Goal: Information Seeking & Learning: Learn about a topic

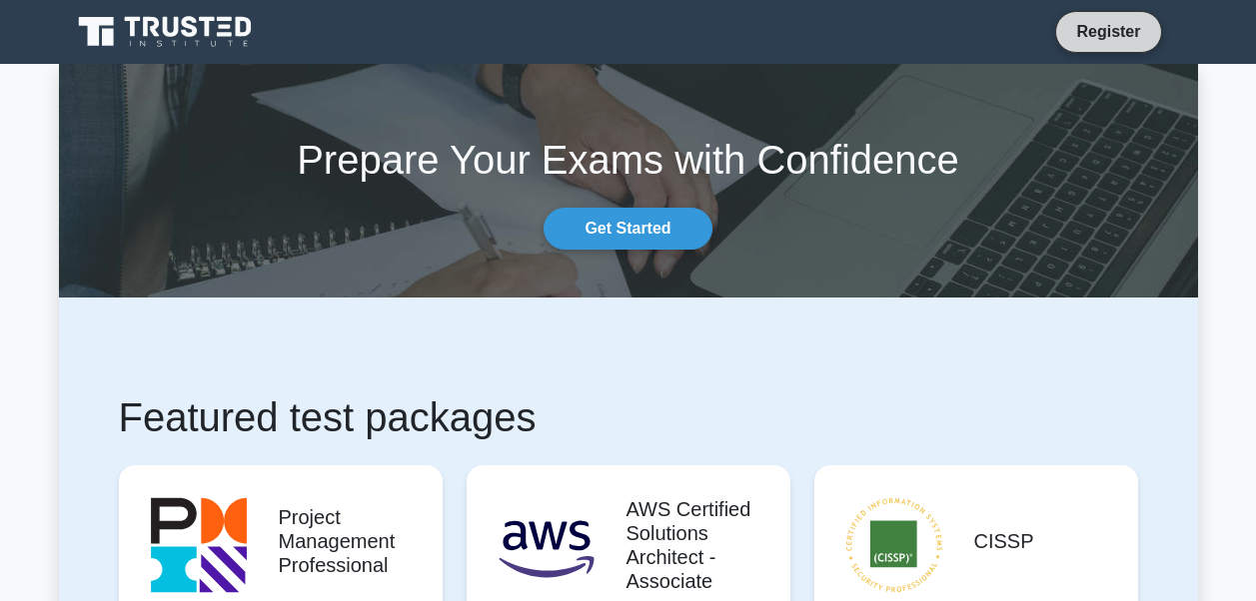
click at [1101, 31] on link "Register" at bounding box center [1108, 31] width 88 height 25
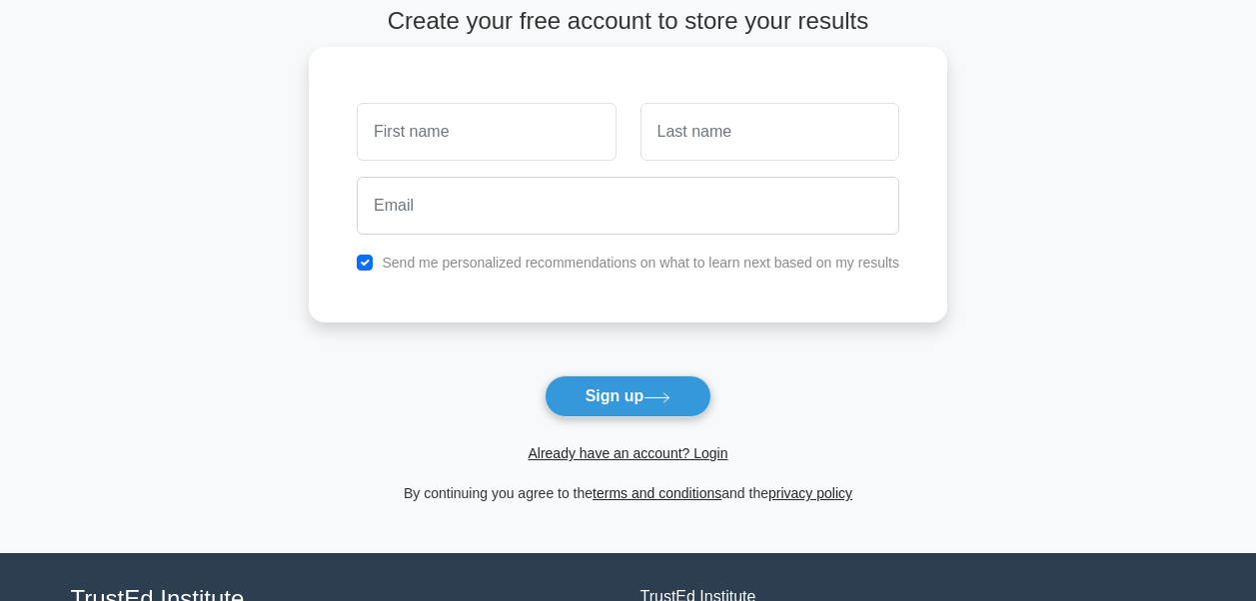
scroll to position [100, 0]
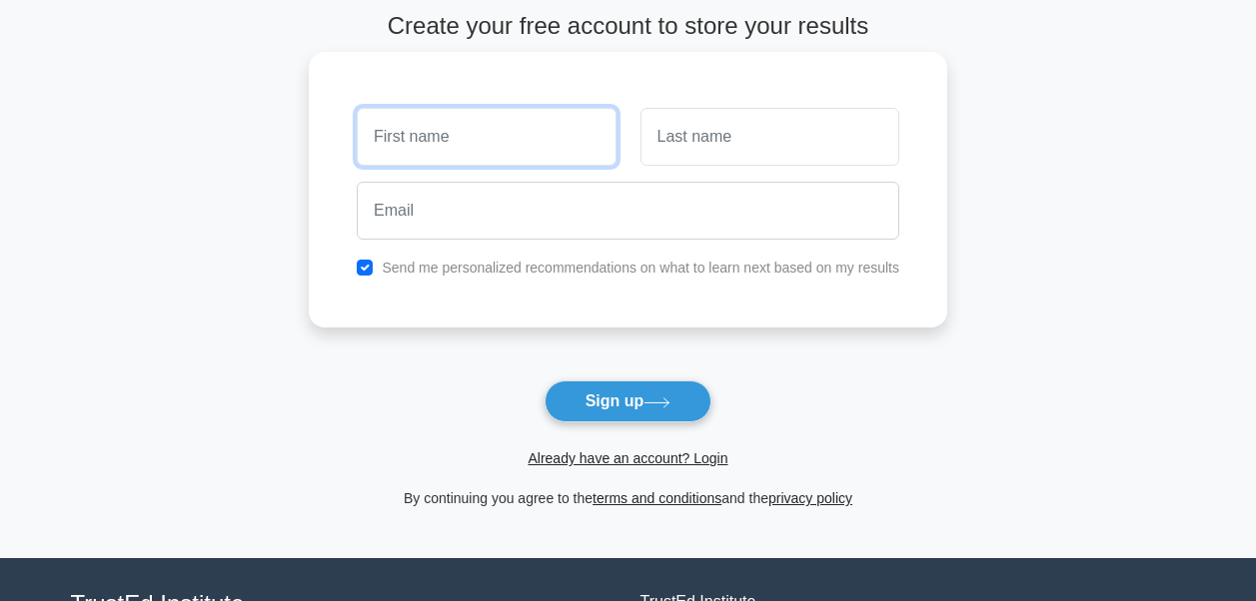
click at [501, 135] on input "text" at bounding box center [486, 137] width 259 height 58
type input "server"
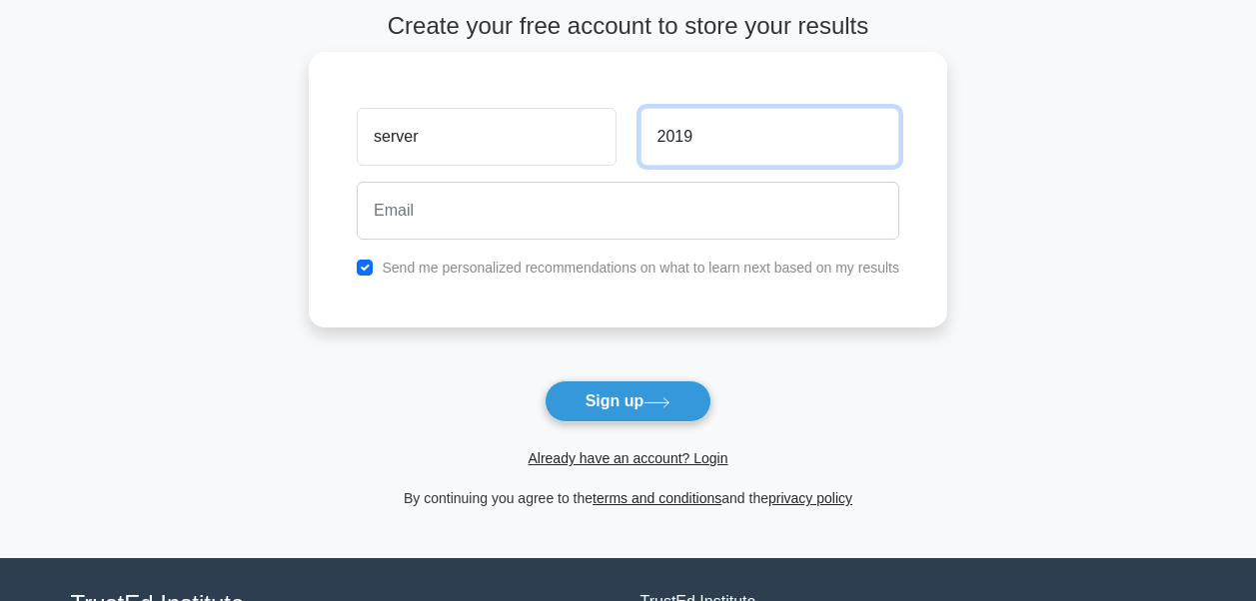
type input "2019"
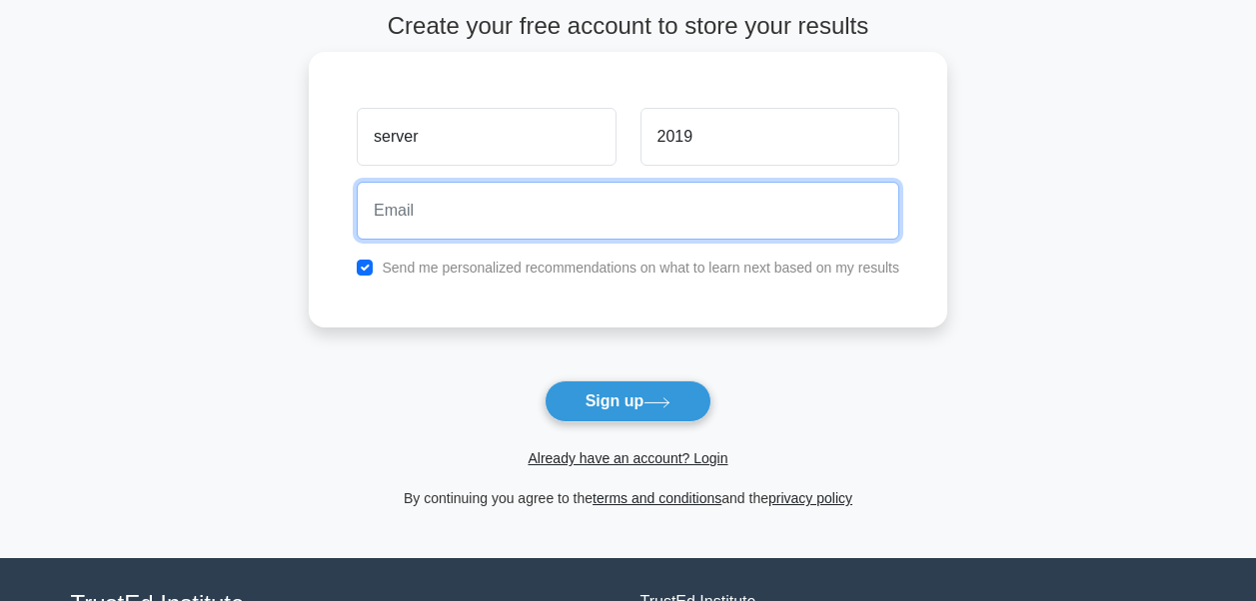
click at [500, 203] on input "email" at bounding box center [628, 211] width 543 height 58
paste input "vares34168@ahvin.com"
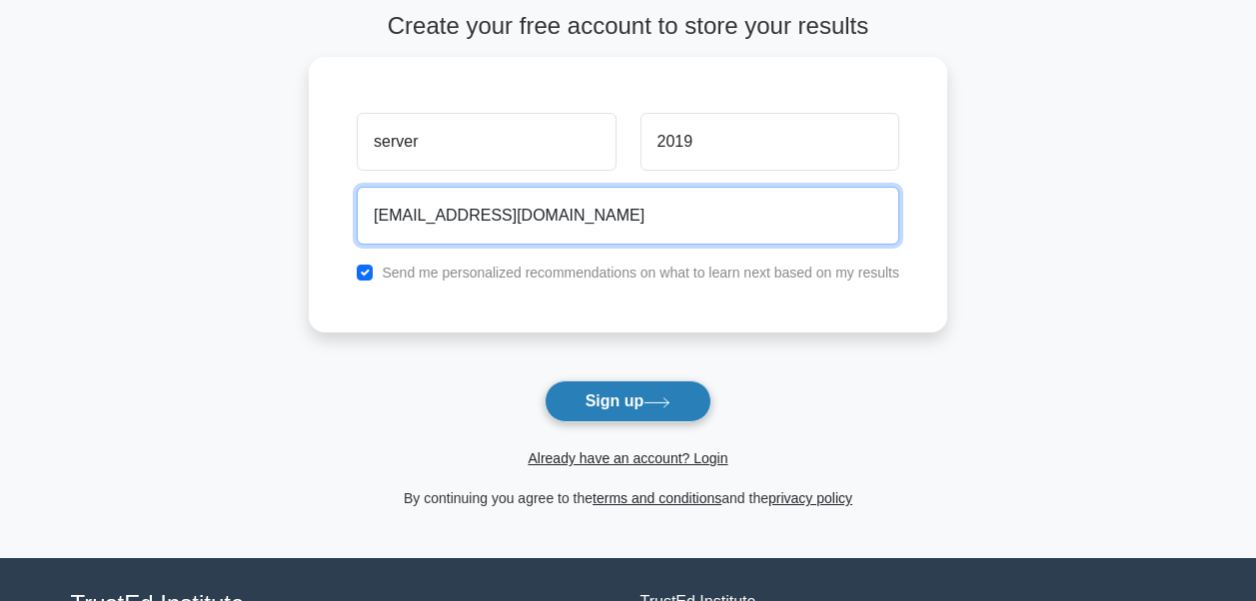
type input "vares34168@ahvin.com"
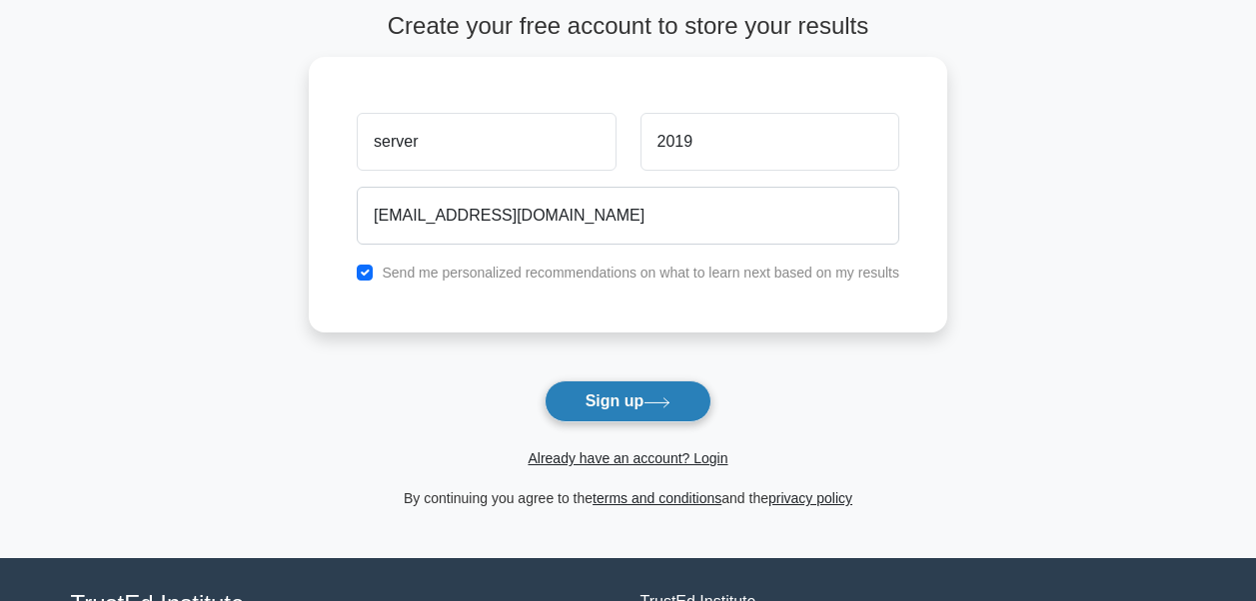
click at [633, 403] on button "Sign up" at bounding box center [629, 402] width 168 height 42
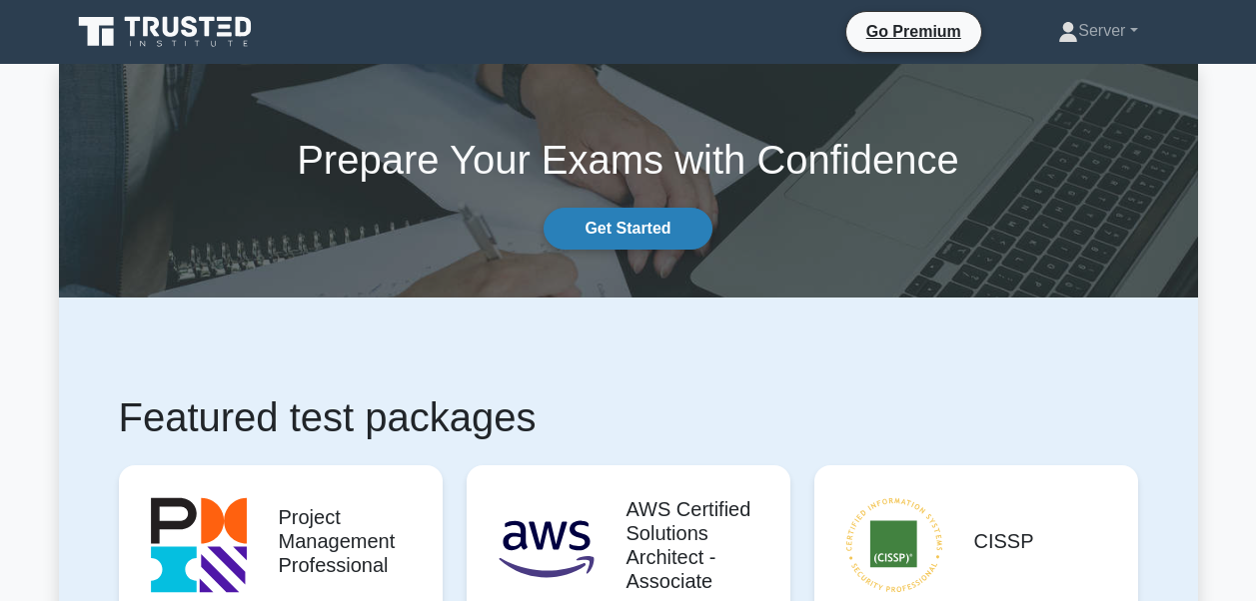
click at [626, 229] on link "Get Started" at bounding box center [628, 229] width 168 height 42
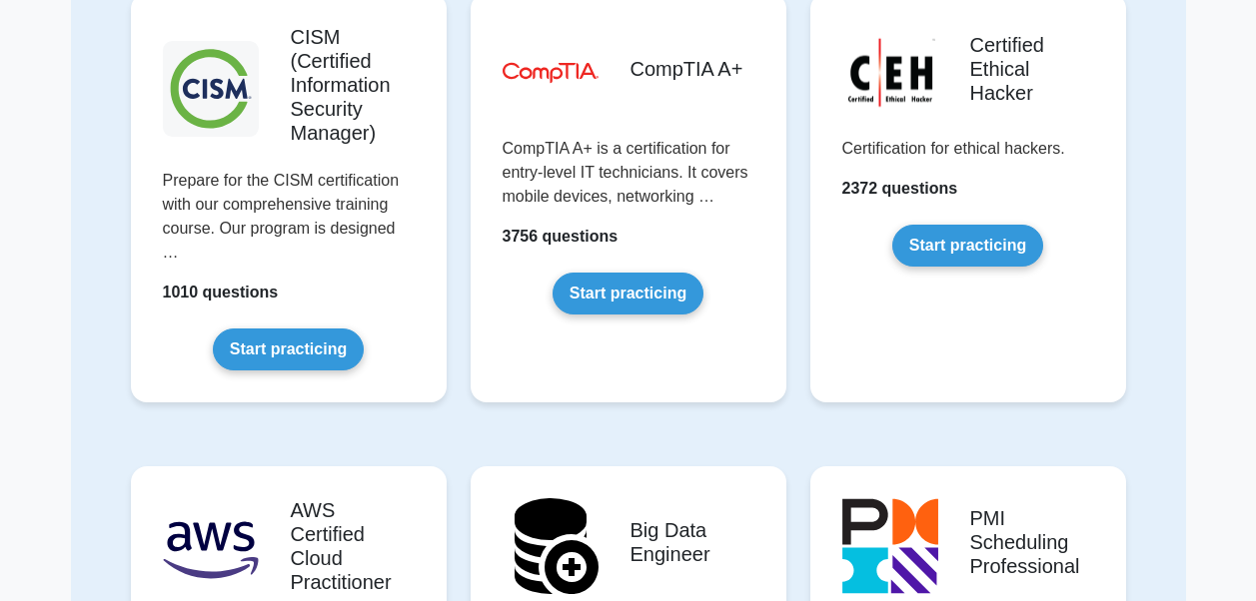
scroll to position [2798, 0]
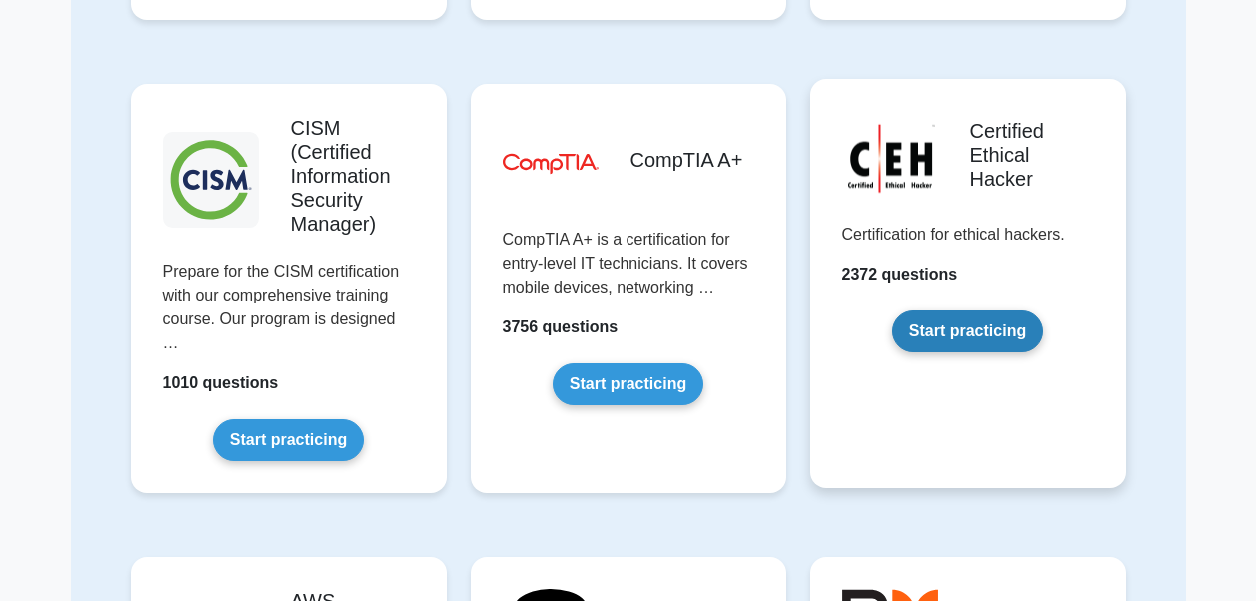
click at [934, 334] on link "Start practicing" at bounding box center [967, 332] width 151 height 42
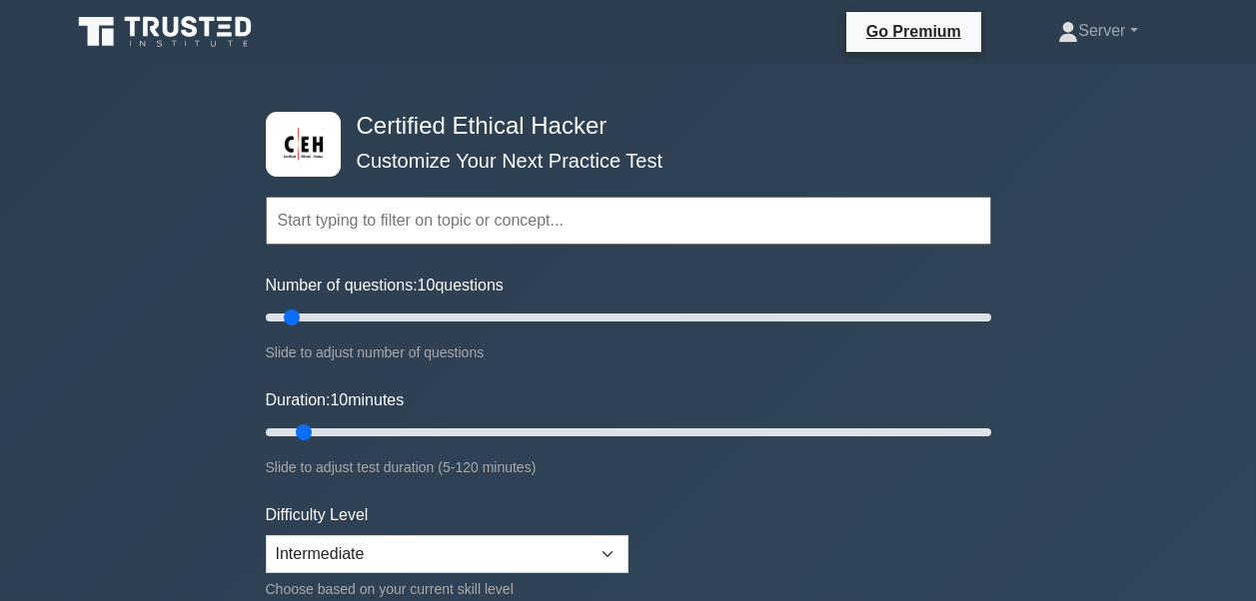
click at [415, 213] on input "text" at bounding box center [628, 221] width 725 height 48
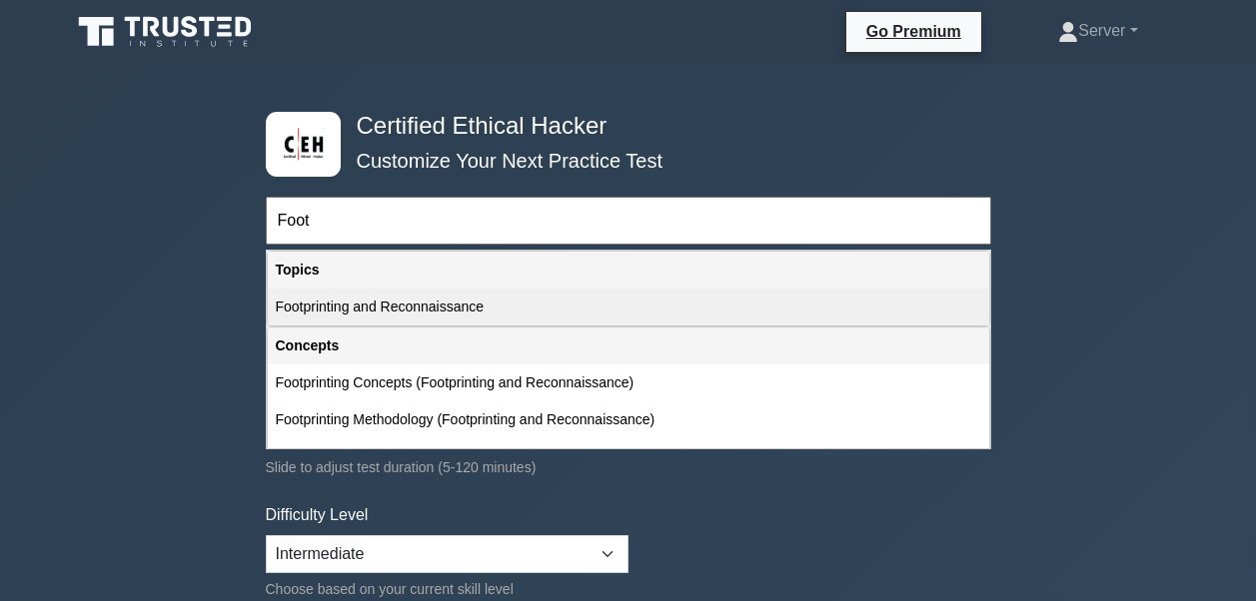
click at [372, 321] on div "Footprinting and Reconnaissance" at bounding box center [628, 307] width 721 height 37
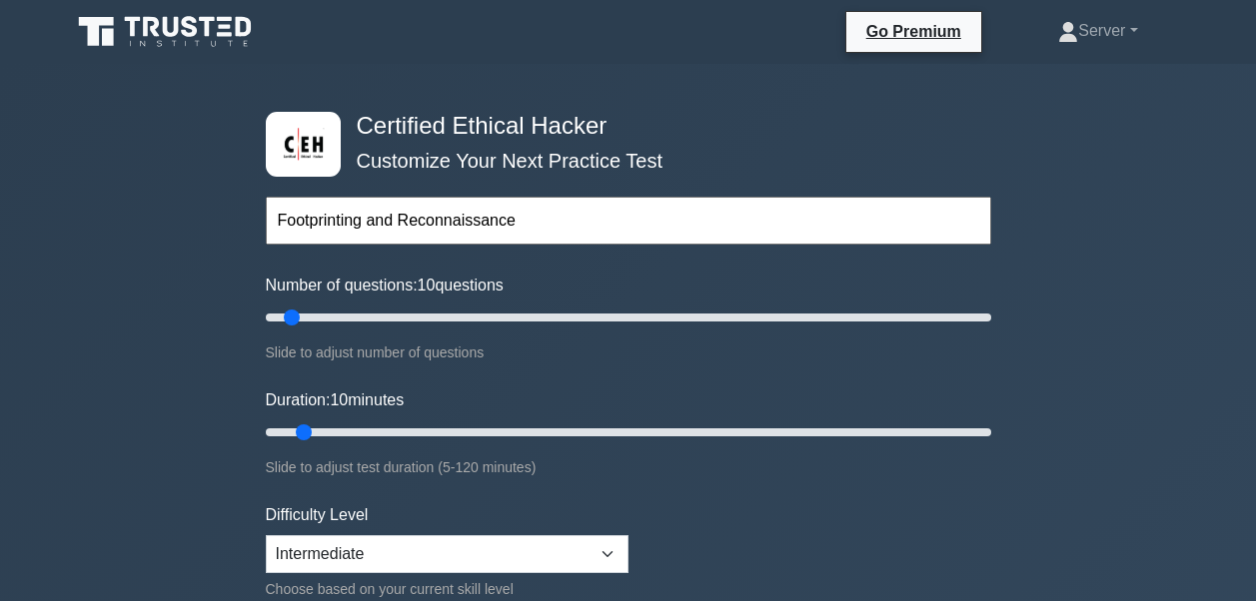
click at [545, 213] on input "Footprinting and Reconnaissance" at bounding box center [628, 221] width 725 height 48
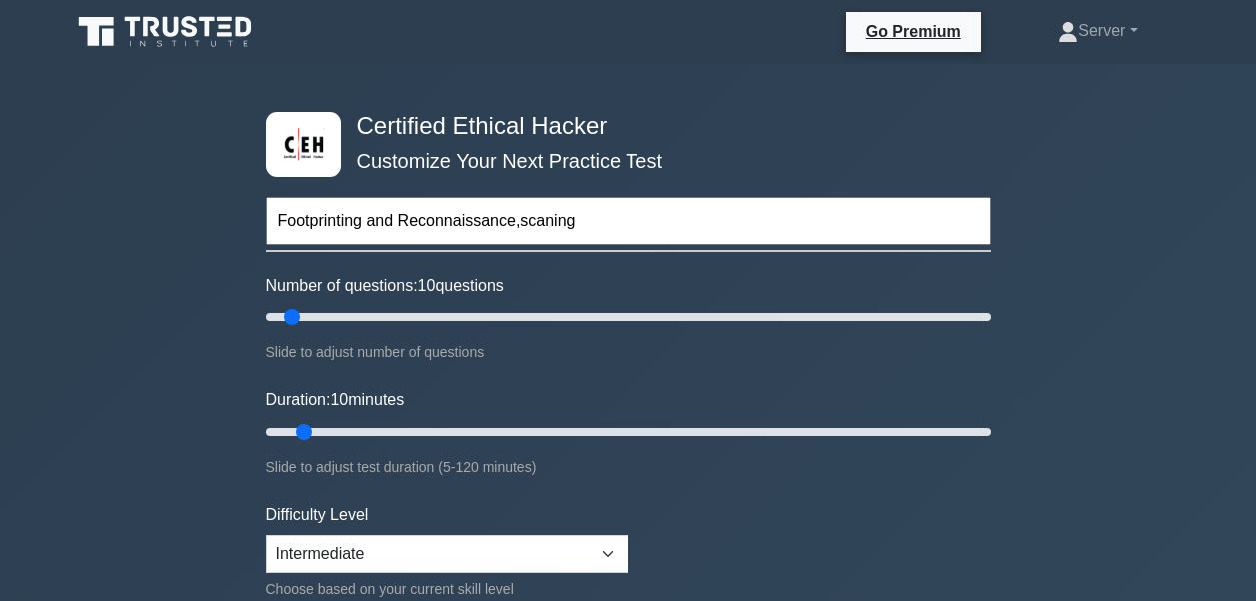
click at [618, 215] on input "Footprinting and Reconnaissance,scaning" at bounding box center [628, 221] width 725 height 48
type input "Footprinting and Reconnaissance"
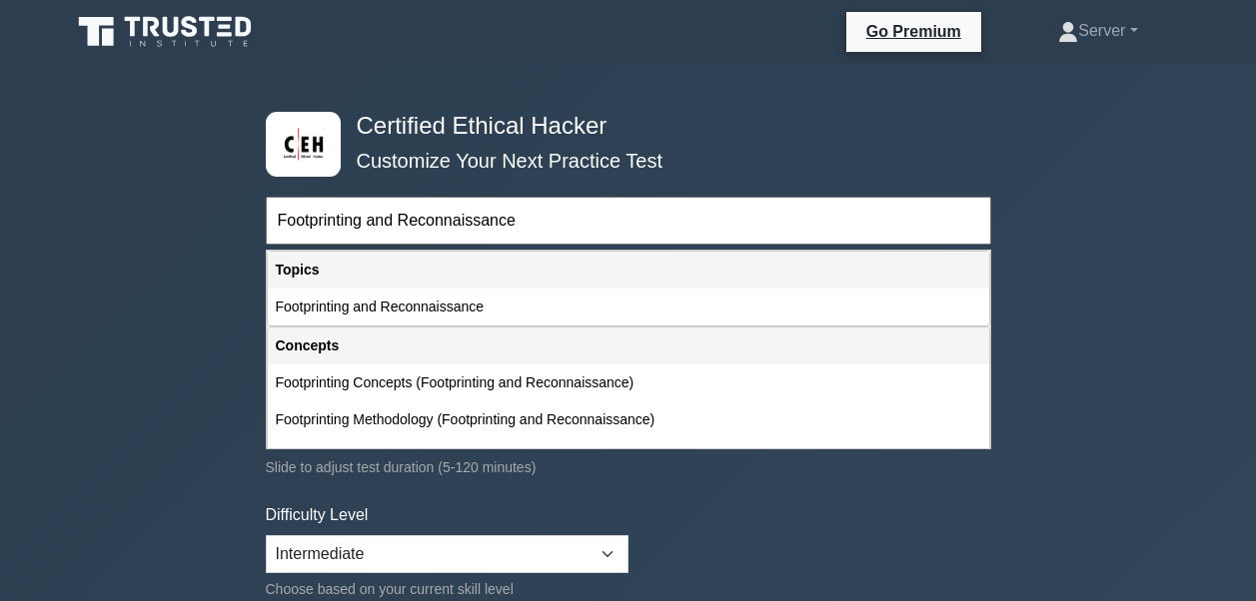
click at [600, 222] on input "Footprinting and Reconnaissance" at bounding box center [628, 221] width 725 height 48
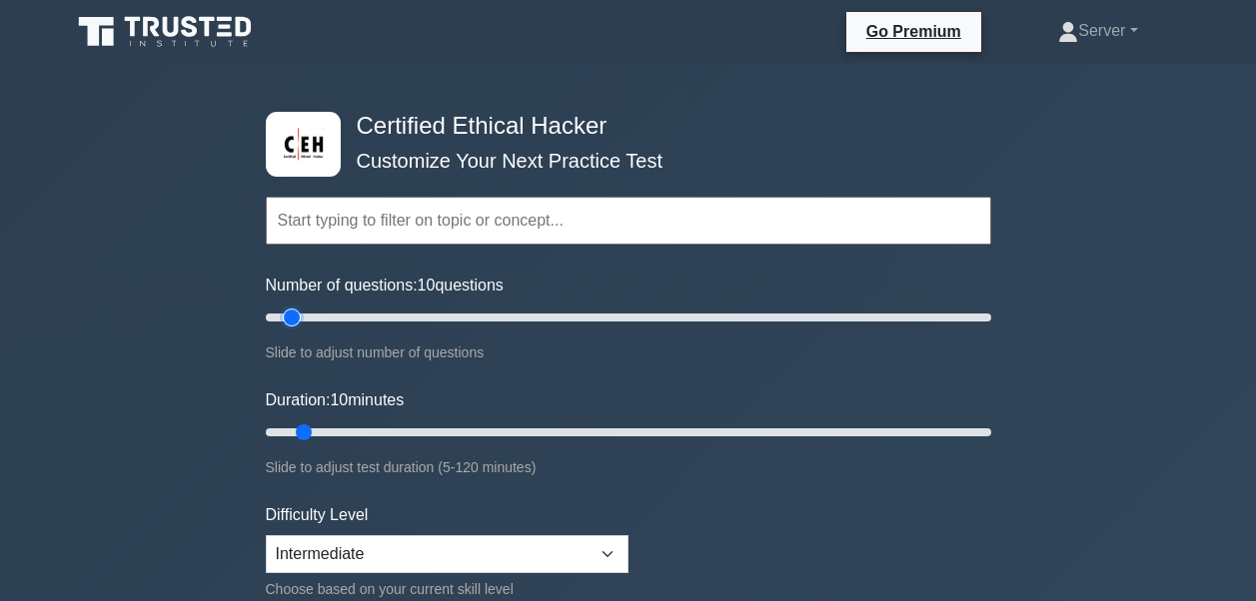
click at [296, 310] on input "Number of questions: 10 questions" at bounding box center [628, 318] width 725 height 24
drag, startPoint x: 293, startPoint y: 317, endPoint x: 308, endPoint y: 319, distance: 15.1
type input "15"
click at [308, 319] on input "Number of questions: 15 questions" at bounding box center [628, 318] width 725 height 24
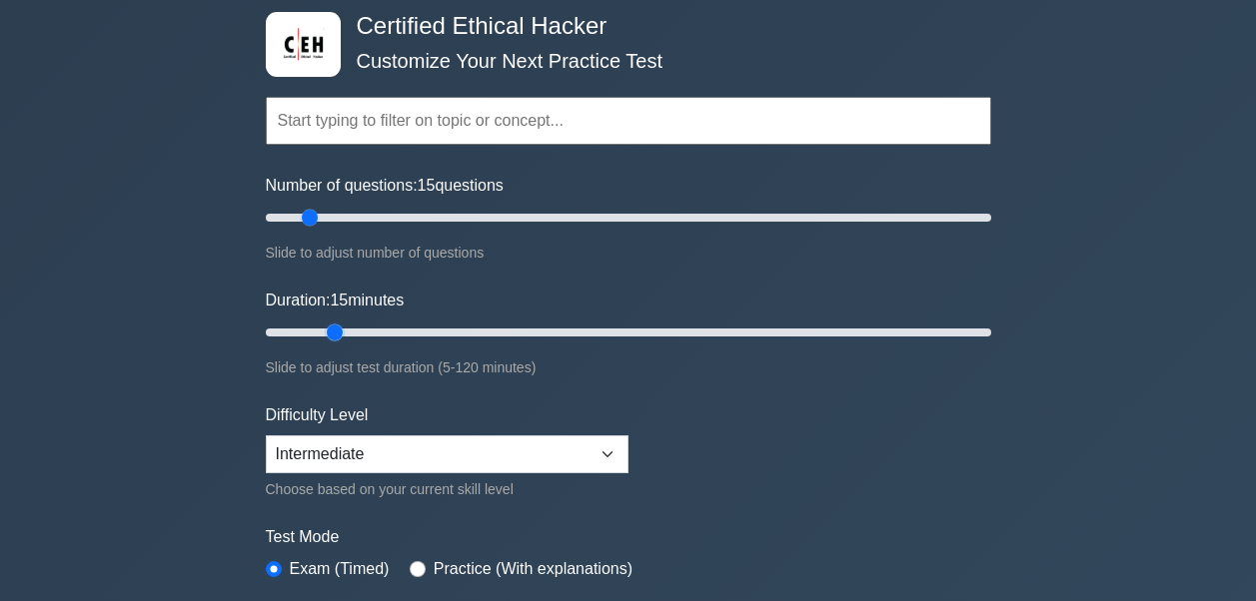
drag, startPoint x: 303, startPoint y: 331, endPoint x: 321, endPoint y: 332, distance: 18.0
click at [321, 332] on input "Duration: 15 minutes" at bounding box center [628, 333] width 725 height 24
click at [344, 331] on input "Duration: 15 minutes" at bounding box center [628, 333] width 725 height 24
type input "20"
click at [352, 328] on input "Duration: 20 minutes" at bounding box center [628, 333] width 725 height 24
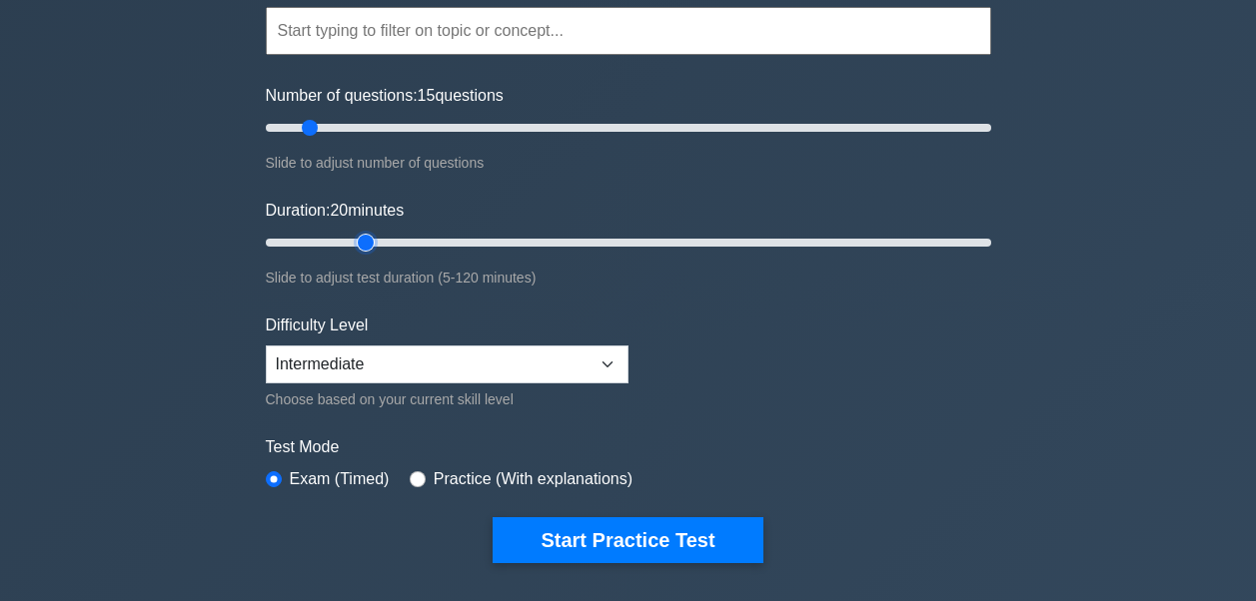
scroll to position [200, 0]
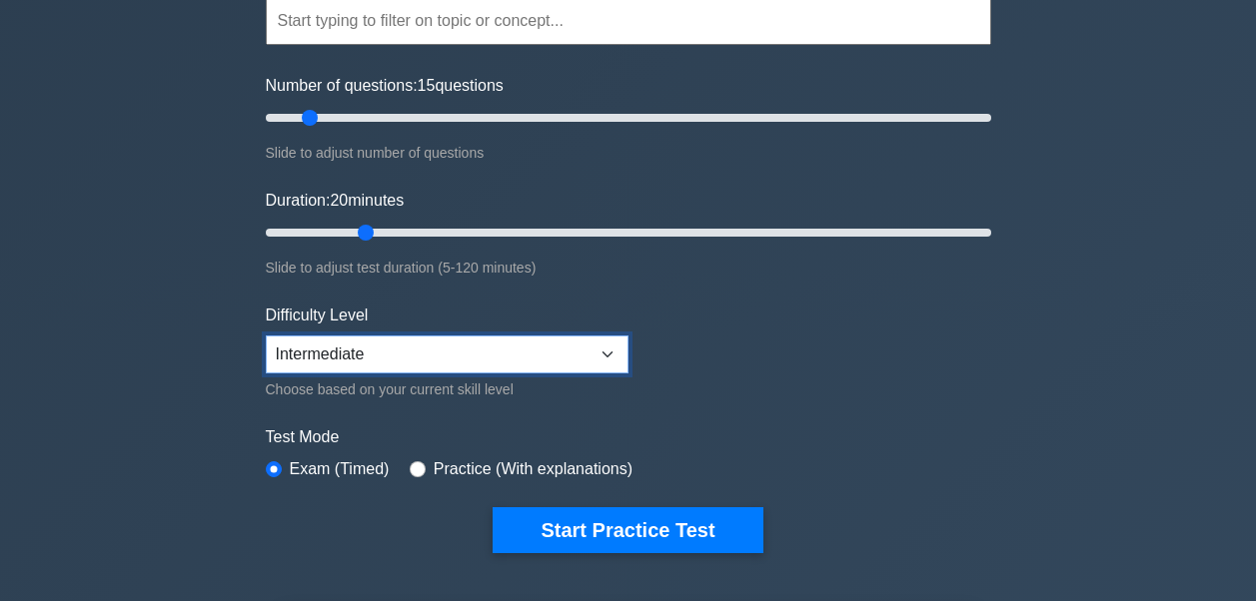
click at [338, 347] on select "Beginner Intermediate Expert" at bounding box center [447, 355] width 363 height 38
click at [266, 336] on select "Beginner Intermediate Expert" at bounding box center [447, 355] width 363 height 38
click at [331, 356] on select "Beginner Intermediate Expert" at bounding box center [447, 355] width 363 height 38
select select "intermediate"
click at [266, 336] on select "Beginner Intermediate Expert" at bounding box center [447, 355] width 363 height 38
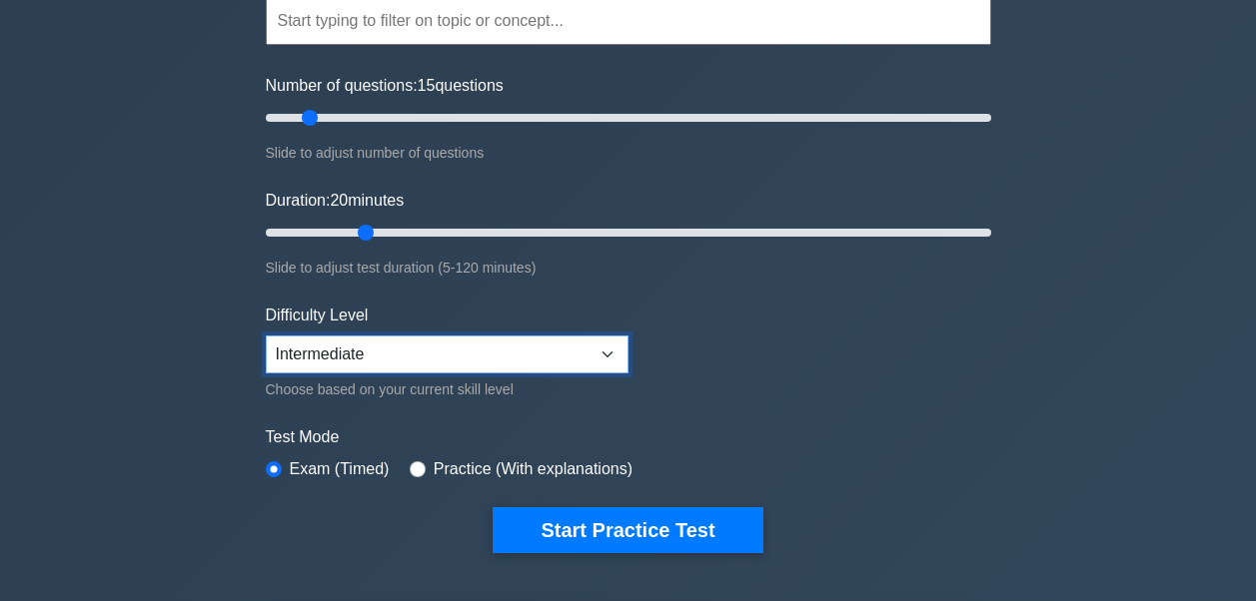
click at [382, 346] on select "Beginner Intermediate Expert" at bounding box center [447, 355] width 363 height 38
click at [266, 336] on select "Beginner Intermediate Expert" at bounding box center [447, 355] width 363 height 38
click at [194, 400] on div "Certified Ethical Hacker Customize Your Next Practice Test Topics Introduction …" at bounding box center [628, 447] width 1256 height 1167
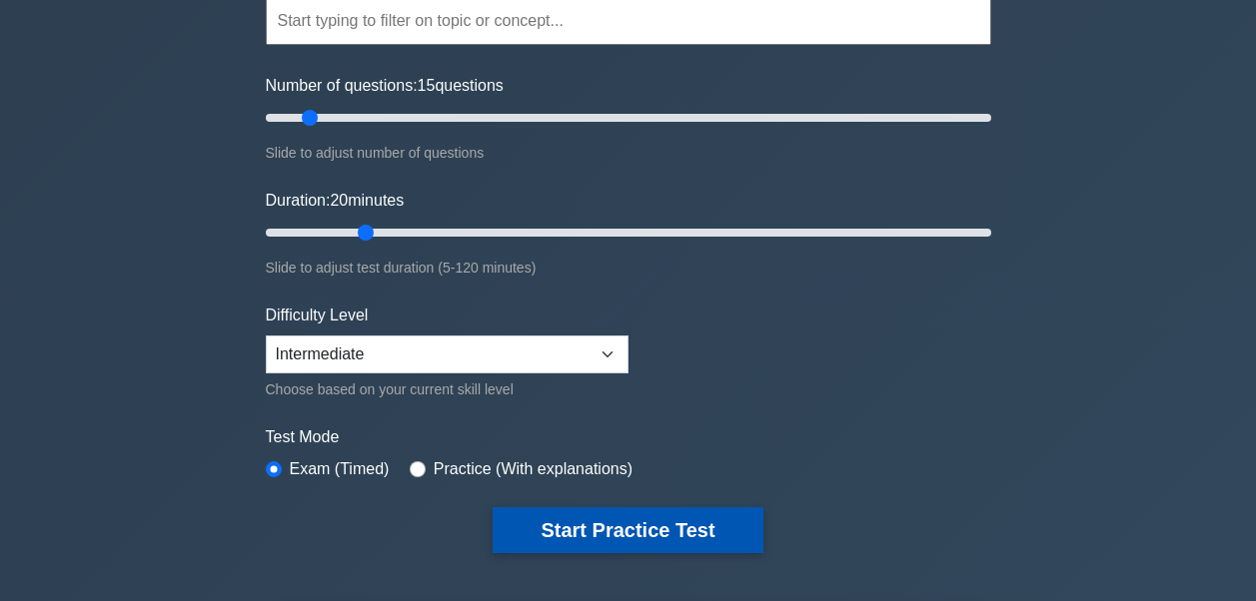
click at [597, 530] on button "Start Practice Test" at bounding box center [628, 531] width 270 height 46
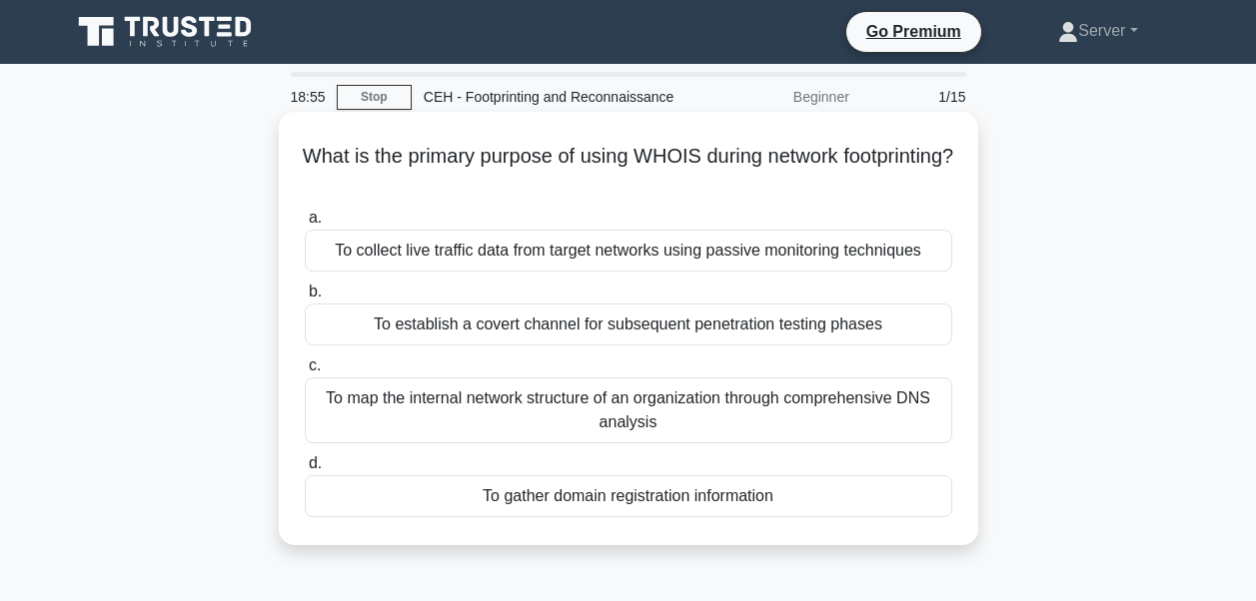
click at [648, 263] on div "To collect live traffic data from target networks using passive monitoring tech…" at bounding box center [628, 251] width 647 height 42
click at [305, 225] on input "a. To collect live traffic data from target networks using passive monitoring t…" at bounding box center [305, 218] width 0 height 13
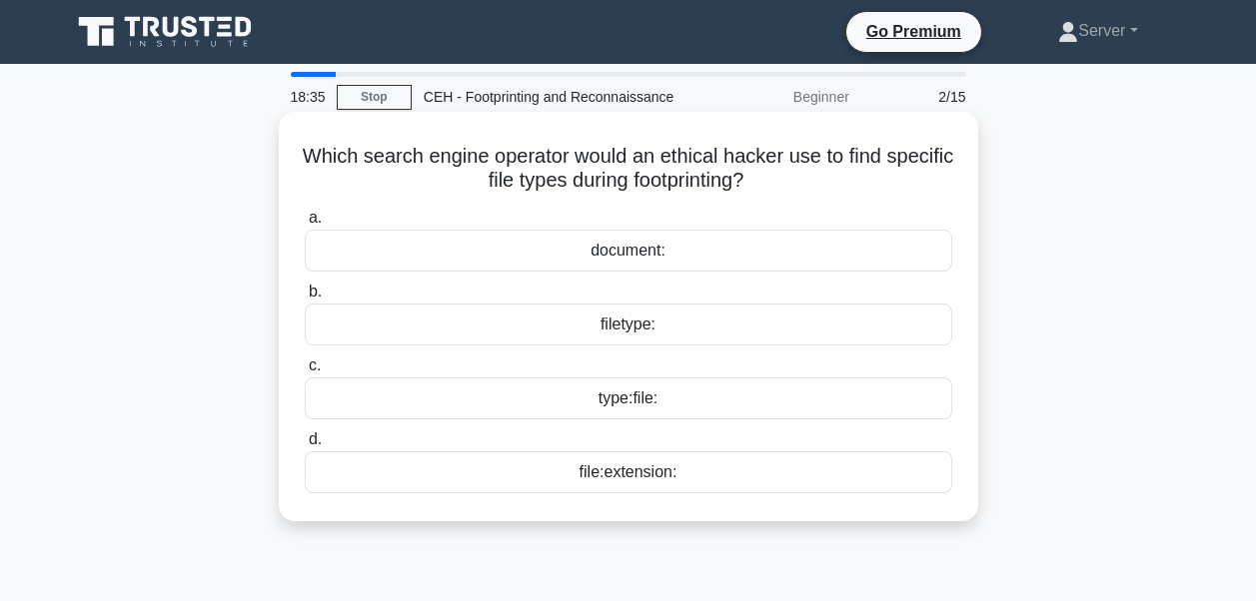
click at [620, 332] on div "filetype:" at bounding box center [628, 325] width 647 height 42
click at [305, 299] on input "b. filetype:" at bounding box center [305, 292] width 0 height 13
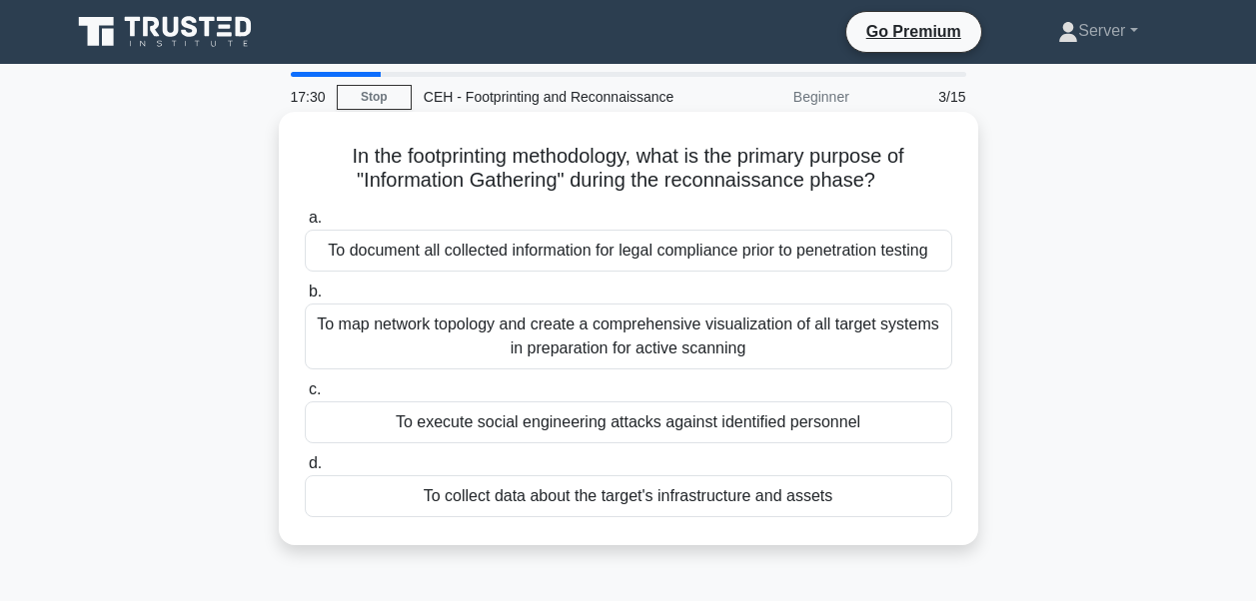
click at [587, 506] on div "To collect data about the target's infrastructure and assets" at bounding box center [628, 497] width 647 height 42
click at [305, 471] on input "d. To collect data about the target's infrastructure and assets" at bounding box center [305, 464] width 0 height 13
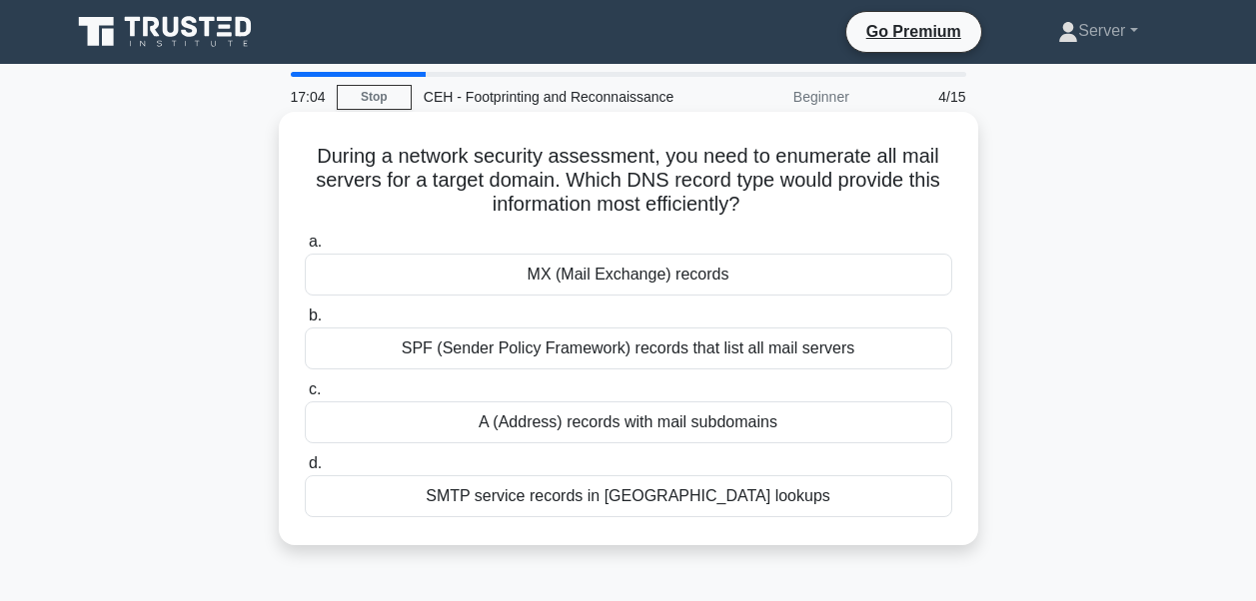
click at [591, 277] on div "MX (Mail Exchange) records" at bounding box center [628, 275] width 647 height 42
click at [305, 249] on input "a. MX (Mail Exchange) records" at bounding box center [305, 242] width 0 height 13
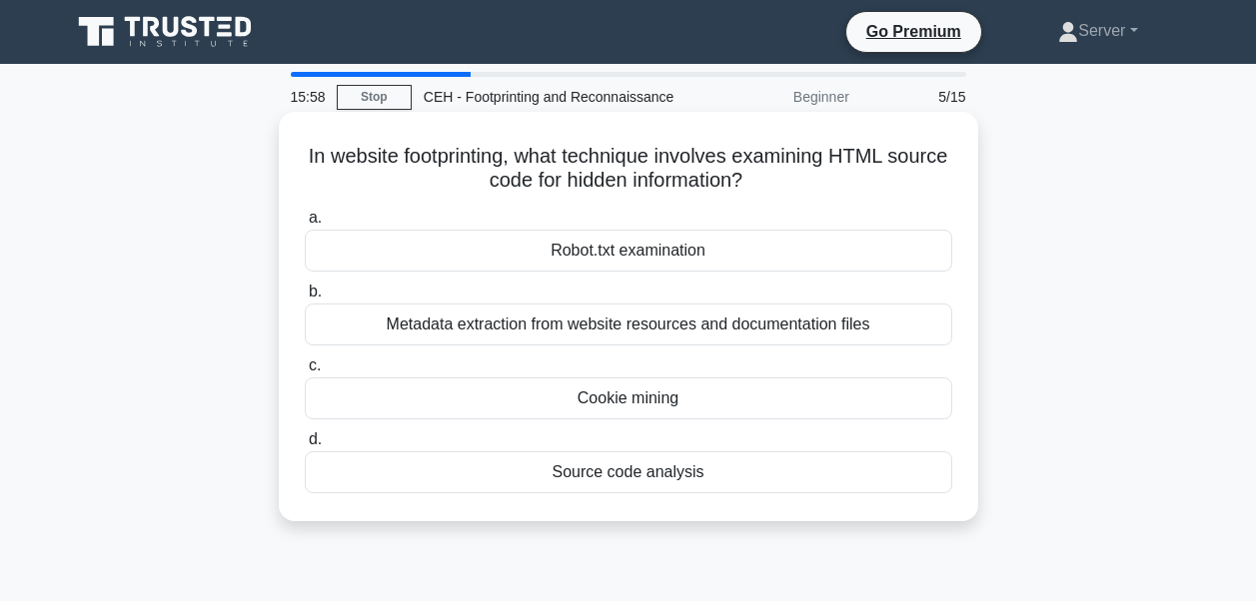
click at [590, 476] on div "Source code analysis" at bounding box center [628, 473] width 647 height 42
click at [305, 447] on input "d. Source code analysis" at bounding box center [305, 440] width 0 height 13
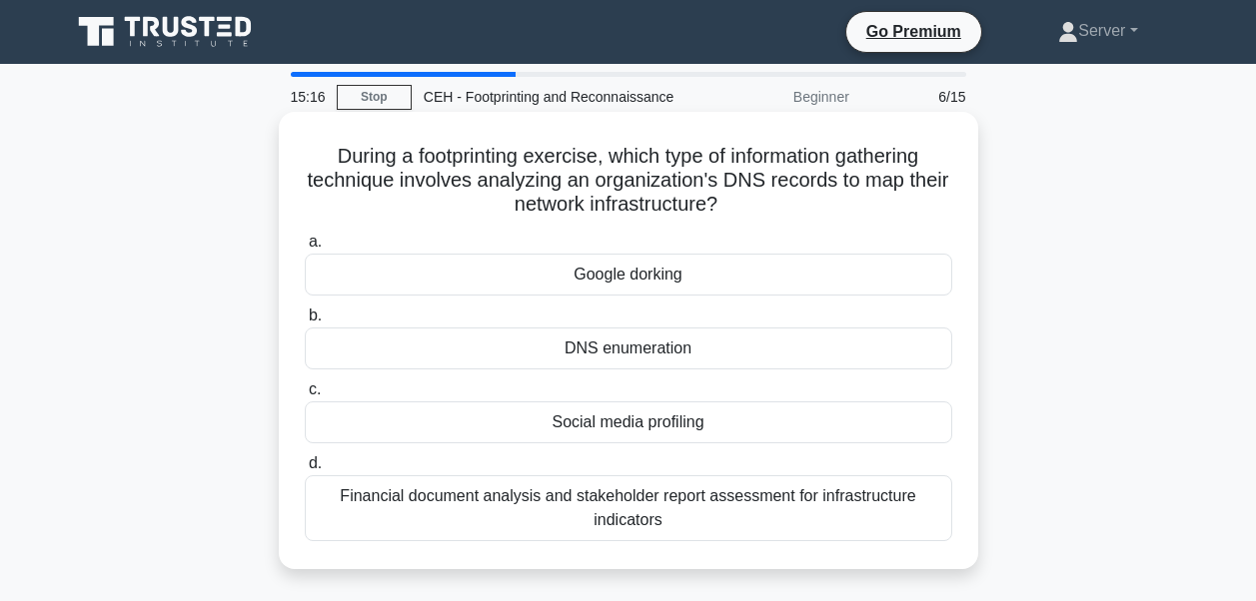
click at [621, 275] on div "Google dorking" at bounding box center [628, 275] width 647 height 42
click at [305, 249] on input "a. Google dorking" at bounding box center [305, 242] width 0 height 13
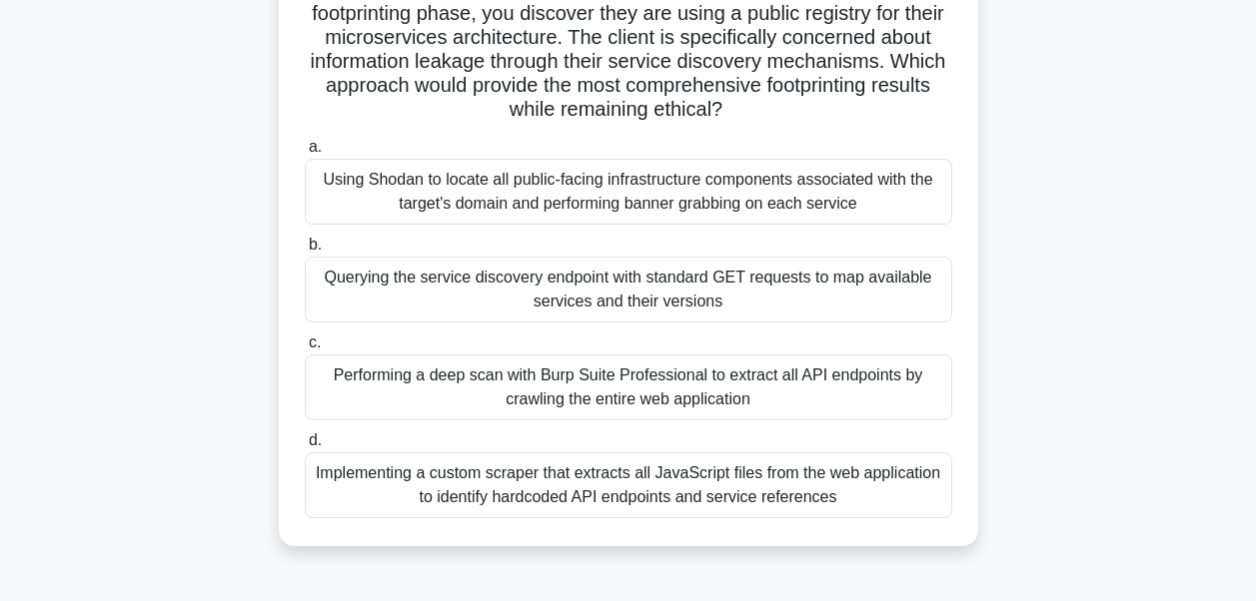
scroll to position [200, 0]
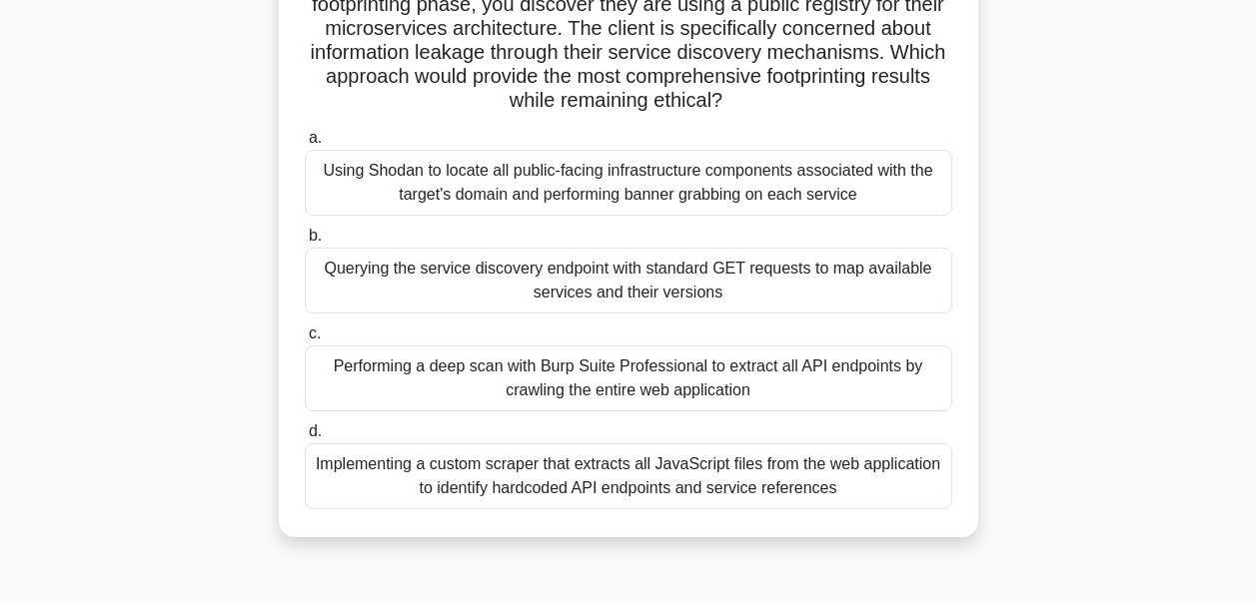
click at [479, 468] on div "Implementing a custom scraper that extracts all JavaScript files from the web a…" at bounding box center [628, 477] width 647 height 66
click at [305, 439] on input "d. Implementing a custom scraper that extracts all JavaScript files from the we…" at bounding box center [305, 432] width 0 height 13
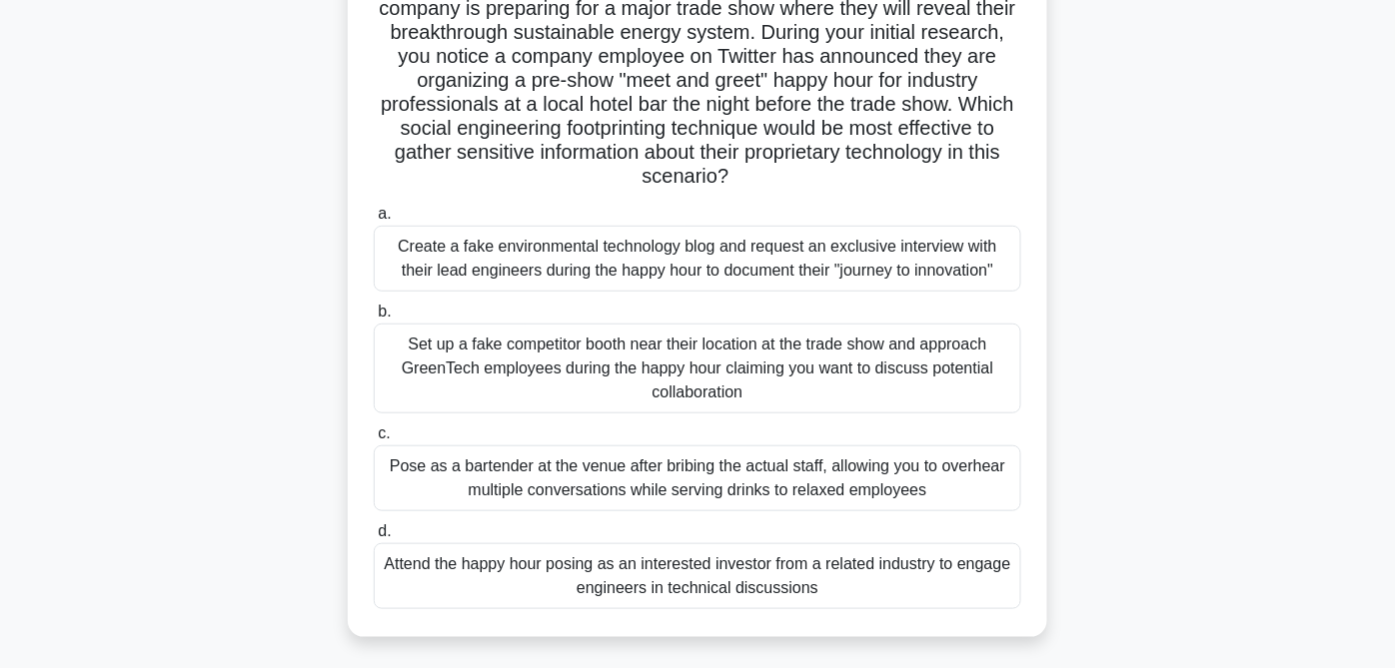
scroll to position [211, 0]
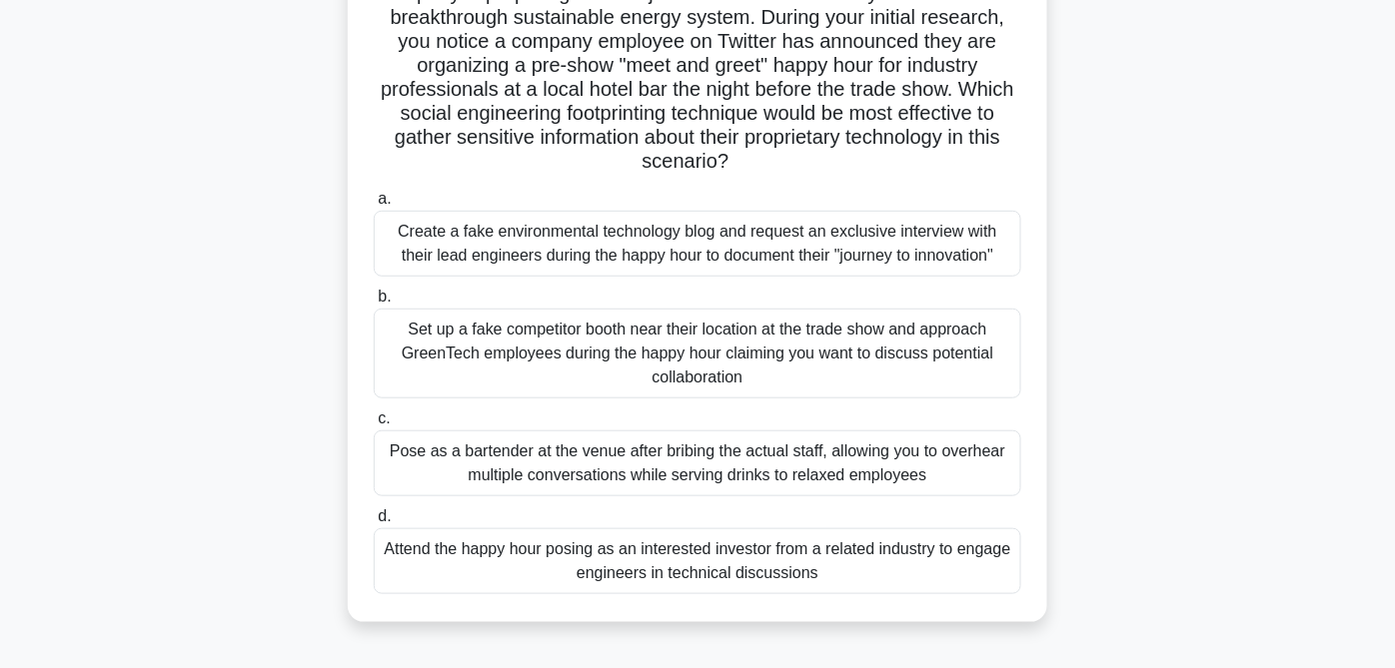
click at [470, 351] on div "Set up a fake competitor booth near their location at the trade show and approa…" at bounding box center [697, 354] width 647 height 90
click at [374, 304] on input "b. Set up a fake competitor booth near their location at the trade show and app…" at bounding box center [374, 297] width 0 height 13
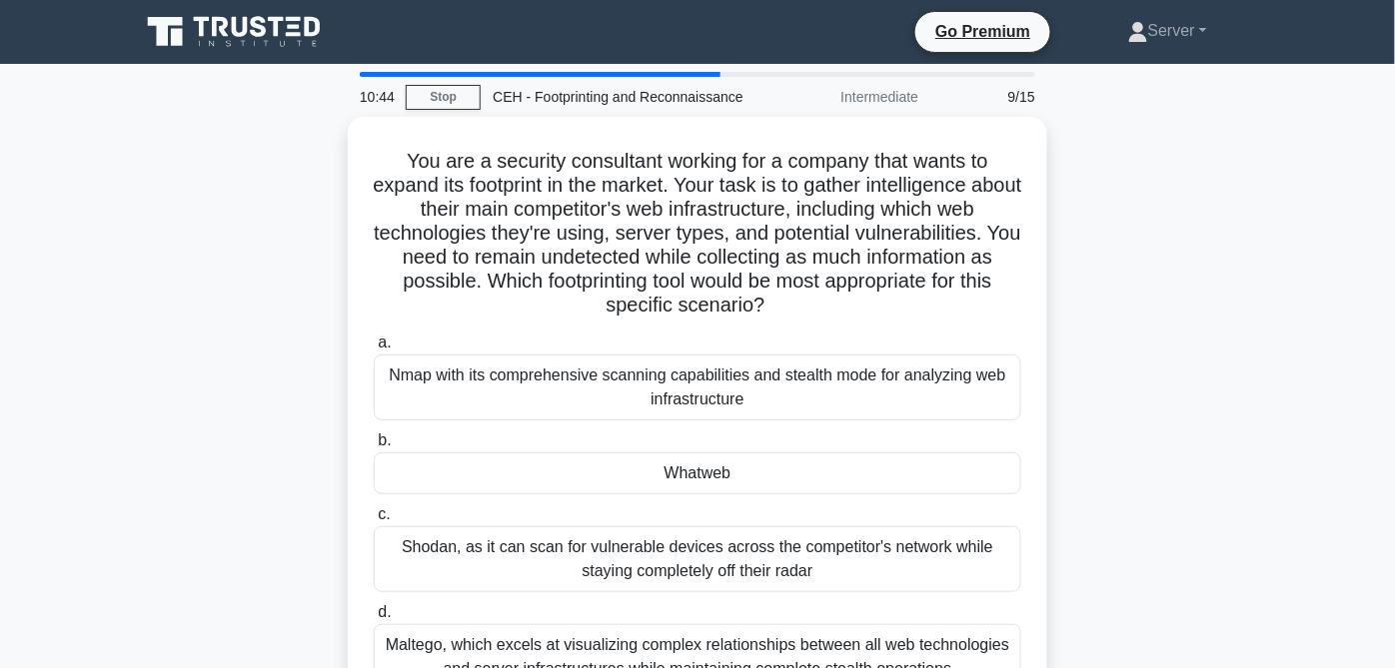
scroll to position [111, 0]
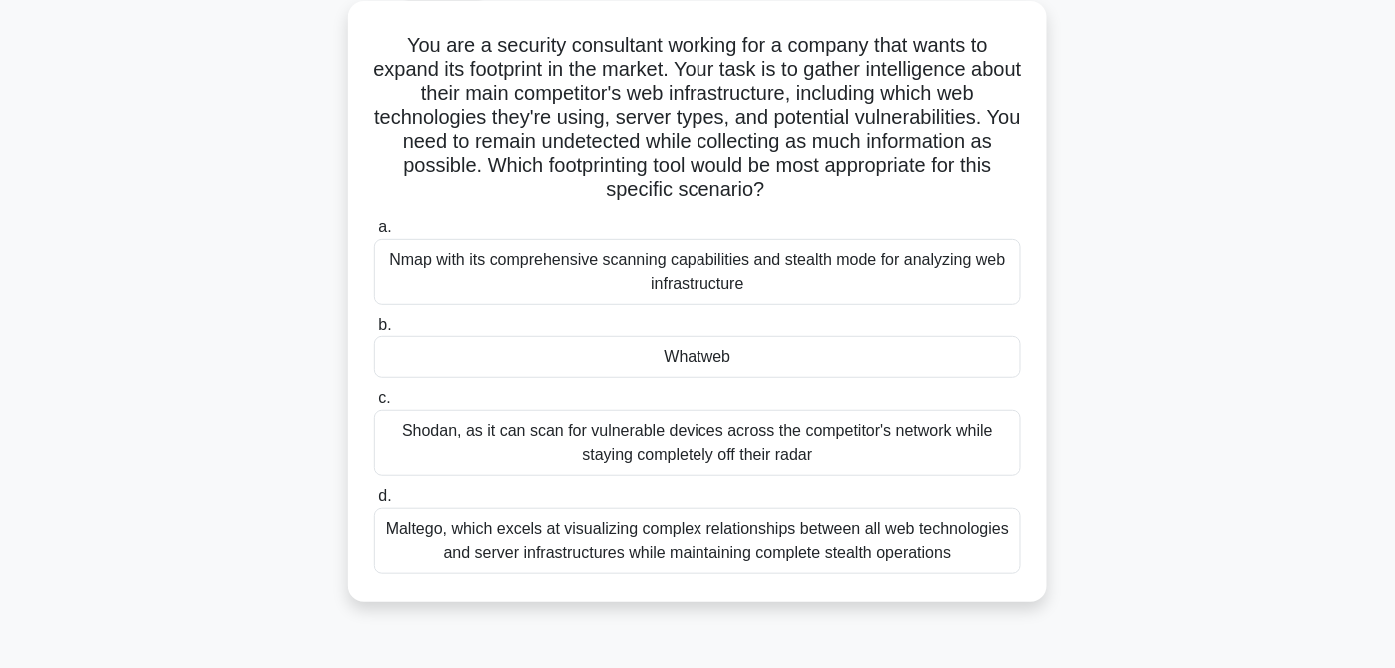
click at [471, 543] on div "Maltego, which excels at visualizing complex relationships between all web tech…" at bounding box center [697, 542] width 647 height 66
click at [374, 504] on input "d. Maltego, which excels at visualizing complex relationships between all web t…" at bounding box center [374, 497] width 0 height 13
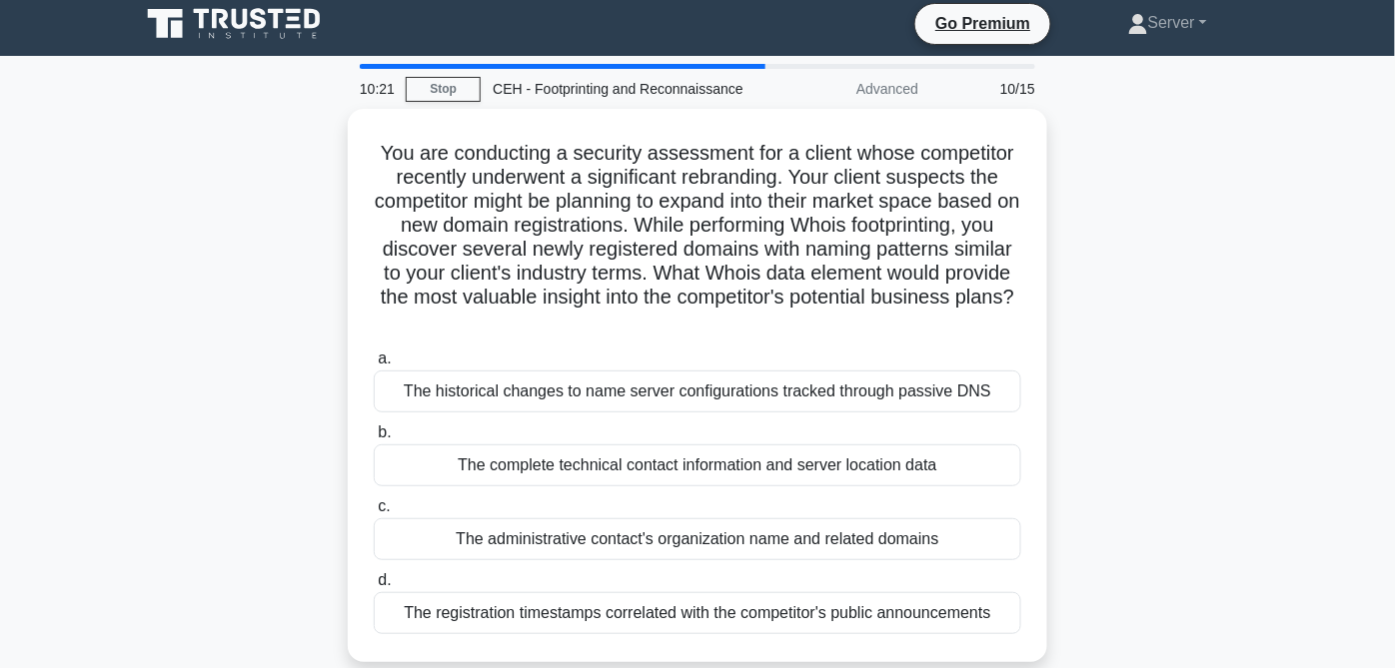
scroll to position [0, 0]
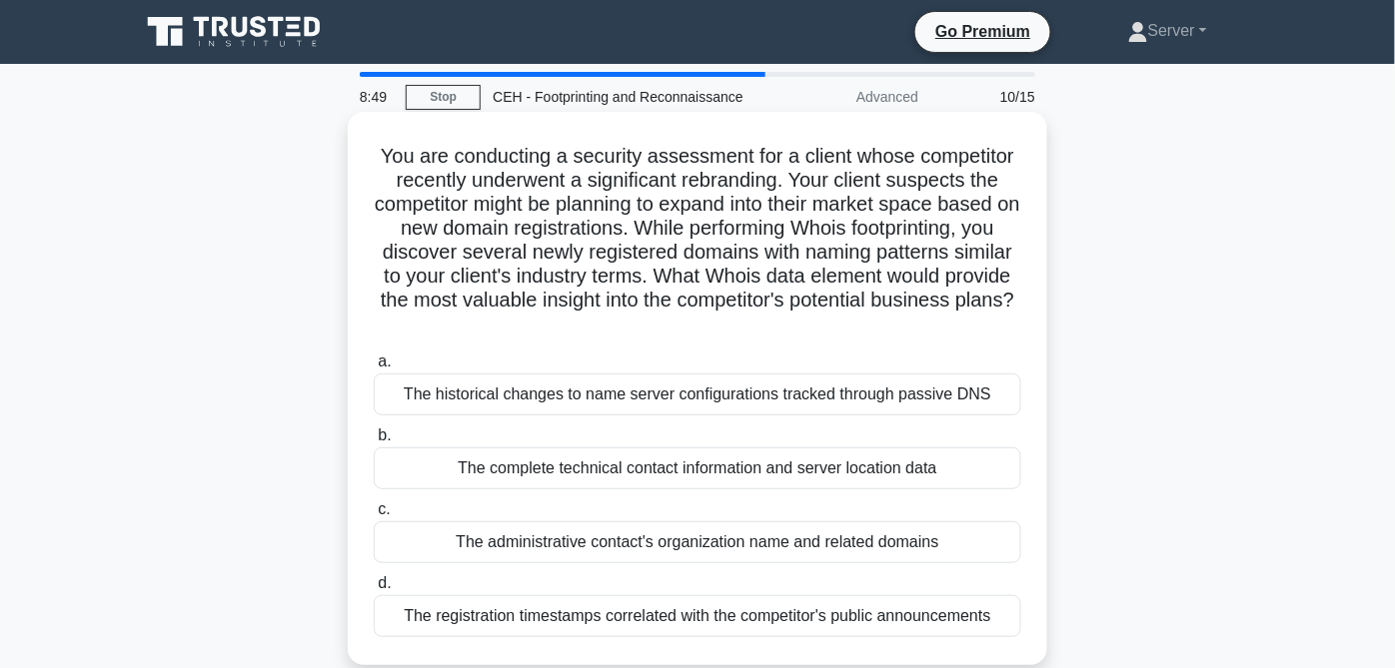
click at [492, 600] on div "The registration timestamps correlated with the competitor's public announcemen…" at bounding box center [697, 617] width 647 height 42
click at [374, 591] on input "d. The registration timestamps correlated with the competitor's public announce…" at bounding box center [374, 584] width 0 height 13
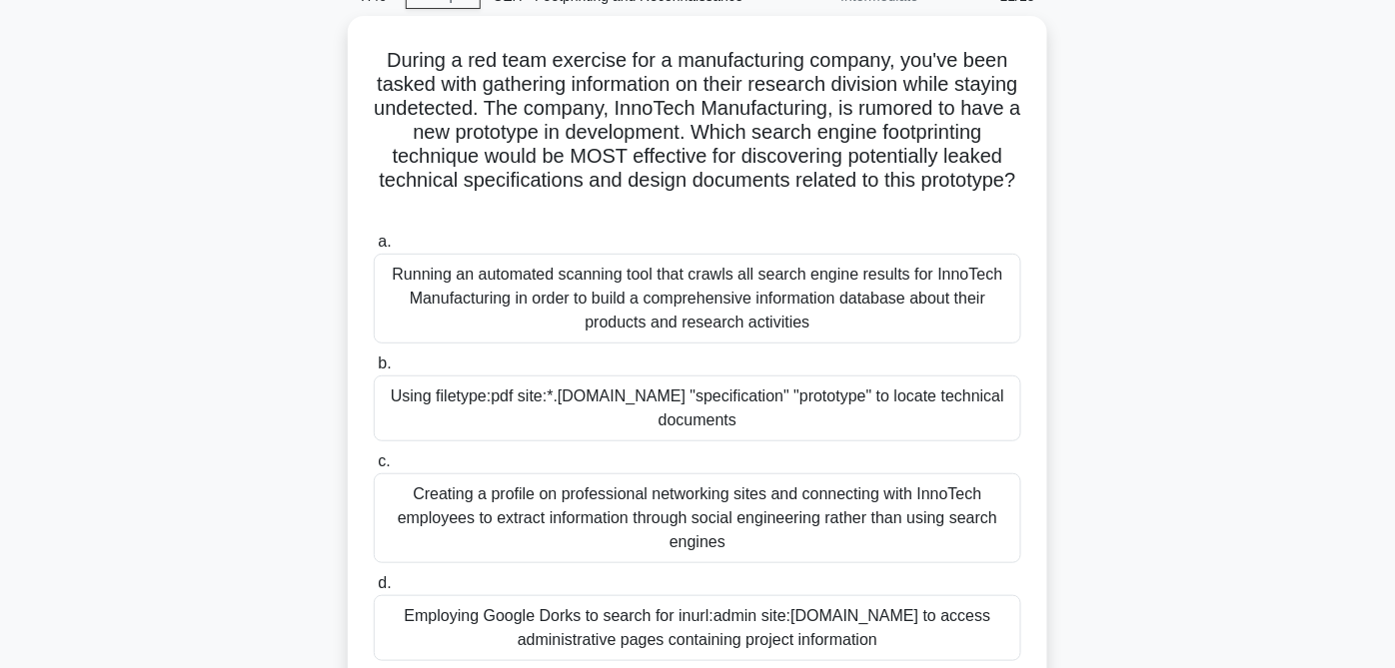
scroll to position [111, 0]
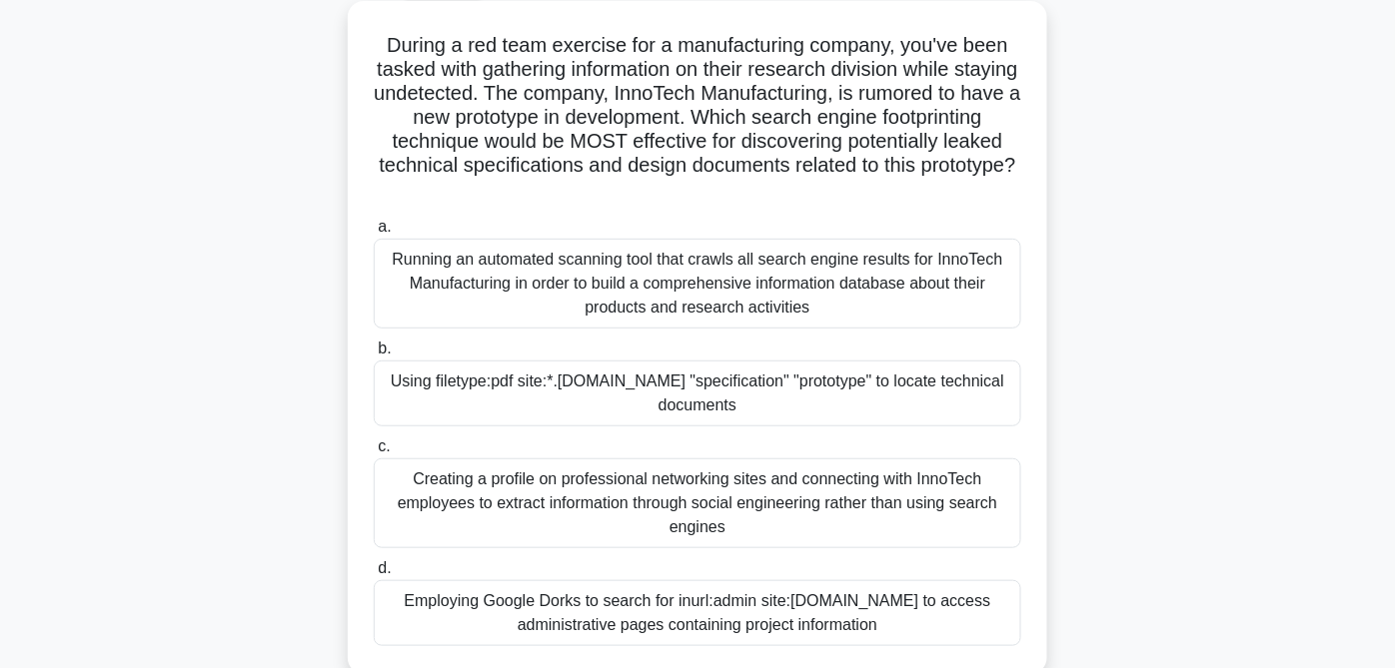
click at [607, 598] on div "Employing Google Dorks to search for inurl:admin site:[DOMAIN_NAME] to access a…" at bounding box center [697, 614] width 647 height 66
click at [374, 576] on input "d. Employing Google Dorks to search for inurl:admin site:[DOMAIN_NAME] to acces…" at bounding box center [374, 569] width 0 height 13
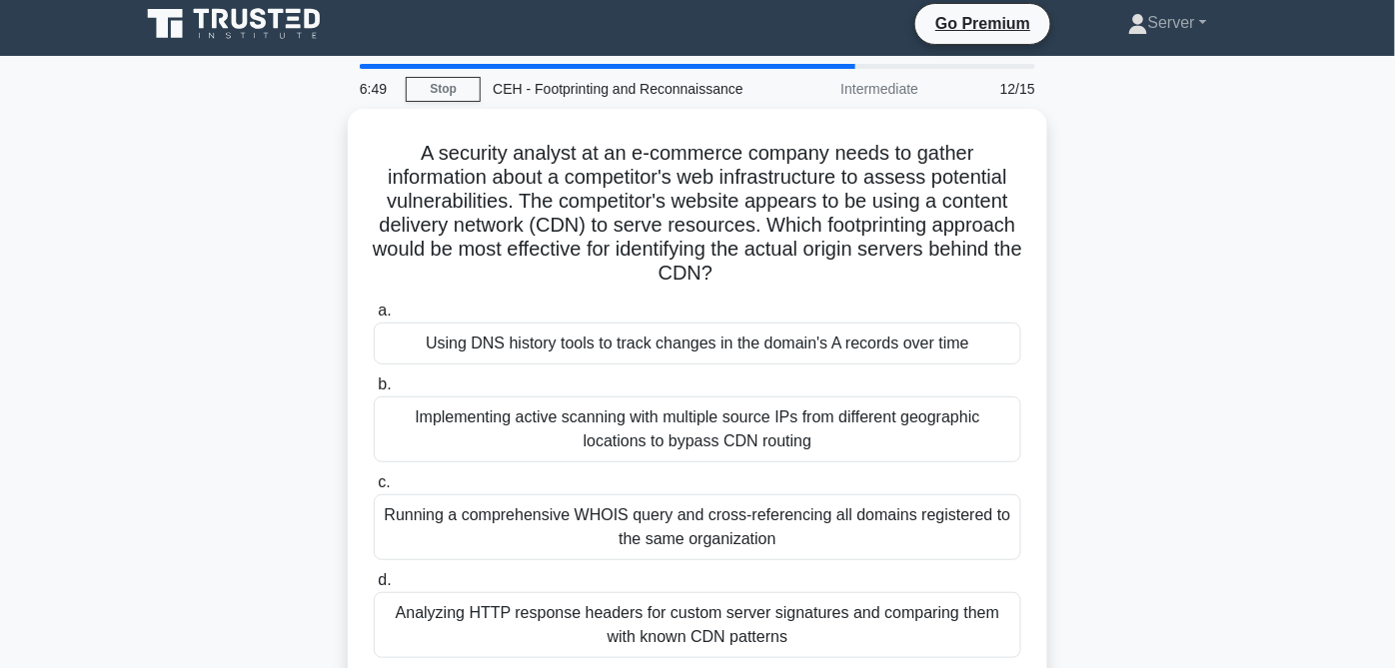
scroll to position [0, 0]
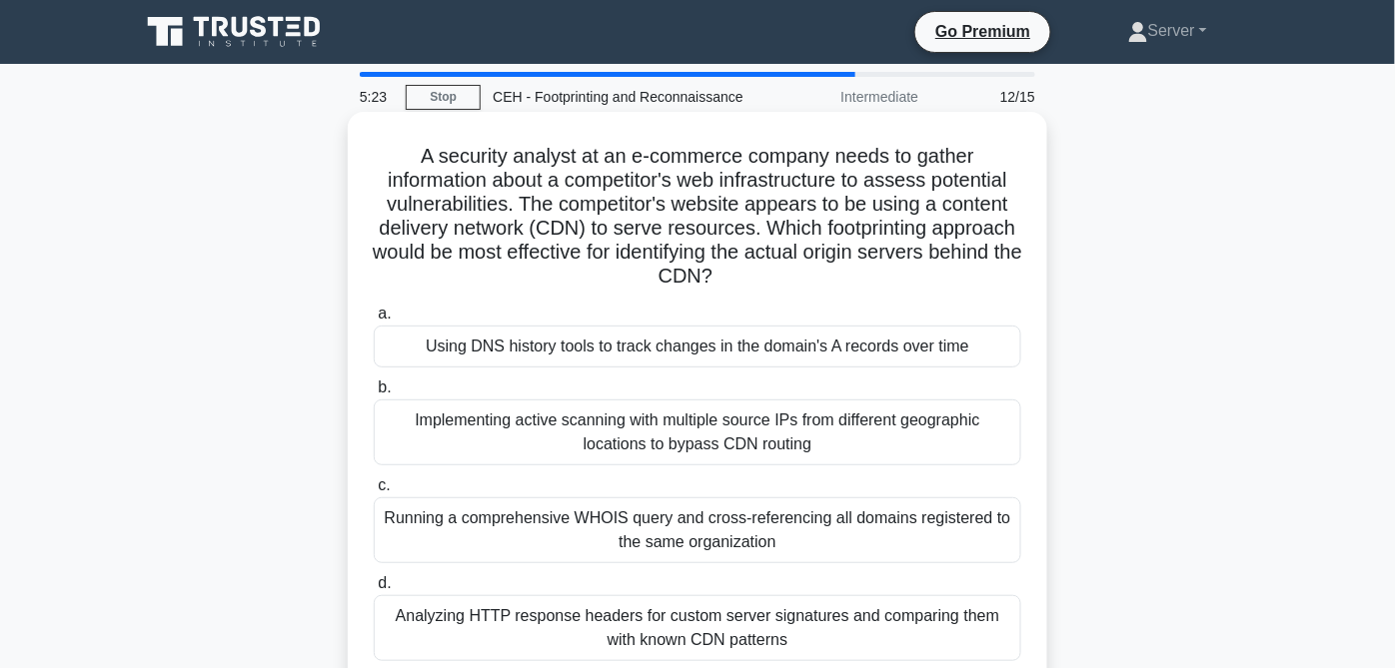
click at [624, 440] on div "Implementing active scanning with multiple source IPs from different geographic…" at bounding box center [697, 433] width 647 height 66
click at [374, 395] on input "b. Implementing active scanning with multiple source IPs from different geograp…" at bounding box center [374, 388] width 0 height 13
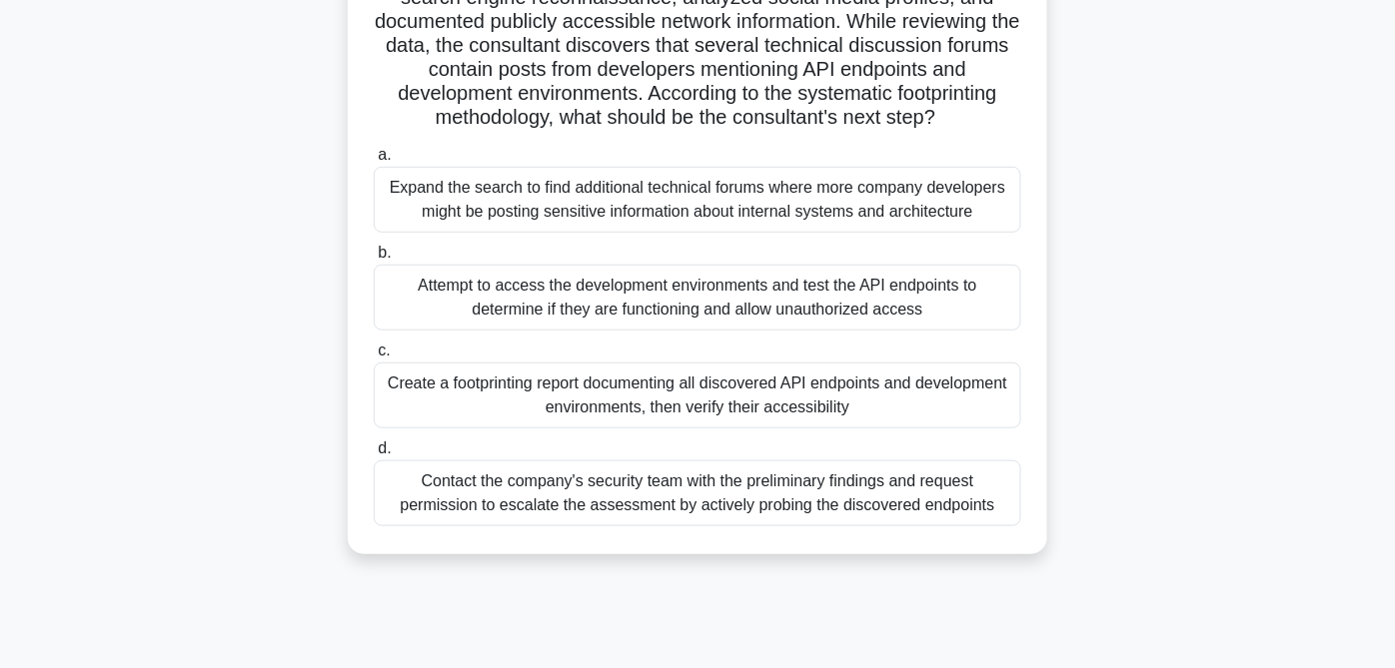
scroll to position [222, 0]
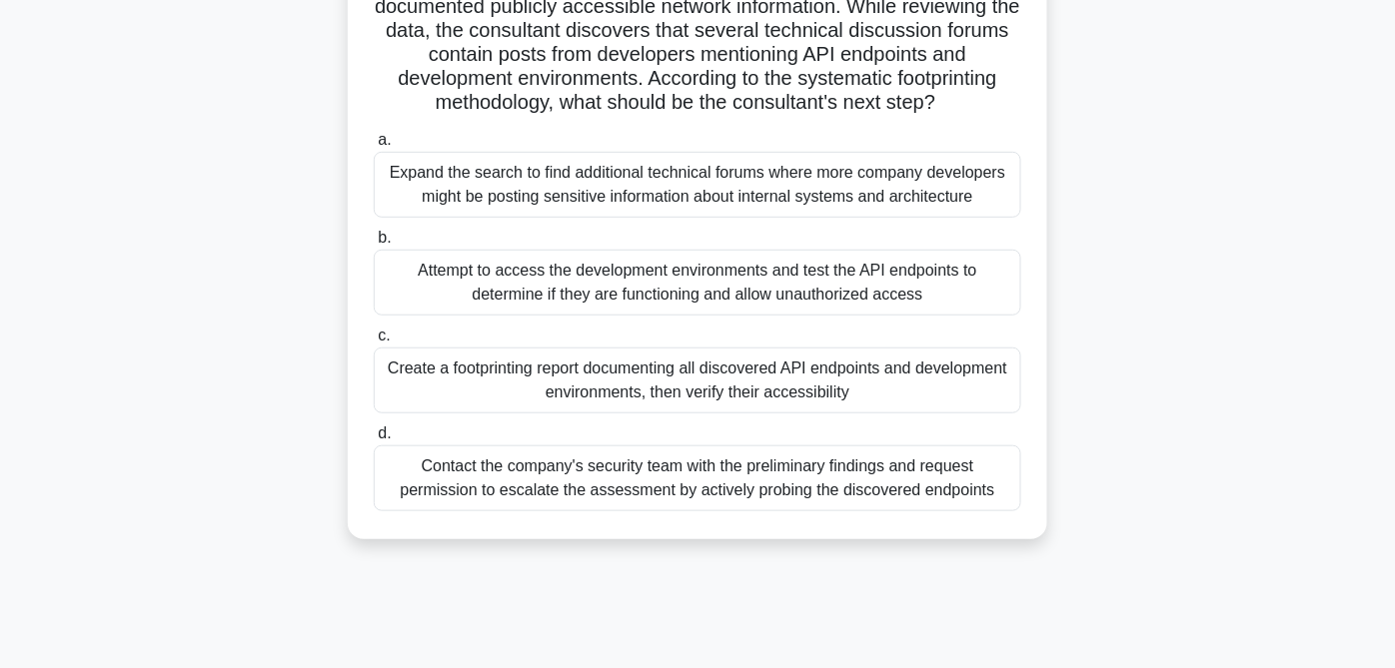
click at [595, 516] on div "a. Expand the search to find additional technical forums where more company dev…" at bounding box center [697, 320] width 671 height 392
click at [595, 512] on div "Contact the company's security team with the preliminary findings and request p…" at bounding box center [697, 479] width 647 height 66
click at [374, 441] on input "d. Contact the company's security team with the preliminary findings and reques…" at bounding box center [374, 434] width 0 height 13
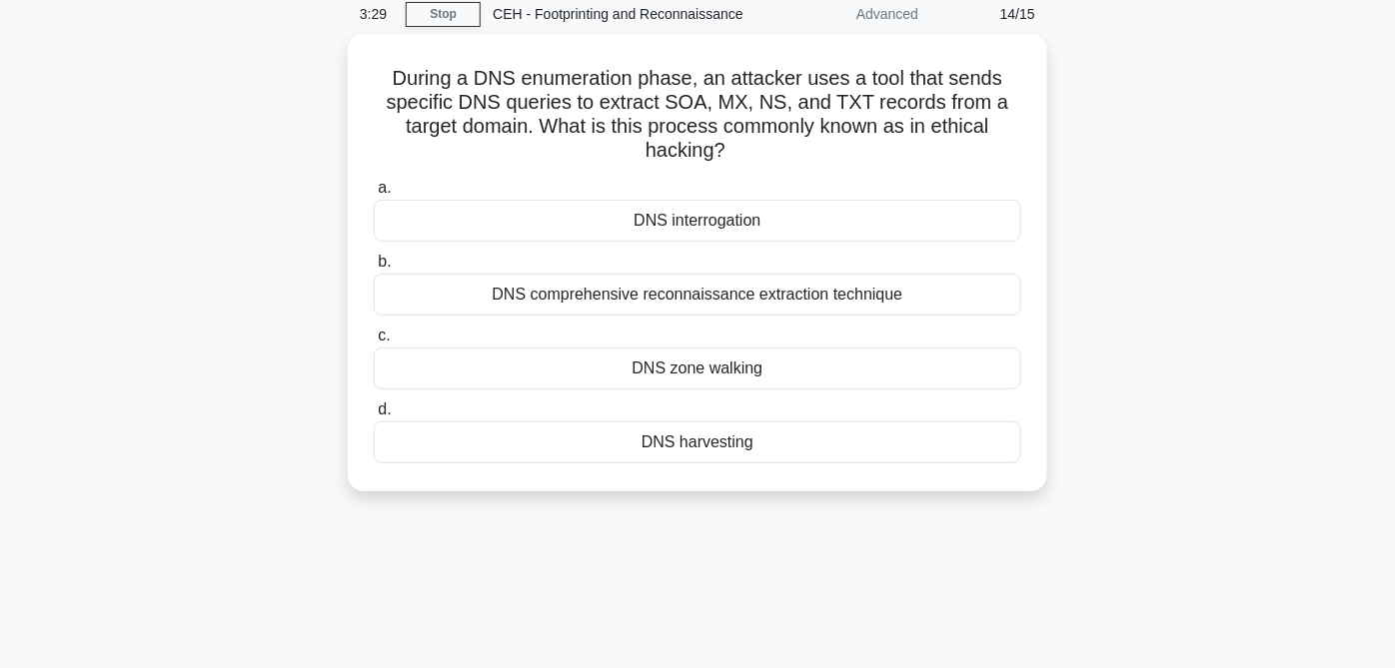
scroll to position [0, 0]
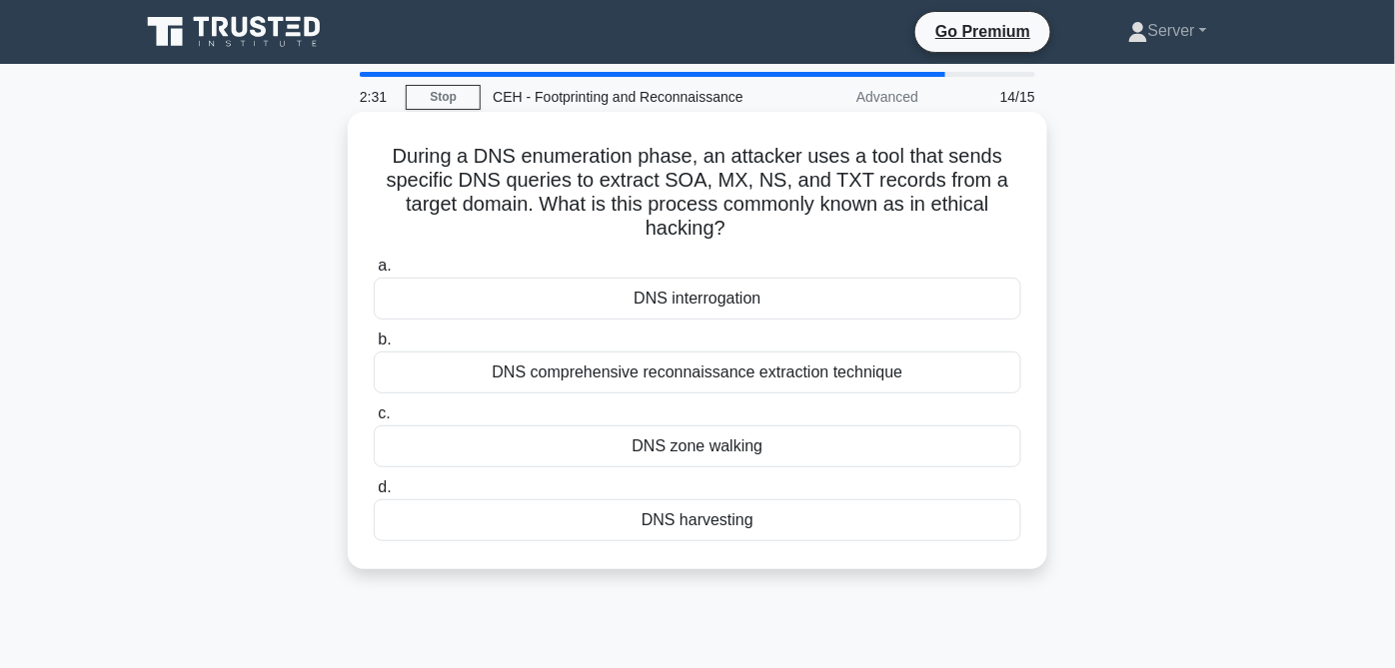
click at [743, 525] on div "DNS harvesting" at bounding box center [697, 521] width 647 height 42
click at [374, 495] on input "d. DNS harvesting" at bounding box center [374, 488] width 0 height 13
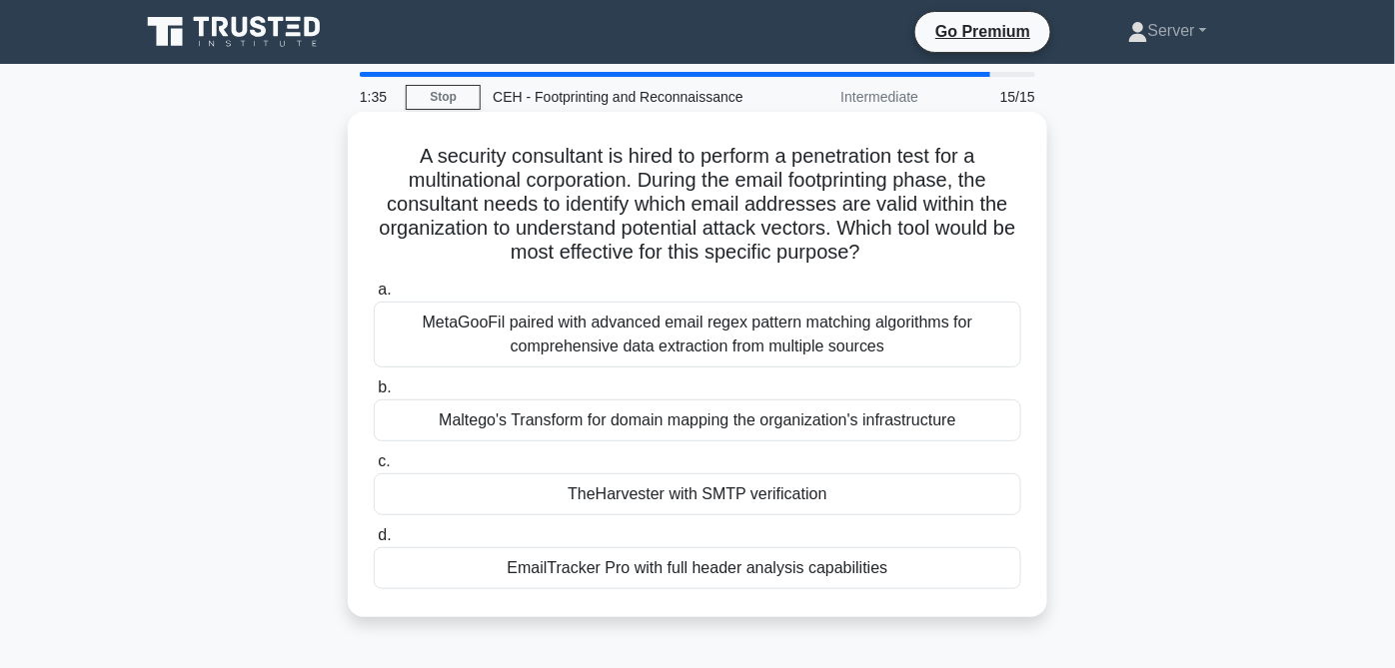
click at [650, 573] on div "EmailTracker Pro with full header analysis capabilities" at bounding box center [697, 569] width 647 height 42
click at [374, 543] on input "d. EmailTracker Pro with full header analysis capabilities" at bounding box center [374, 536] width 0 height 13
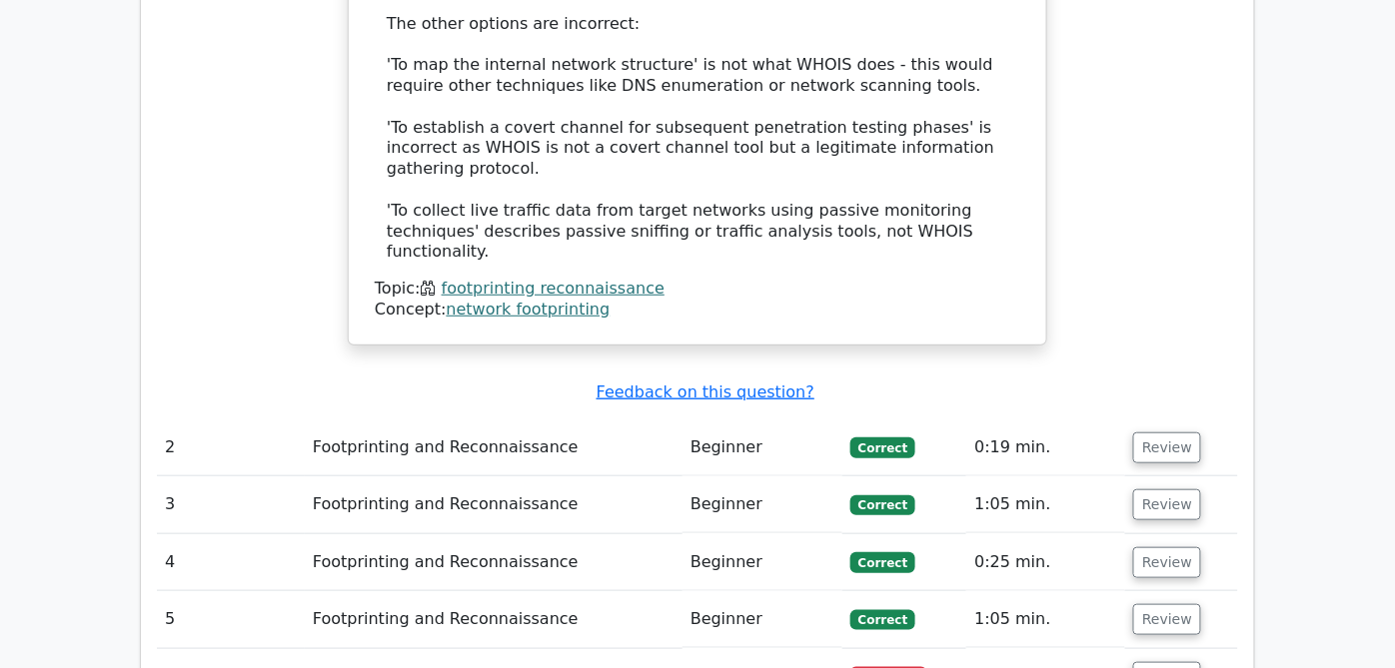
scroll to position [2331, 0]
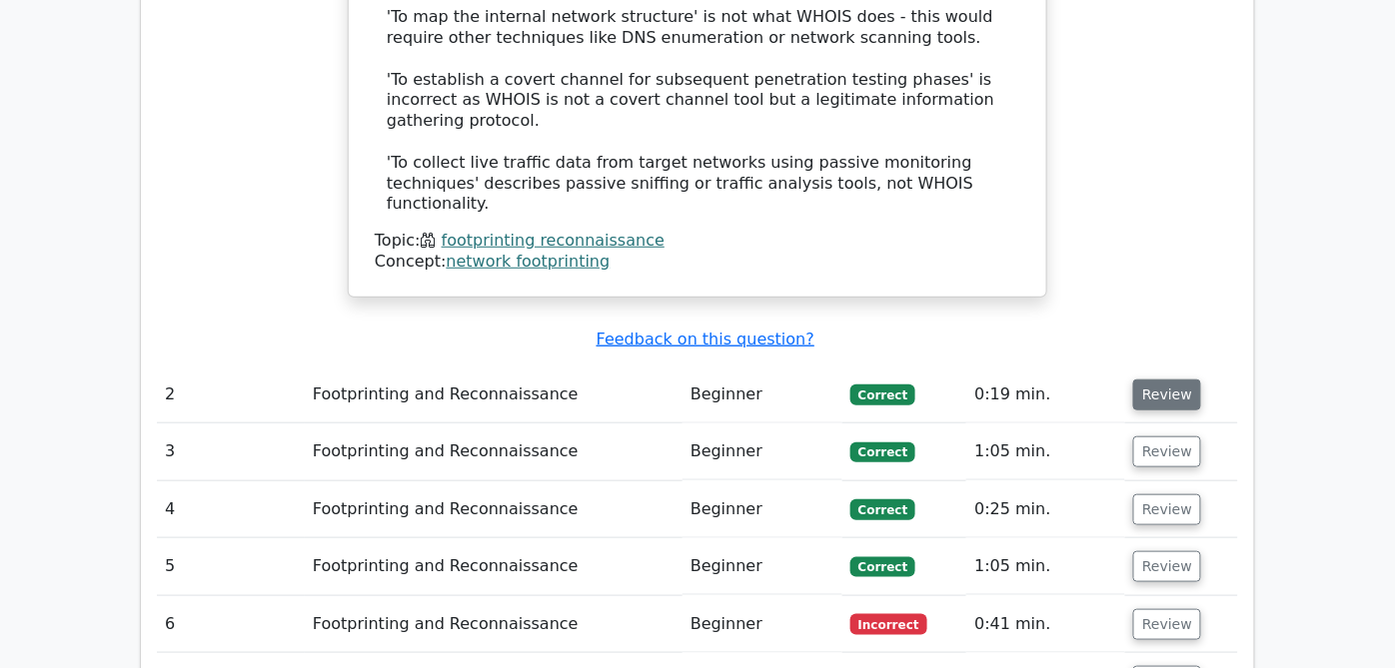
click at [1201, 380] on button "Review" at bounding box center [1167, 395] width 68 height 31
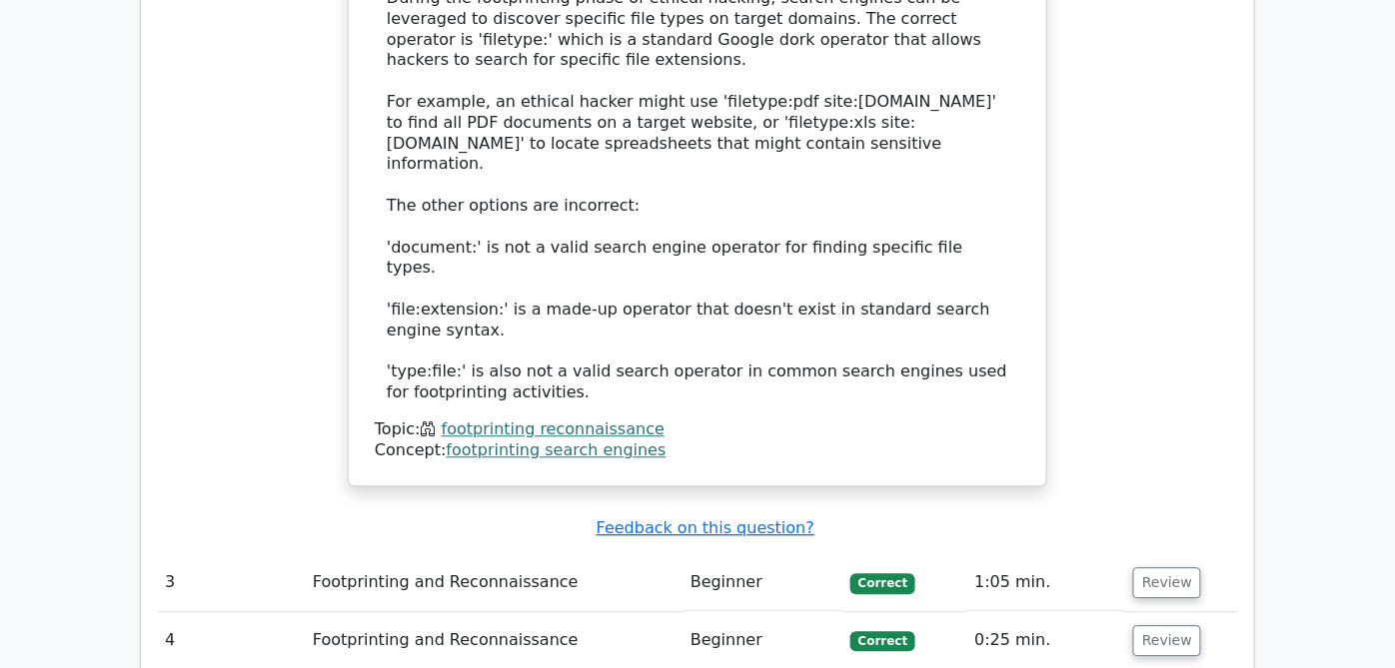
scroll to position [3219, 0]
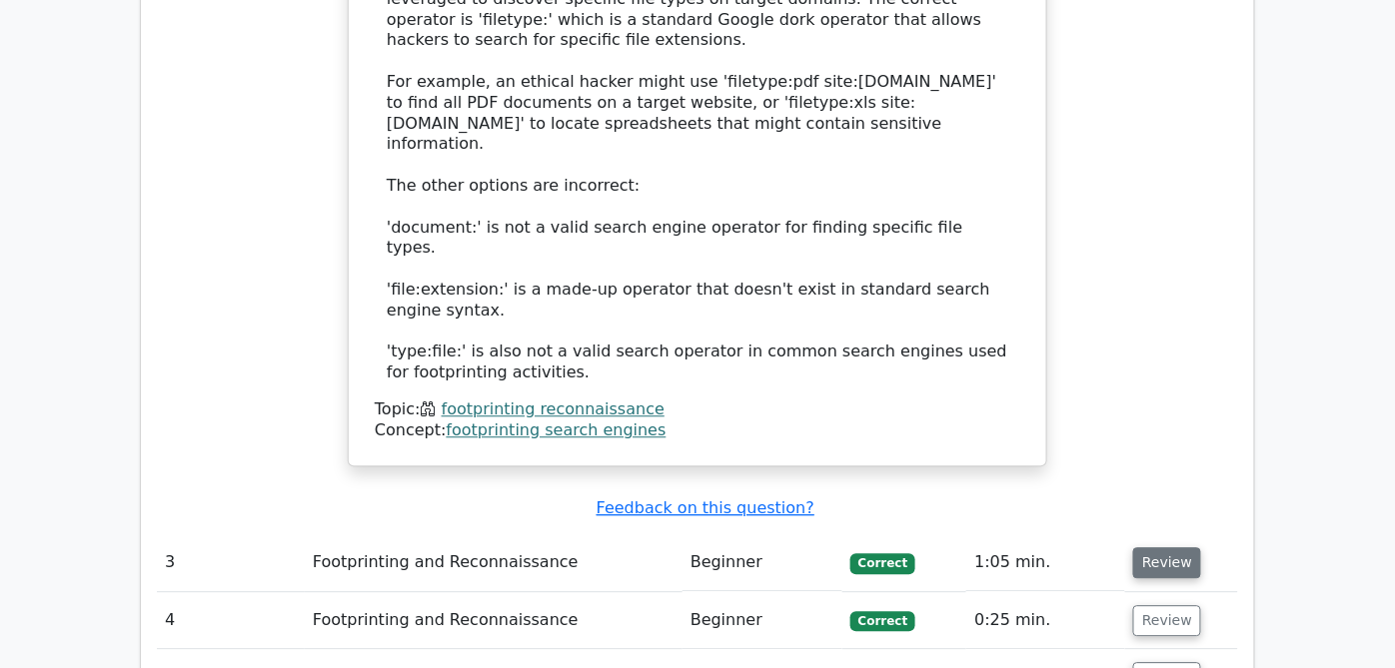
click at [1201, 548] on button "Review" at bounding box center [1167, 563] width 68 height 31
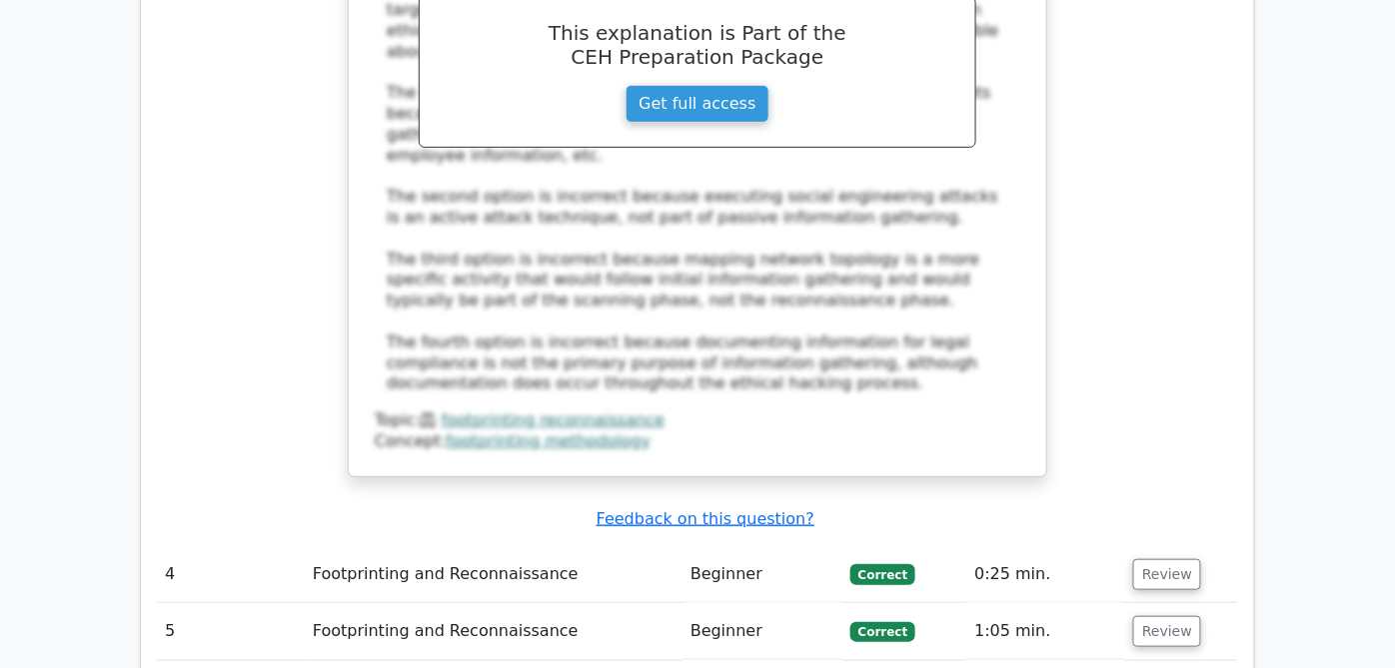
scroll to position [4329, 0]
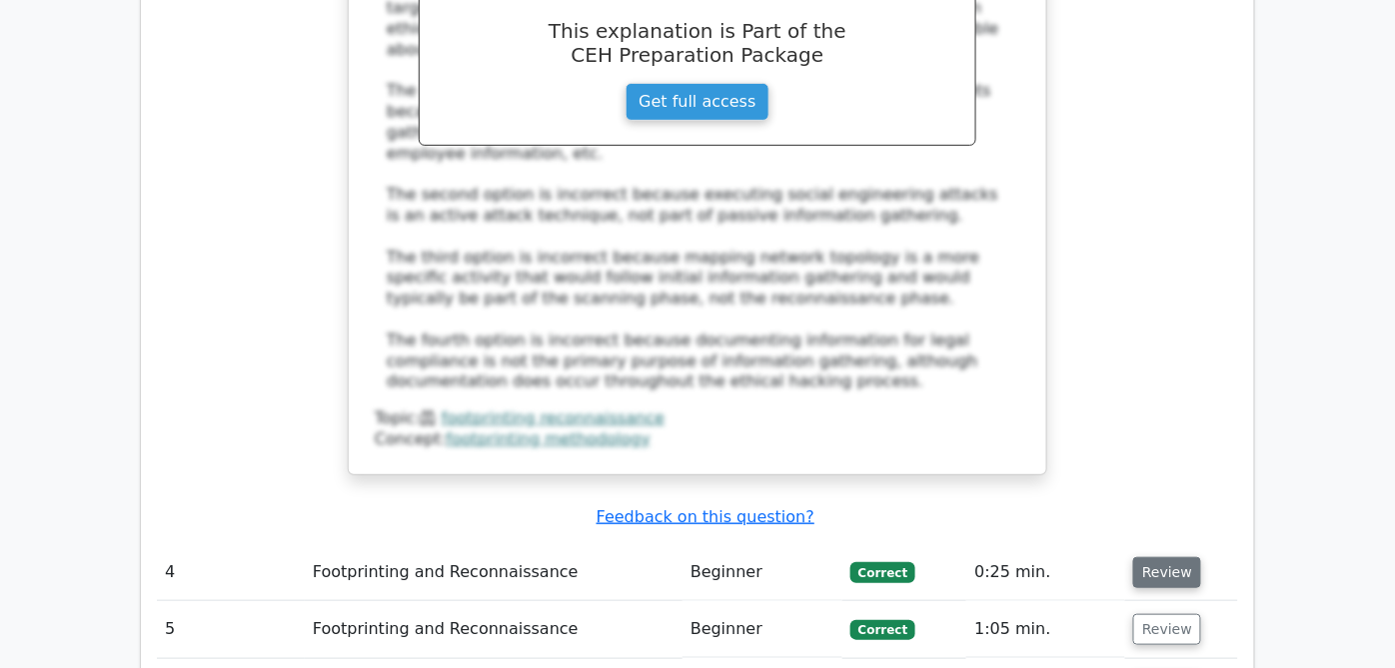
click at [1201, 558] on button "Review" at bounding box center [1167, 573] width 68 height 31
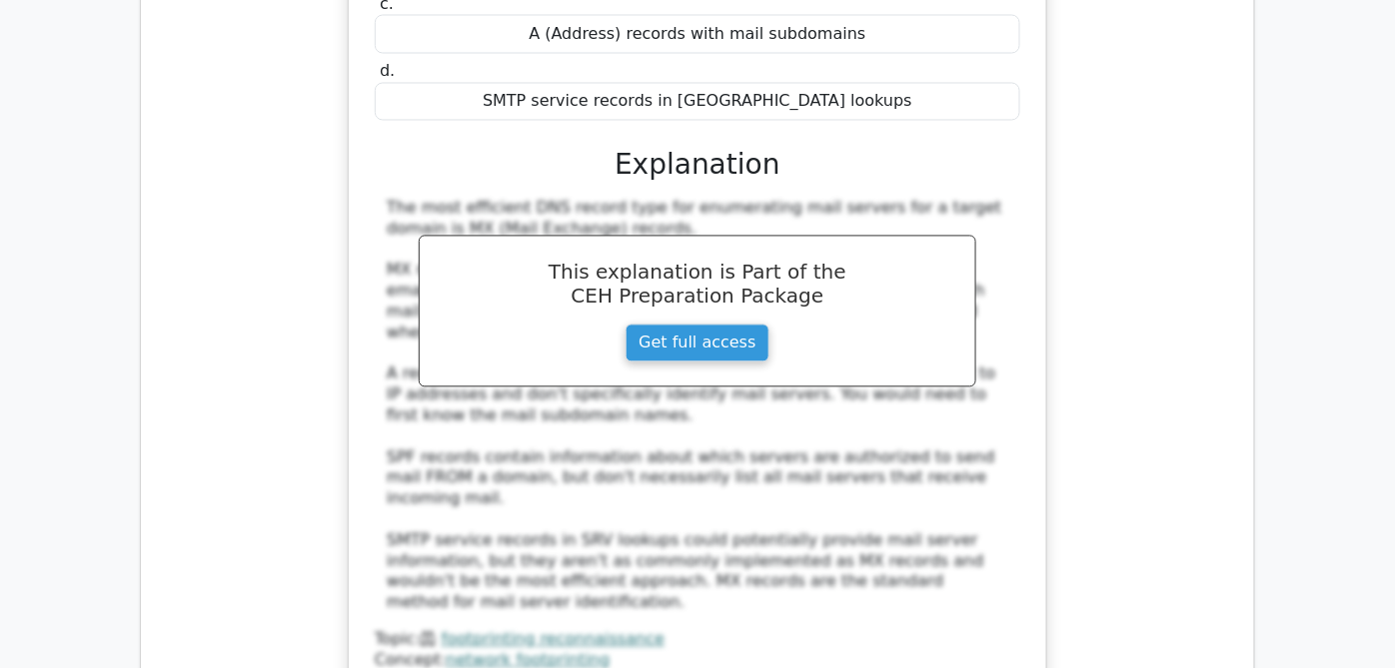
scroll to position [5329, 0]
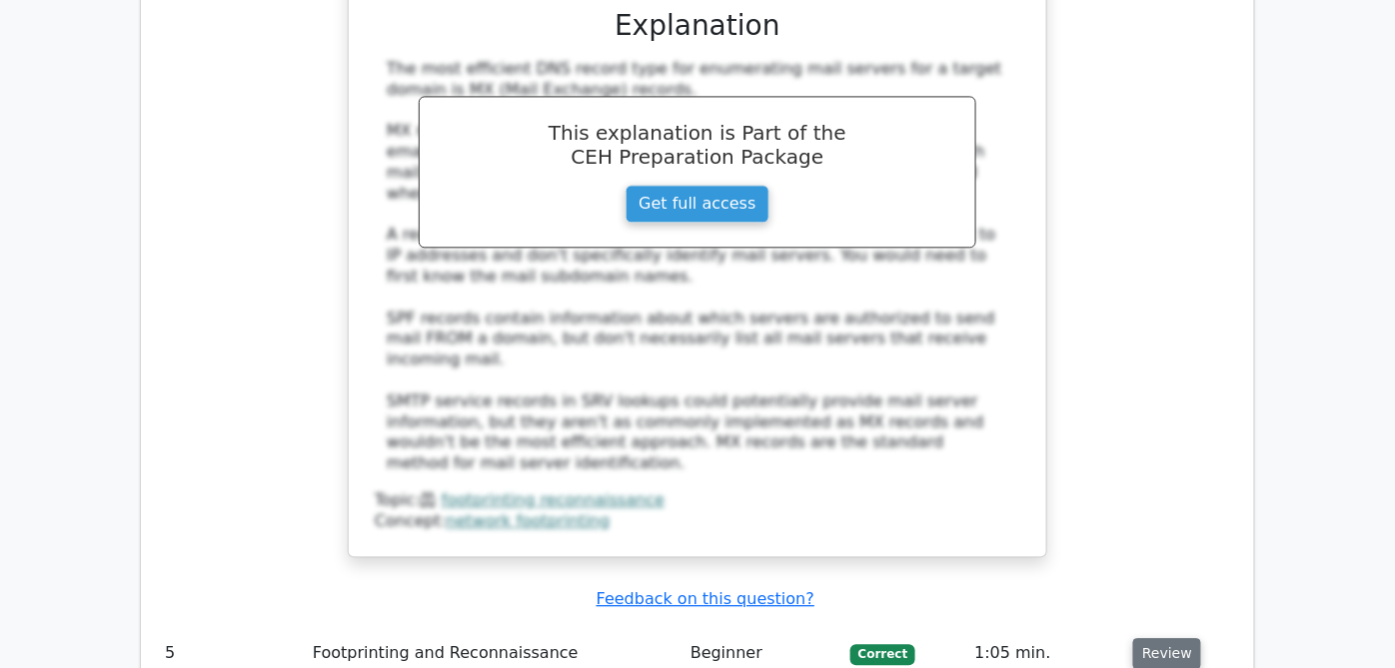
click at [1201, 638] on button "Review" at bounding box center [1167, 653] width 68 height 31
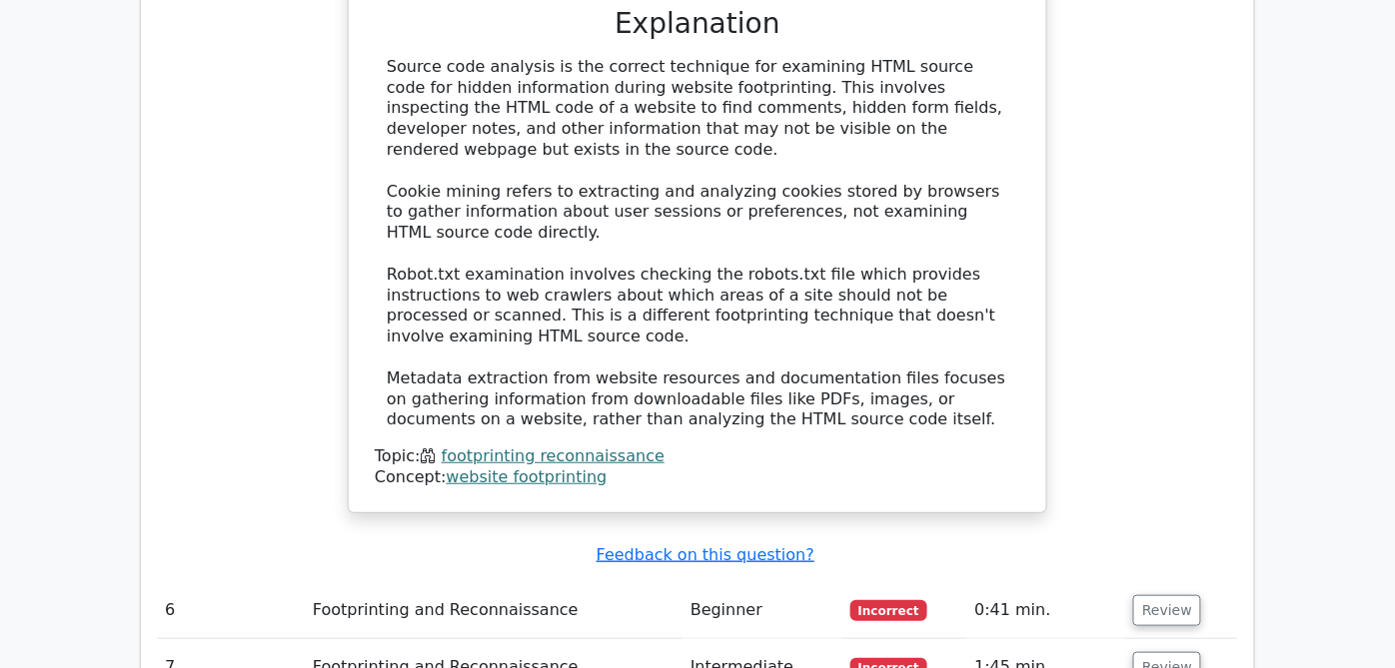
scroll to position [6439, 0]
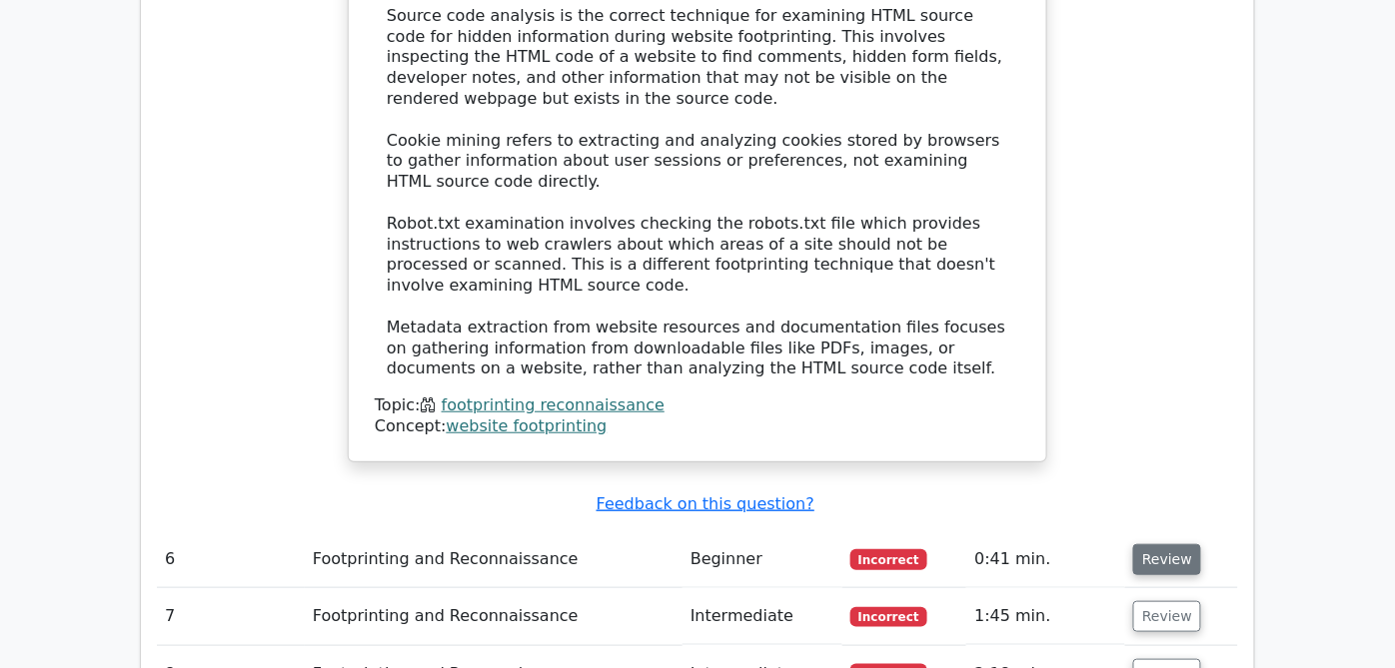
click at [1201, 545] on button "Review" at bounding box center [1167, 560] width 68 height 31
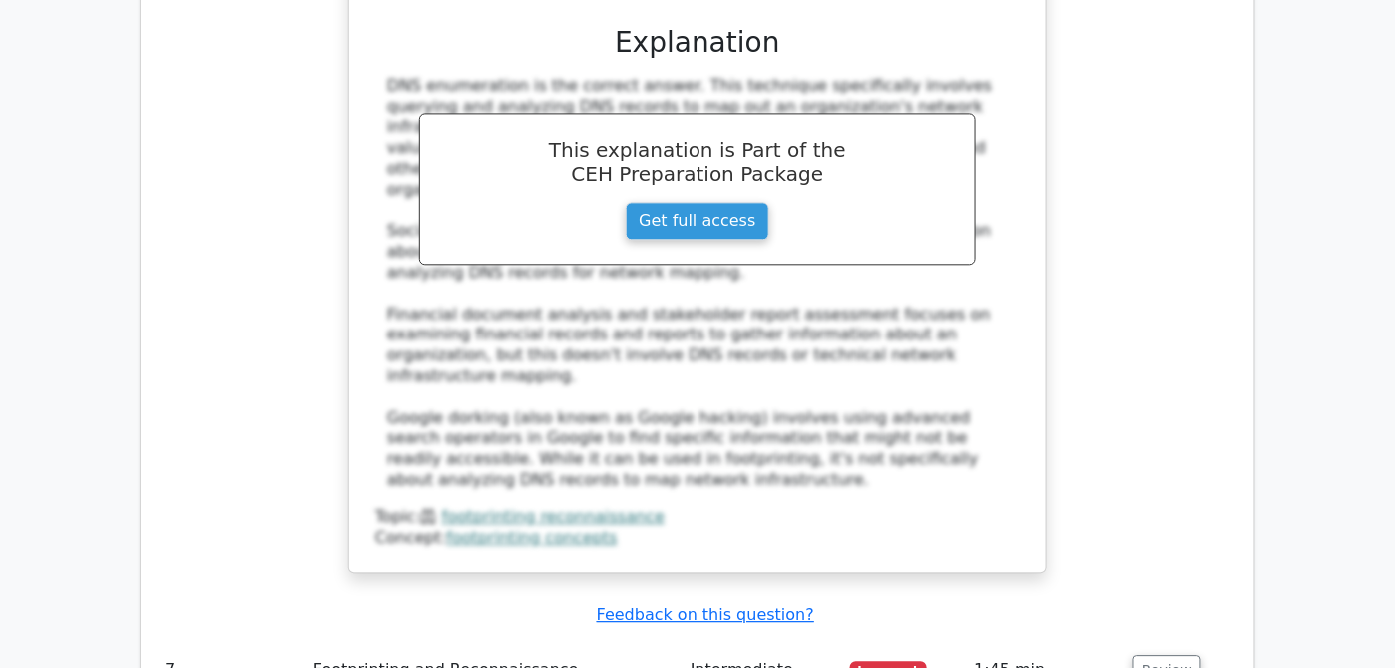
scroll to position [7438, 0]
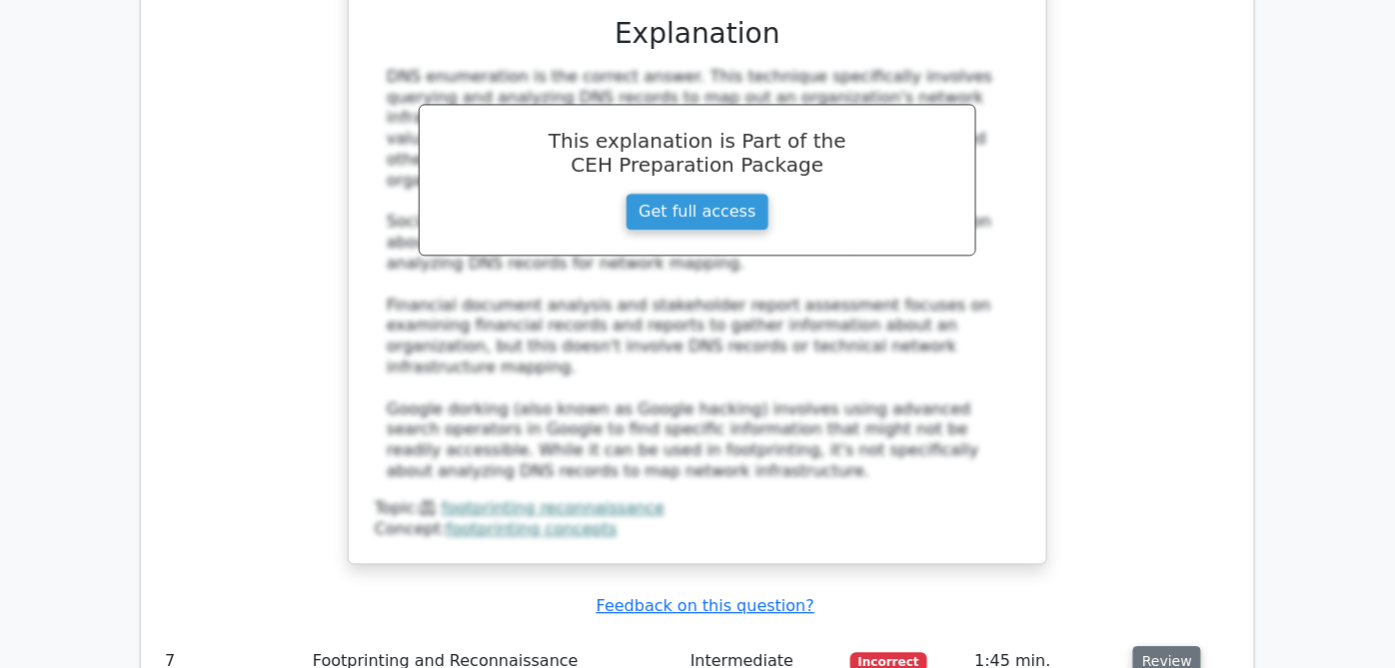
click at [1201, 646] on button "Review" at bounding box center [1167, 661] width 68 height 31
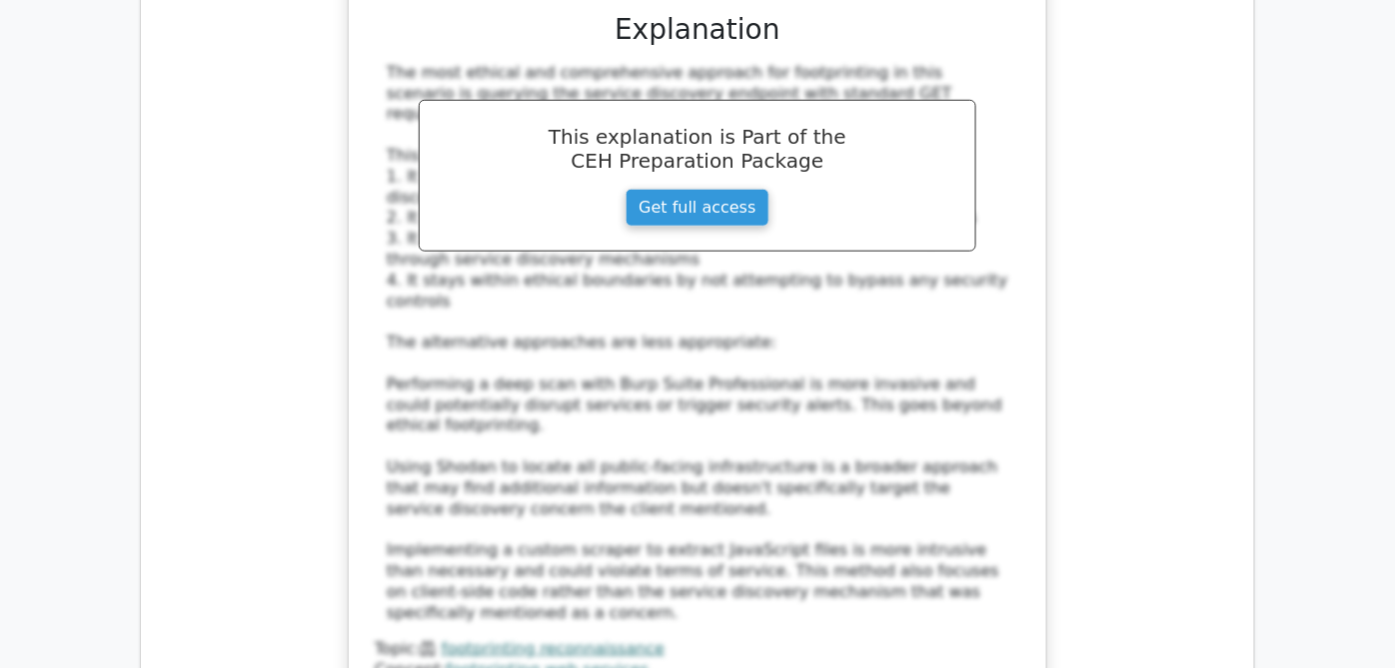
scroll to position [8770, 0]
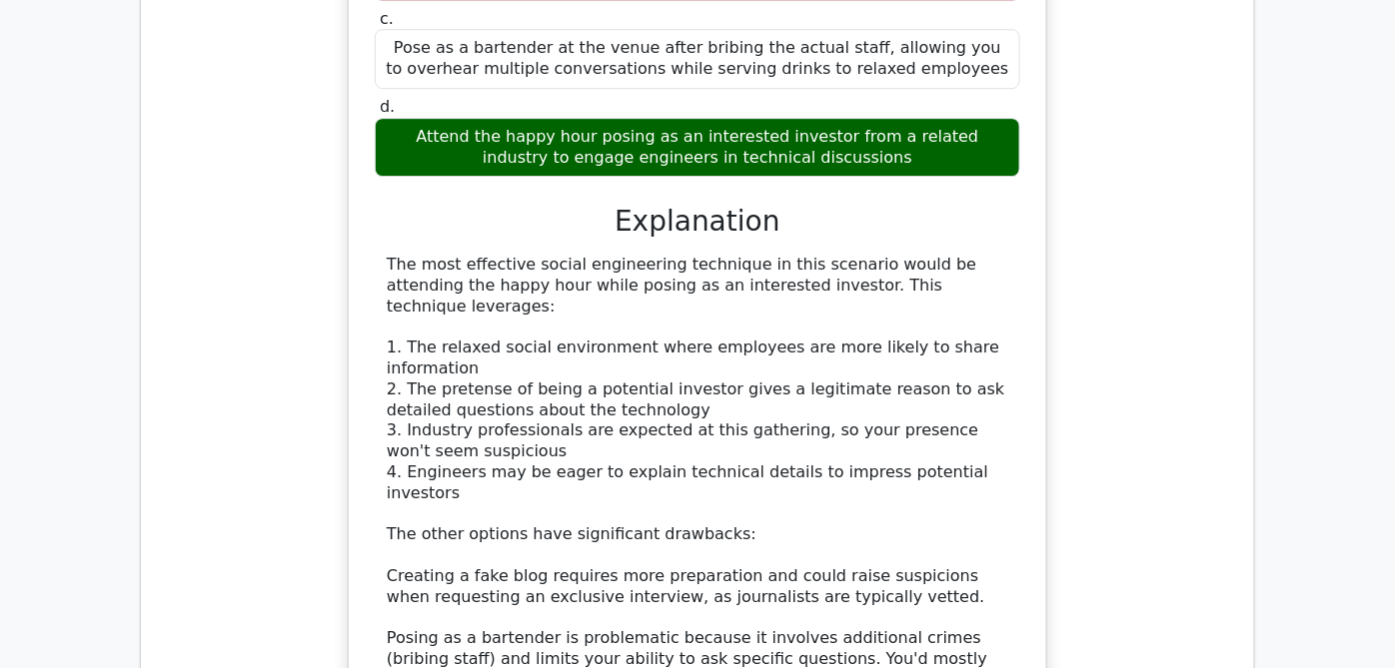
scroll to position [10213, 0]
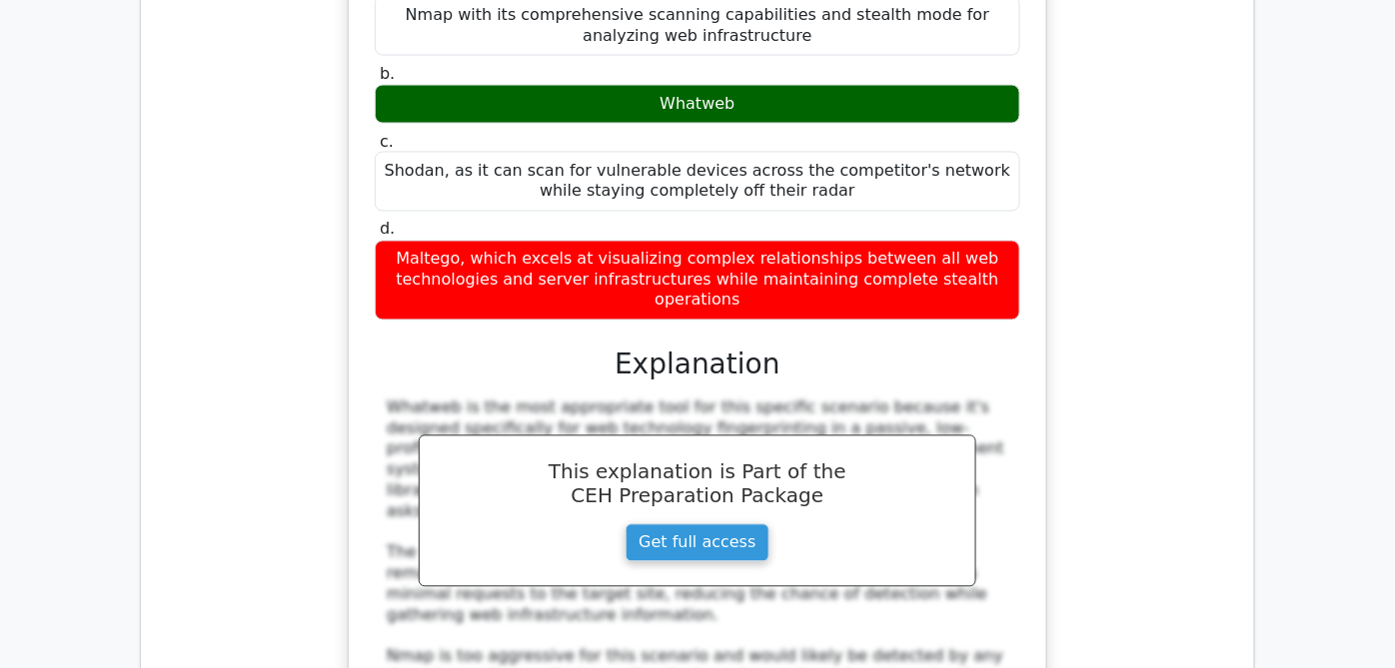
scroll to position [11656, 0]
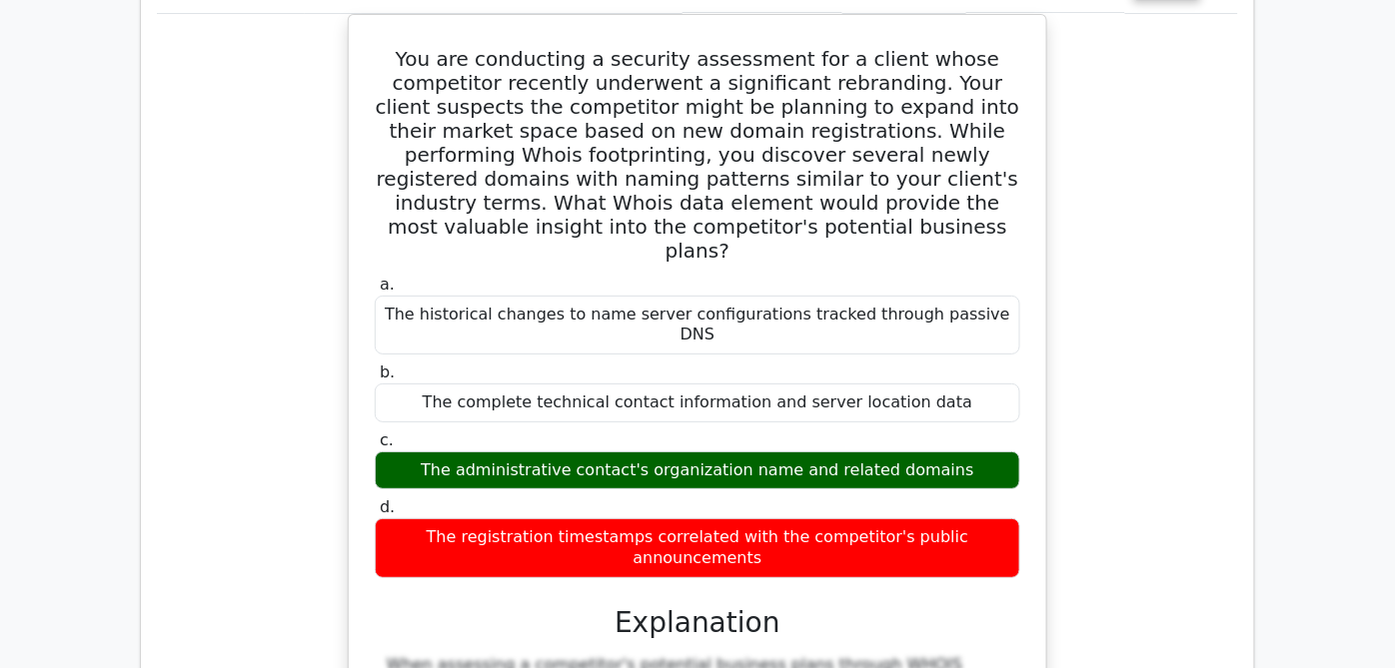
scroll to position [12766, 0]
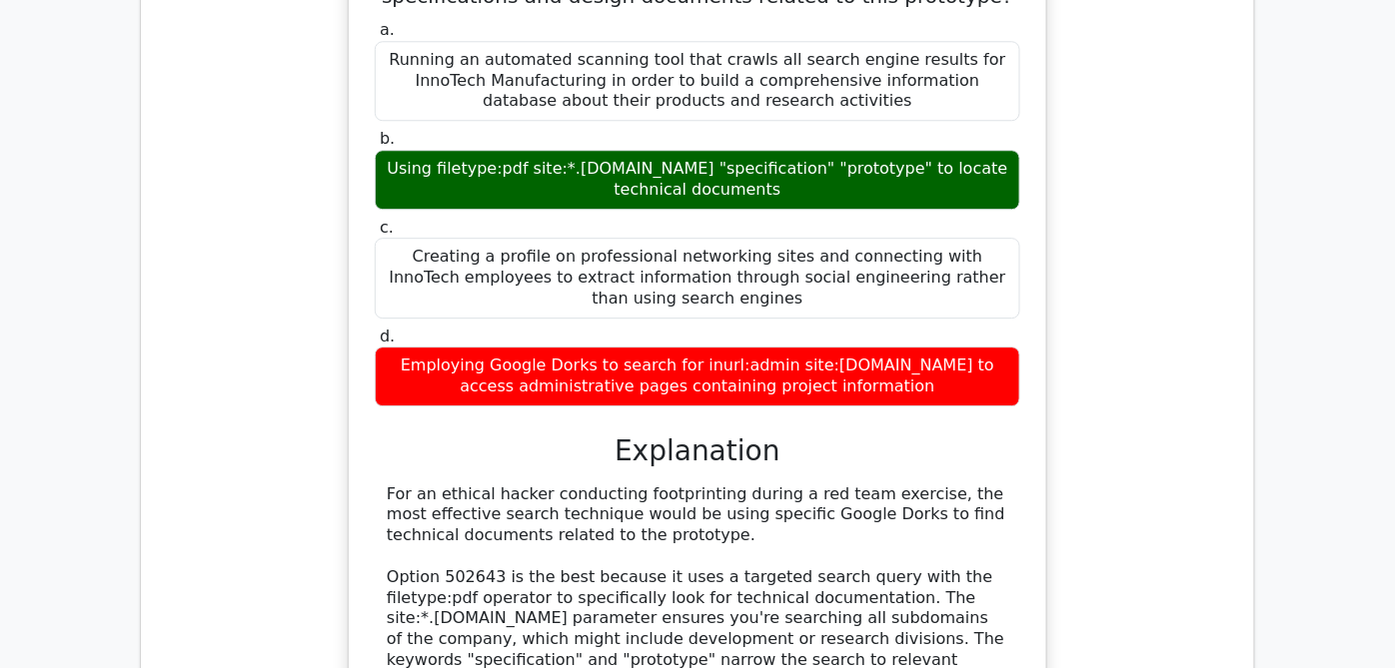
scroll to position [14099, 0]
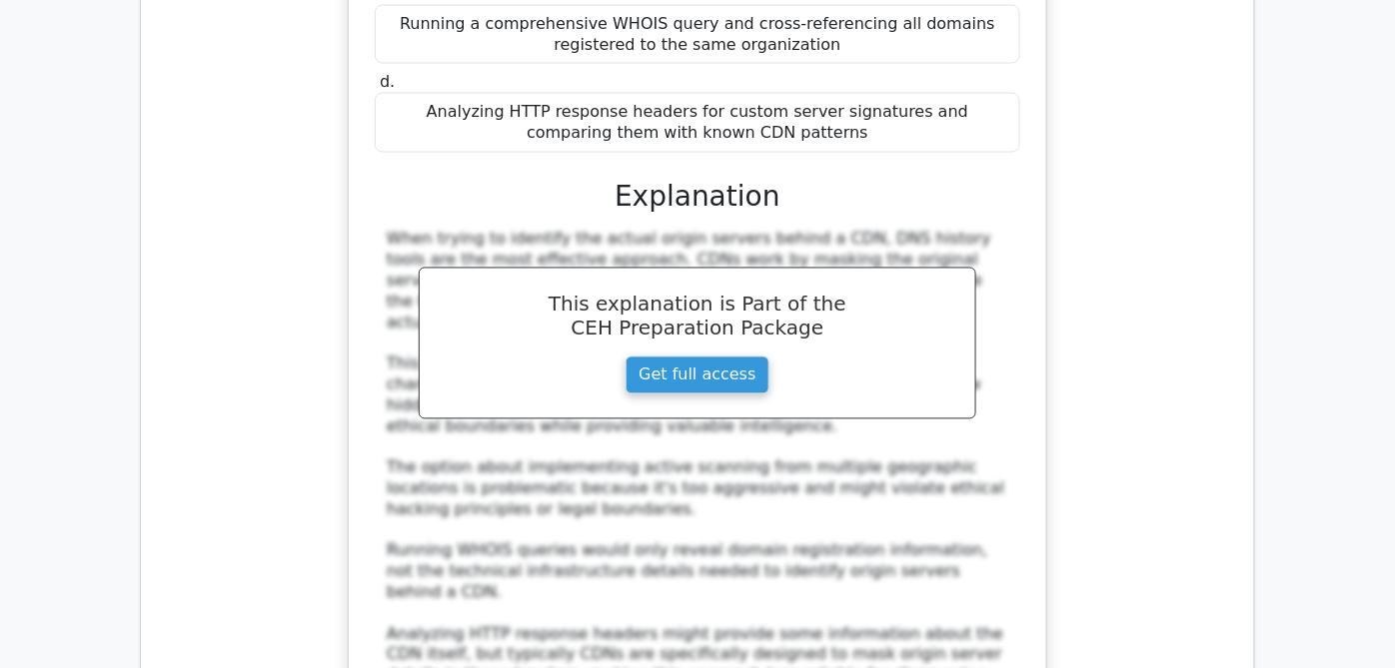
scroll to position [15320, 0]
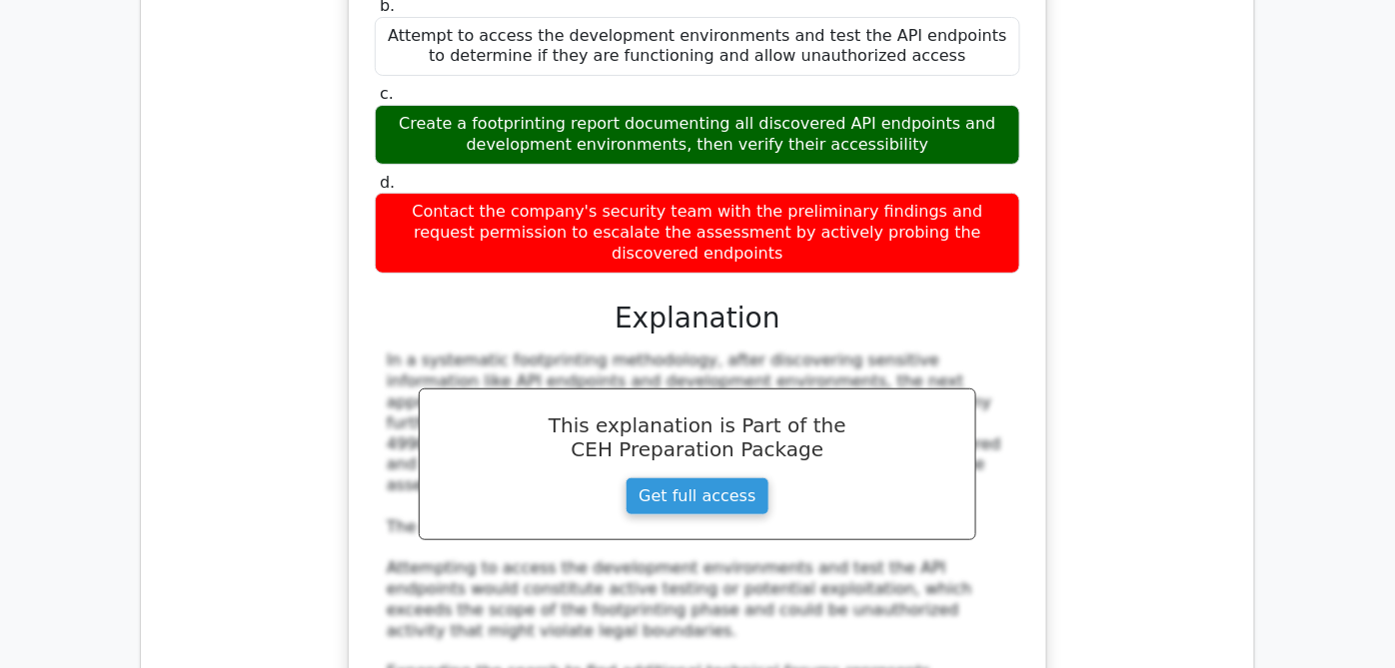
scroll to position [16874, 0]
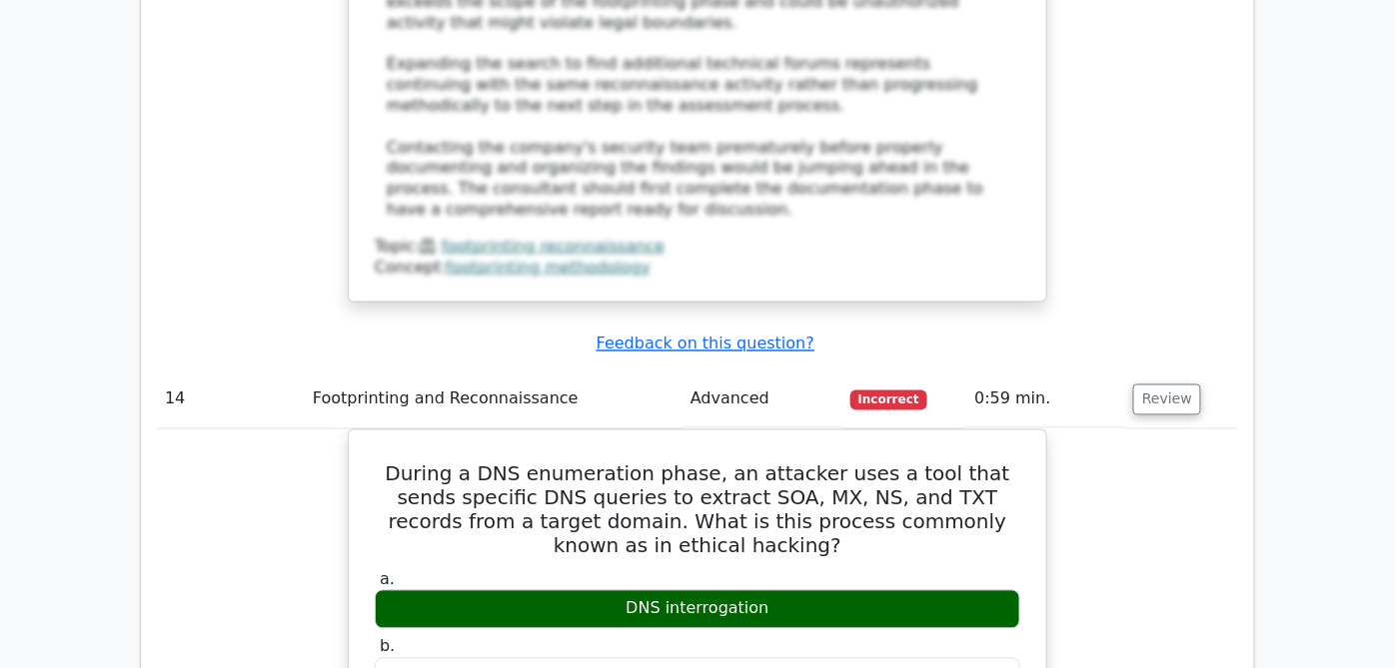
scroll to position [17540, 0]
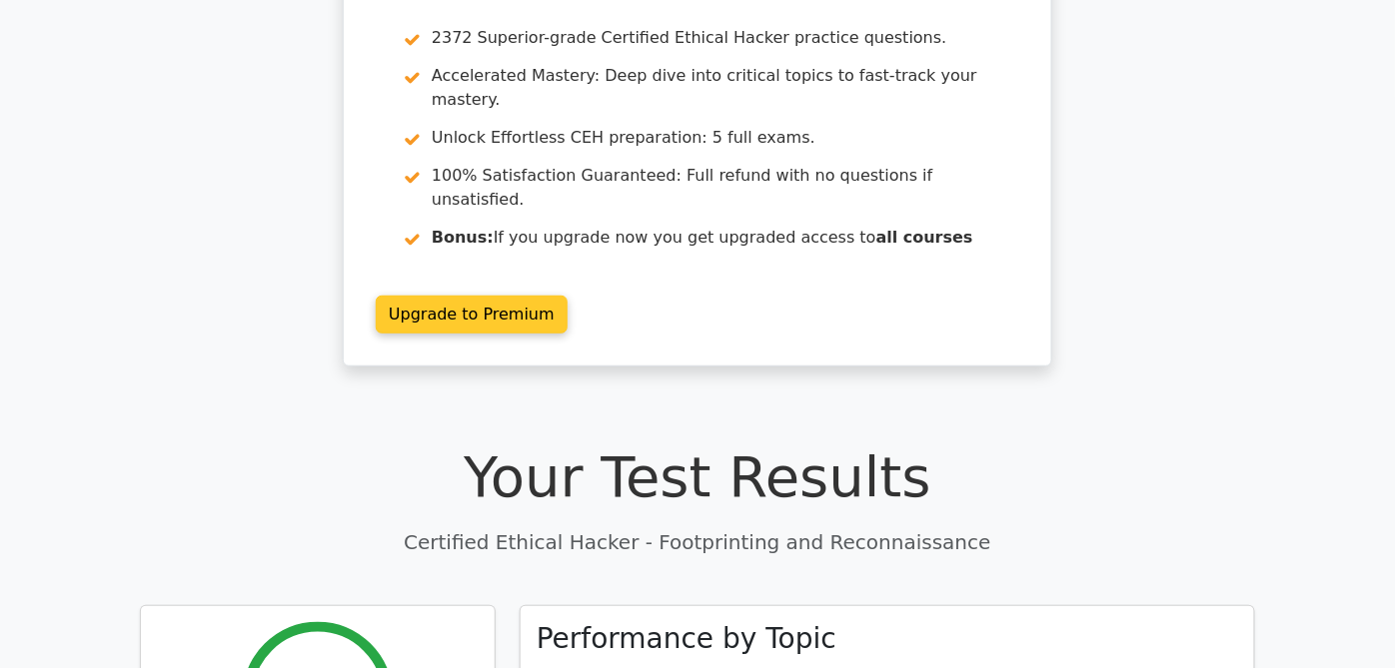
scroll to position [0, 0]
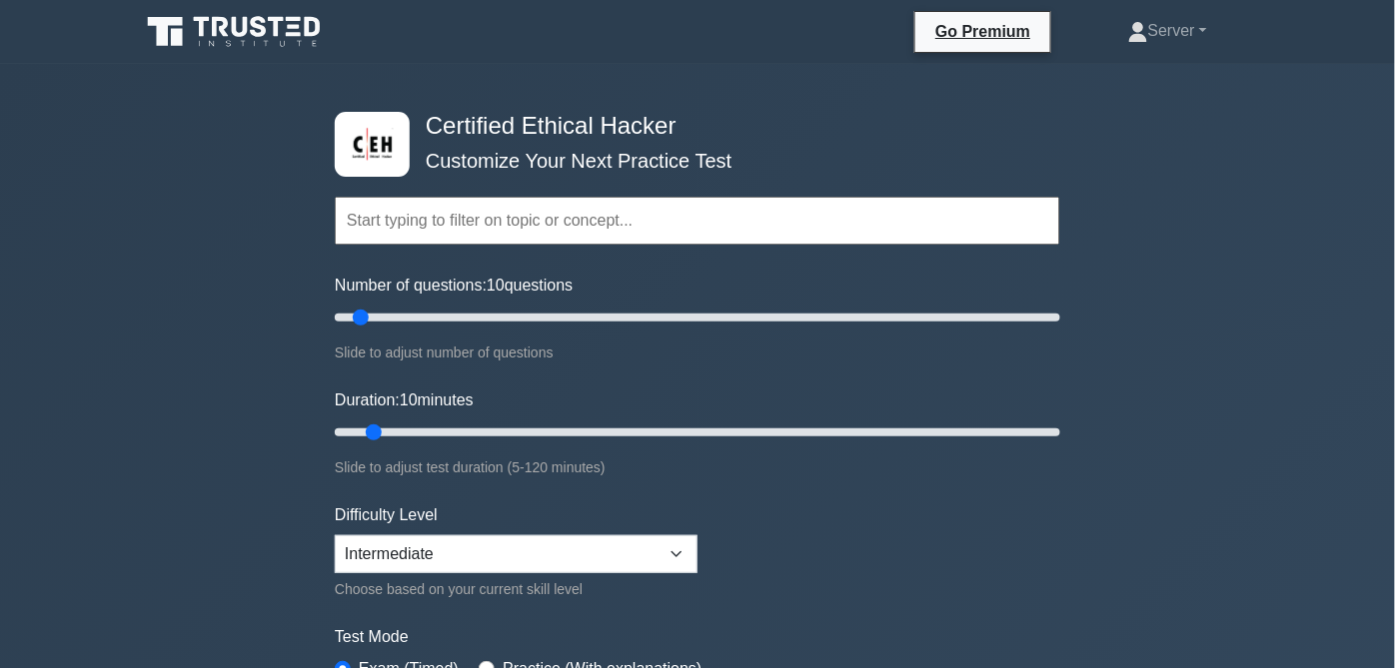
click at [537, 209] on input "text" at bounding box center [697, 221] width 725 height 48
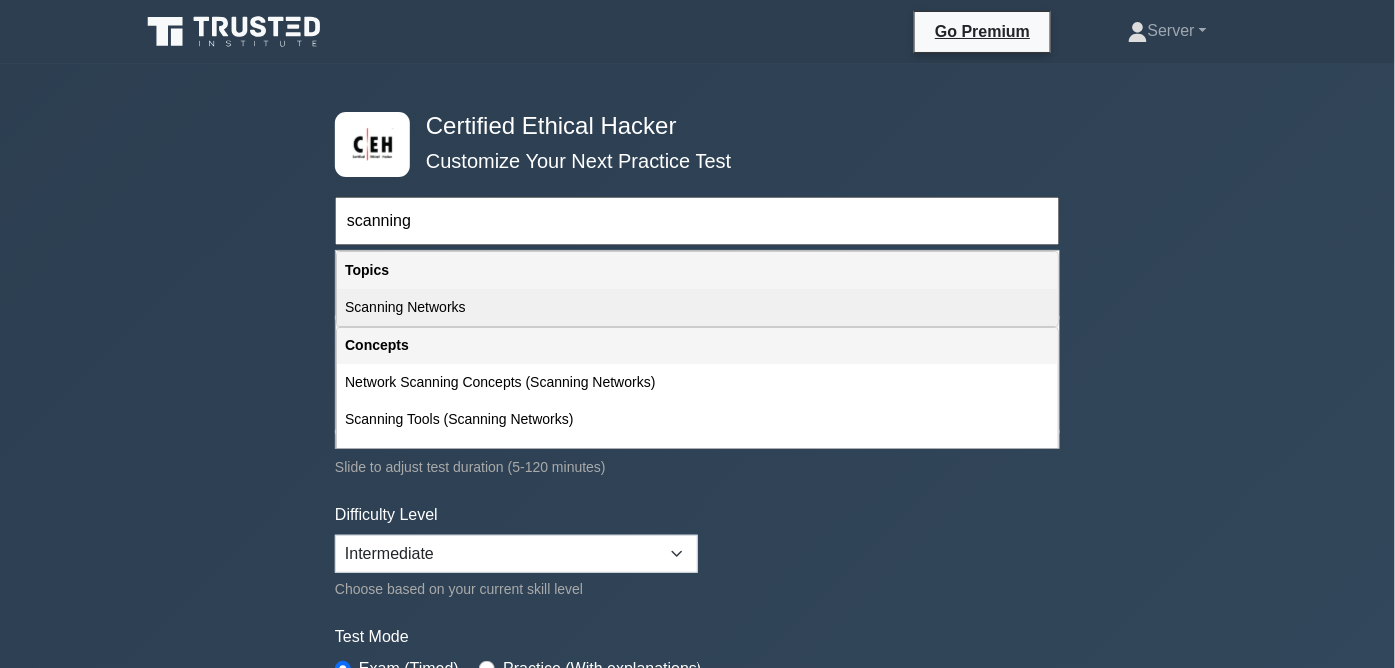
click at [426, 311] on div "Scanning Networks" at bounding box center [697, 307] width 721 height 37
type input "Scanning Networks"
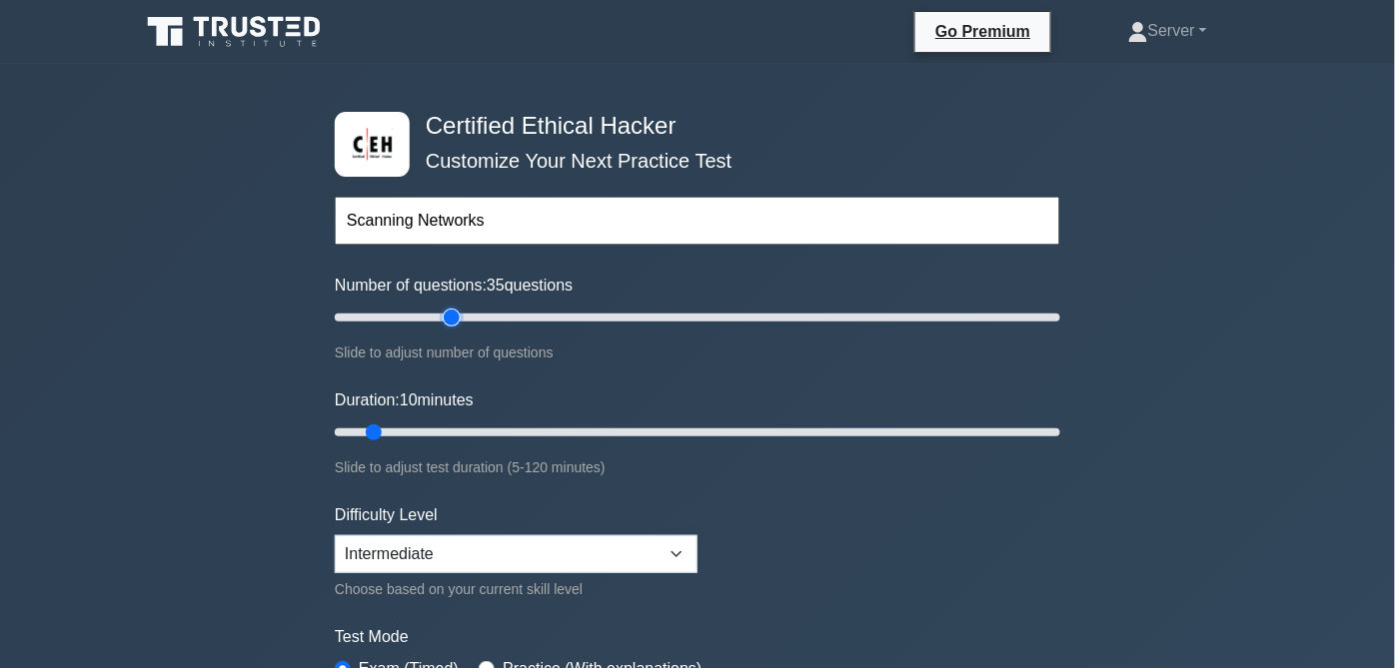
type input "35"
click at [445, 314] on input "Number of questions: 35 questions" at bounding box center [697, 318] width 725 height 24
click at [409, 318] on input "Number of questions: 25 questions" at bounding box center [697, 318] width 725 height 24
click at [402, 317] on input "Number of questions: 20 questions" at bounding box center [697, 318] width 725 height 24
click at [394, 314] on input "Number of questions: 20 questions" at bounding box center [697, 318] width 725 height 24
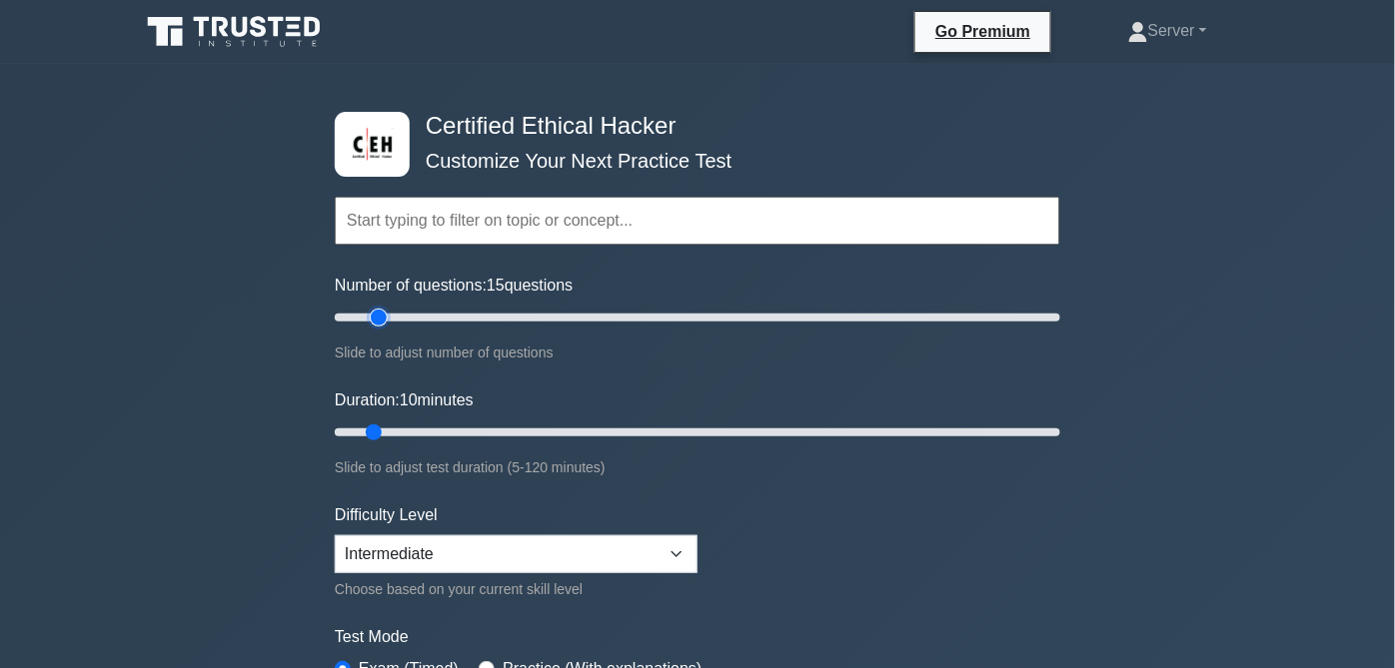
click at [385, 315] on input "Number of questions: 15 questions" at bounding box center [697, 318] width 725 height 24
click at [379, 315] on input "Number of questions: 15 questions" at bounding box center [697, 318] width 725 height 24
type input "10"
click at [370, 315] on input "Number of questions: 15 questions" at bounding box center [697, 318] width 725 height 24
click at [408, 425] on input "Duration: 10 minutes" at bounding box center [697, 433] width 725 height 24
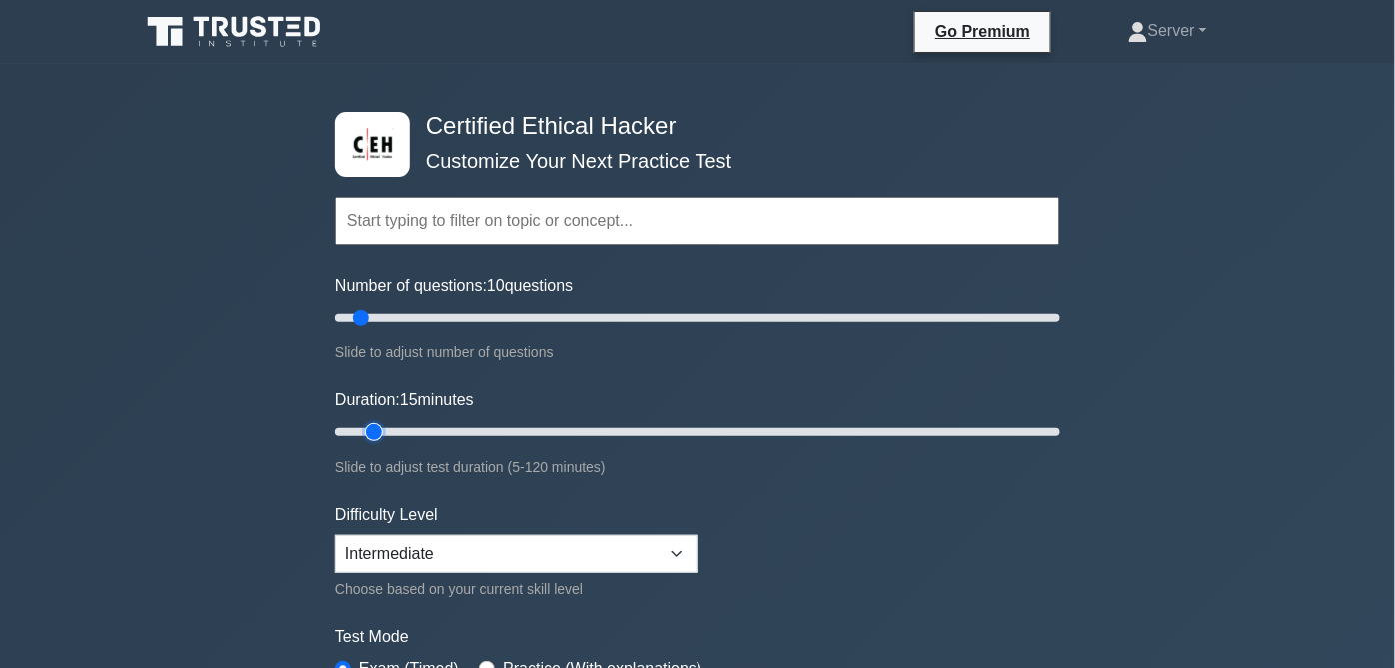
click at [386, 426] on input "Duration: 15 minutes" at bounding box center [697, 433] width 725 height 24
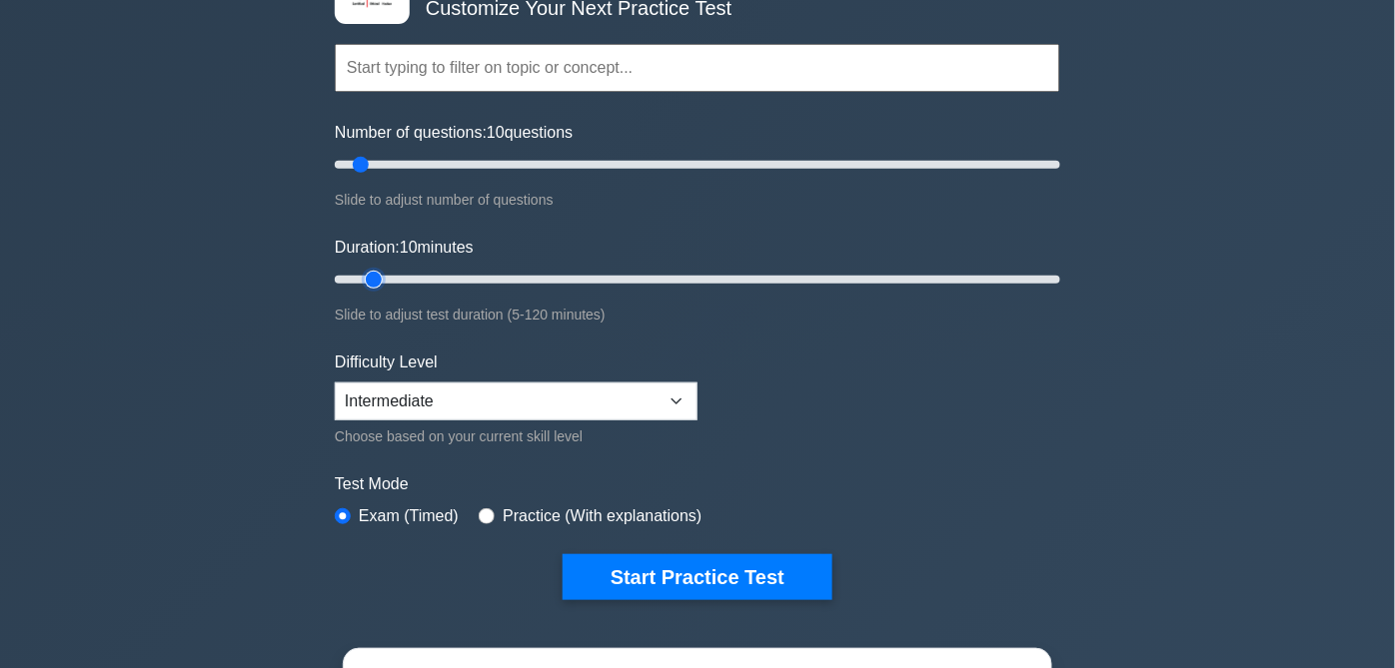
scroll to position [222, 0]
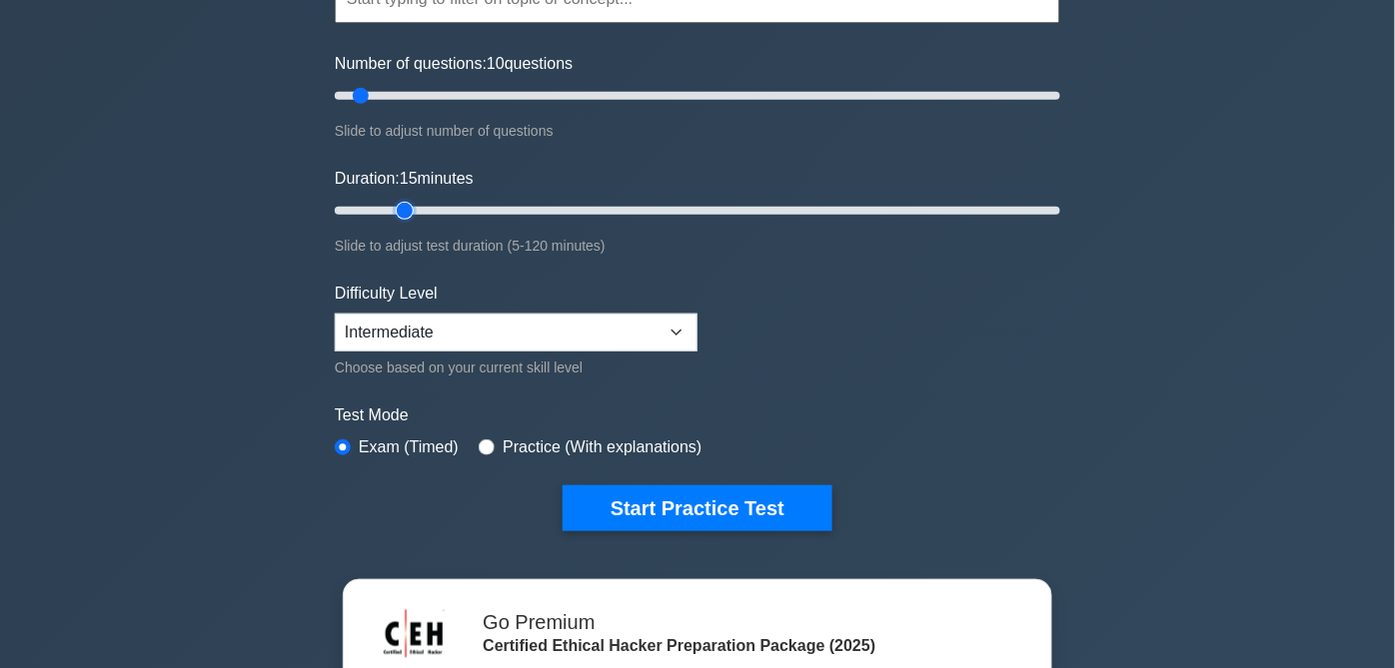
type input "15"
click at [397, 208] on input "Duration: 15 minutes" at bounding box center [697, 211] width 725 height 24
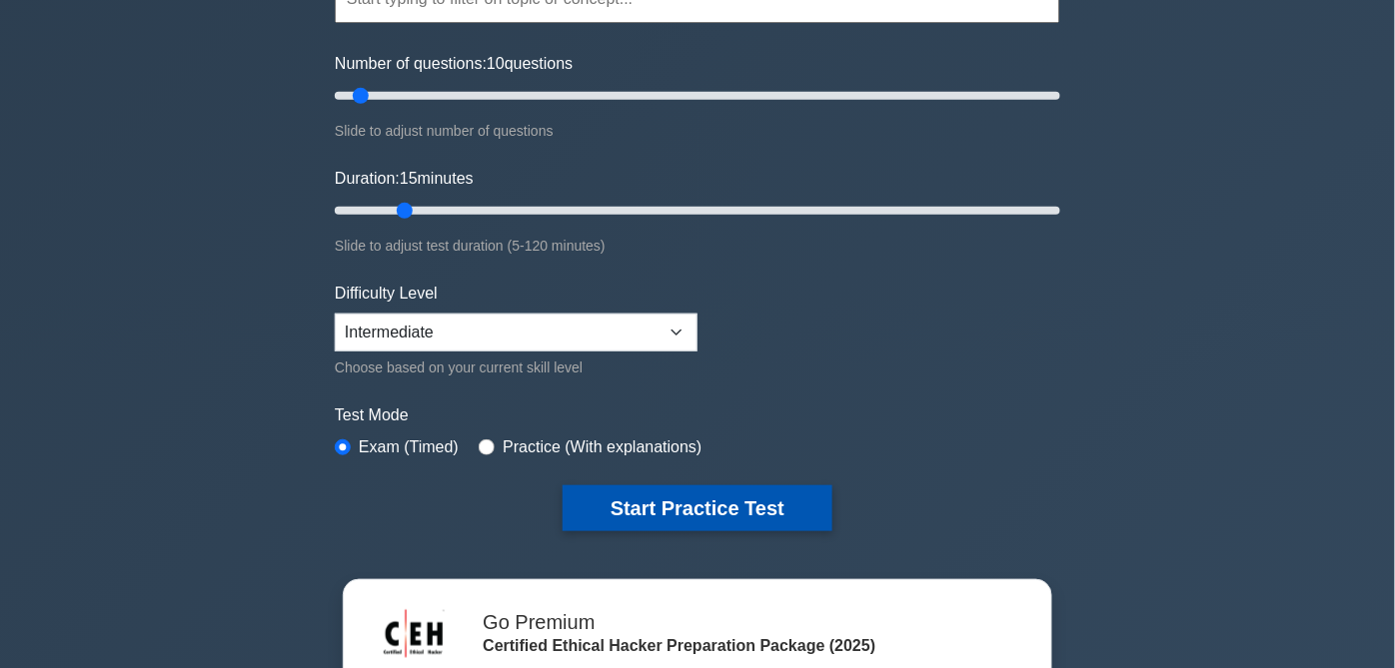
click at [647, 505] on button "Start Practice Test" at bounding box center [698, 509] width 270 height 46
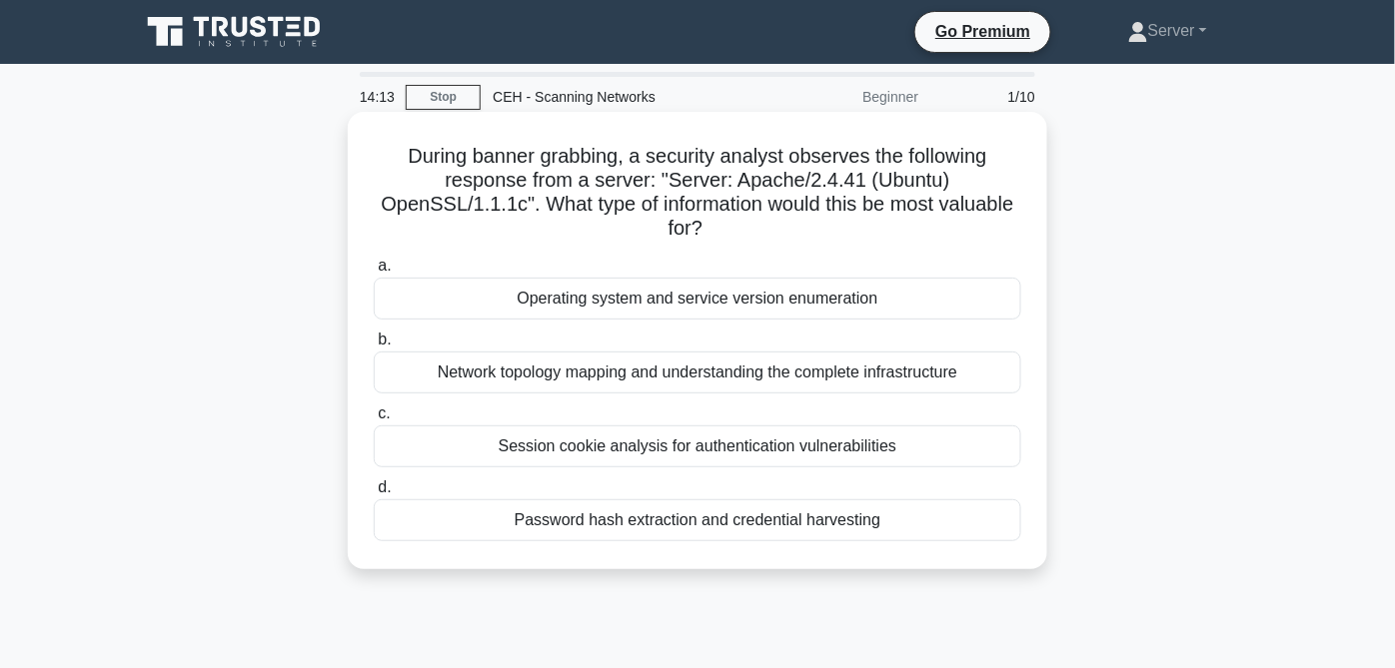
click at [623, 300] on div "Operating system and service version enumeration" at bounding box center [697, 299] width 647 height 42
click at [374, 273] on input "a. Operating system and service version enumeration" at bounding box center [374, 266] width 0 height 13
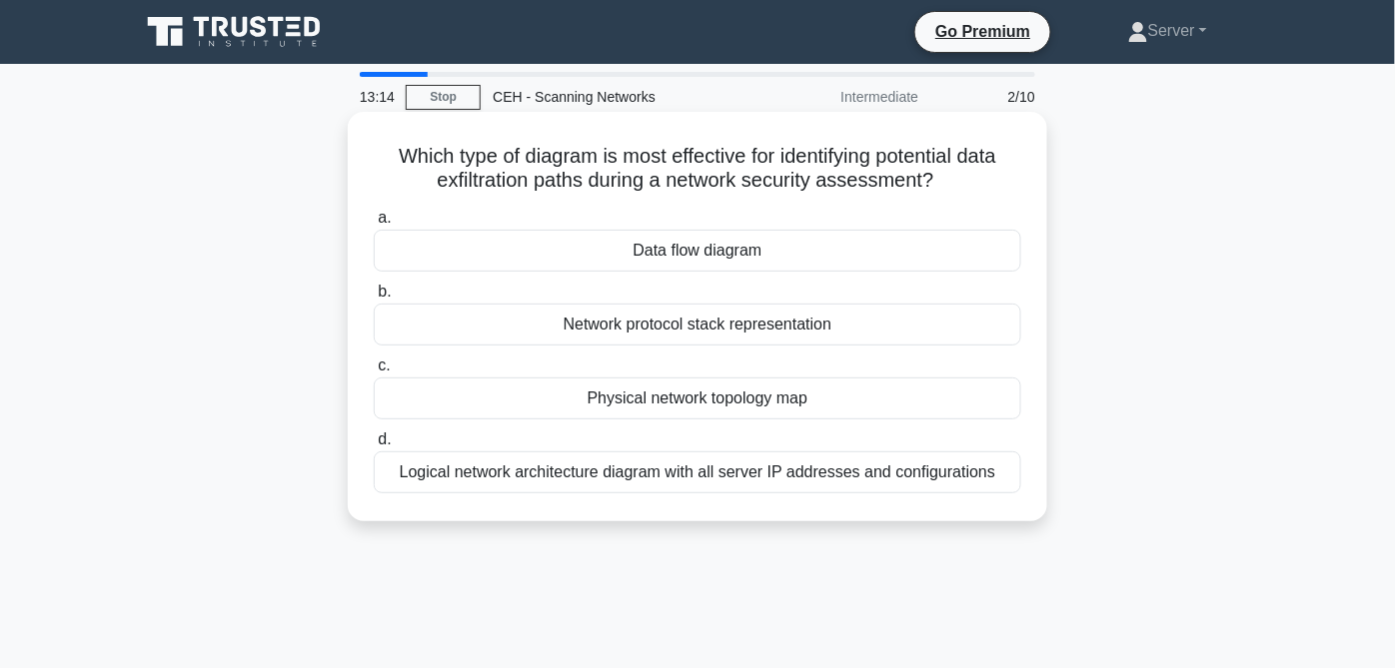
click at [621, 254] on div "Data flow diagram" at bounding box center [697, 251] width 647 height 42
click at [374, 225] on input "a. Data flow diagram" at bounding box center [374, 218] width 0 height 13
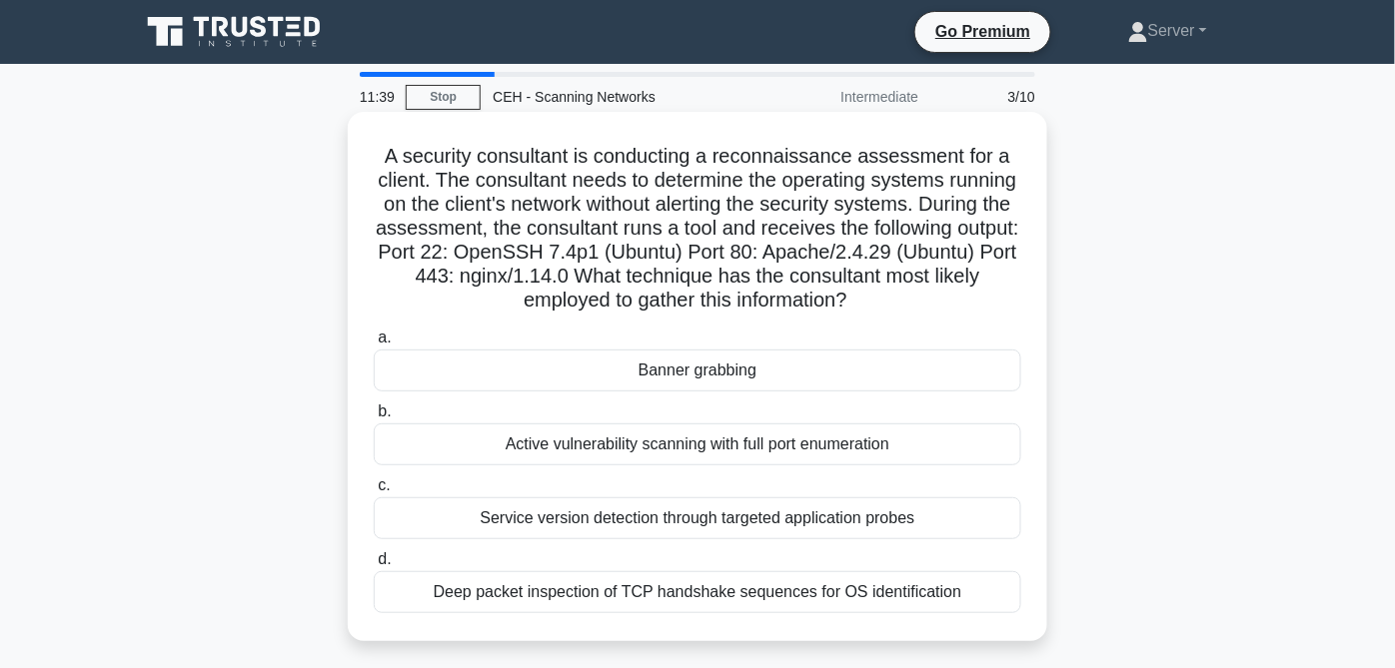
click at [767, 375] on div "Banner grabbing" at bounding box center [697, 371] width 647 height 42
click at [374, 345] on input "a. Banner grabbing" at bounding box center [374, 338] width 0 height 13
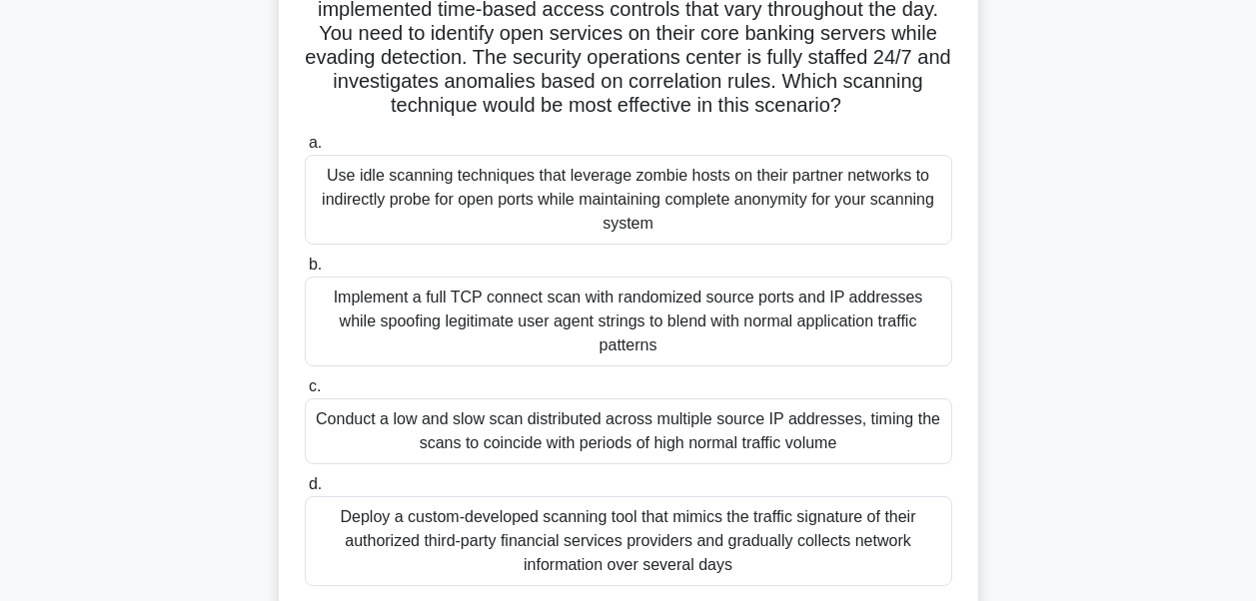
scroll to position [300, 0]
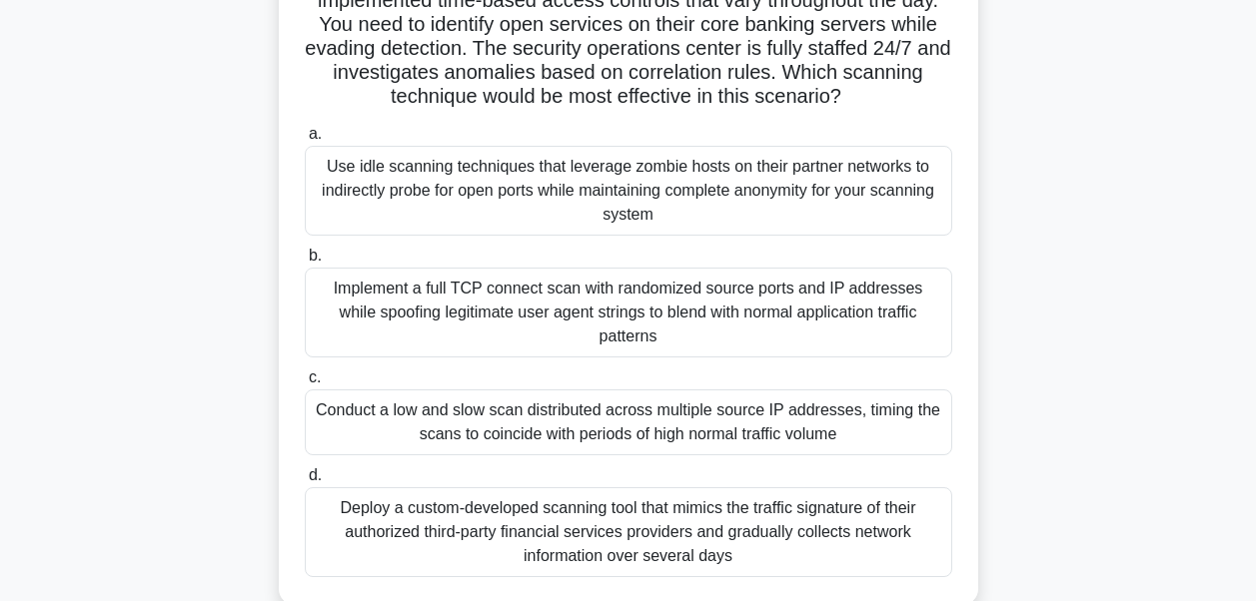
click at [758, 216] on div "Use idle scanning techniques that leverage zombie hosts on their partner networ…" at bounding box center [628, 191] width 647 height 90
click at [305, 141] on input "a. Use idle scanning techniques that leverage zombie hosts on their partner net…" at bounding box center [305, 134] width 0 height 13
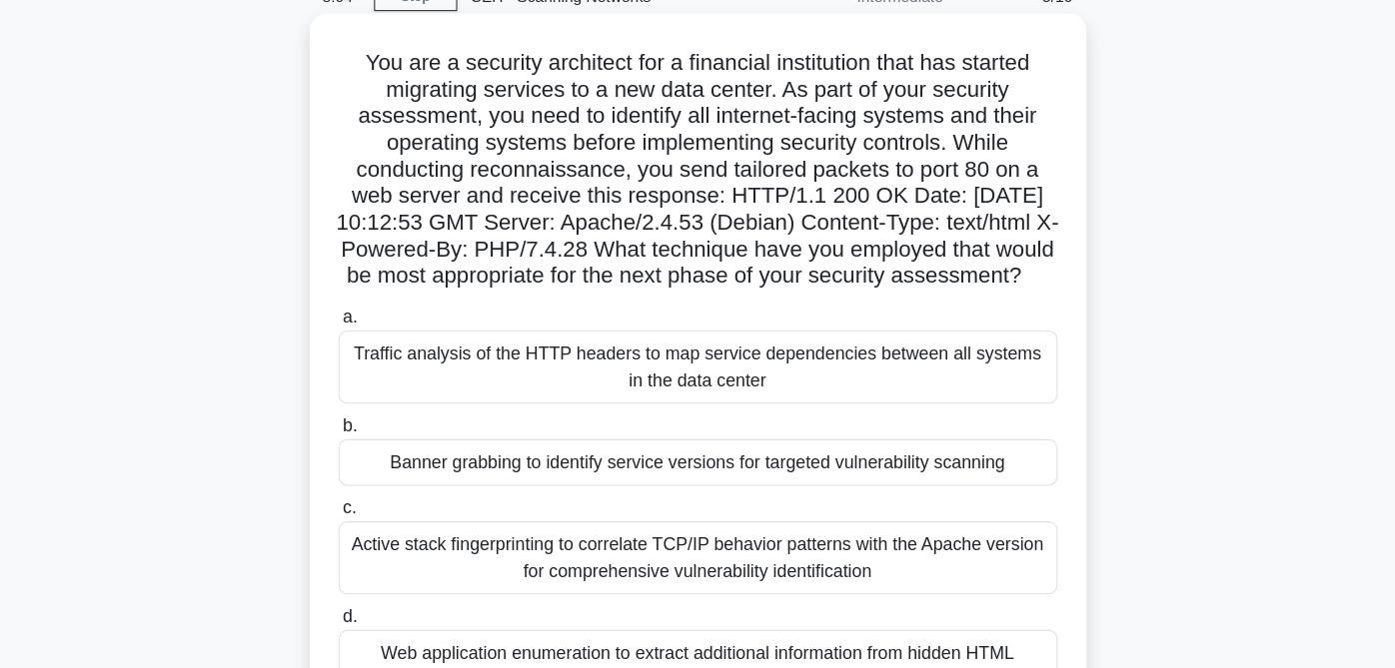
scroll to position [100, 0]
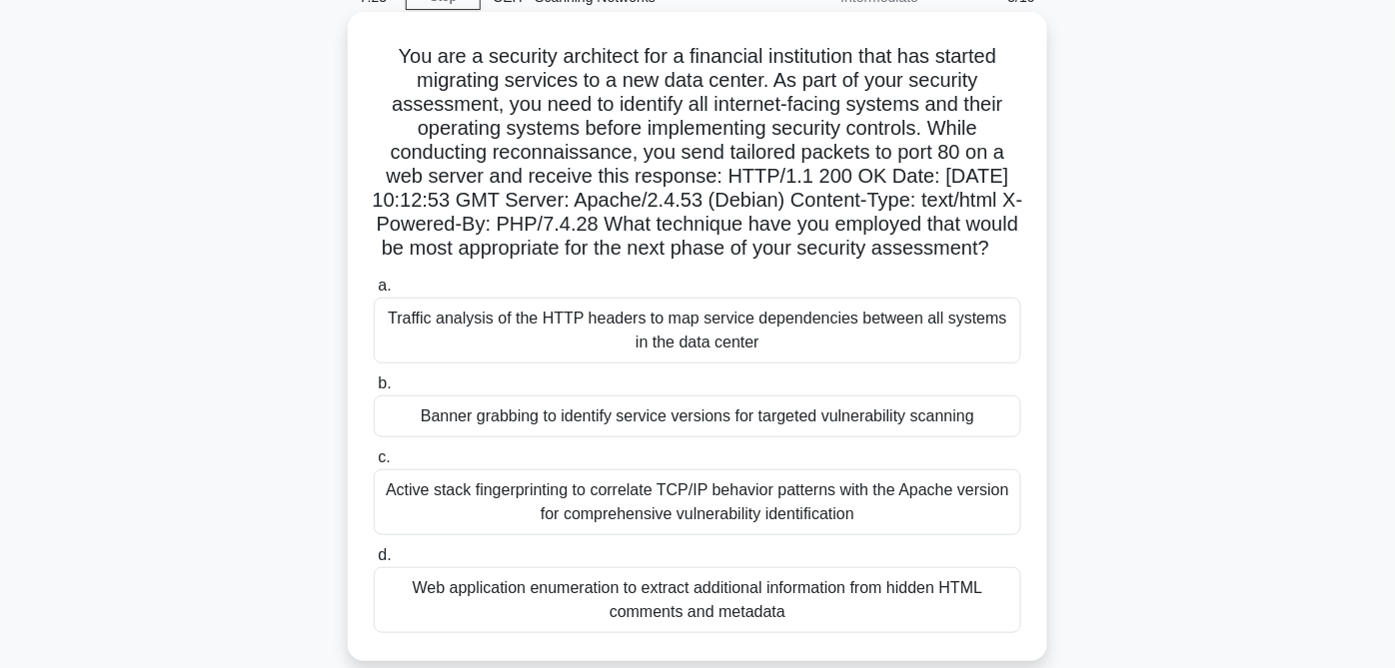
click at [899, 435] on div "Banner grabbing to identify service versions for targeted vulnerability scanning" at bounding box center [697, 417] width 647 height 42
click at [374, 391] on input "b. Banner grabbing to identify service versions for targeted vulnerability scan…" at bounding box center [374, 384] width 0 height 13
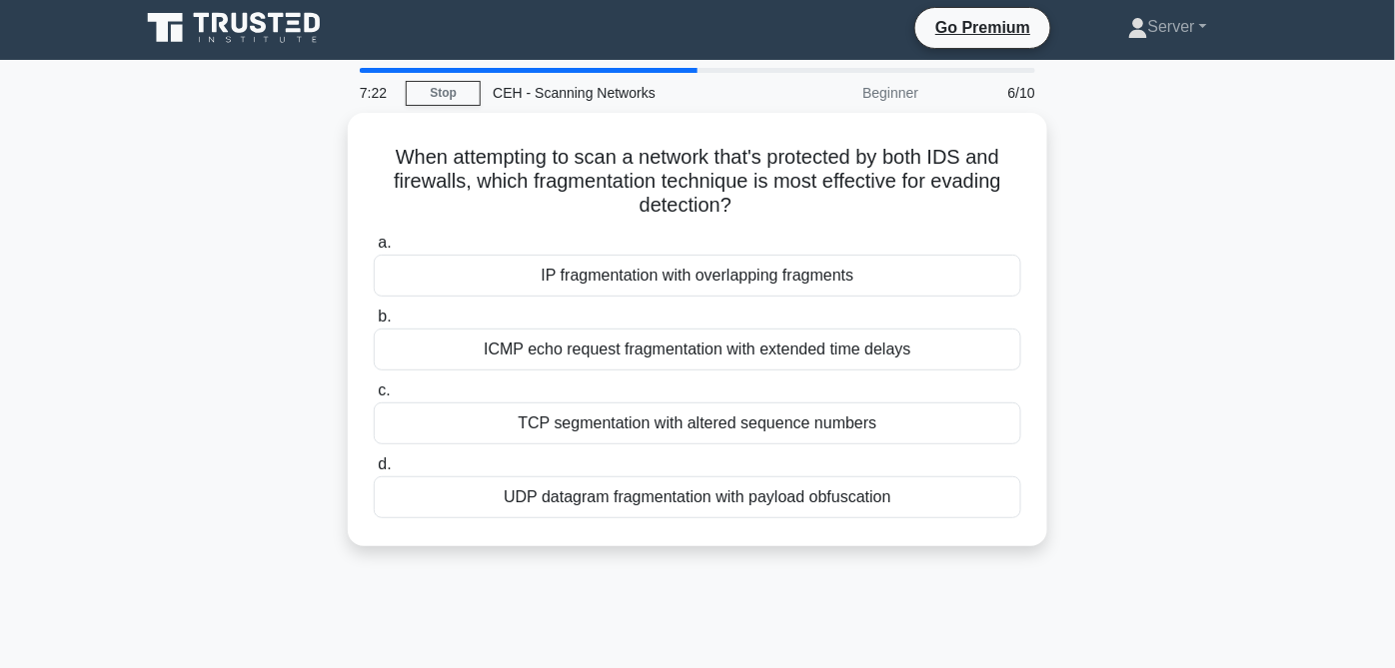
scroll to position [0, 0]
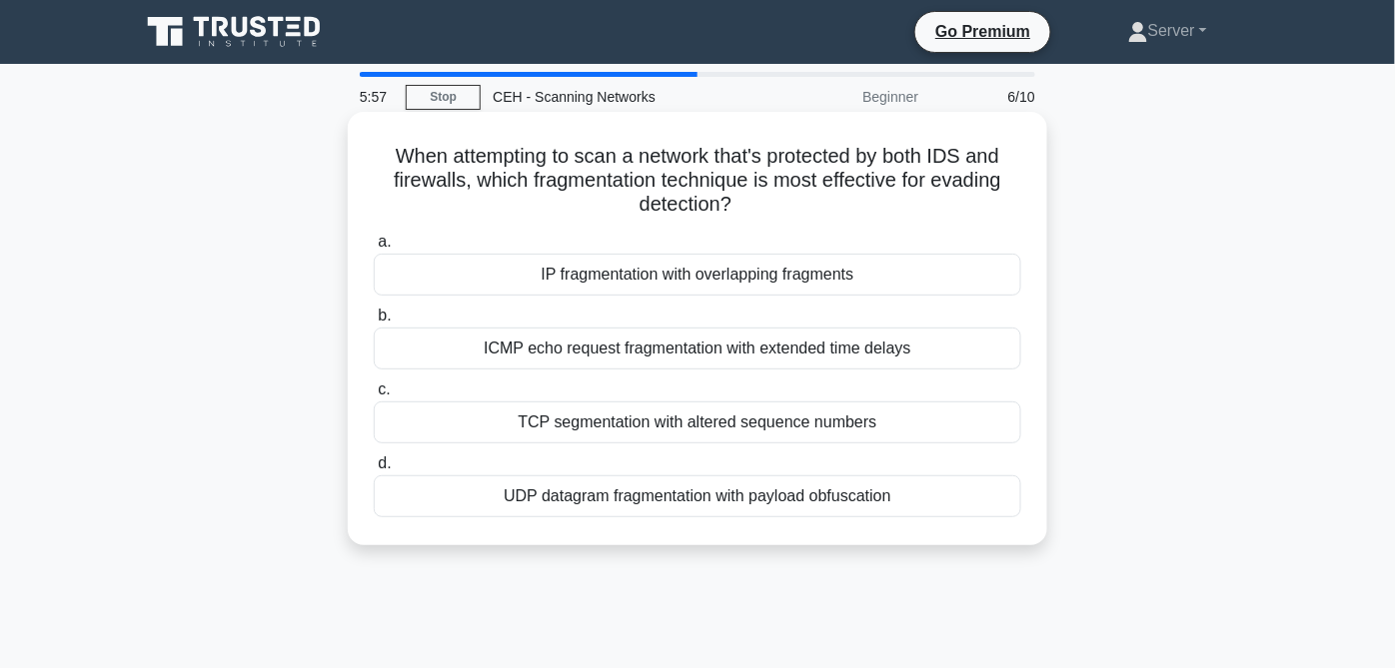
click at [830, 419] on div "TCP segmentation with altered sequence numbers" at bounding box center [697, 423] width 647 height 42
click at [374, 397] on input "c. TCP segmentation with altered sequence numbers" at bounding box center [374, 390] width 0 height 13
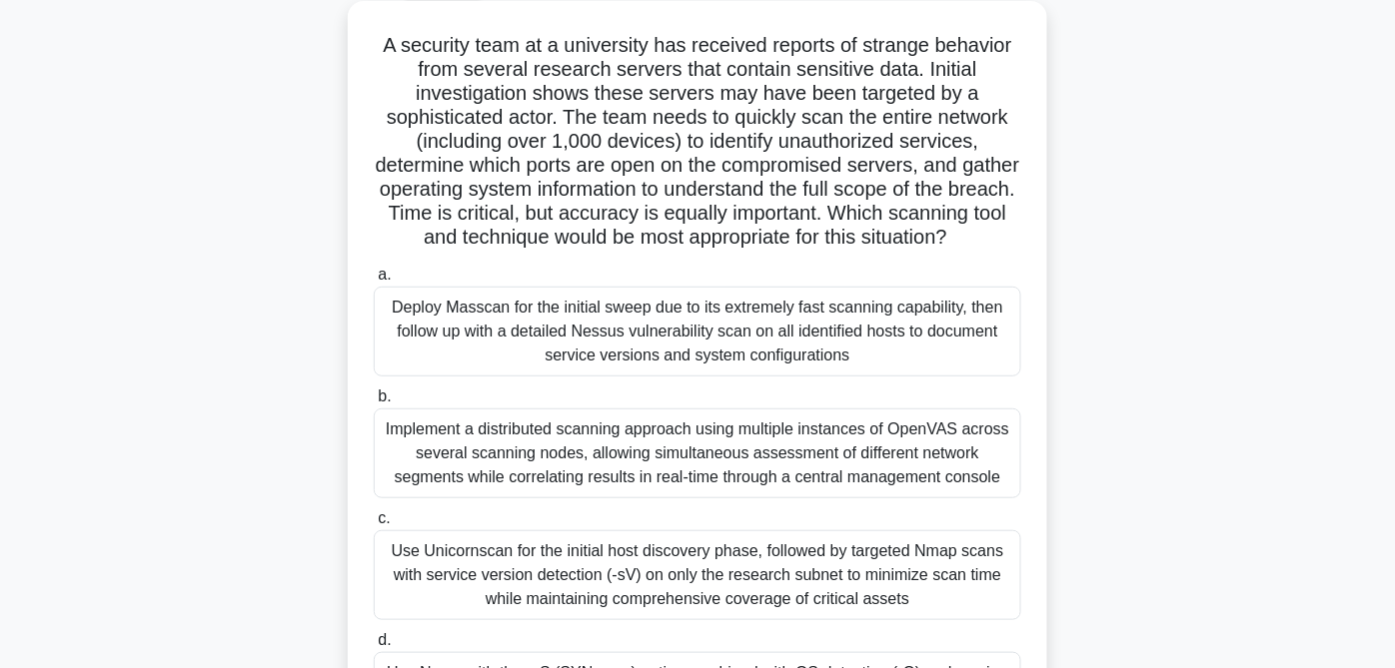
scroll to position [222, 0]
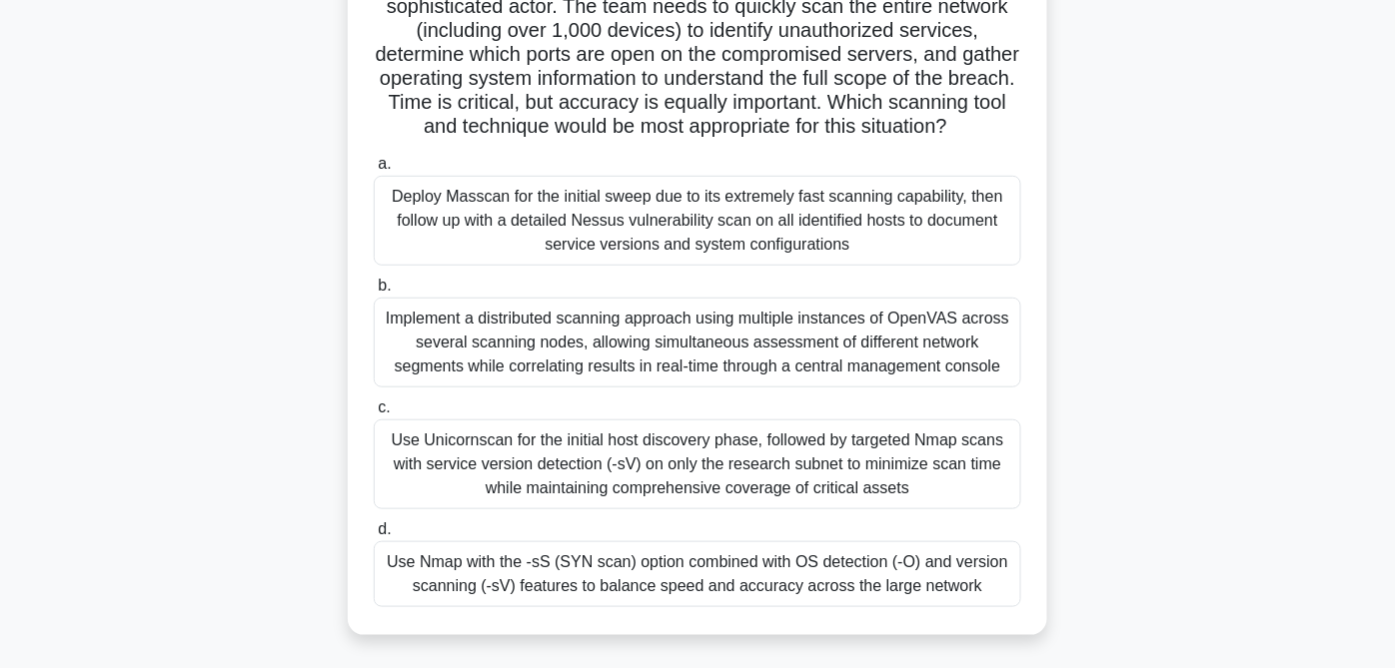
click at [685, 605] on div "Use Nmap with the -sS (SYN scan) option combined with OS detection (-O) and ver…" at bounding box center [697, 575] width 647 height 66
click at [374, 537] on input "d. Use Nmap with the -sS (SYN scan) option combined with OS detection (-O) and …" at bounding box center [374, 530] width 0 height 13
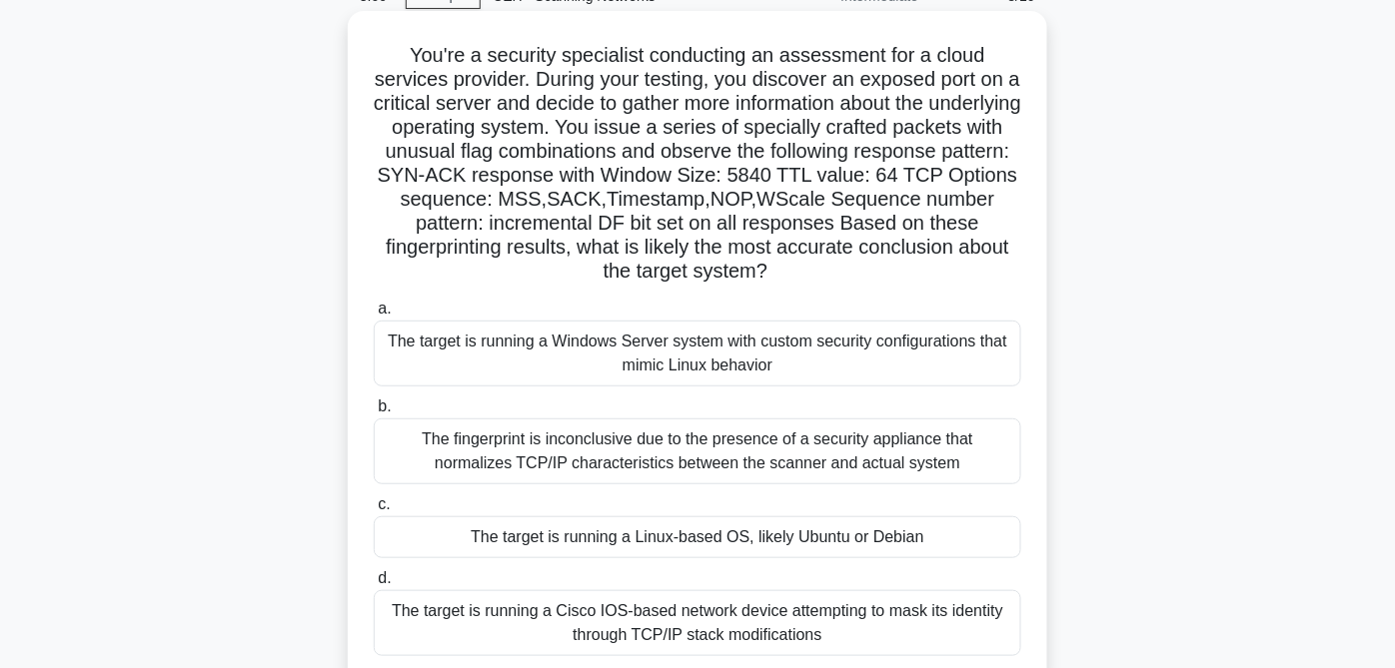
scroll to position [111, 0]
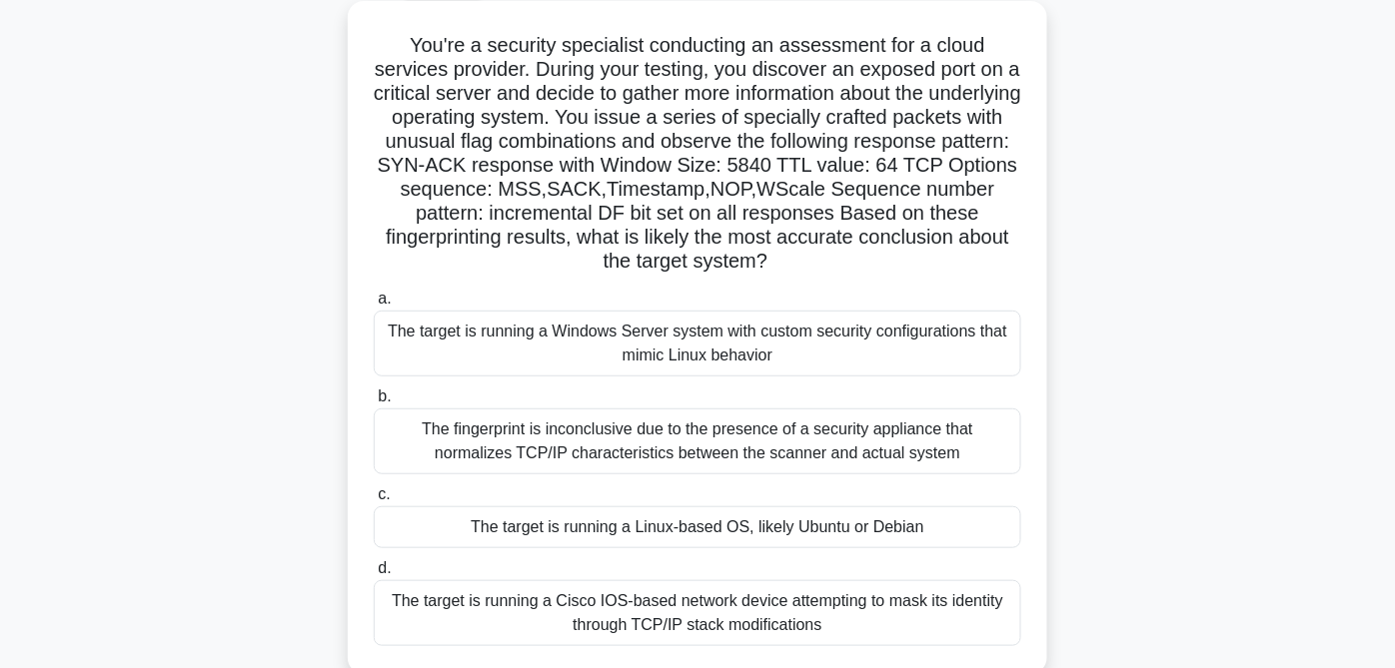
click at [627, 530] on div "The target is running a Linux-based OS, likely Ubuntu or Debian" at bounding box center [697, 528] width 647 height 42
click at [374, 502] on input "c. The target is running a Linux-based OS, likely Ubuntu or Debian" at bounding box center [374, 495] width 0 height 13
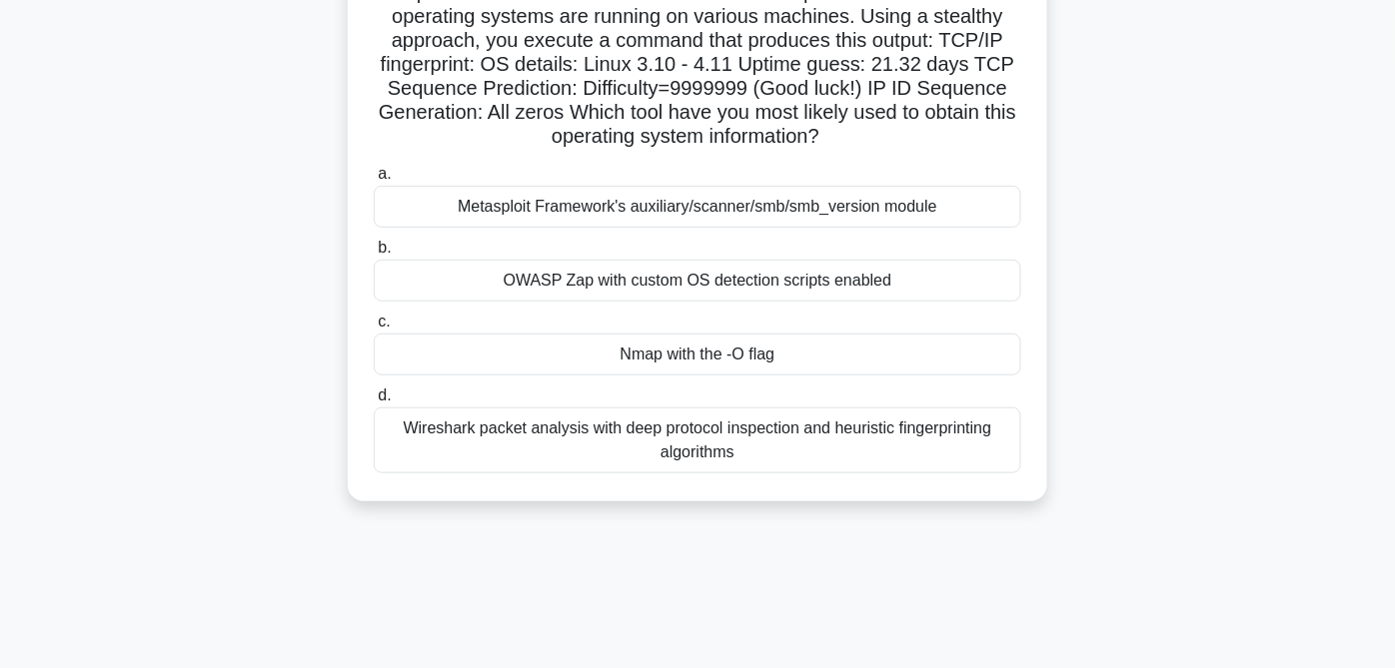
scroll to position [222, 0]
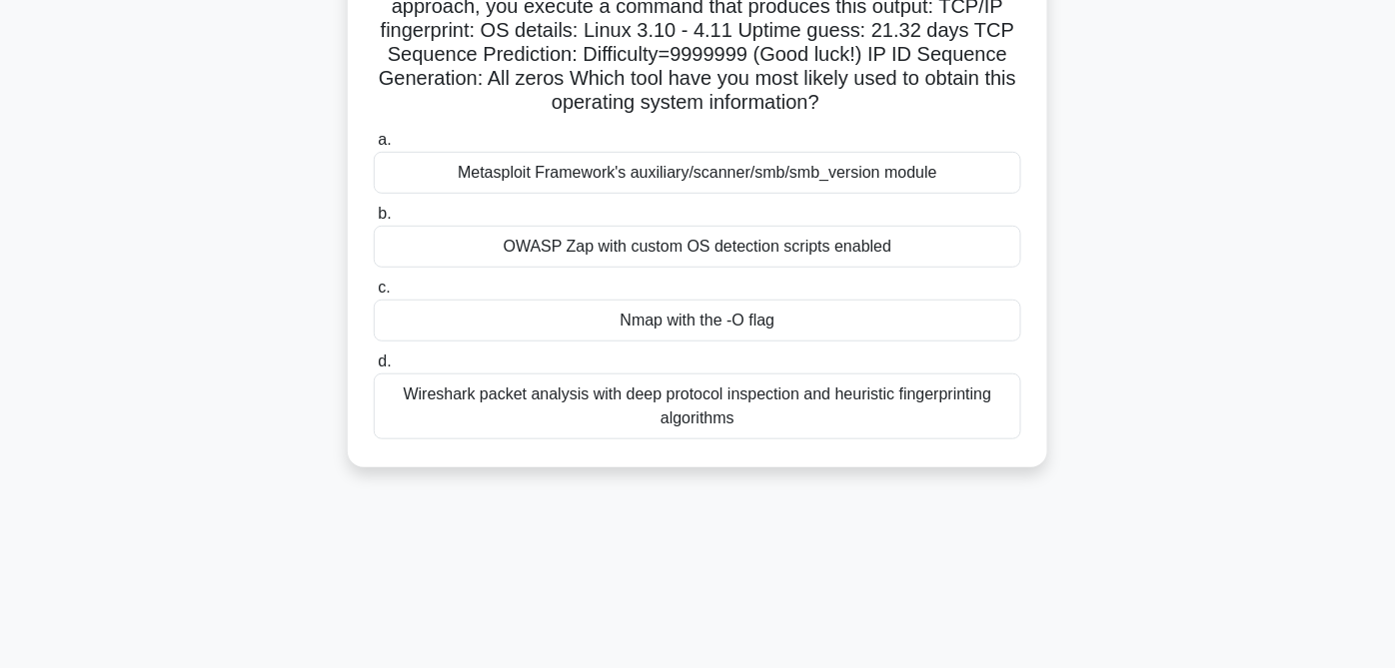
click at [605, 254] on div "OWASP Zap with custom OS detection scripts enabled" at bounding box center [697, 247] width 647 height 42
click at [374, 221] on input "b. OWASP Zap with custom OS detection scripts enabled" at bounding box center [374, 214] width 0 height 13
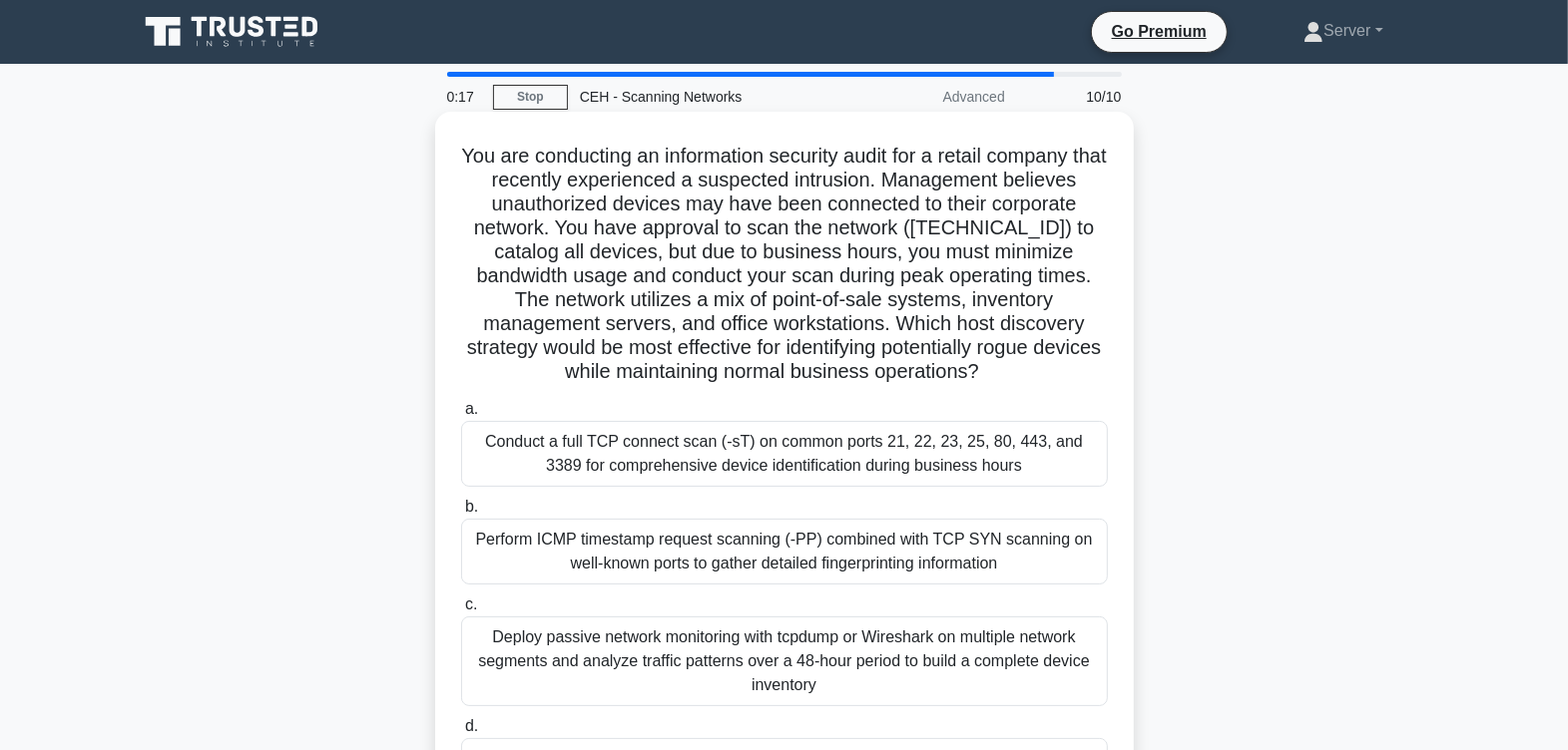
scroll to position [124, 0]
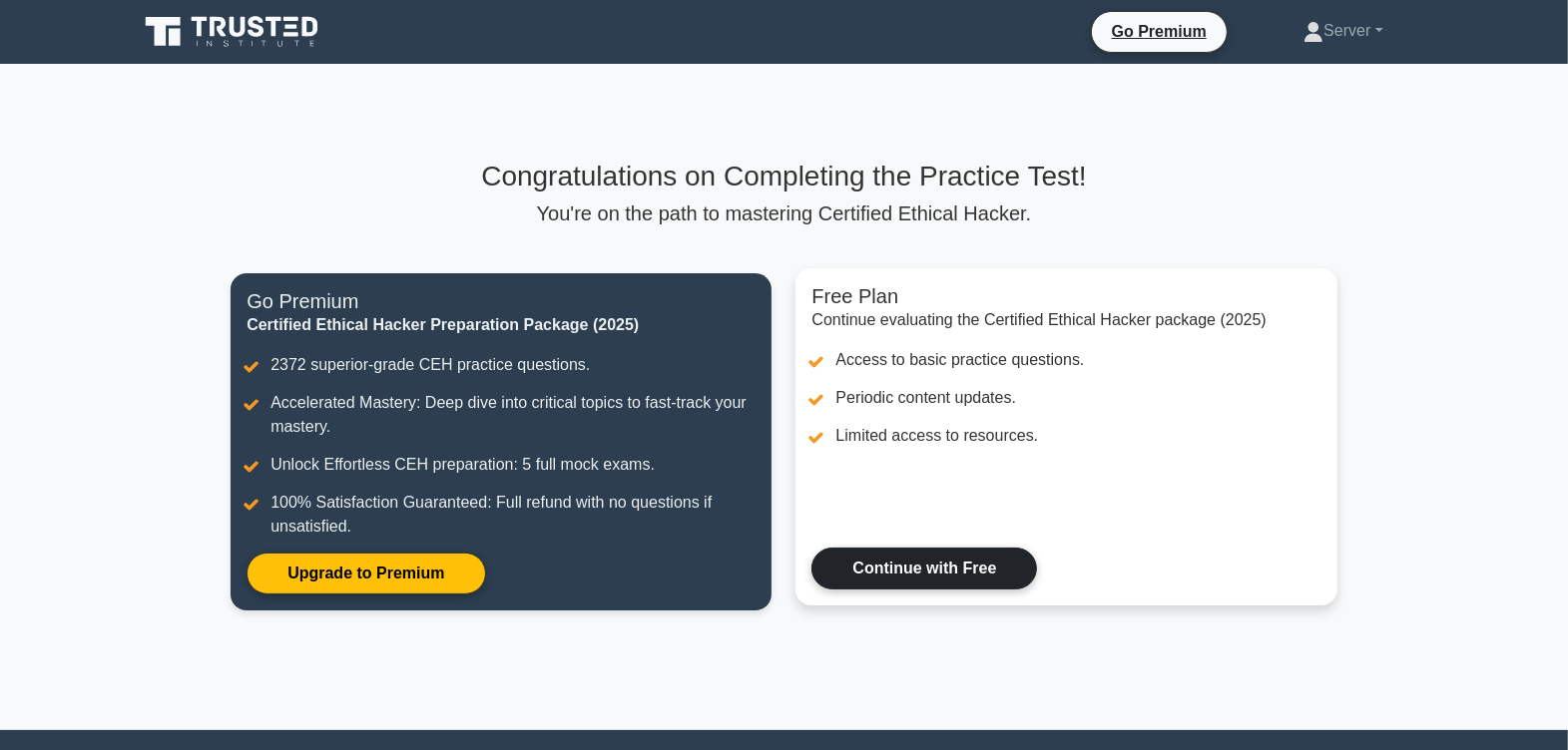
click at [972, 570] on link "Continue with Free" at bounding box center [924, 569] width 226 height 42
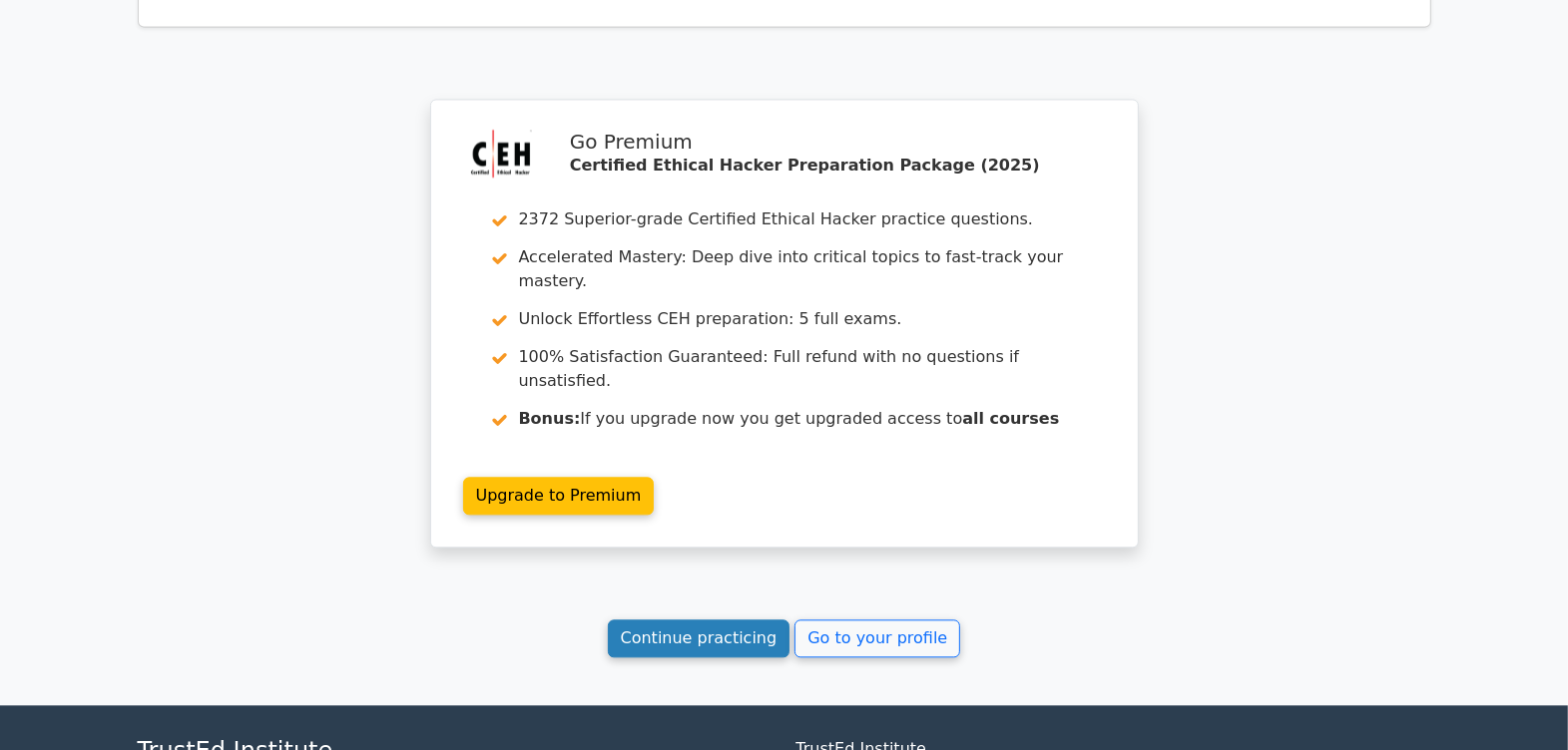
scroll to position [3259, 0]
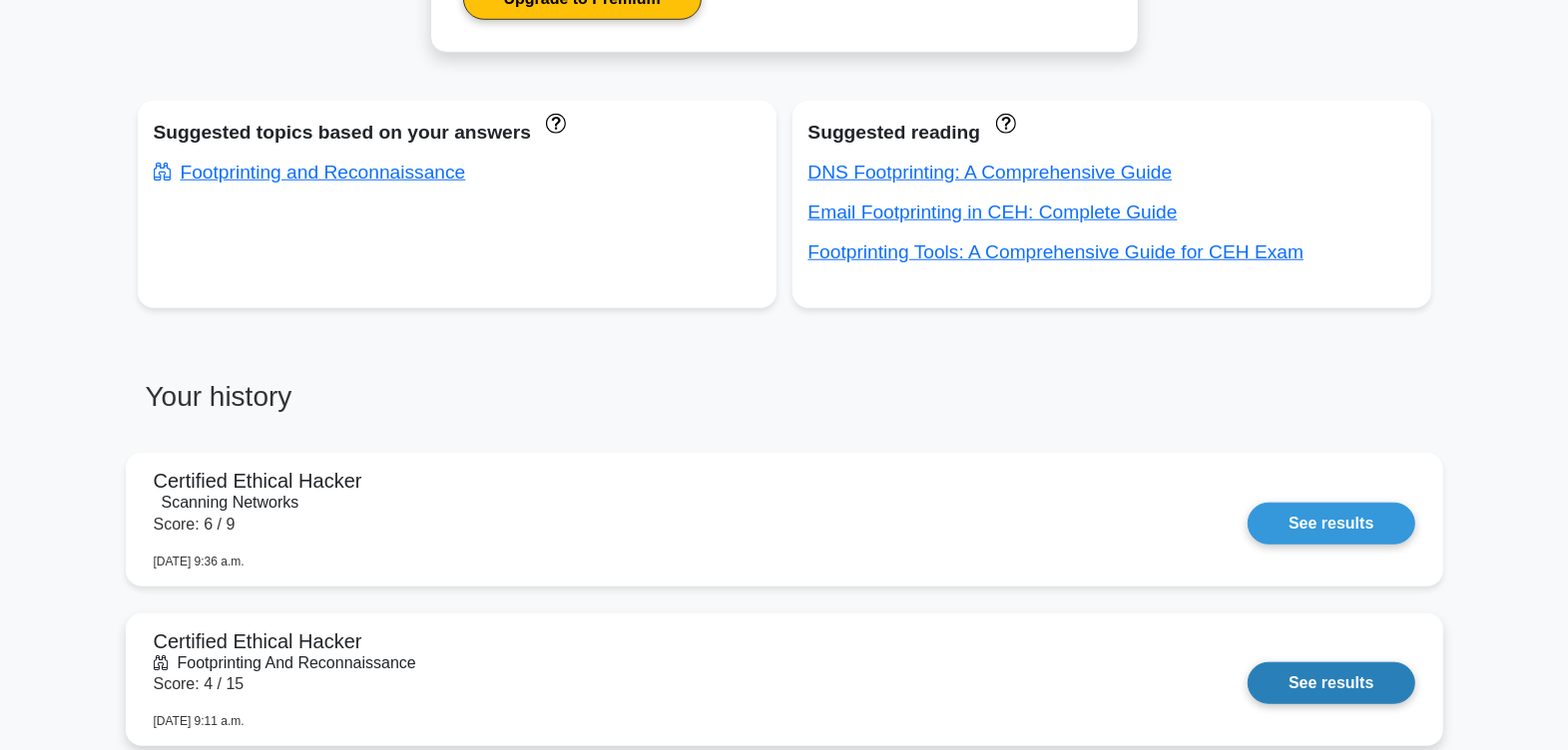
scroll to position [1497, 0]
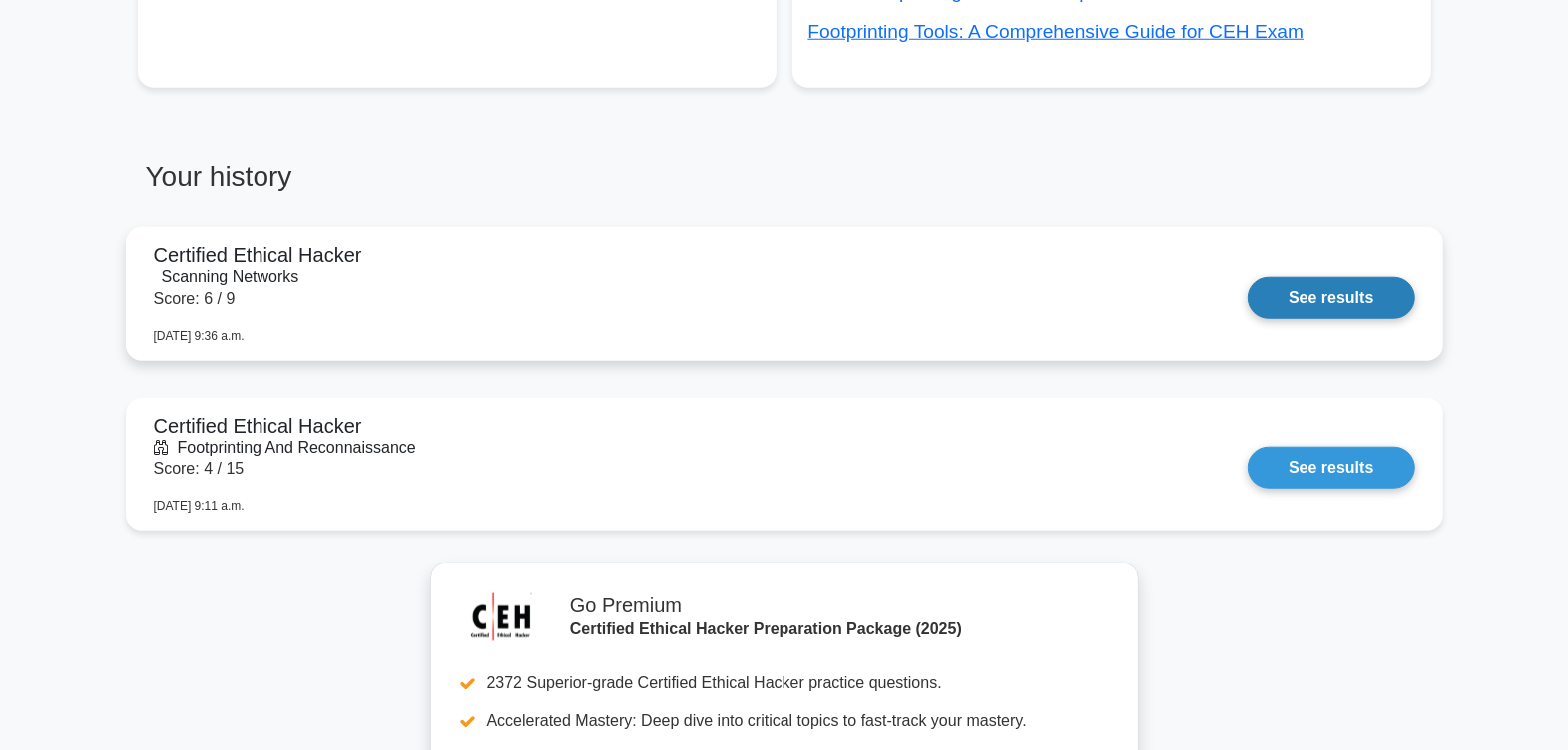
click at [1261, 297] on link "See results" at bounding box center [1330, 299] width 167 height 42
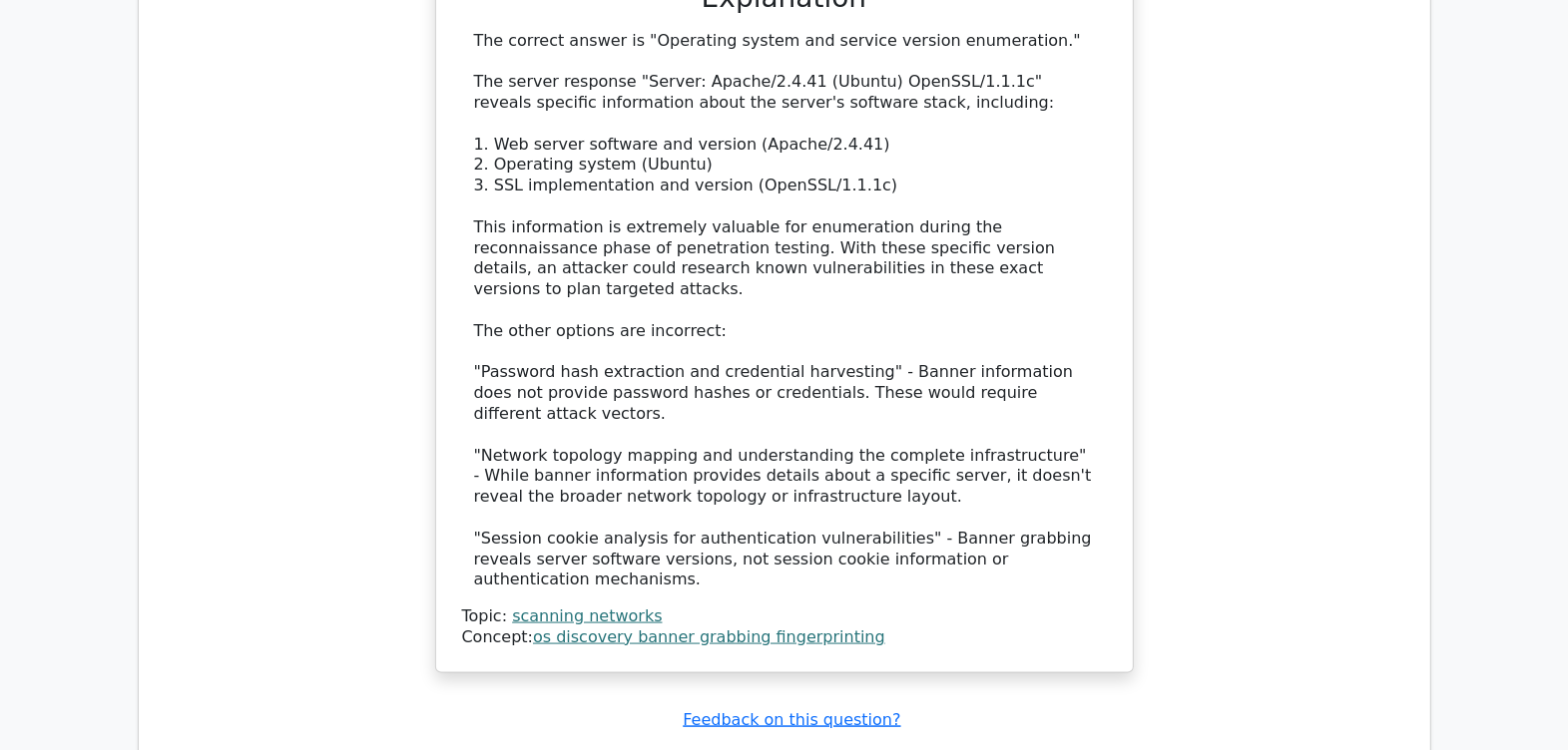
scroll to position [2245, 0]
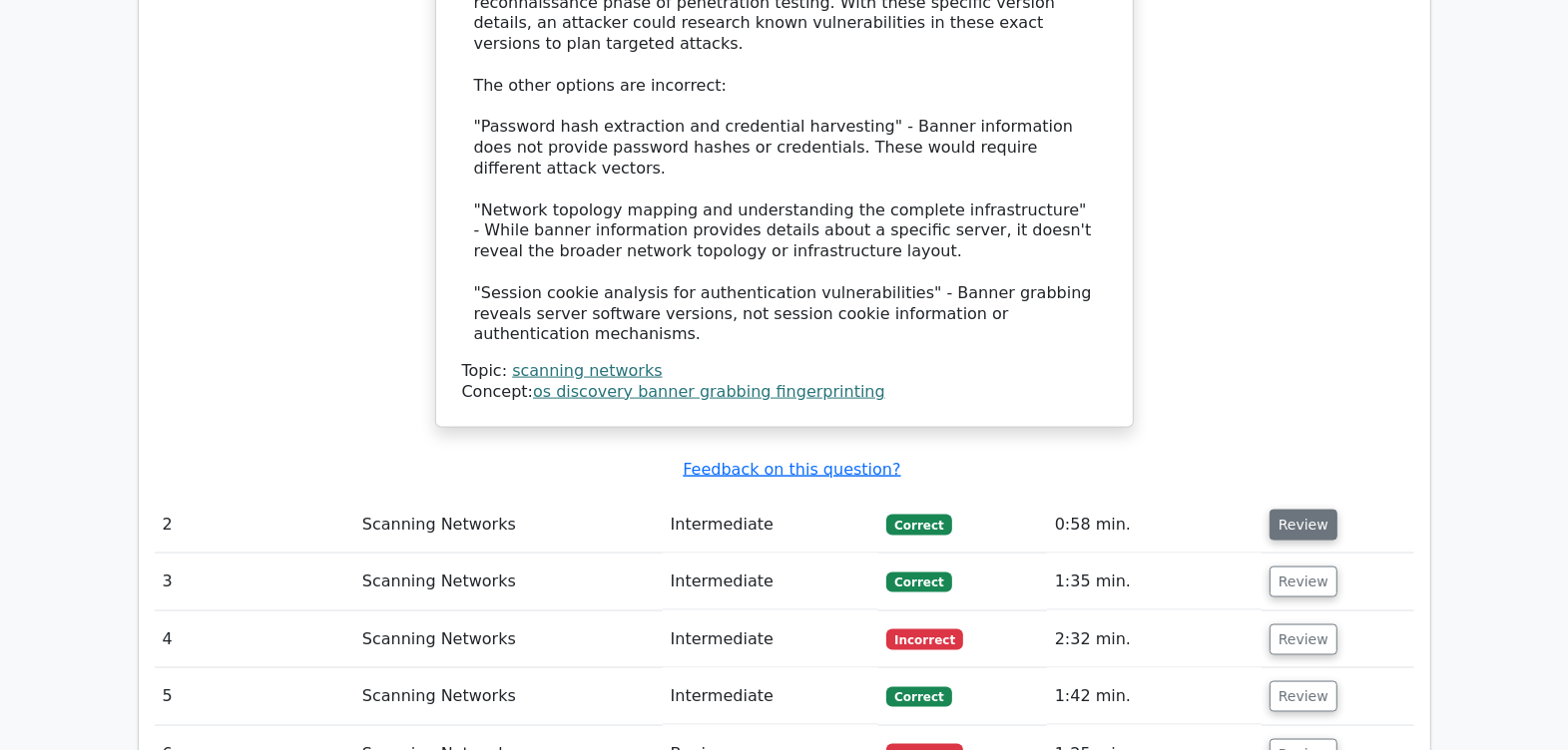
click at [1288, 510] on button "Review" at bounding box center [1303, 525] width 68 height 31
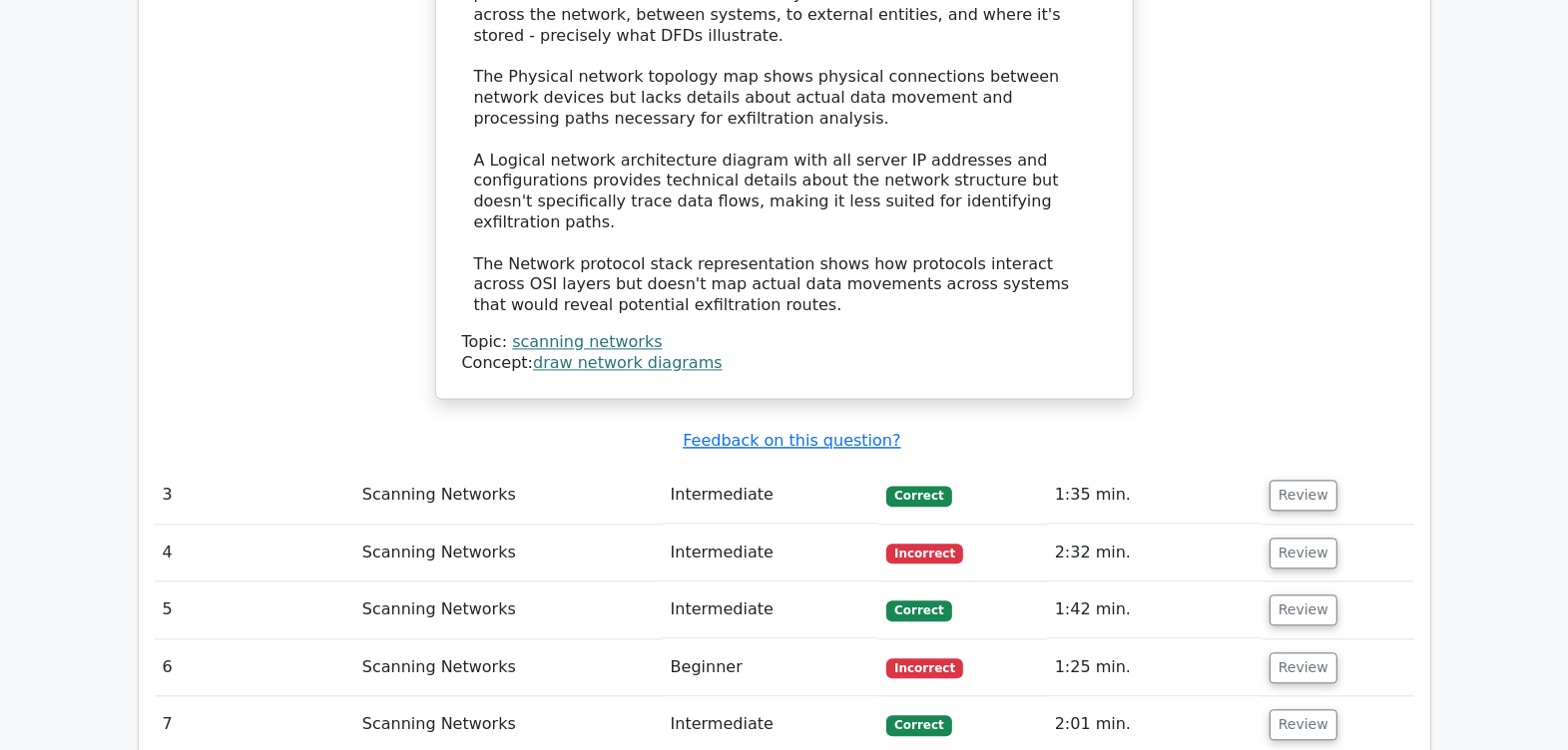
scroll to position [3491, 0]
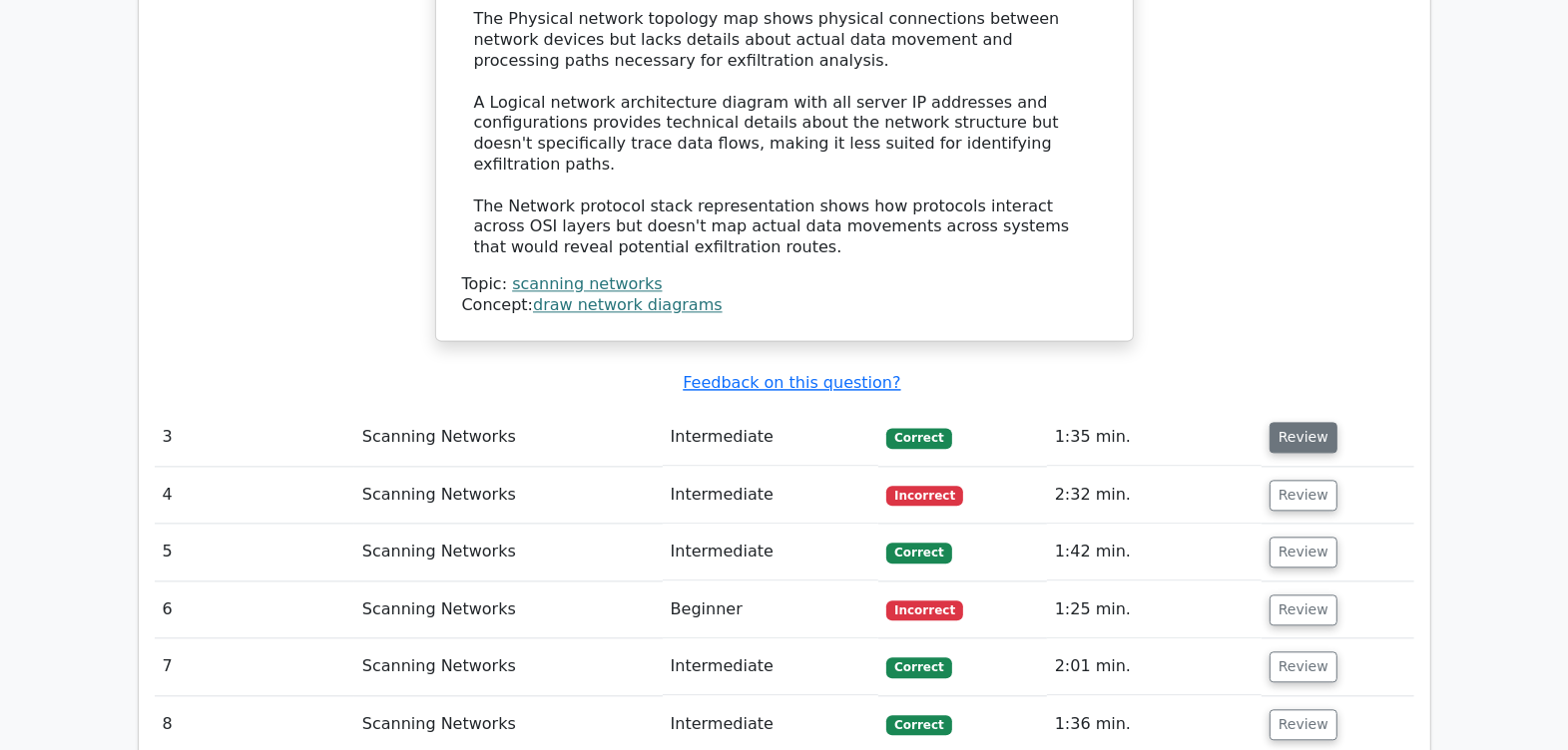
click at [1280, 422] on button "Review" at bounding box center [1303, 437] width 68 height 31
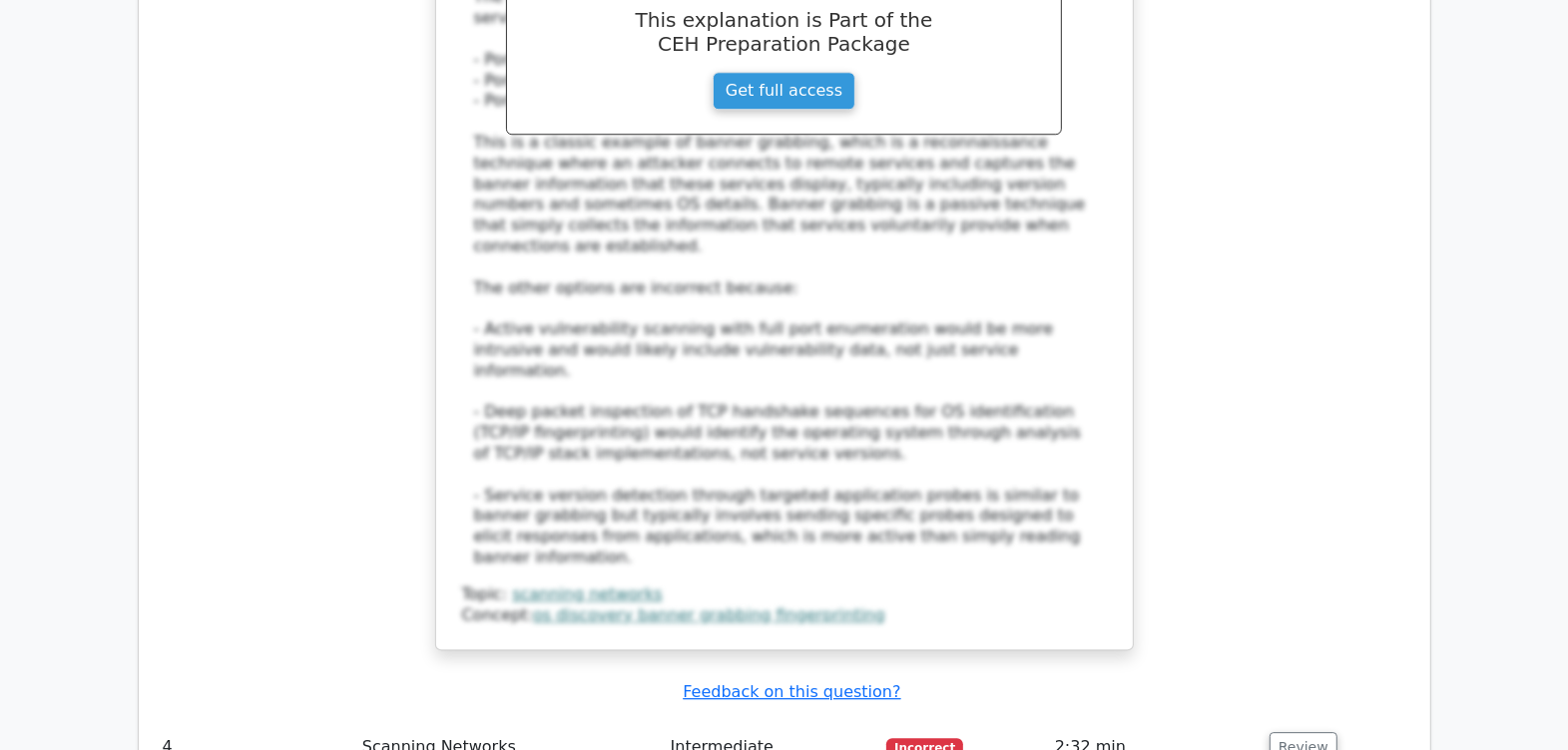
scroll to position [4615, 0]
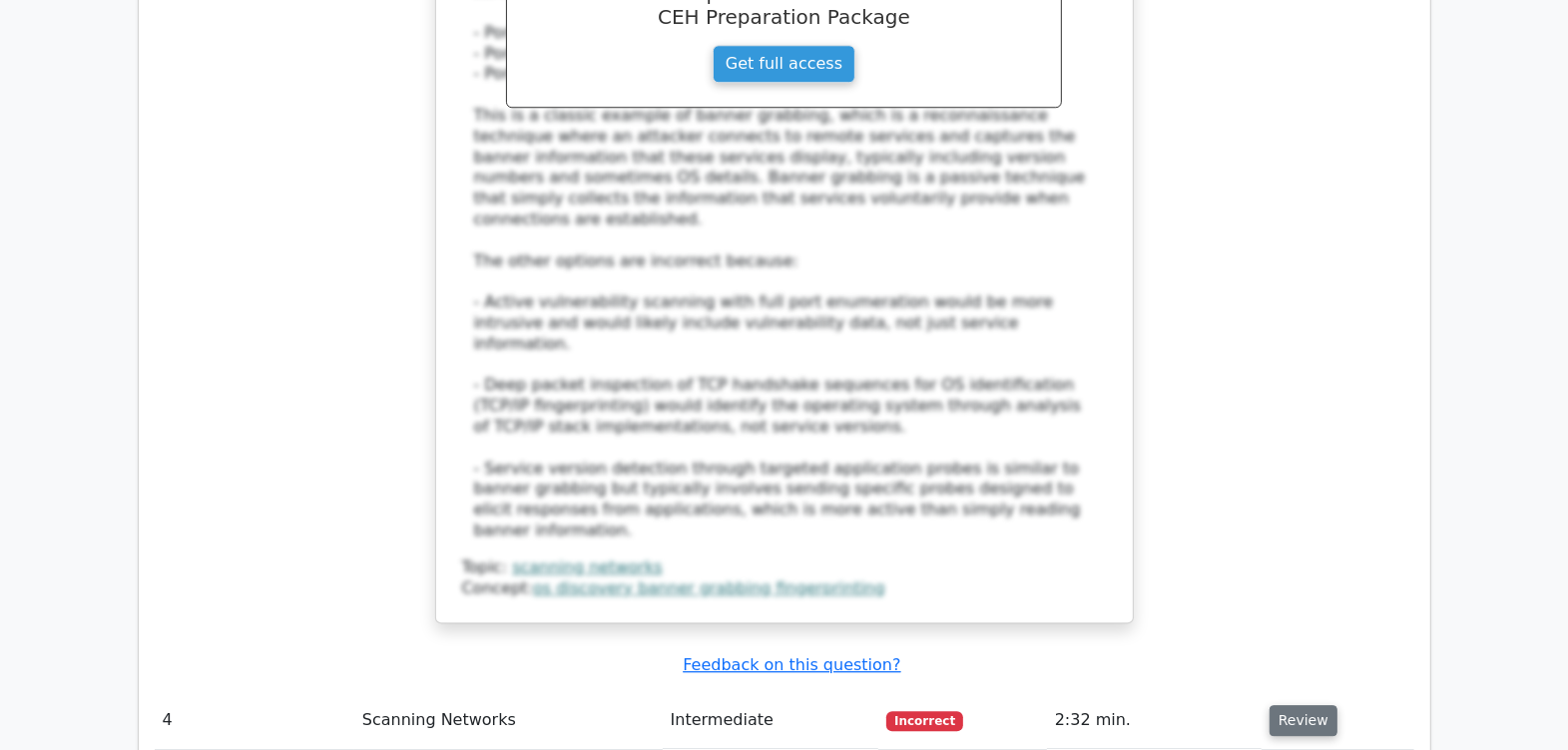
click at [1300, 705] on button "Review" at bounding box center [1303, 720] width 68 height 31
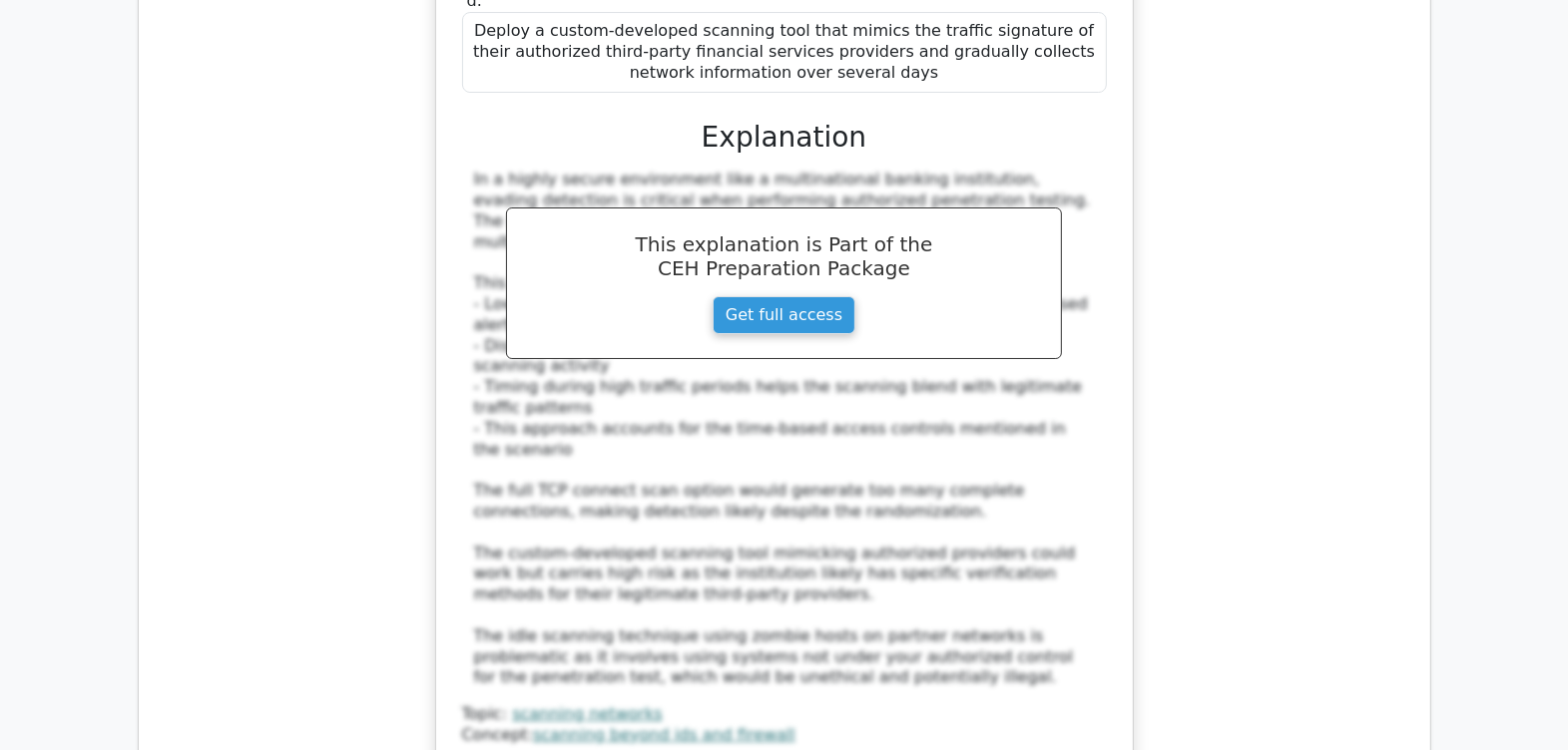
scroll to position [6112, 0]
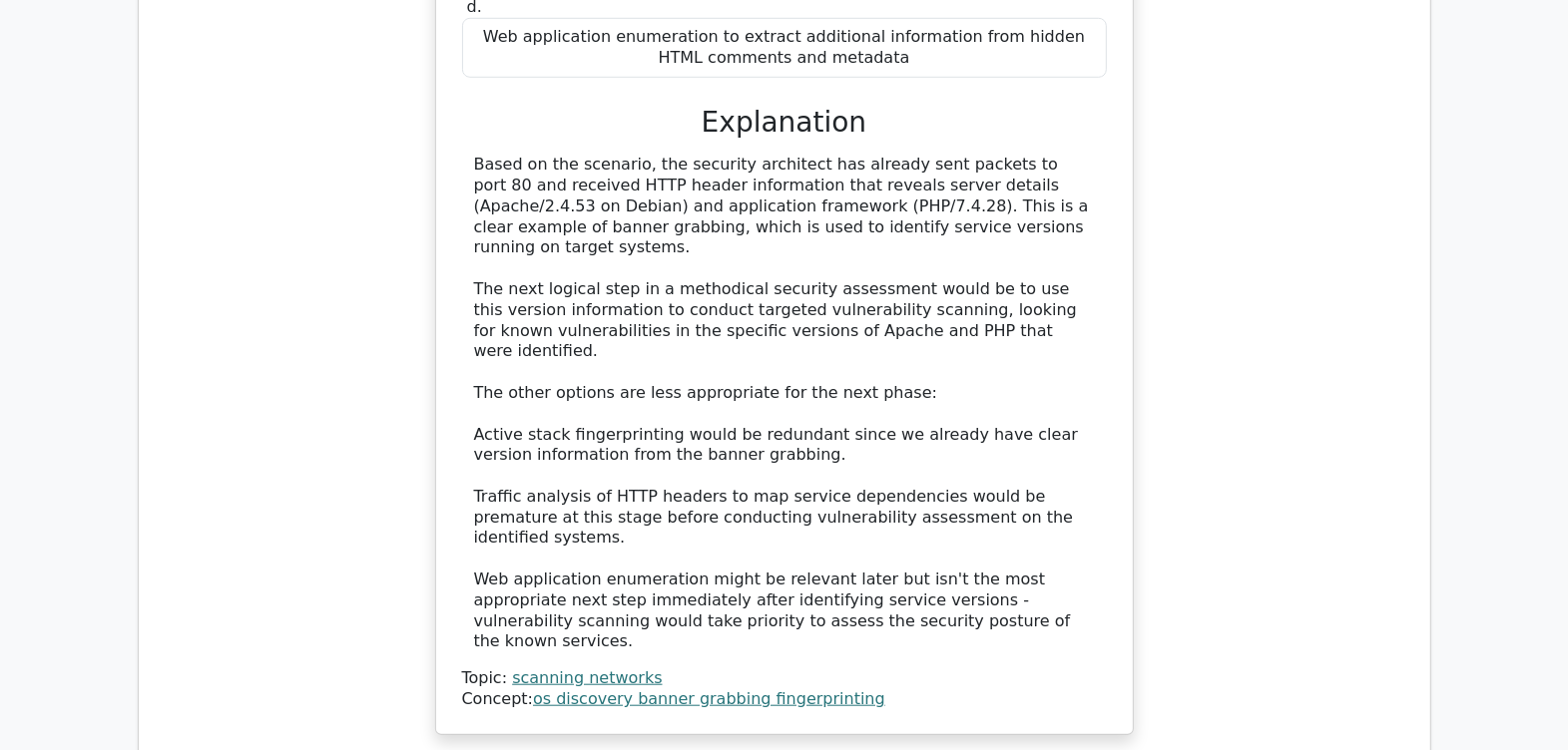
scroll to position [7608, 0]
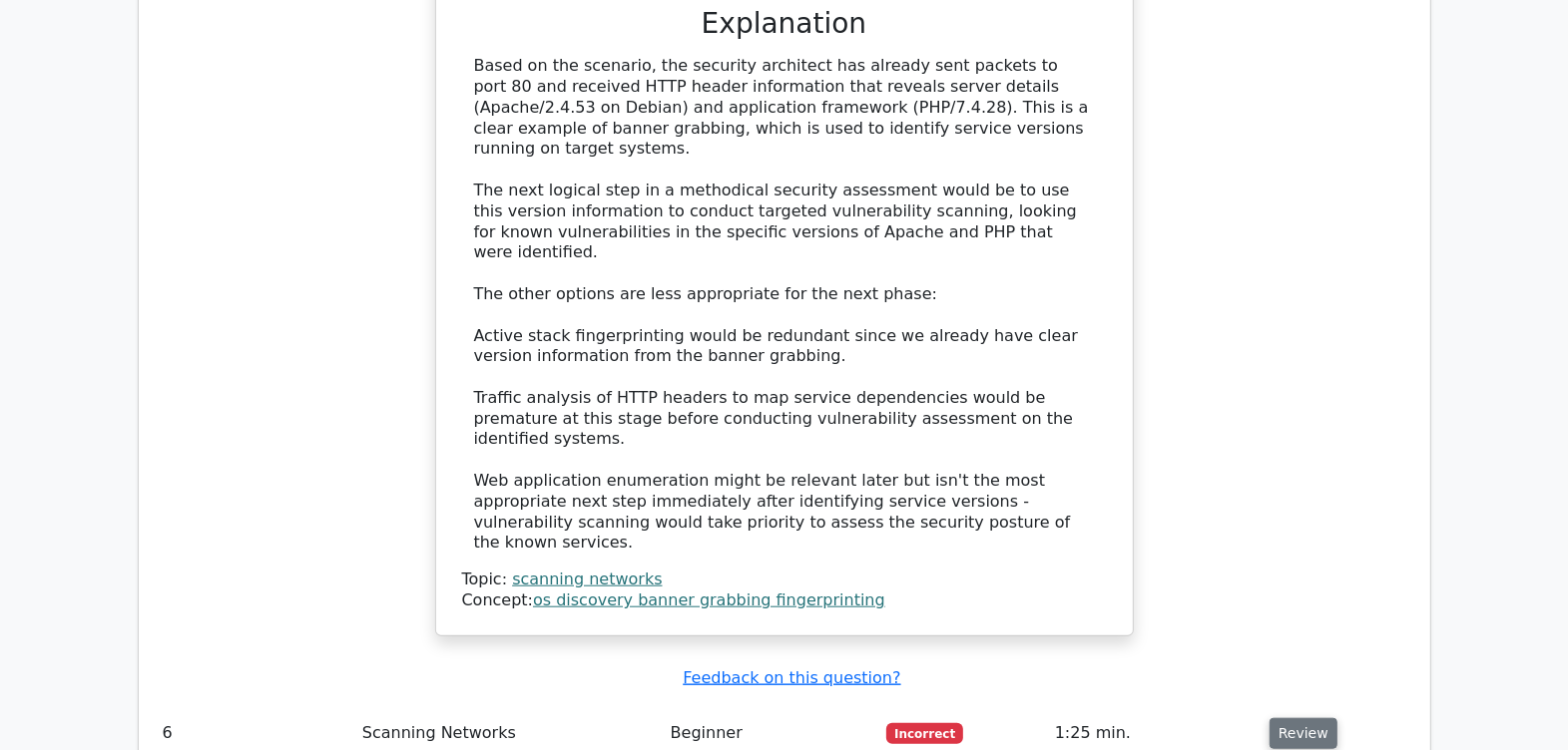
click at [1292, 718] on button "Review" at bounding box center [1303, 733] width 68 height 31
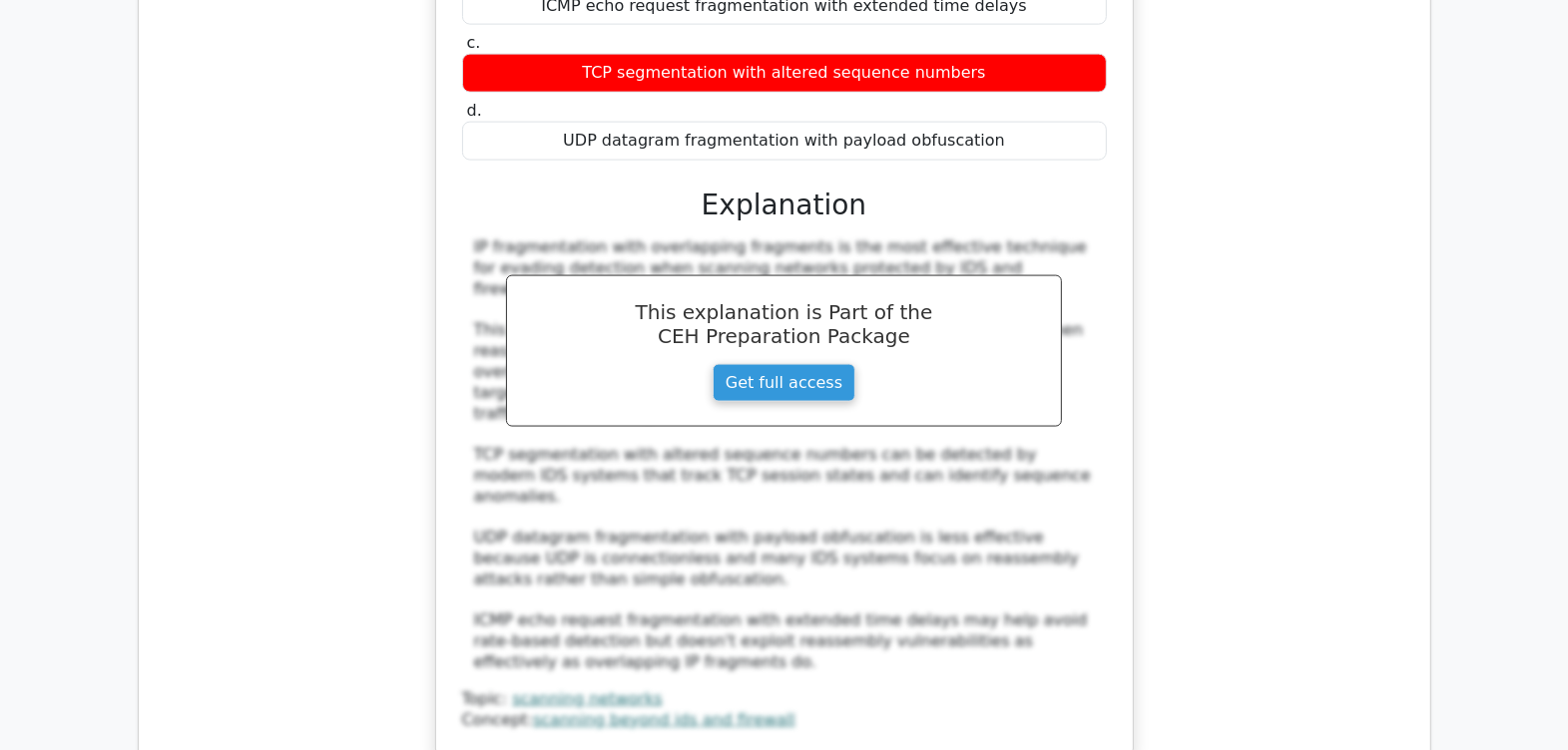
scroll to position [8607, 0]
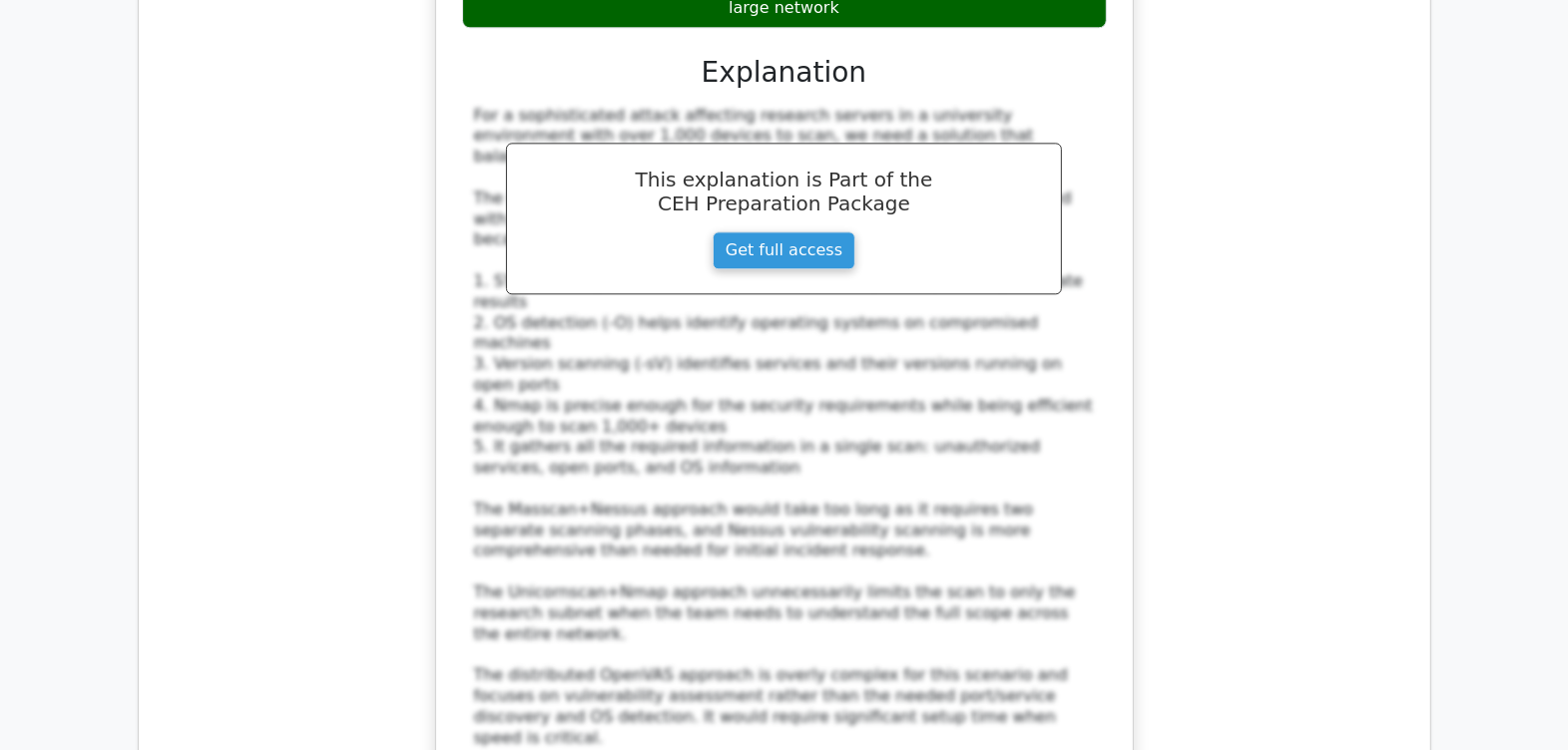
scroll to position [10227, 0]
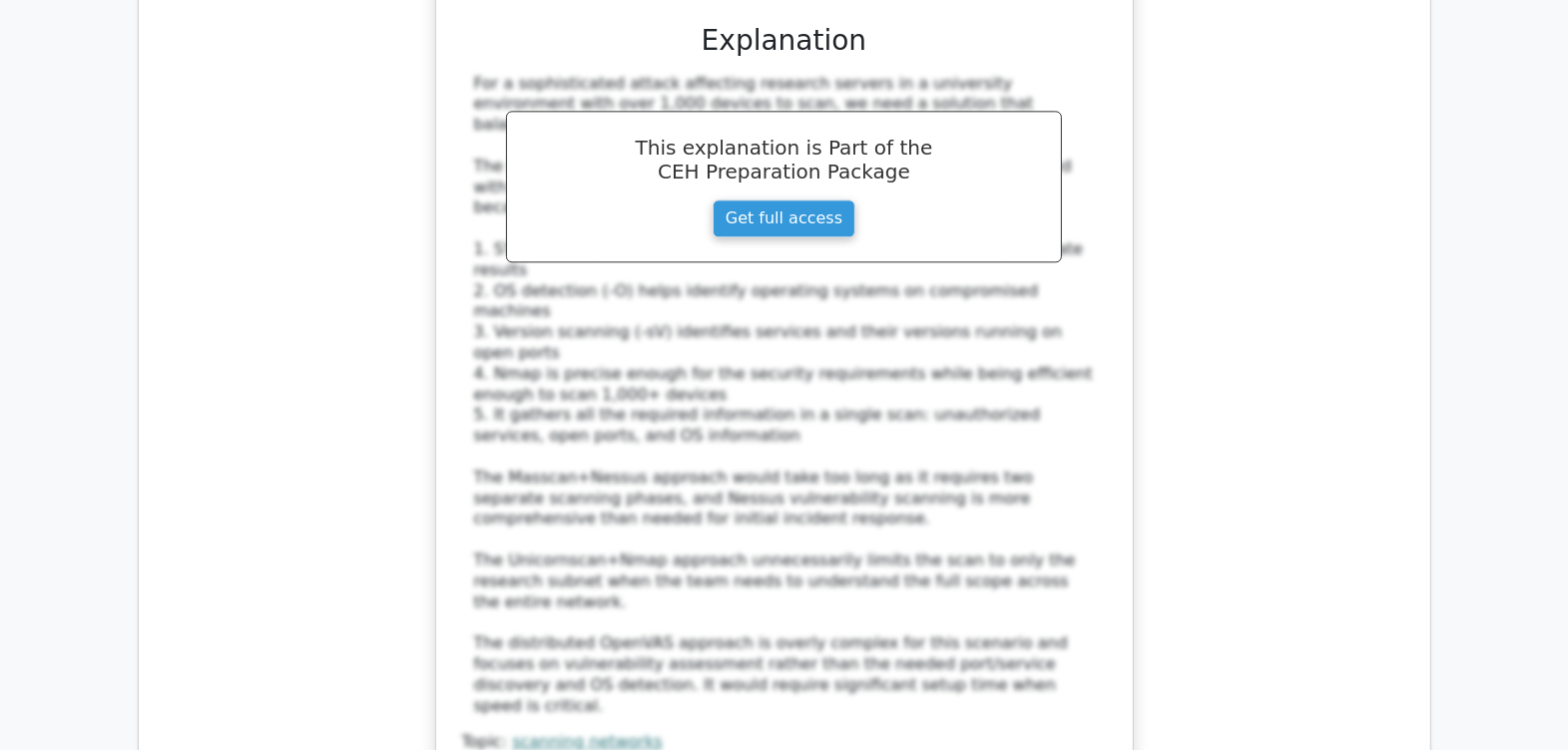
drag, startPoint x: 552, startPoint y: 349, endPoint x: 535, endPoint y: 347, distance: 17.1
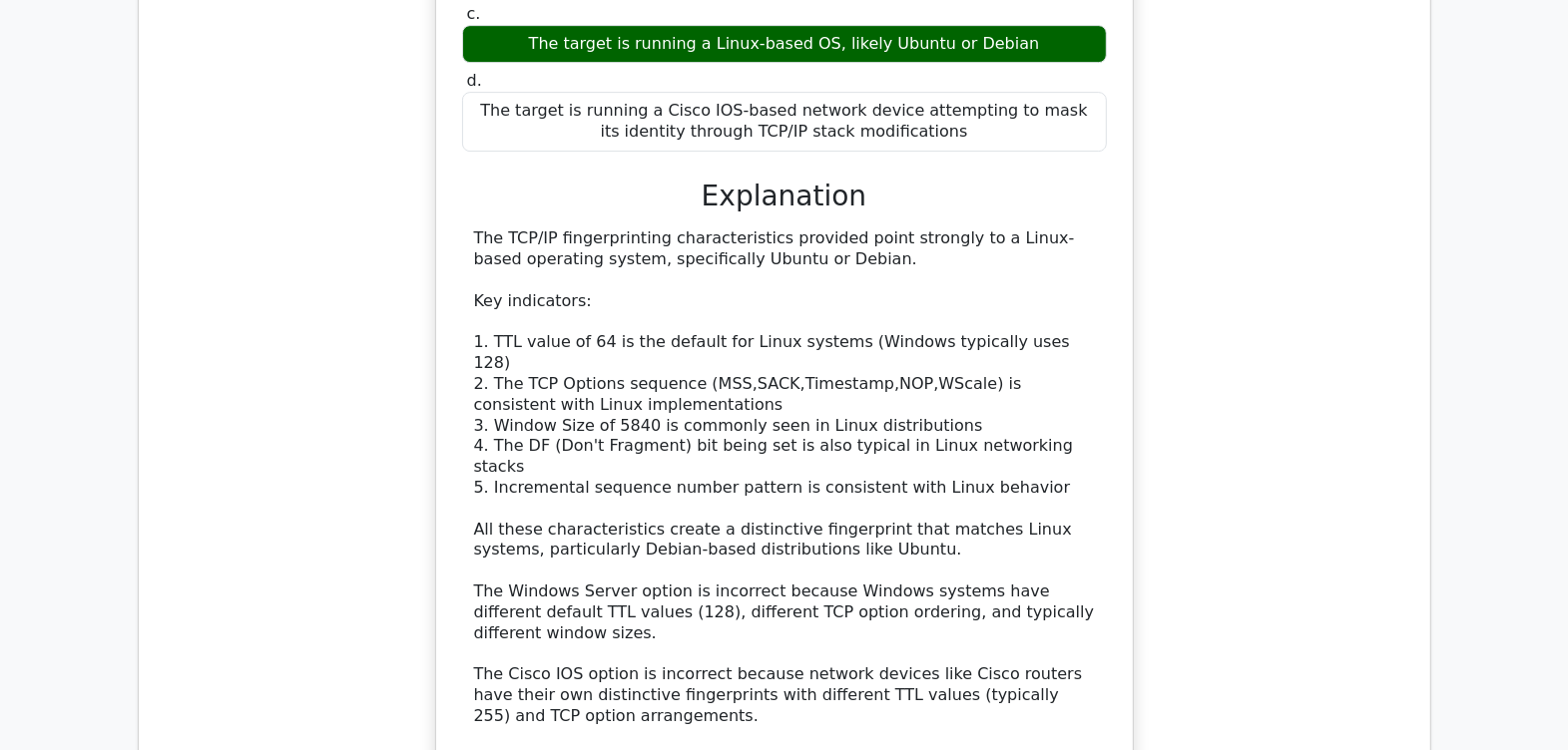
scroll to position [11475, 0]
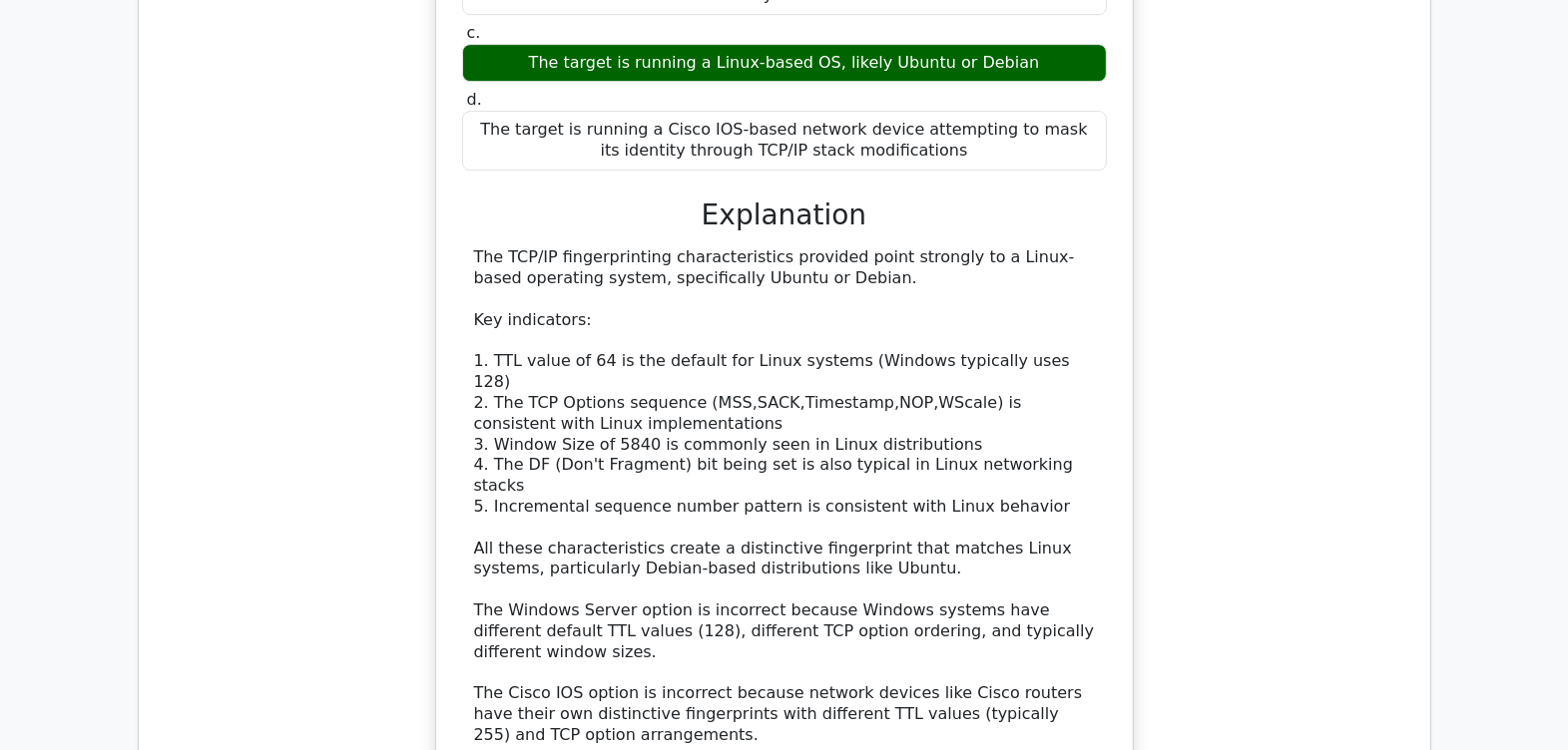
scroll to position [11724, 0]
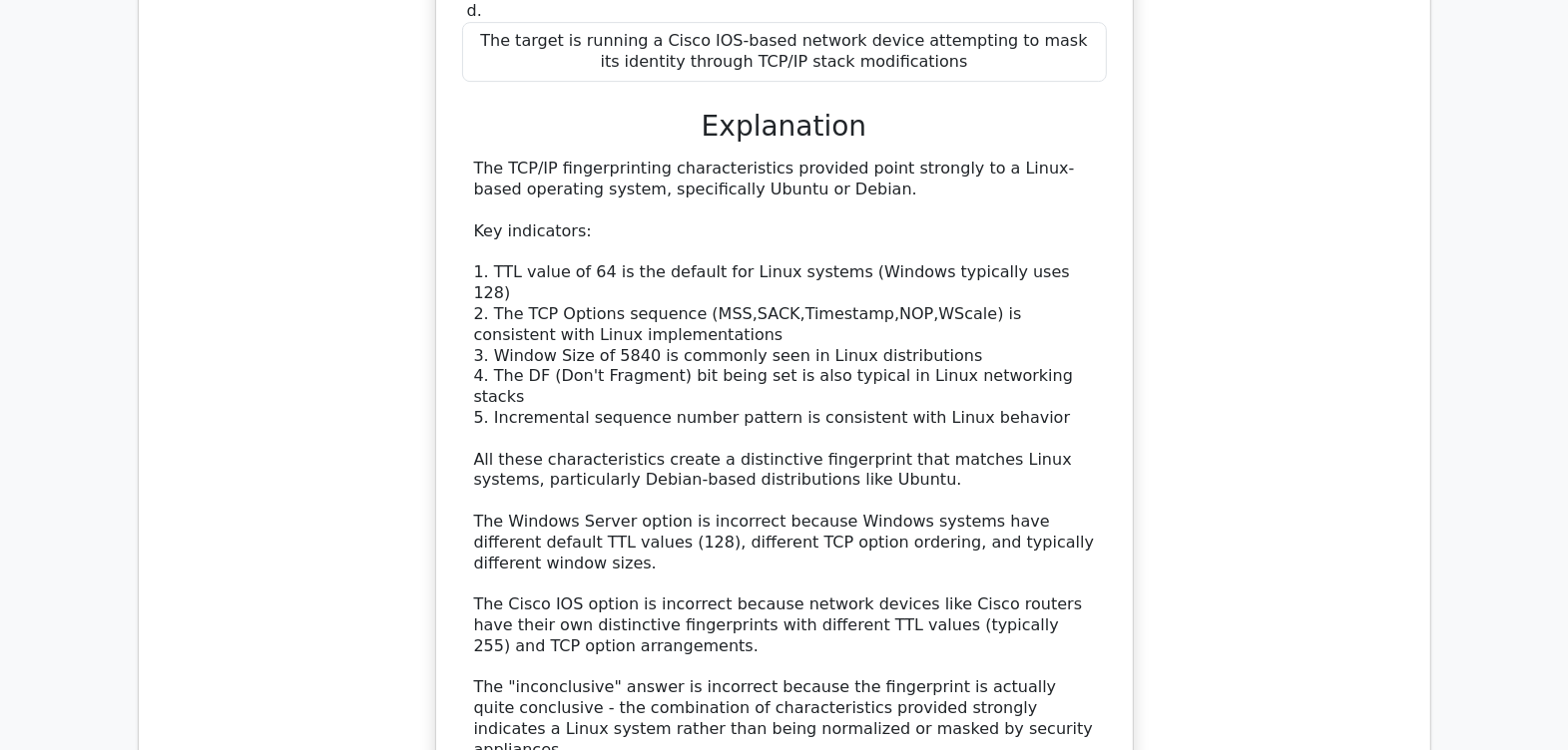
drag, startPoint x: 895, startPoint y: 503, endPoint x: 695, endPoint y: 508, distance: 200.1
drag, startPoint x: 457, startPoint y: 230, endPoint x: 1070, endPoint y: 262, distance: 613.8
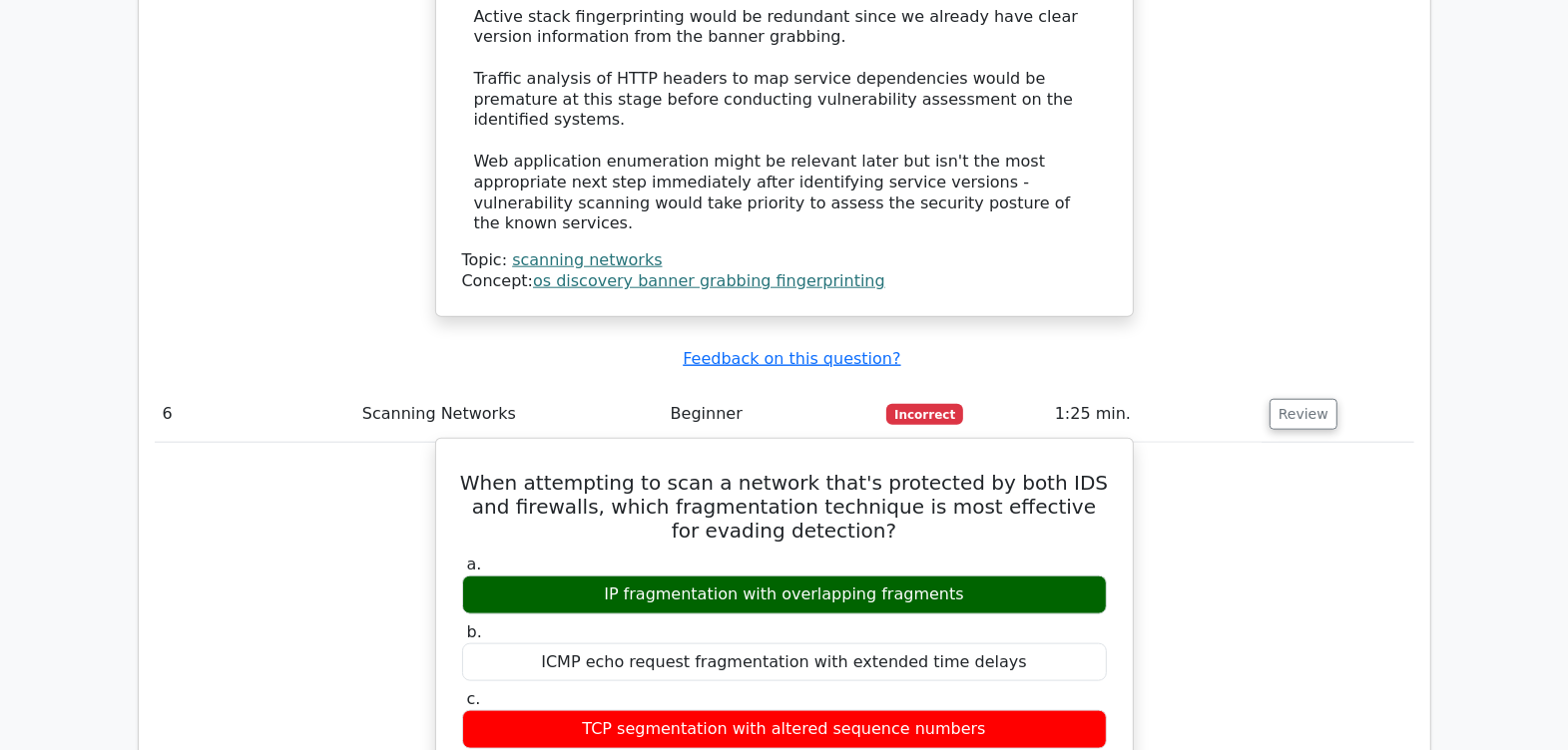
scroll to position [7981, 0]
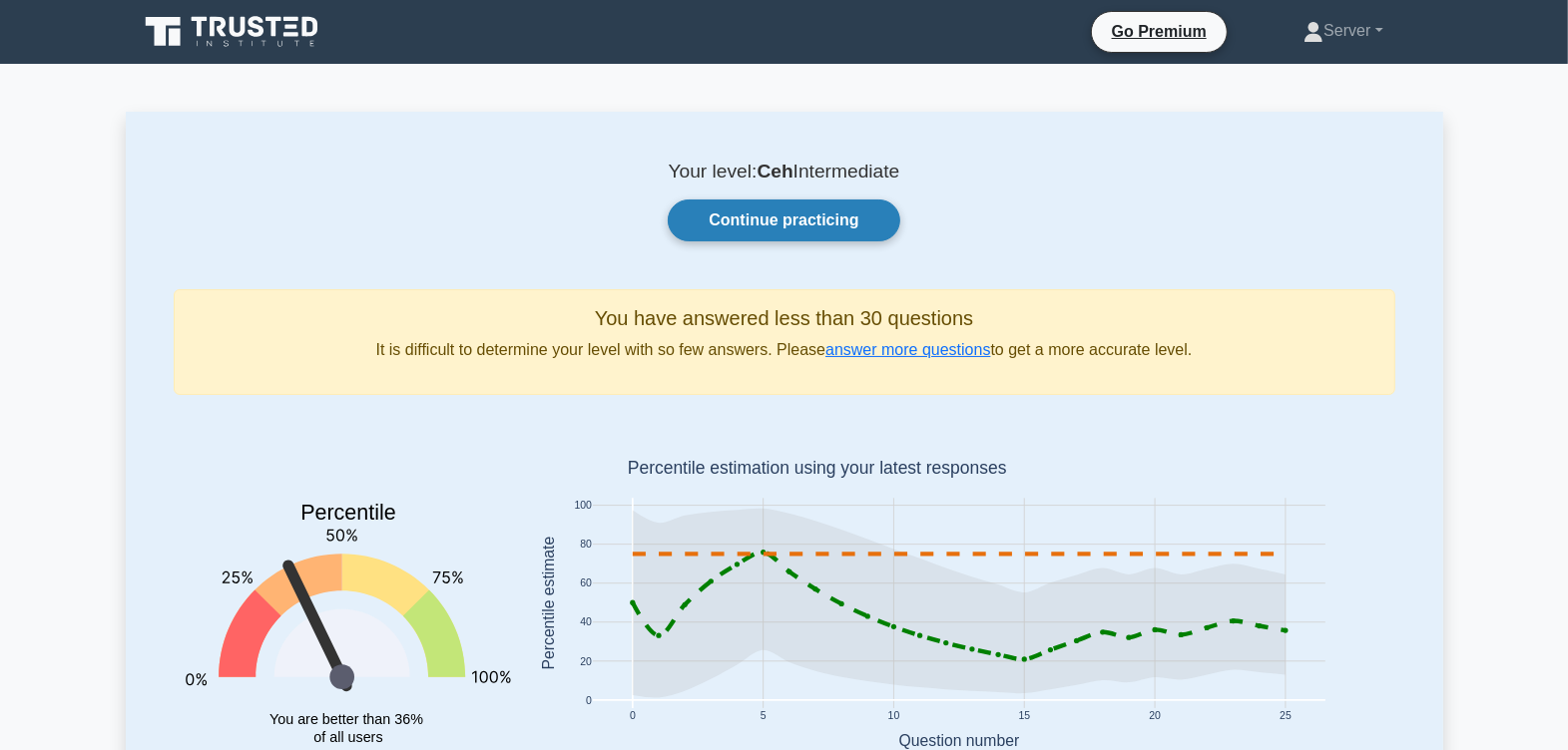
click at [838, 218] on link "Continue practicing" at bounding box center [783, 221] width 232 height 42
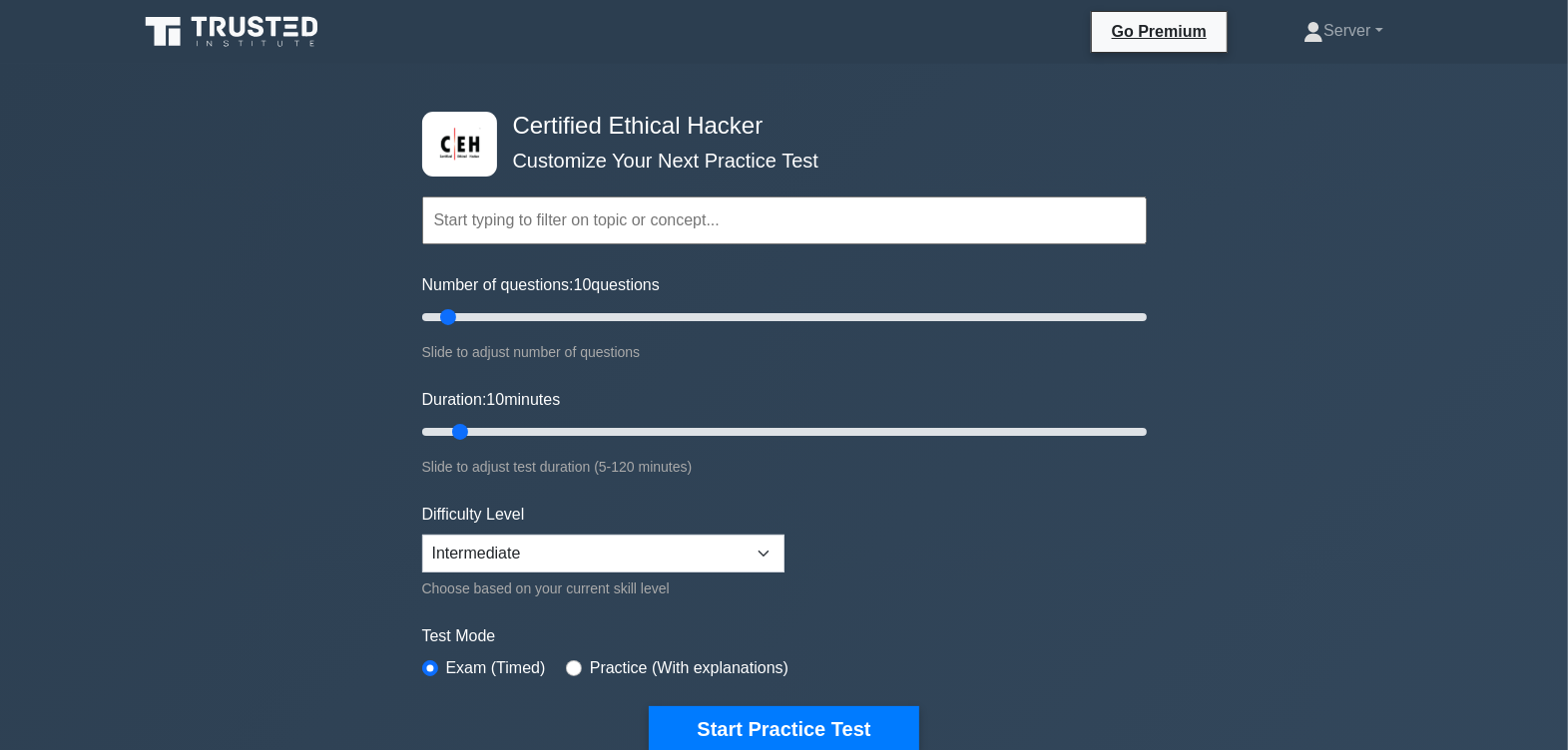
drag, startPoint x: 580, startPoint y: 220, endPoint x: 582, endPoint y: 232, distance: 12.2
click at [581, 227] on input "text" at bounding box center [784, 221] width 724 height 48
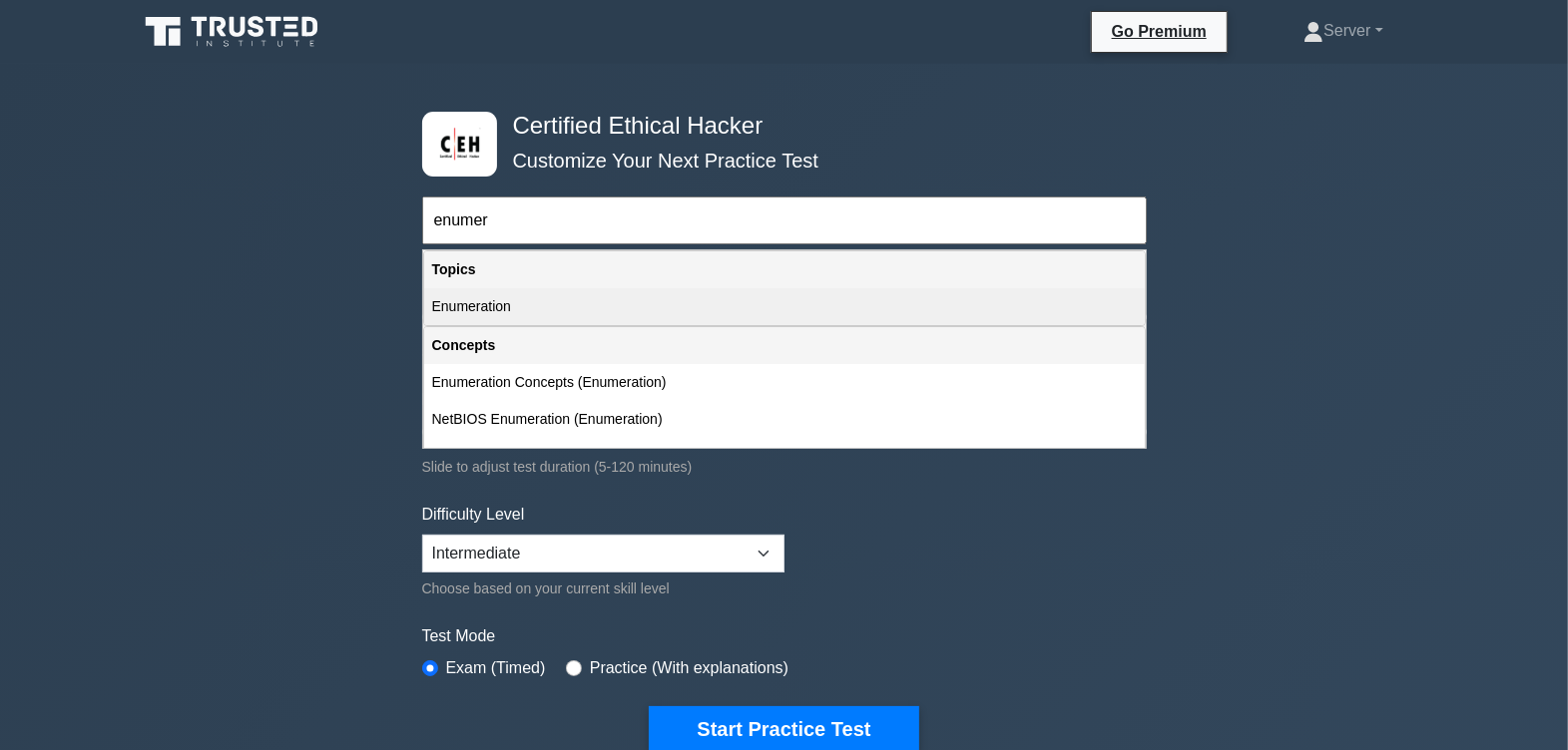
click at [484, 305] on div "Enumeration" at bounding box center [784, 307] width 720 height 37
type input "Enumeration"
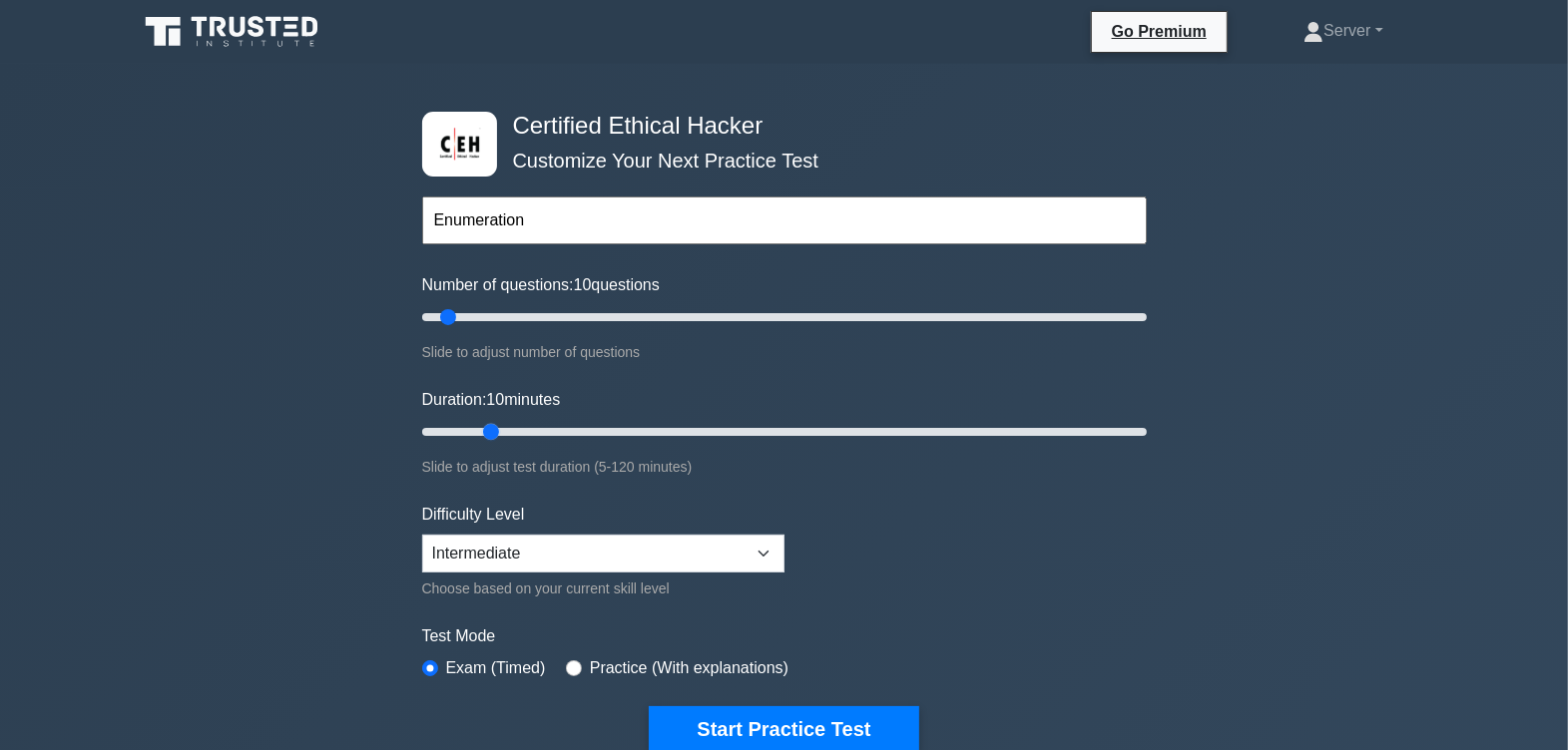
drag, startPoint x: 479, startPoint y: 418, endPoint x: 479, endPoint y: 429, distance: 11.0
type input "15"
click at [479, 429] on input "Duration: 15 minutes" at bounding box center [784, 432] width 724 height 24
click at [463, 561] on select "Beginner Intermediate Expert" at bounding box center [603, 554] width 363 height 38
drag, startPoint x: 506, startPoint y: 668, endPoint x: 498, endPoint y: 656, distance: 14.4
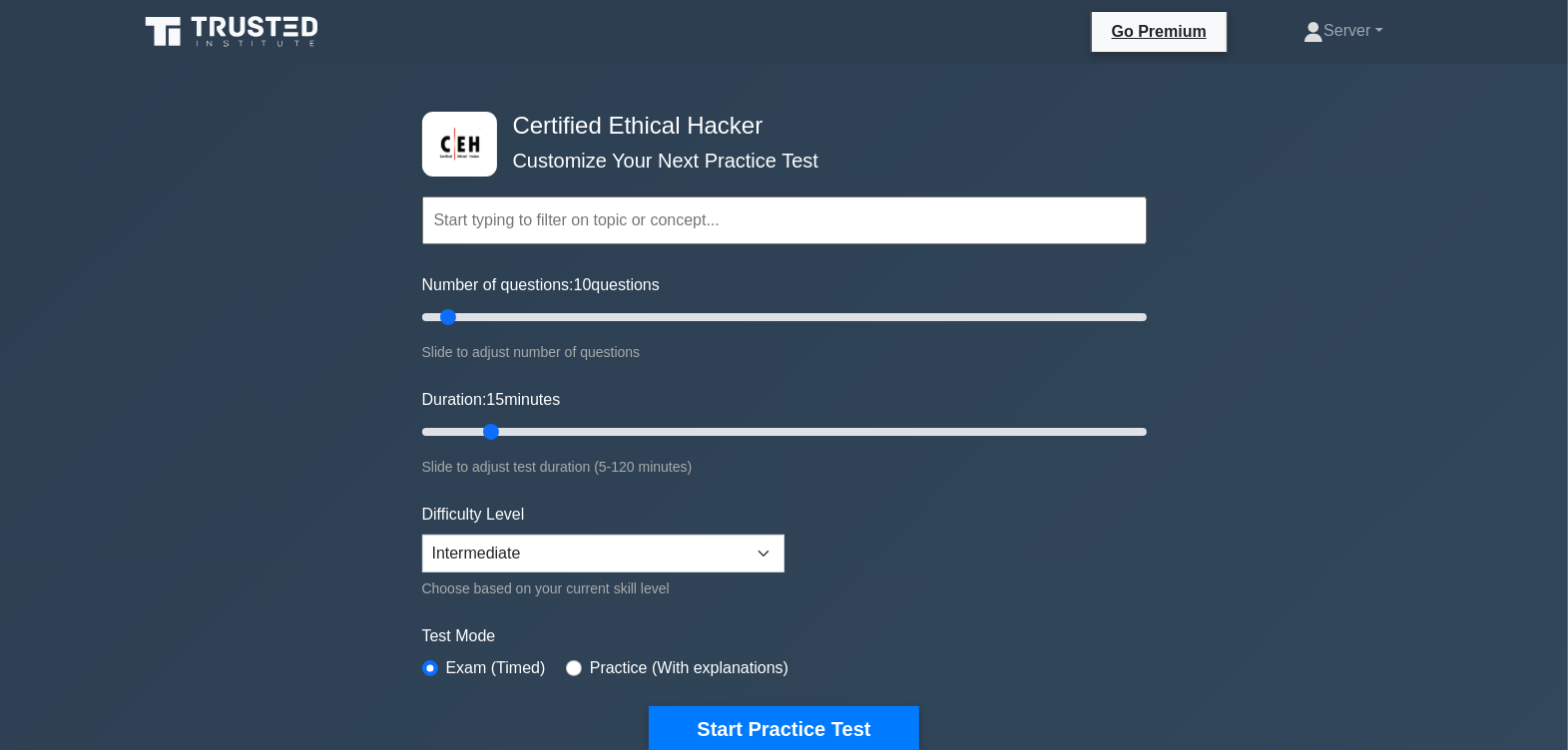
click at [505, 668] on label "Exam (Timed)" at bounding box center [496, 668] width 100 height 24
click at [518, 564] on select "Beginner Intermediate Expert" at bounding box center [603, 554] width 363 height 38
select select "expert"
click at [422, 535] on select "Beginner Intermediate Expert" at bounding box center [603, 554] width 363 height 38
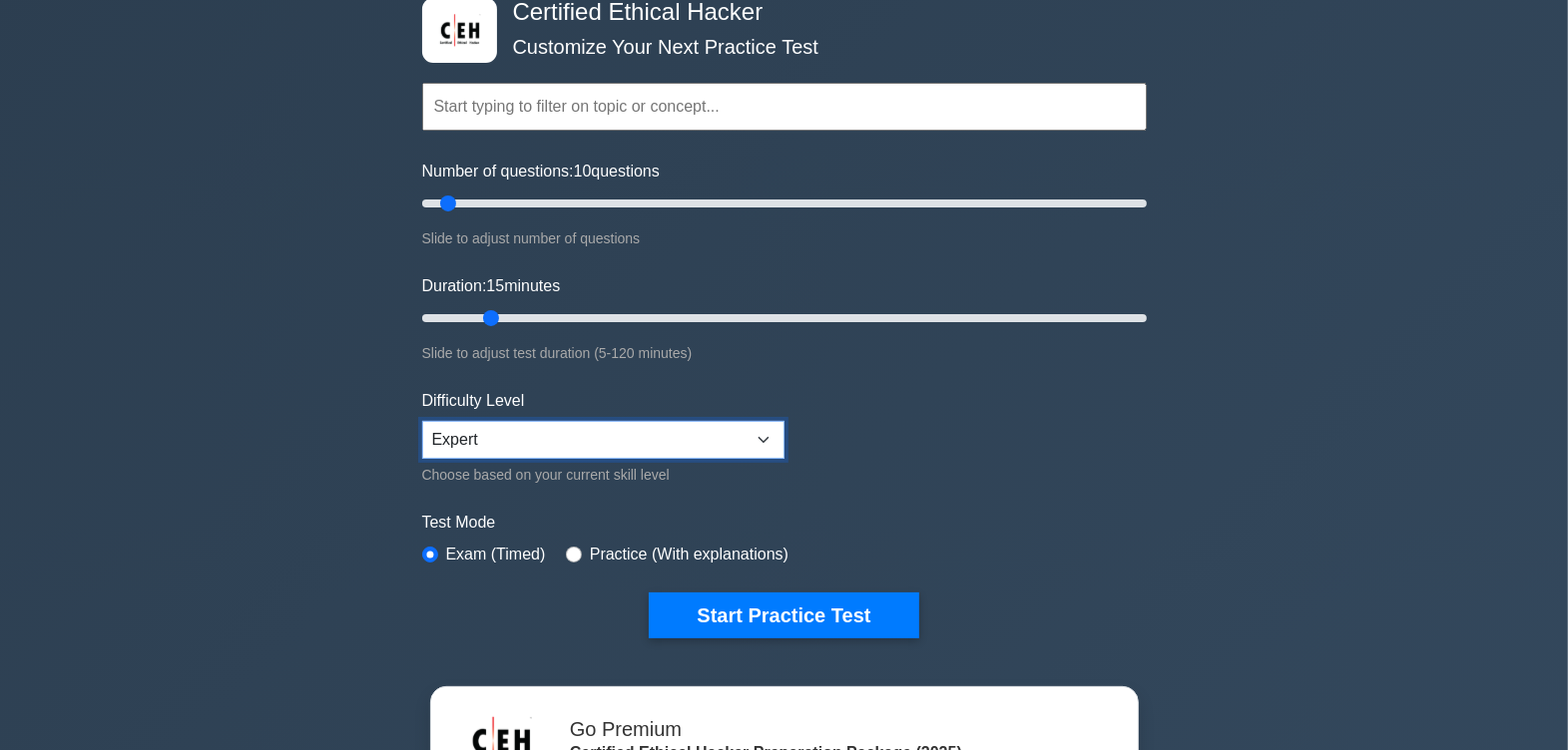
scroll to position [124, 0]
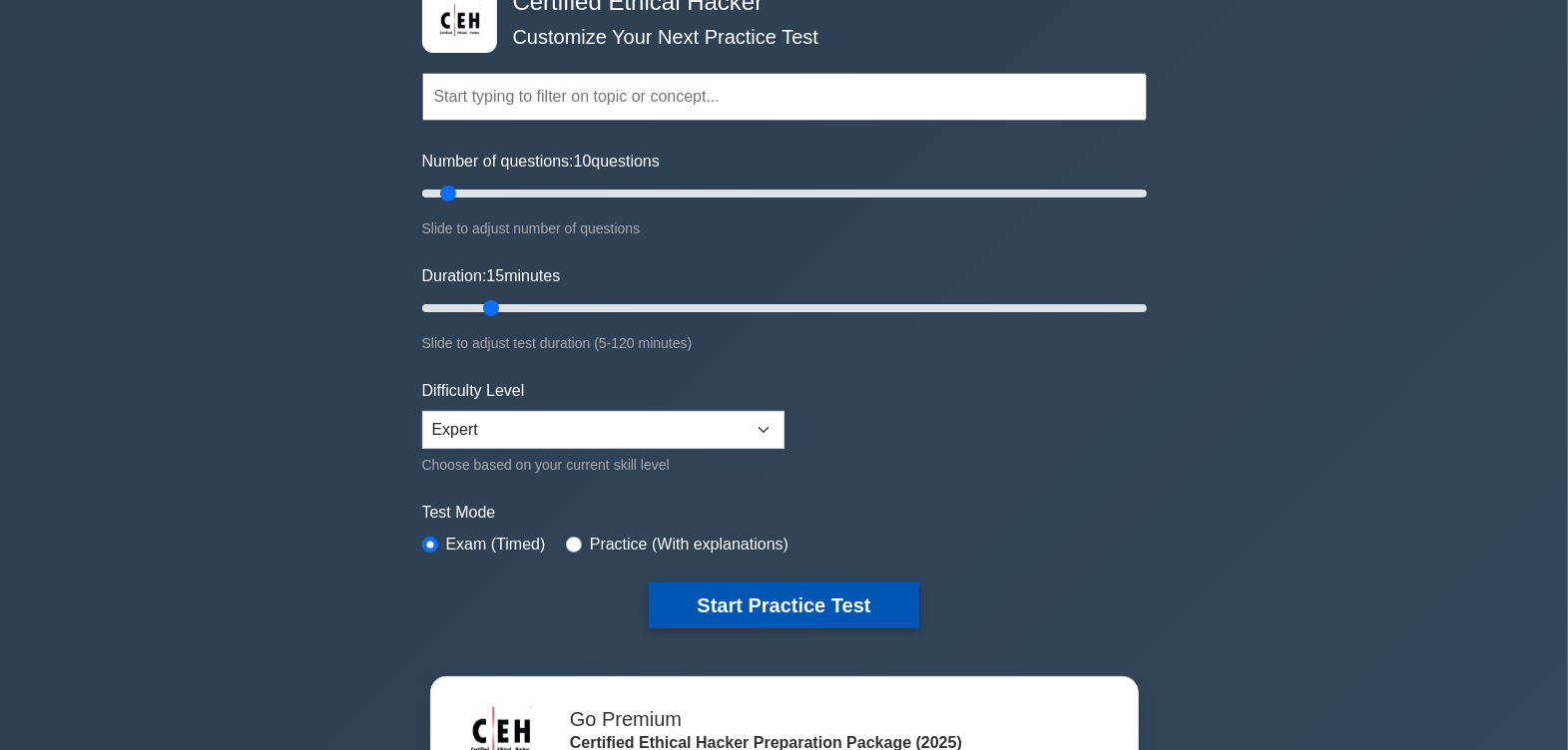
click at [800, 590] on button "Start Practice Test" at bounding box center [783, 606] width 270 height 46
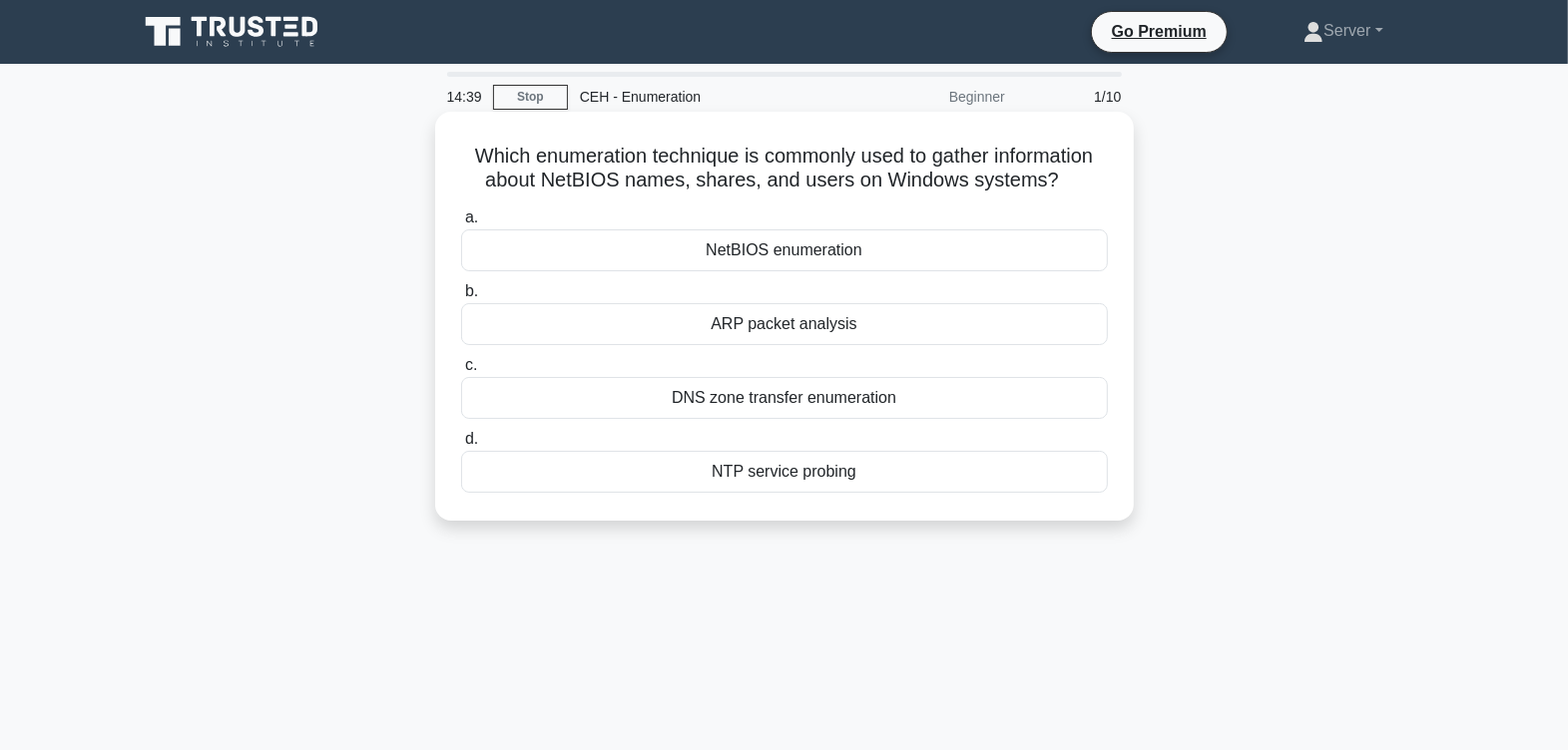
click at [821, 258] on div "NetBIOS enumeration" at bounding box center [784, 251] width 646 height 42
click at [461, 225] on input "a. NetBIOS enumeration" at bounding box center [461, 218] width 0 height 13
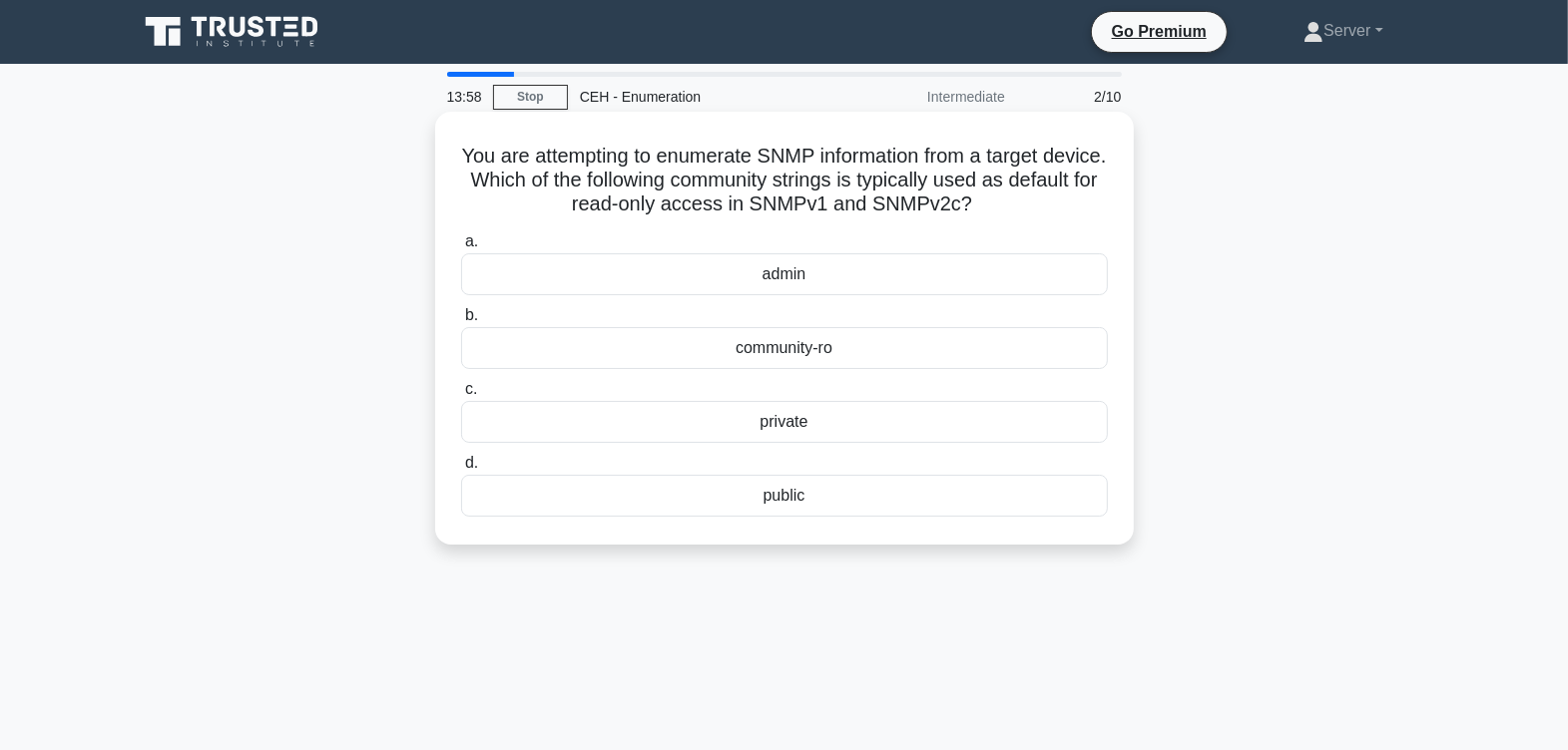
click at [775, 512] on div "public" at bounding box center [784, 496] width 646 height 42
click at [461, 470] on input "d. public" at bounding box center [461, 463] width 0 height 13
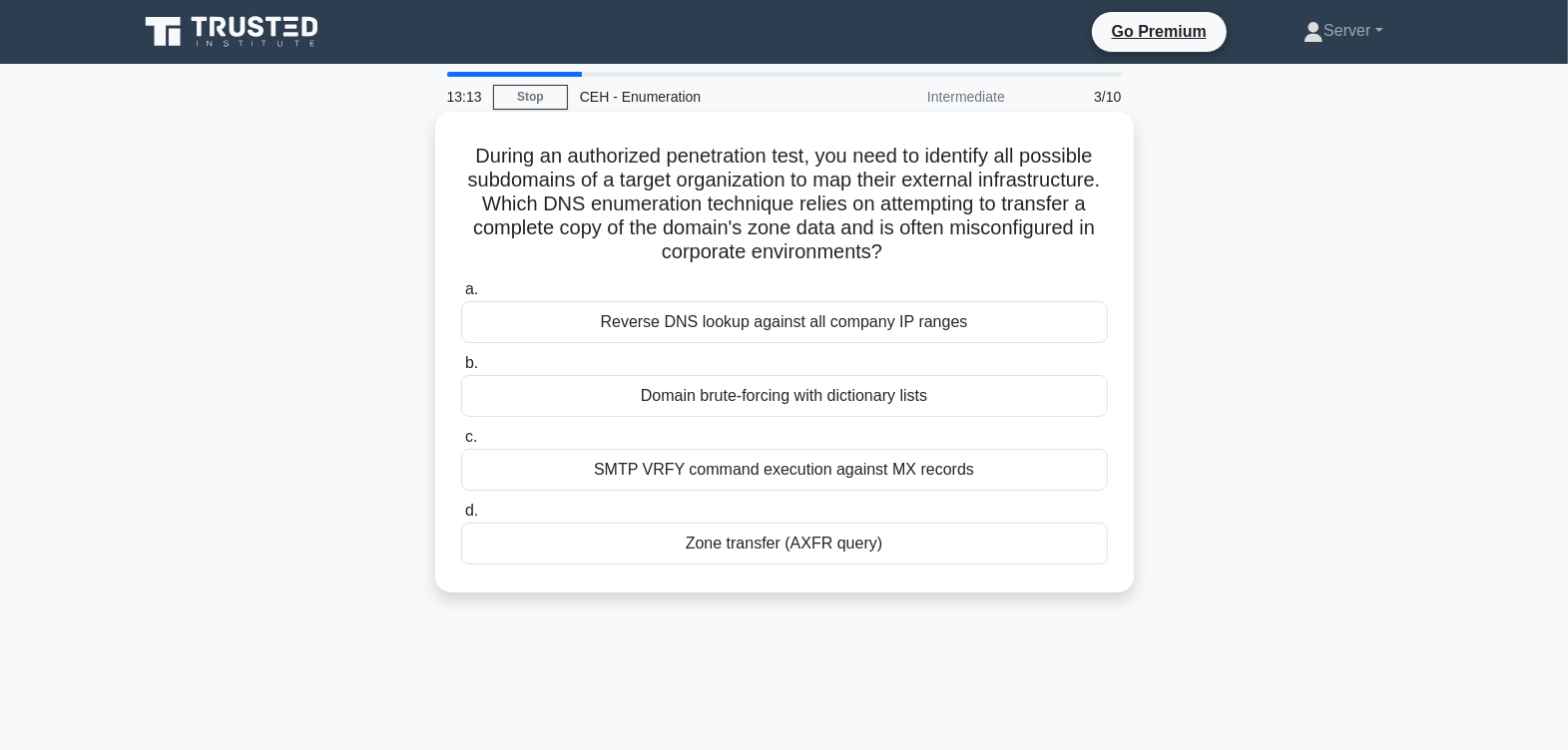
click at [810, 543] on div "Zone transfer (AXFR query)" at bounding box center [784, 544] width 646 height 42
click at [461, 518] on input "d. Zone transfer (AXFR query)" at bounding box center [461, 511] width 0 height 13
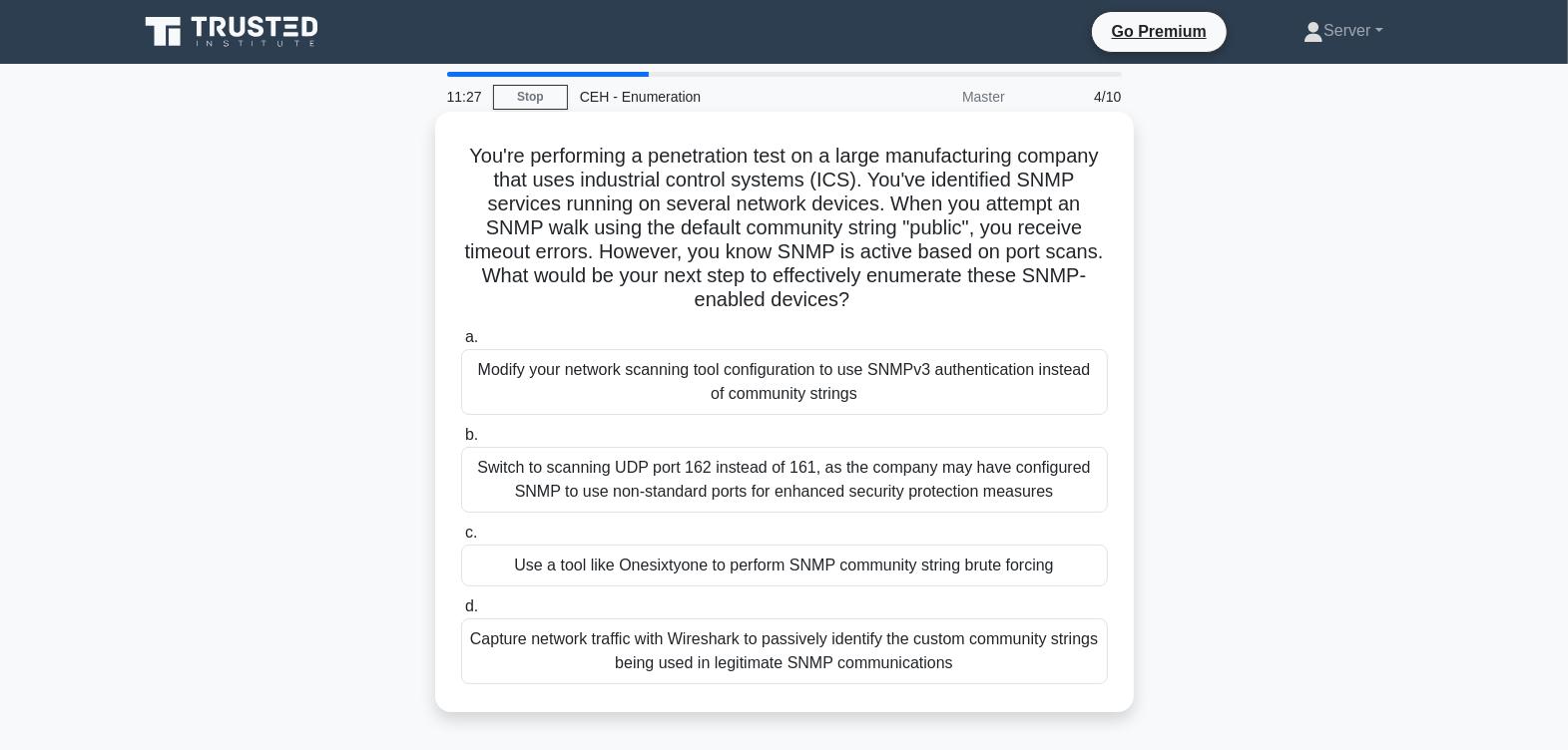
click at [905, 398] on div "Modify your network scanning tool configuration to use SNMPv3 authentication in…" at bounding box center [784, 382] width 646 height 66
click at [461, 345] on input "a. Modify your network scanning tool configuration to use SNMPv3 authentication…" at bounding box center [461, 338] width 0 height 13
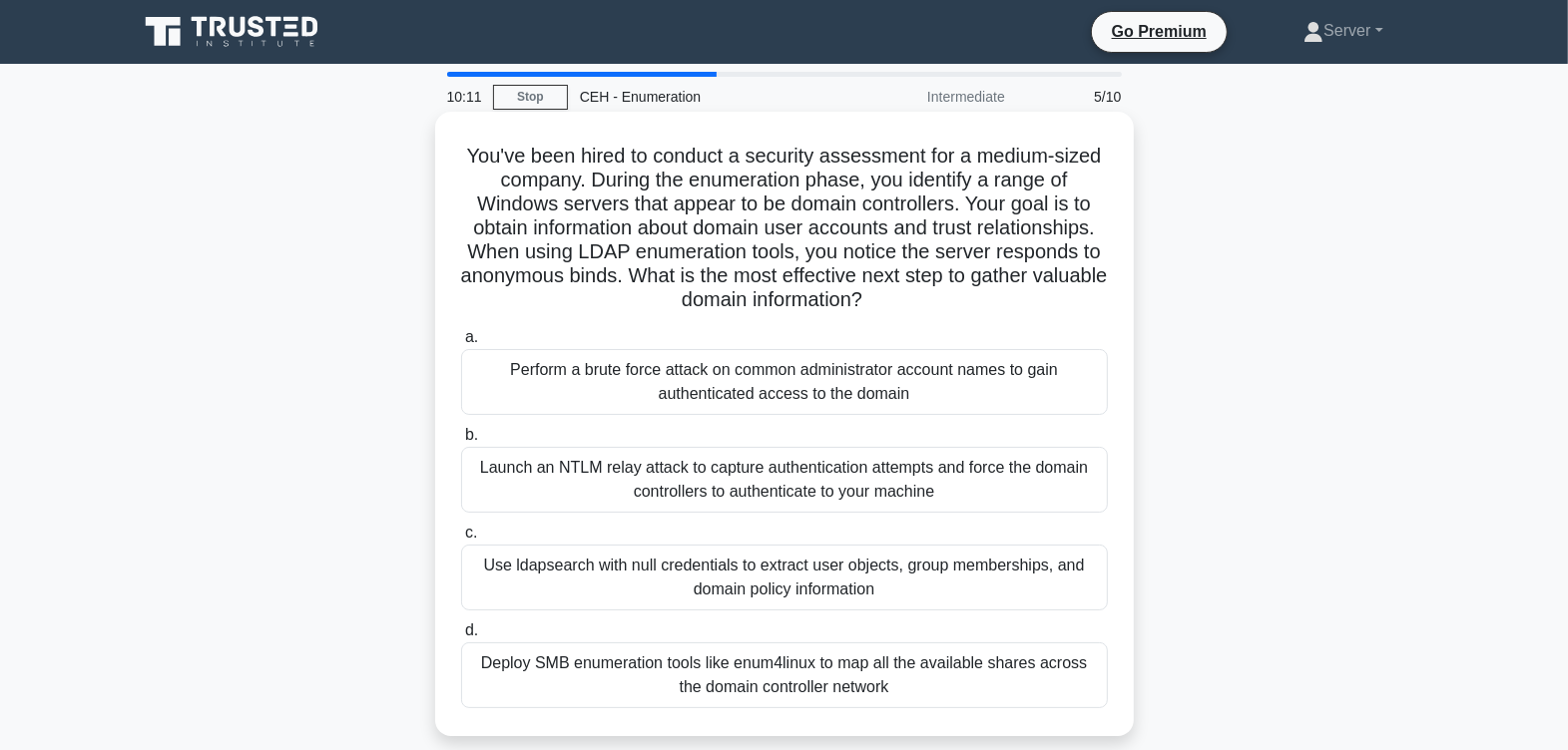
click at [647, 673] on div "Deploy SMB enumeration tools like enum4linux to map all the available shares ac…" at bounding box center [784, 675] width 646 height 66
click at [461, 637] on input "d. Deploy SMB enumeration tools like enum4linux to map all the available shares…" at bounding box center [461, 630] width 0 height 13
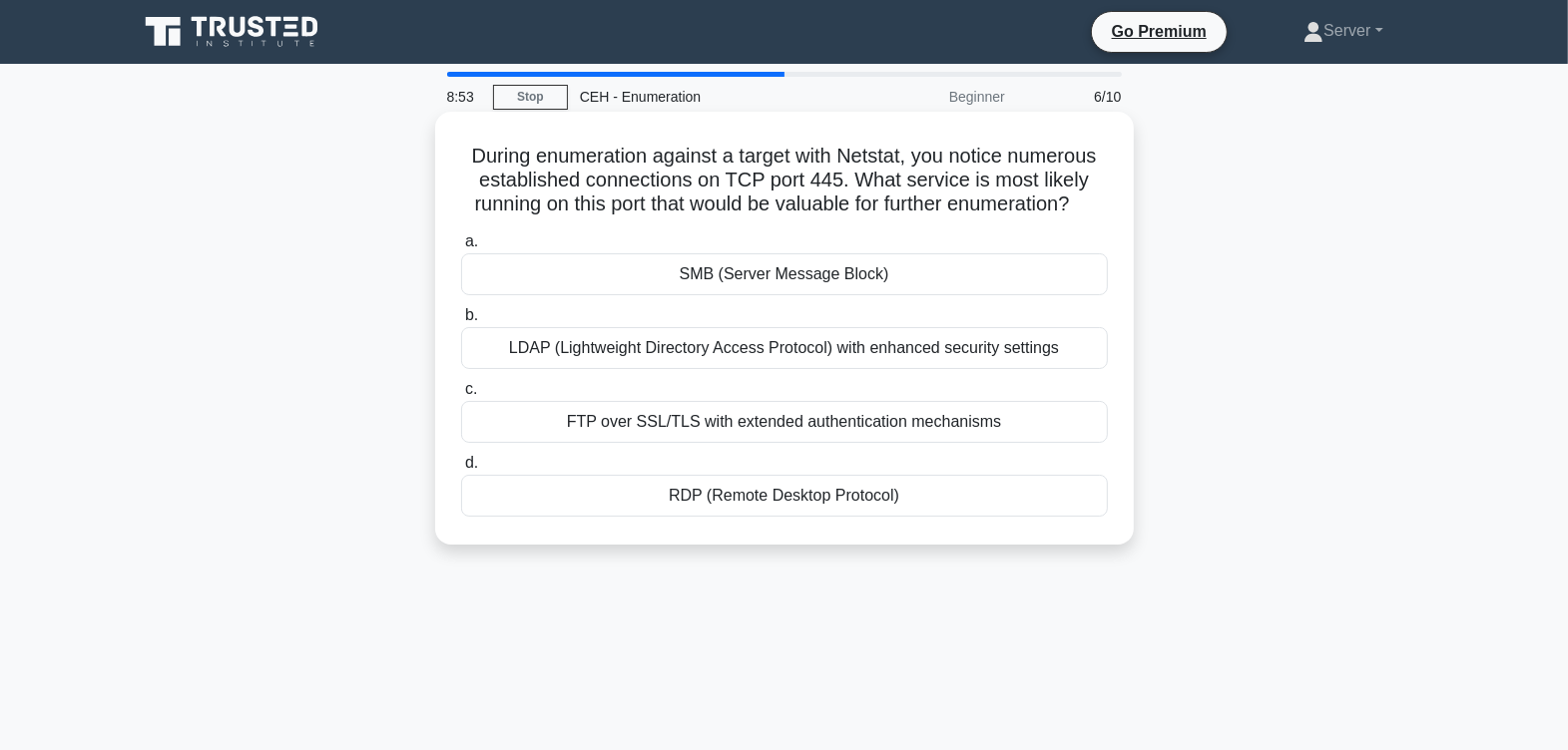
click at [802, 296] on div "SMB (Server Message Block)" at bounding box center [784, 275] width 646 height 42
click at [461, 249] on input "a. SMB (Server Message Block)" at bounding box center [461, 242] width 0 height 13
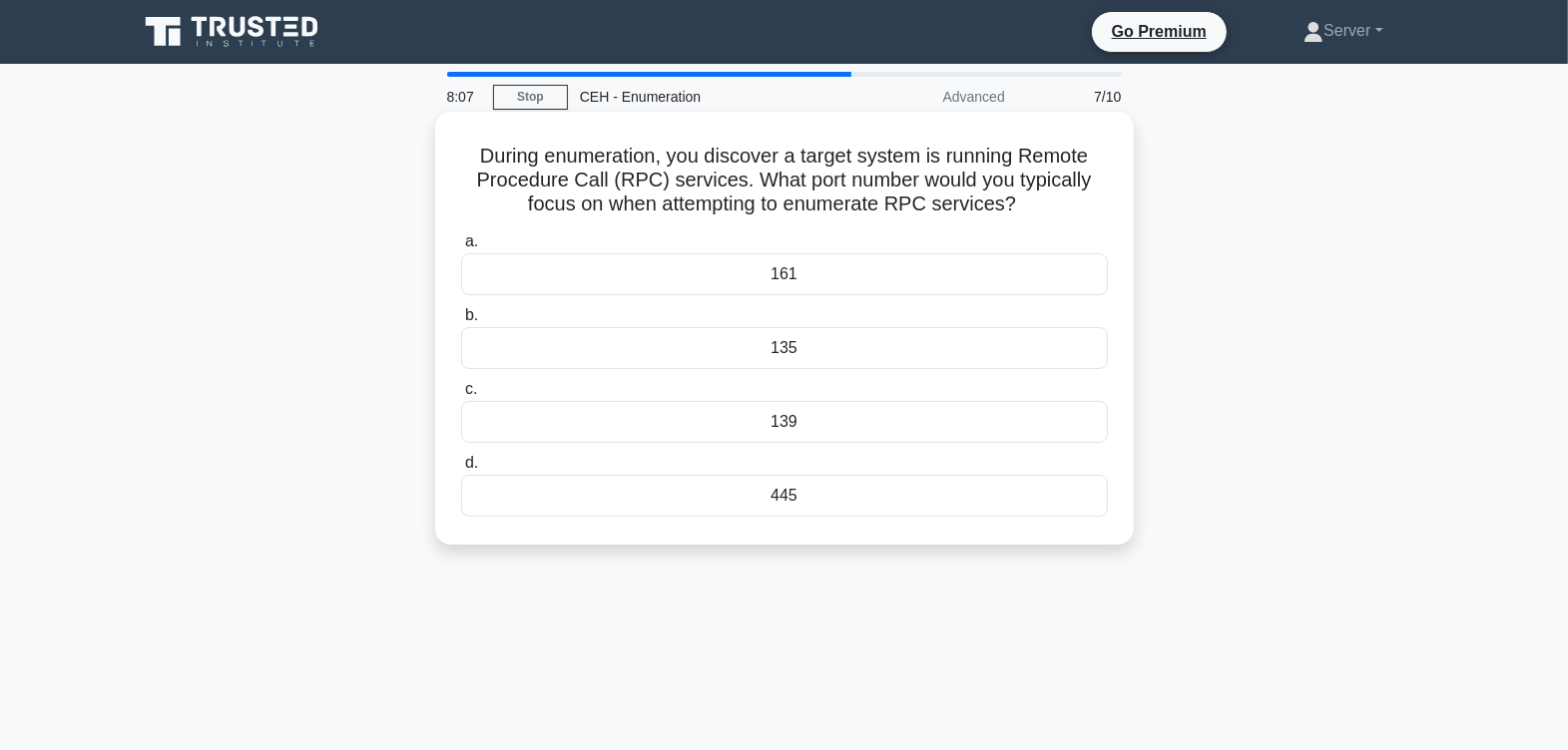
click at [880, 348] on div "135" at bounding box center [784, 349] width 646 height 42
click at [461, 323] on input "b. 135" at bounding box center [461, 316] width 0 height 13
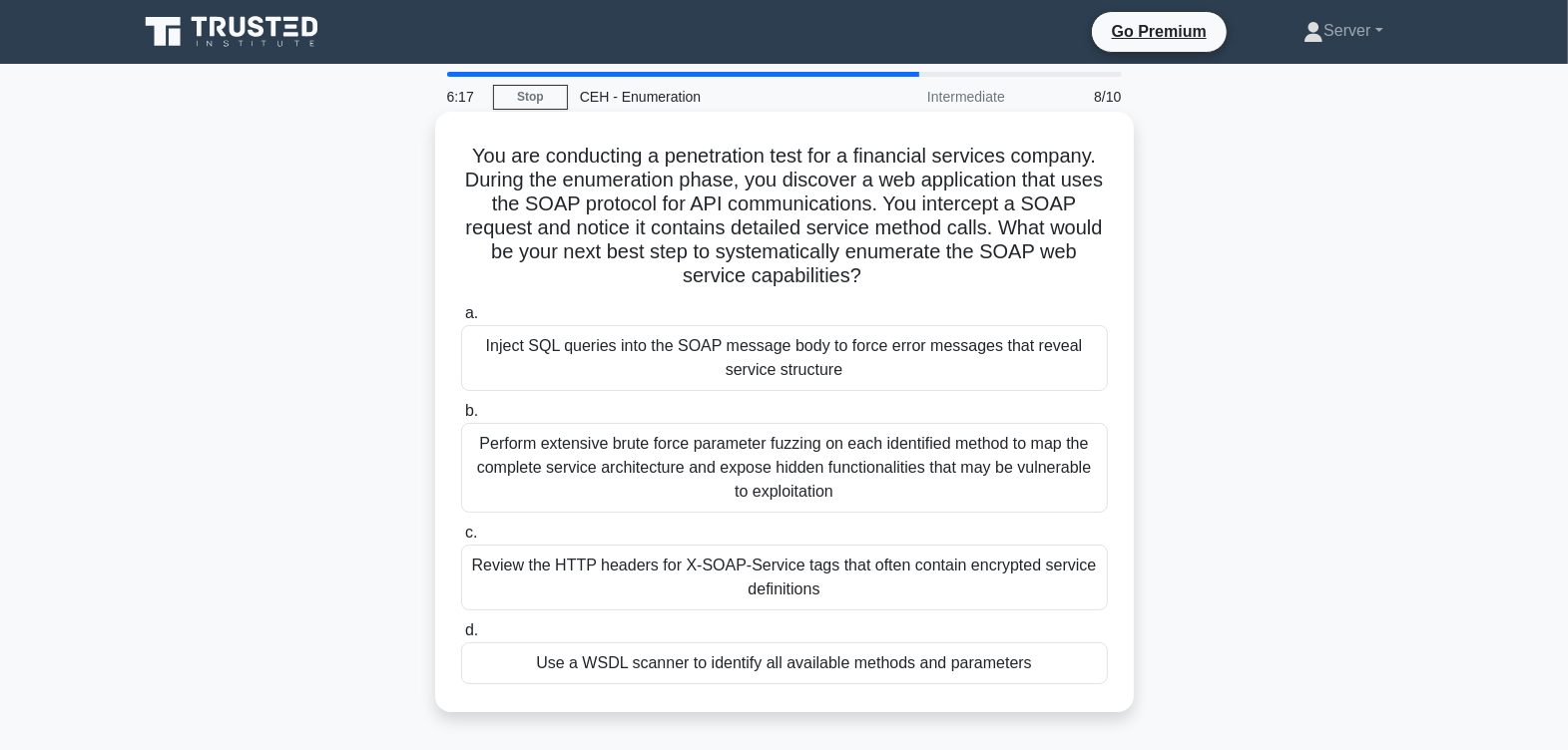
click at [790, 572] on div "Review the HTTP headers for X-SOAP-Service tags that often contain encrypted se…" at bounding box center [784, 578] width 646 height 66
click at [461, 540] on input "c. Review the HTTP headers for X-SOAP-Service tags that often contain encrypted…" at bounding box center [461, 533] width 0 height 13
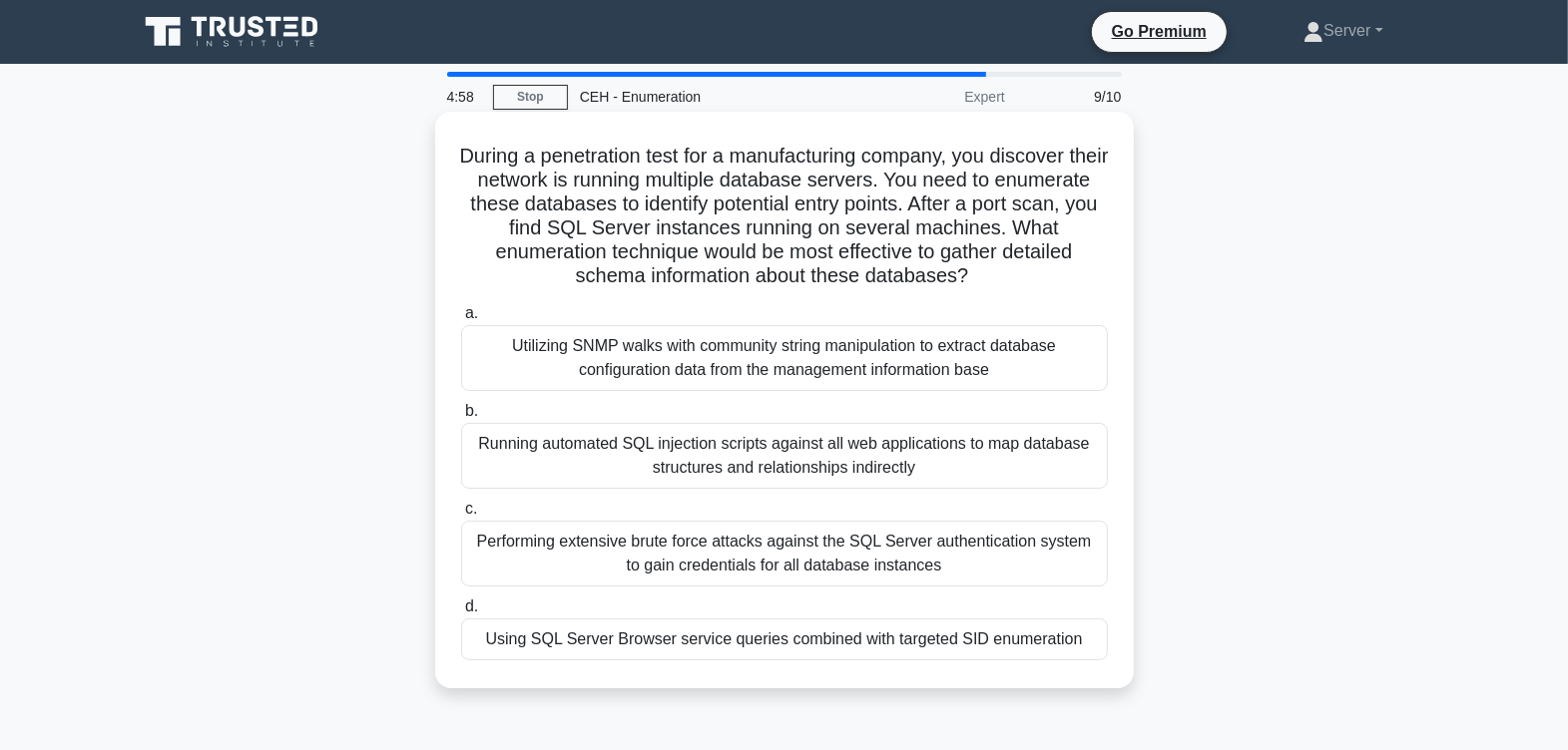
click at [849, 450] on div "Running automated SQL injection scripts against all web applications to map dat…" at bounding box center [784, 456] width 646 height 66
click at [461, 418] on input "b. Running automated SQL injection scripts against all web applications to map …" at bounding box center [461, 411] width 0 height 13
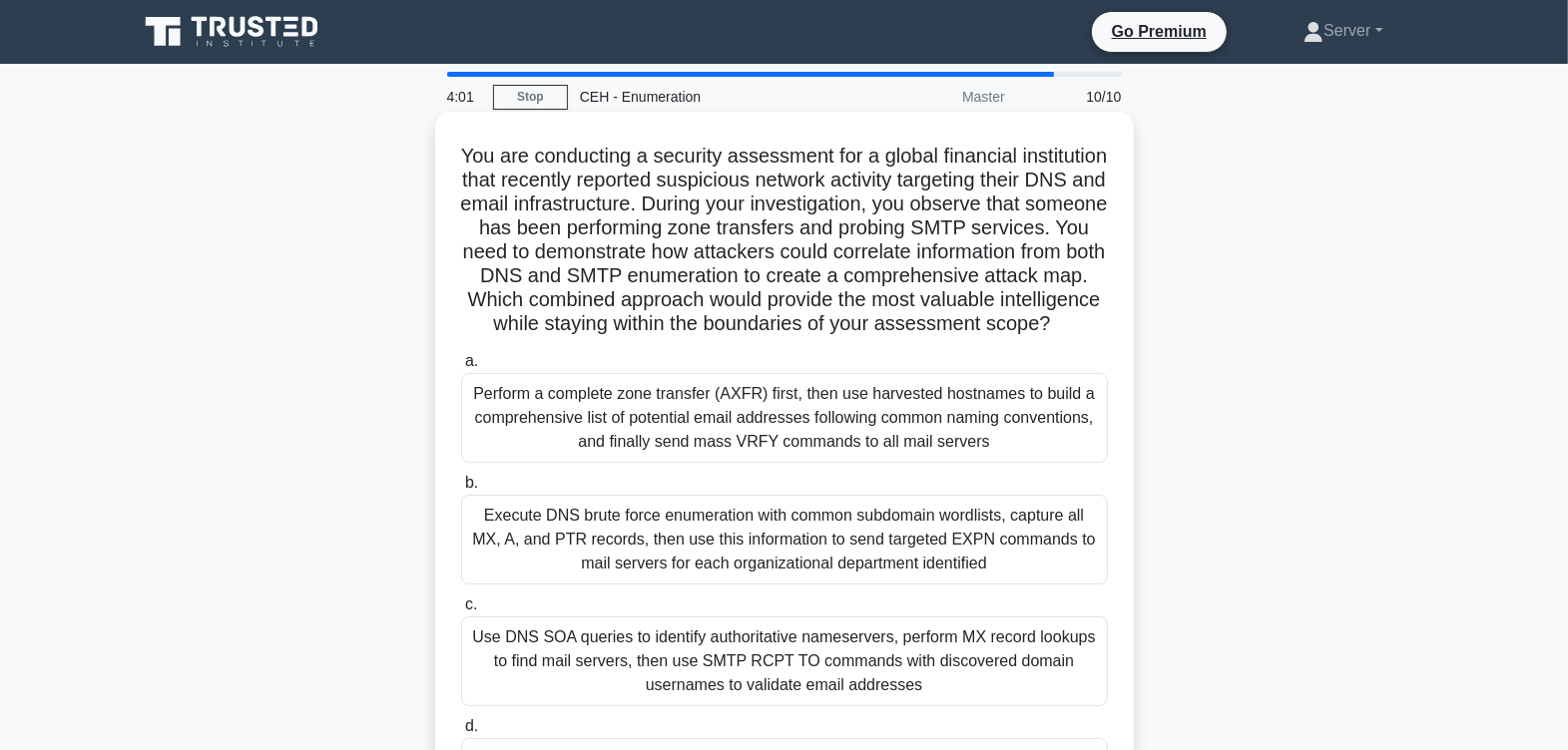
scroll to position [124, 0]
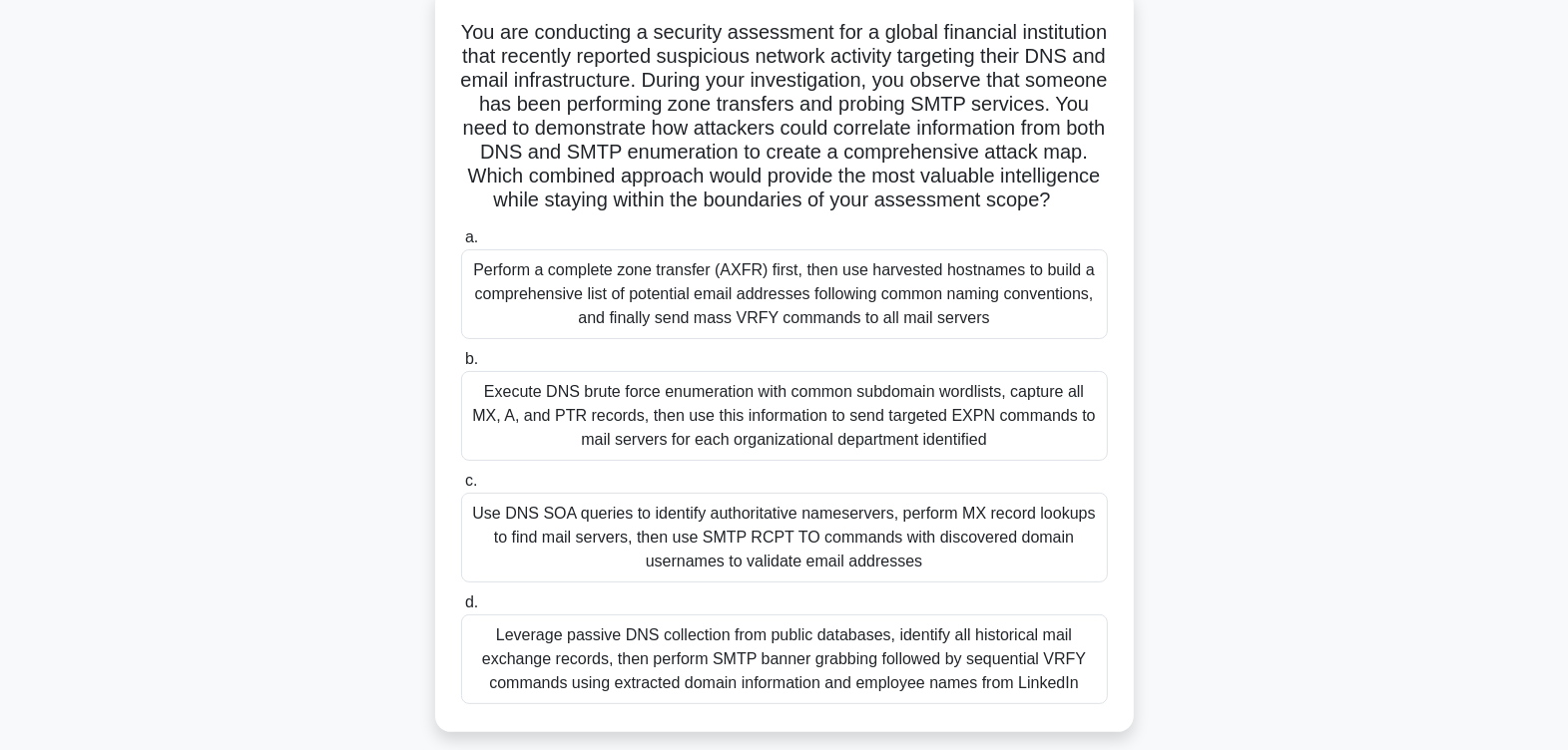
click at [850, 337] on div "Perform a complete zone transfer (AXFR) first, then use harvested hostnames to …" at bounding box center [784, 295] width 646 height 90
click at [461, 245] on input "a. Perform a complete zone transfer (AXFR) first, then use harvested hostnames …" at bounding box center [461, 238] width 0 height 13
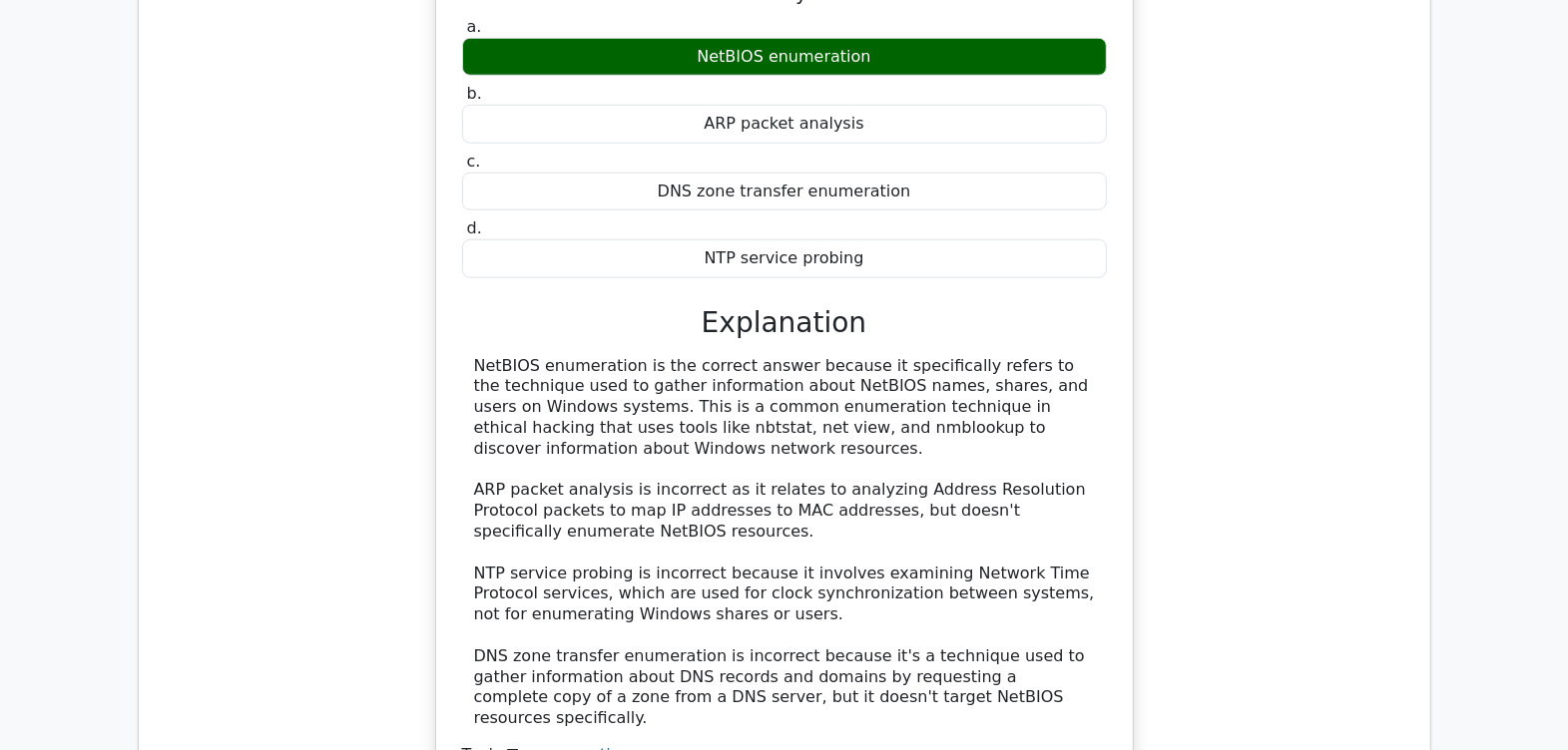
scroll to position [1870, 0]
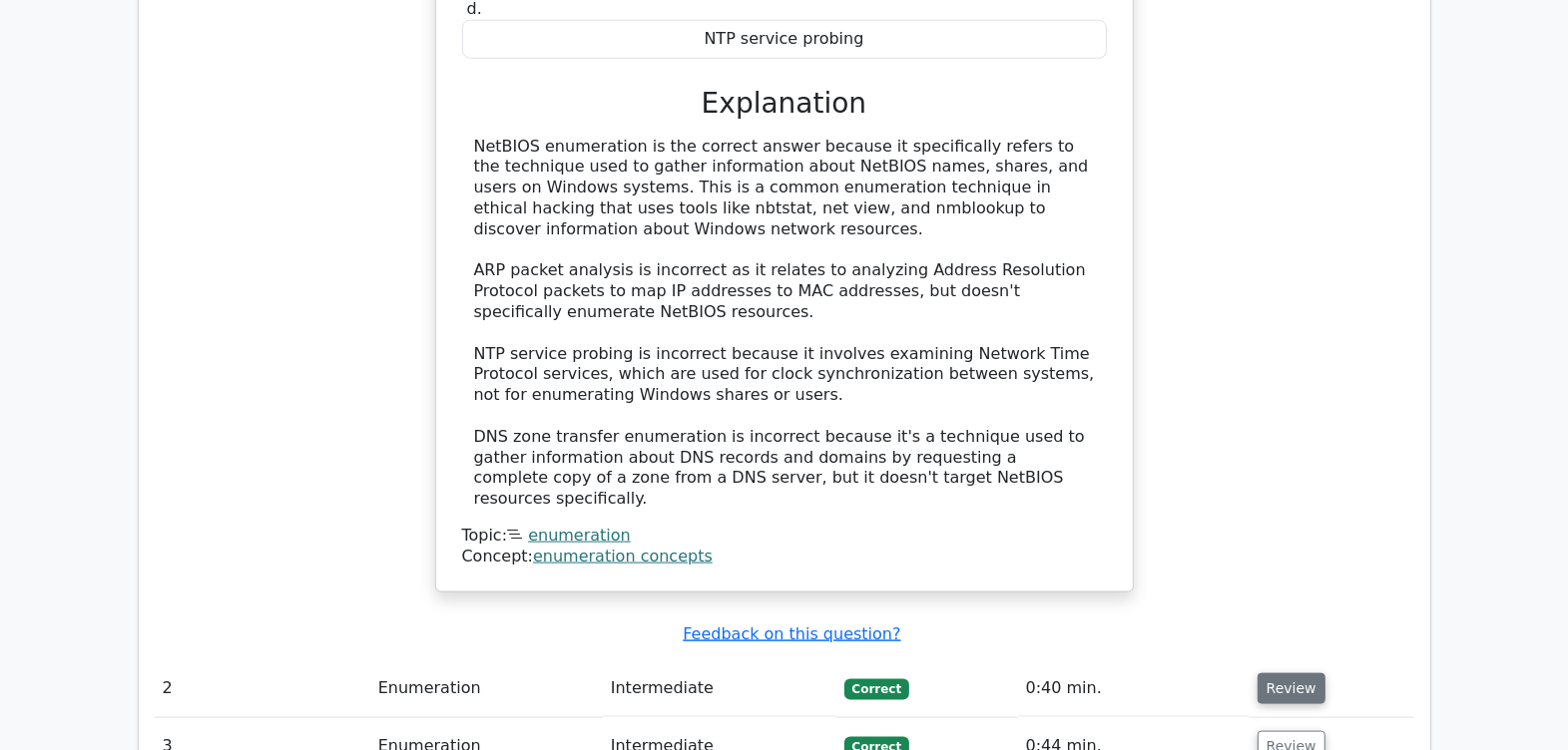
click at [1284, 673] on button "Review" at bounding box center [1291, 688] width 68 height 31
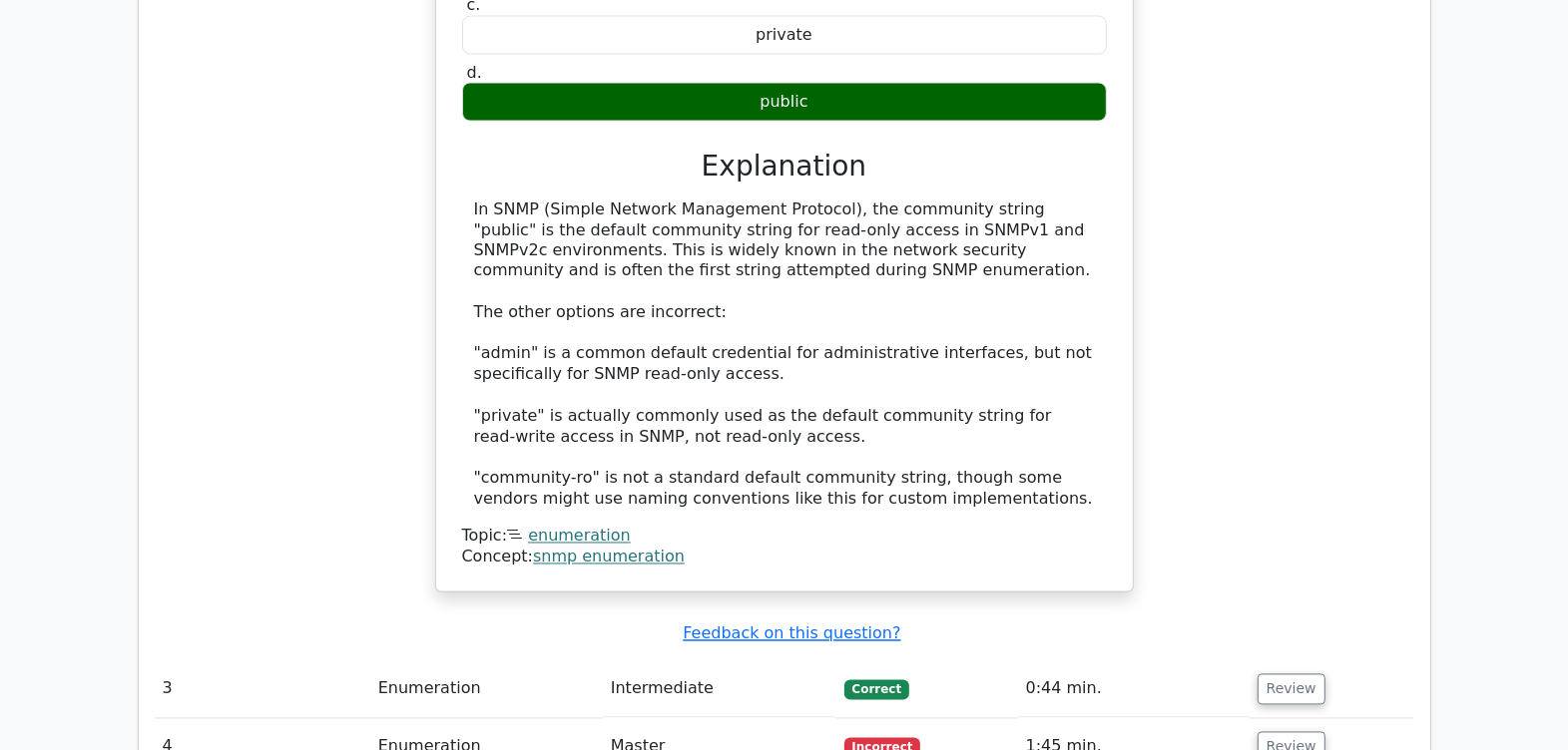
scroll to position [2993, 0]
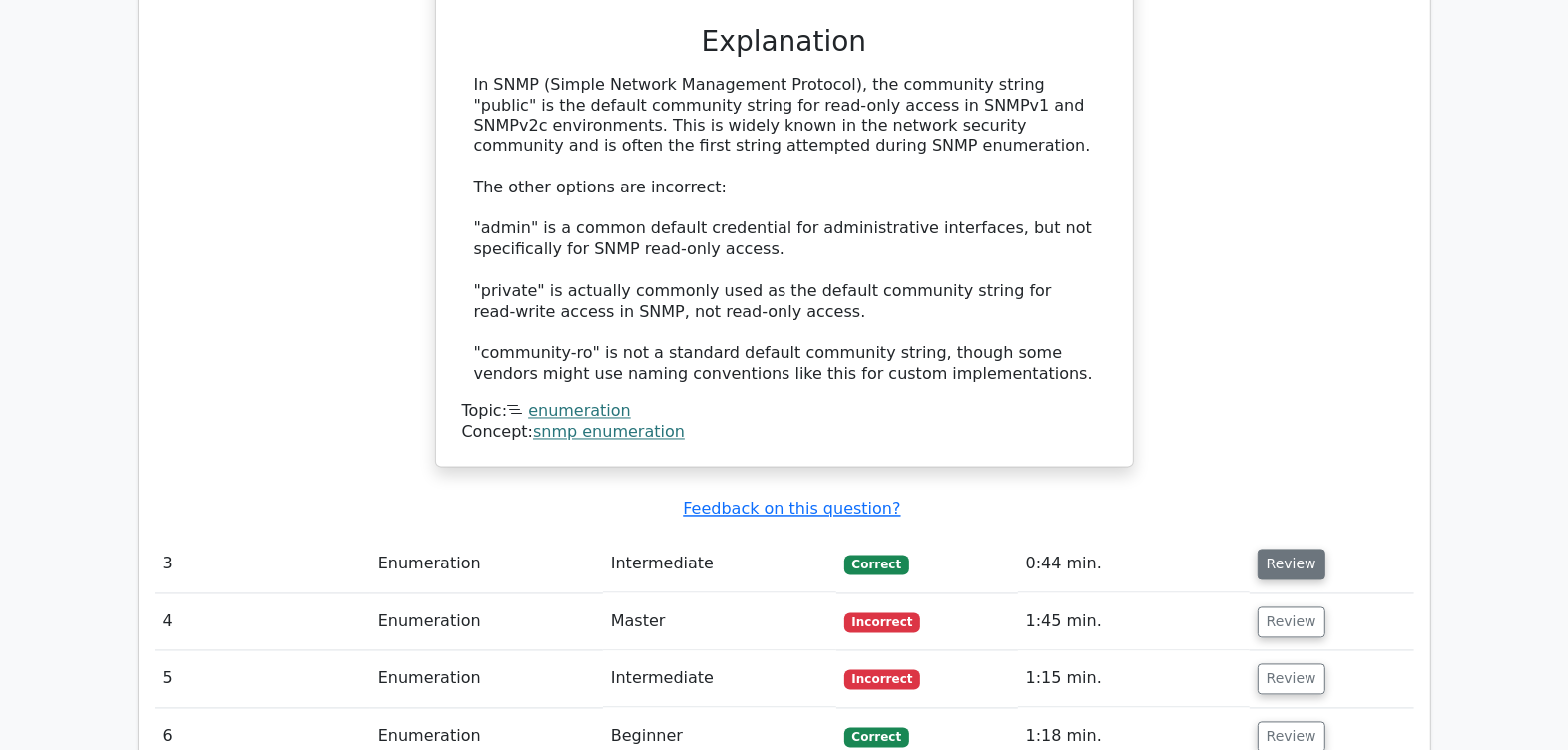
click at [1294, 550] on button "Review" at bounding box center [1291, 565] width 68 height 31
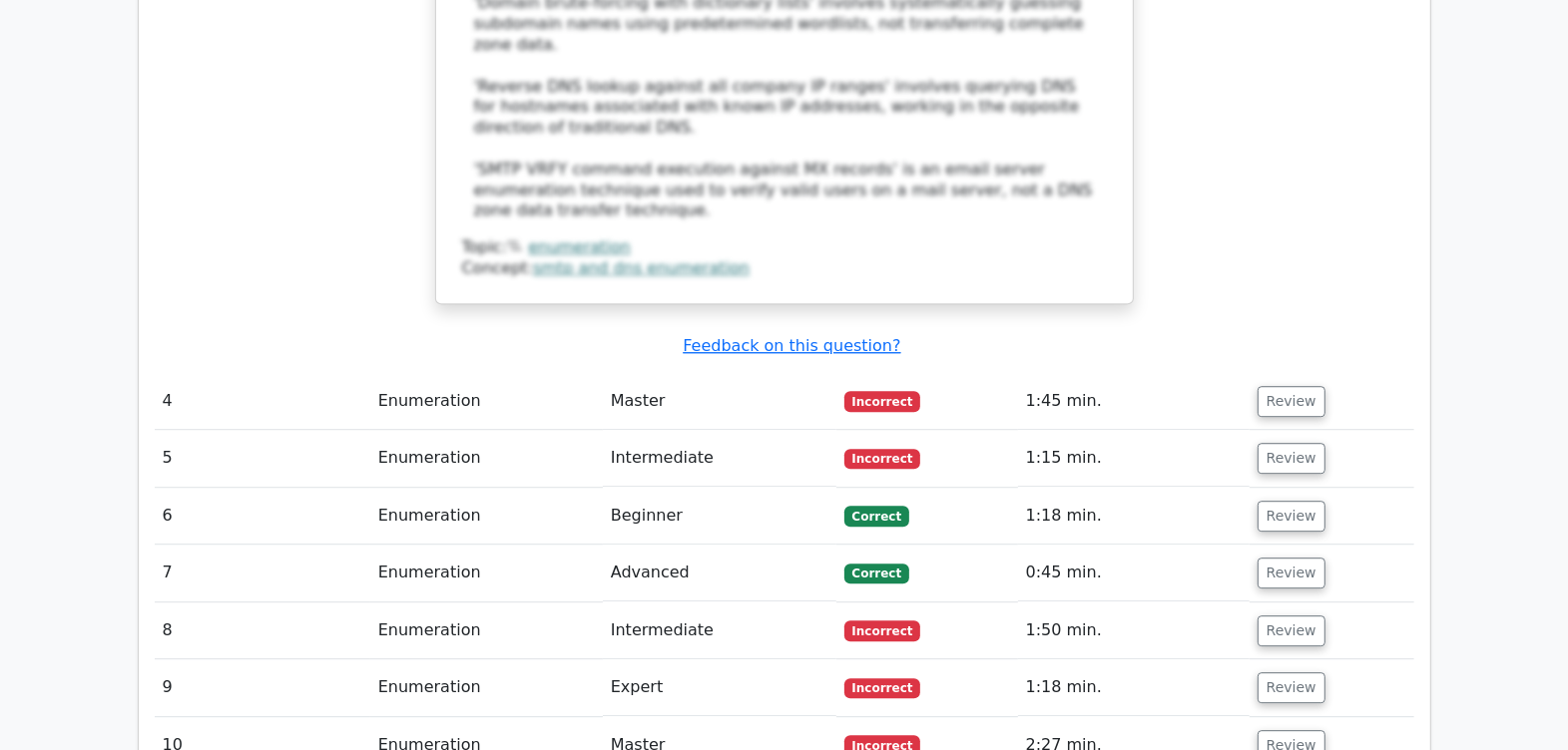
scroll to position [4490, 0]
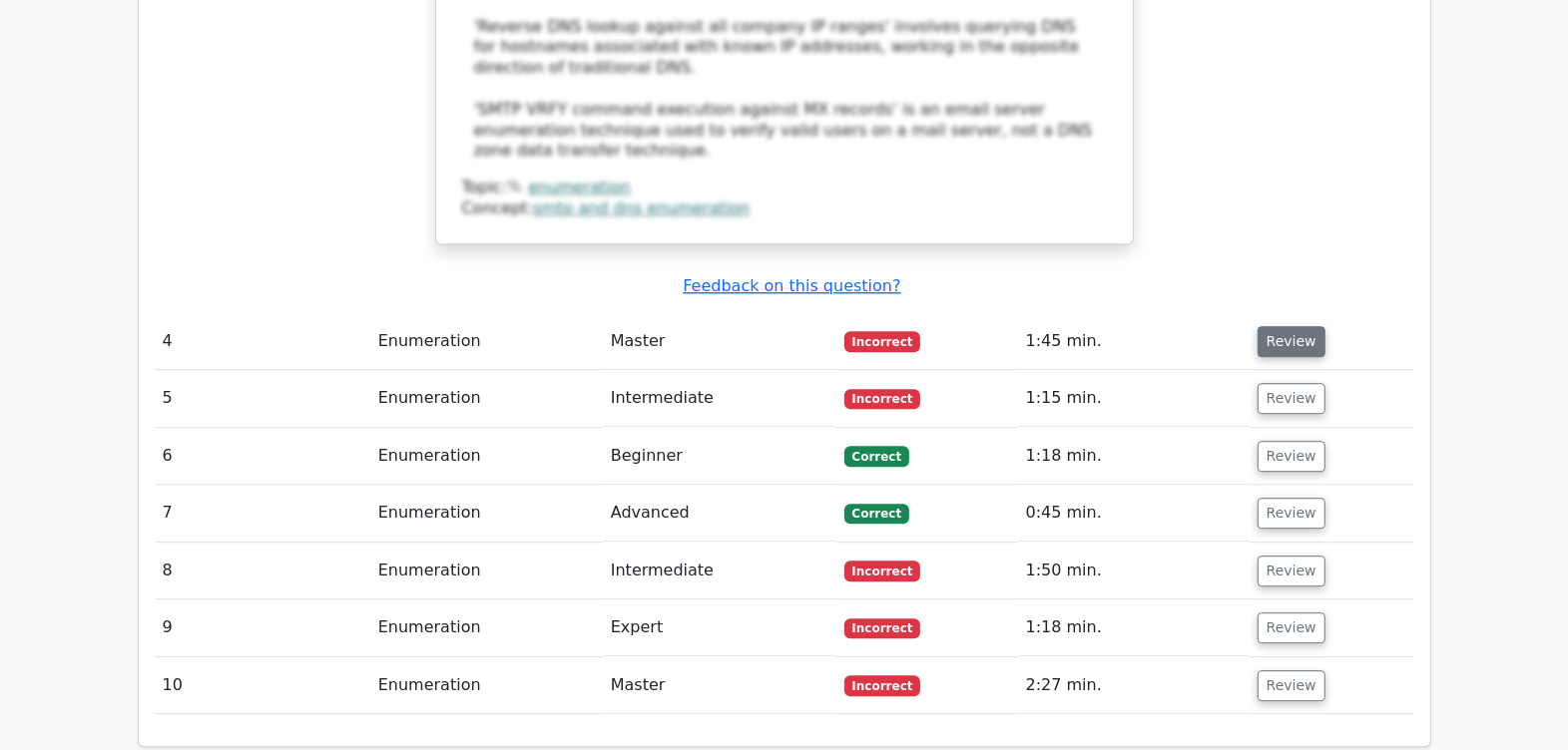
click at [1267, 327] on button "Review" at bounding box center [1291, 342] width 68 height 31
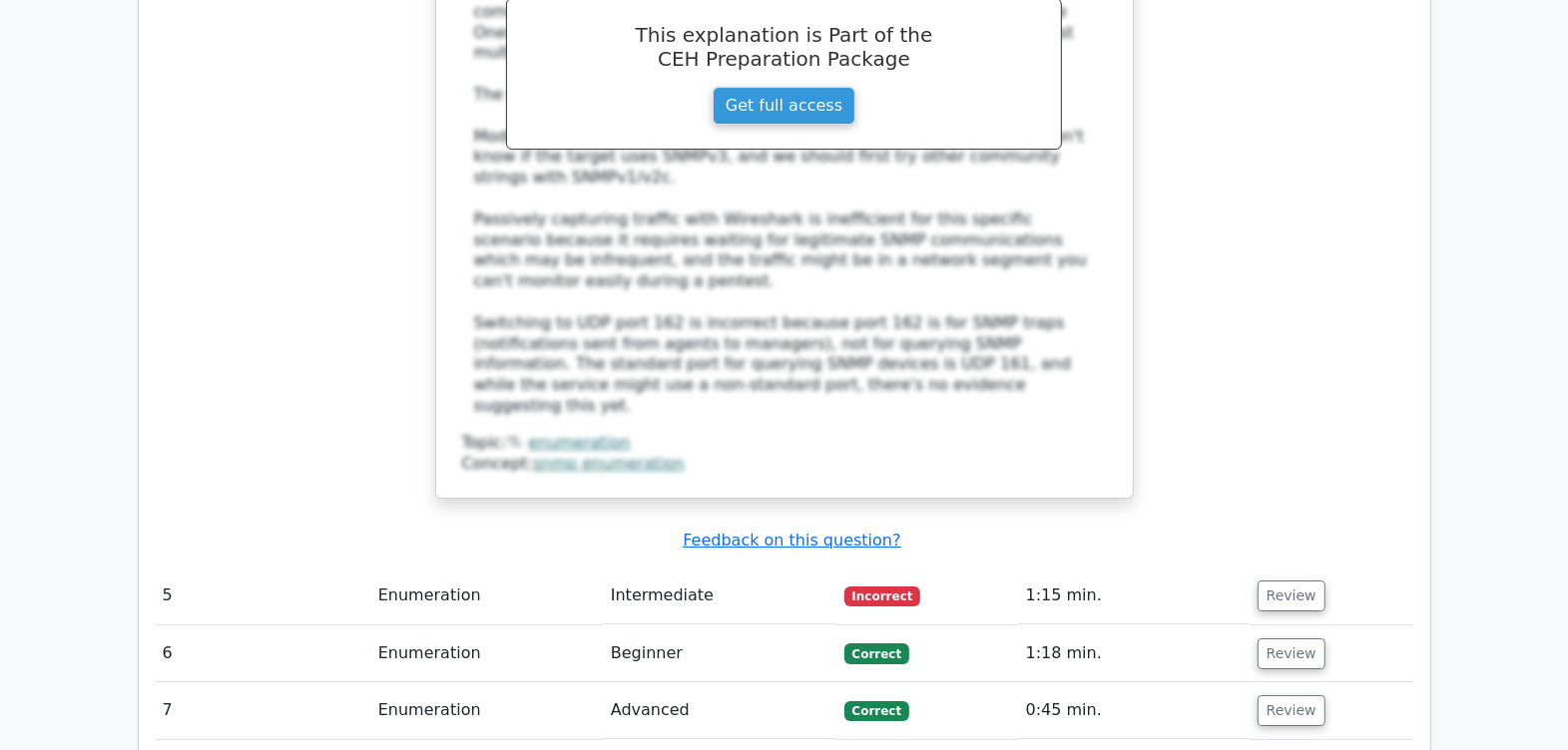
scroll to position [5613, 0]
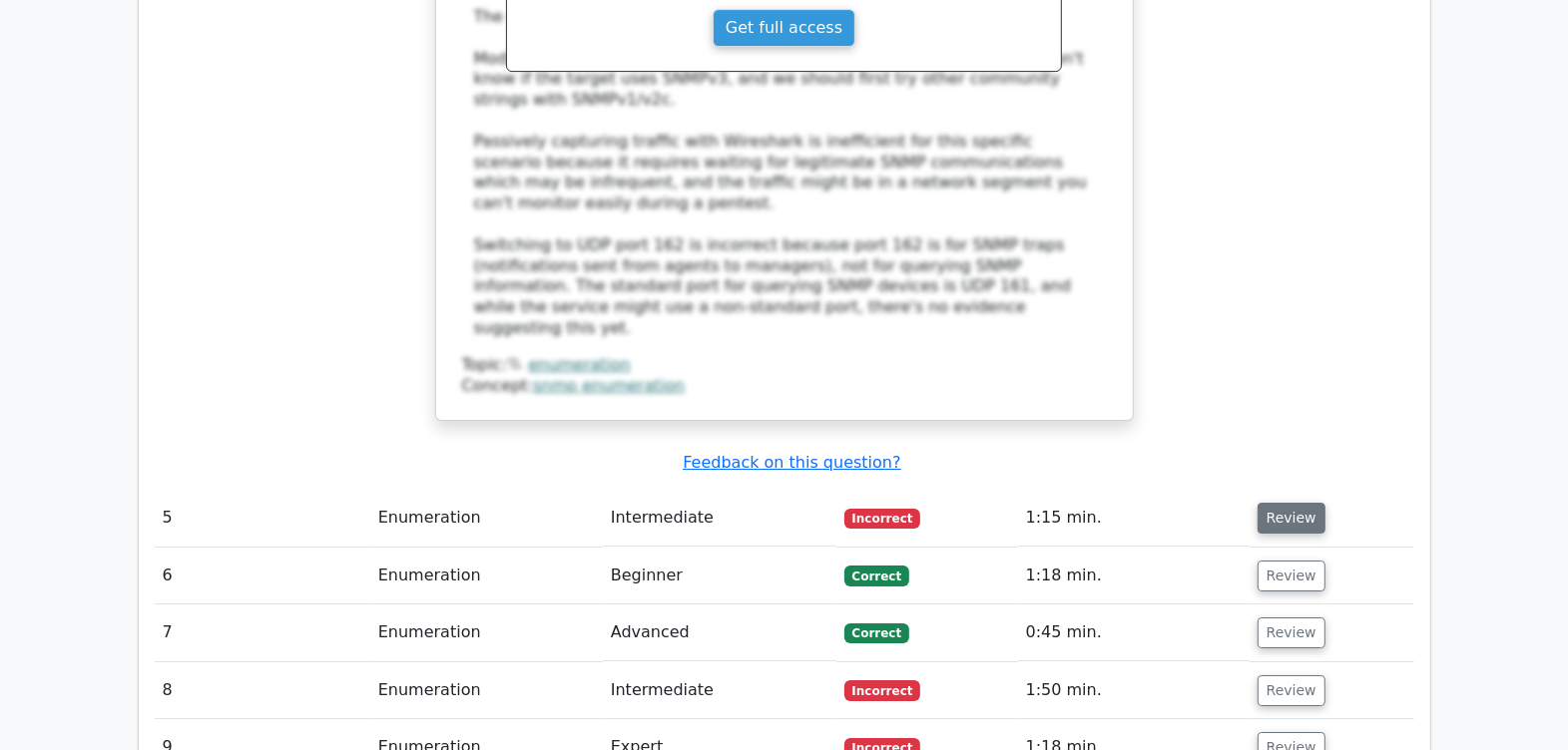
click at [1286, 503] on button "Review" at bounding box center [1291, 518] width 68 height 31
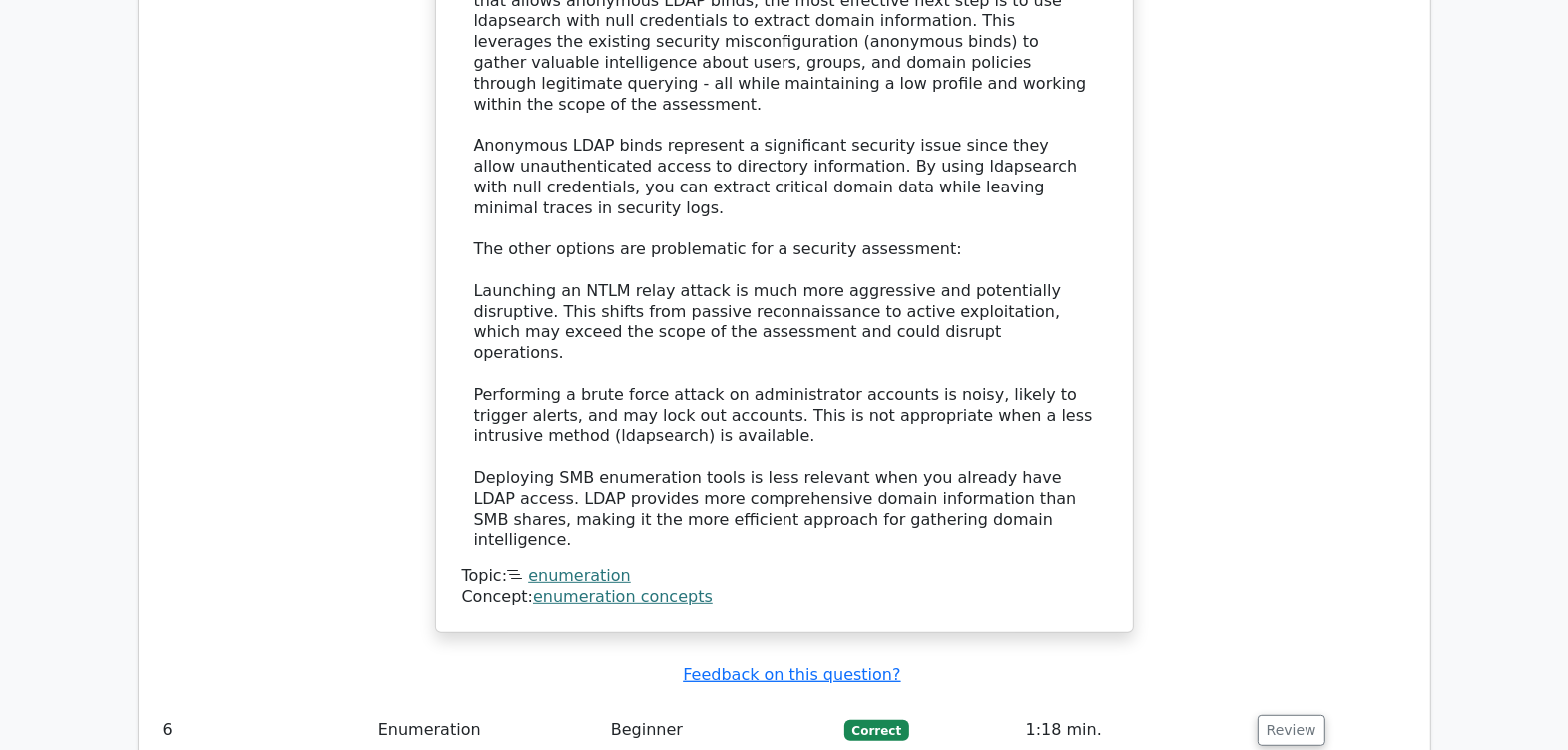
scroll to position [6859, 0]
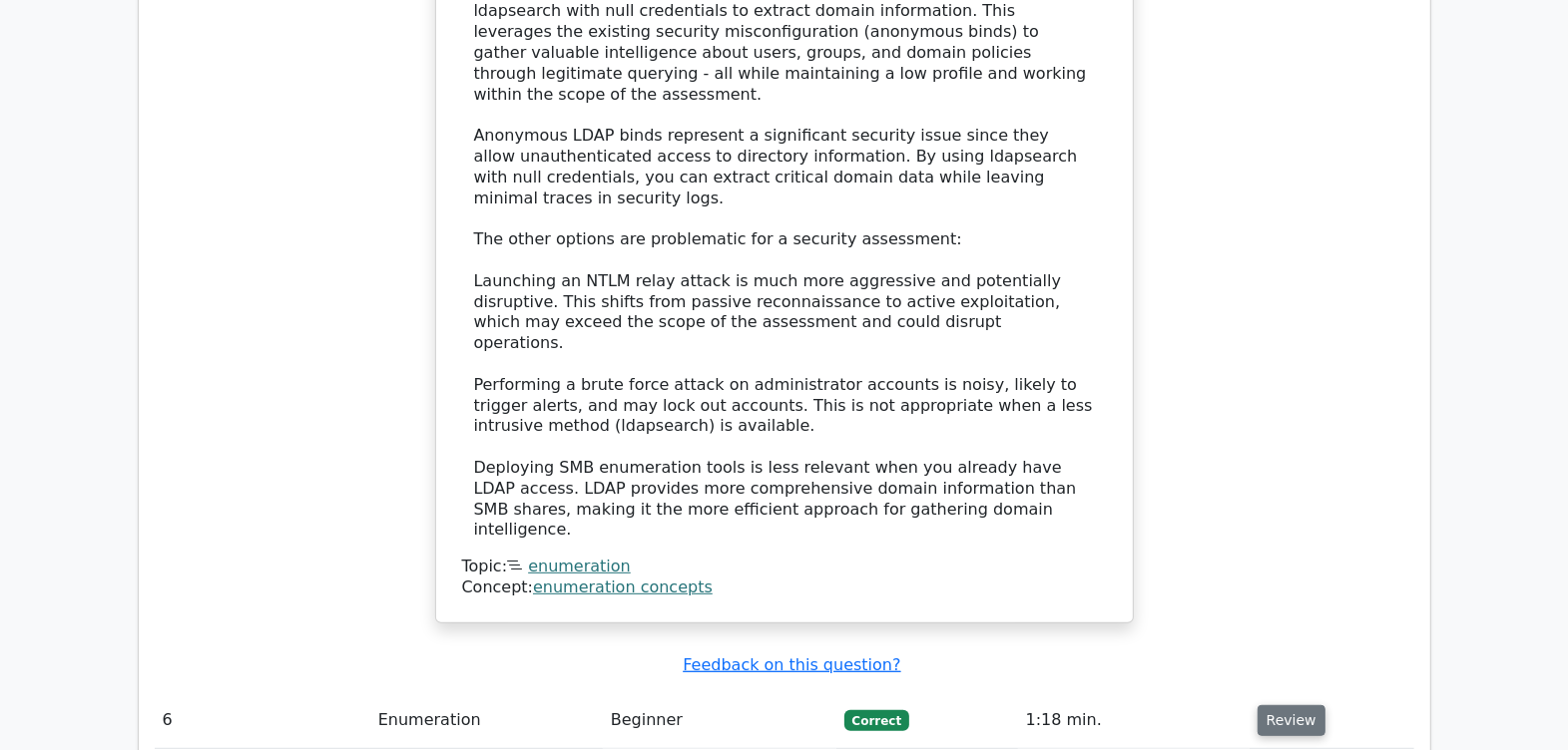
click at [1293, 705] on button "Review" at bounding box center [1291, 720] width 68 height 31
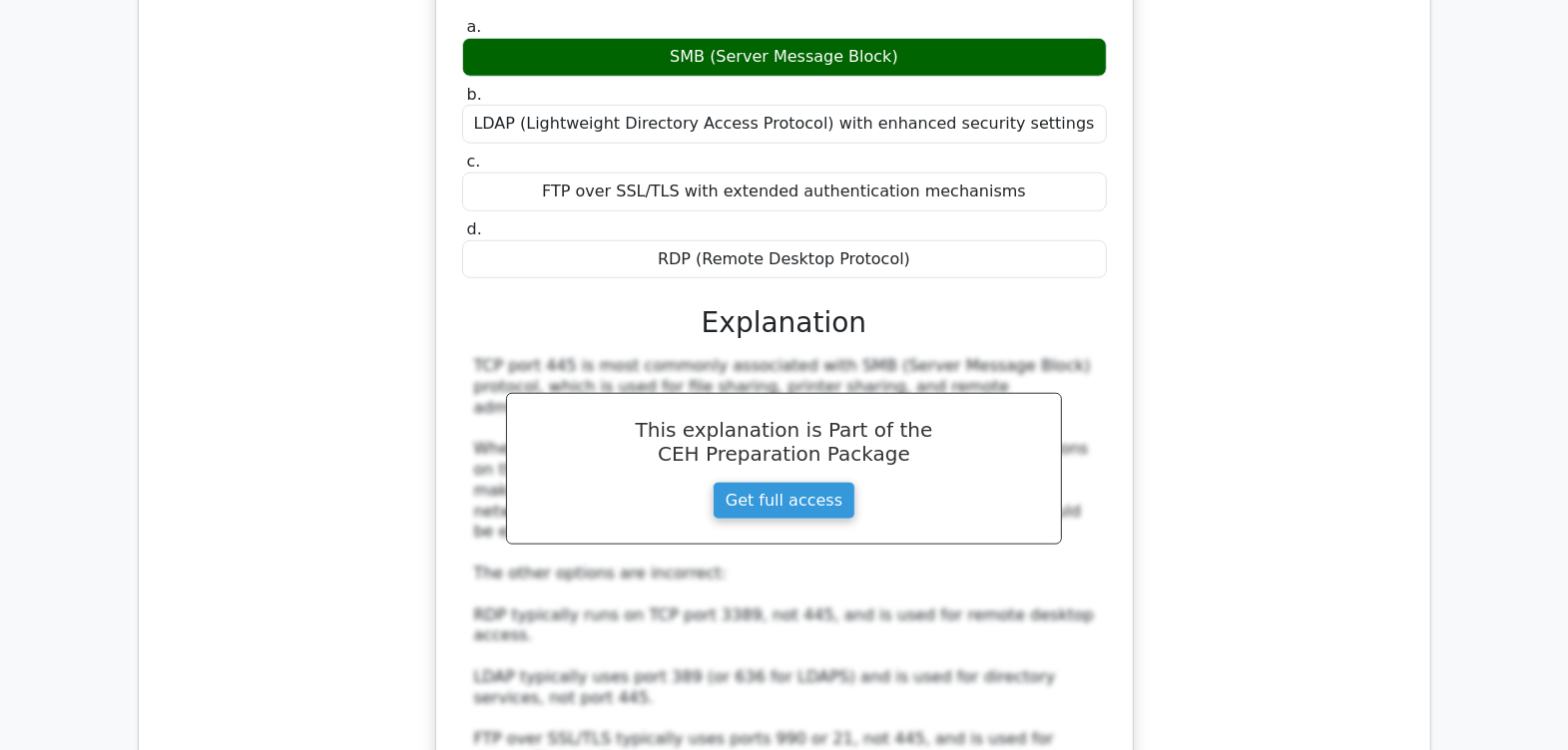
scroll to position [8106, 0]
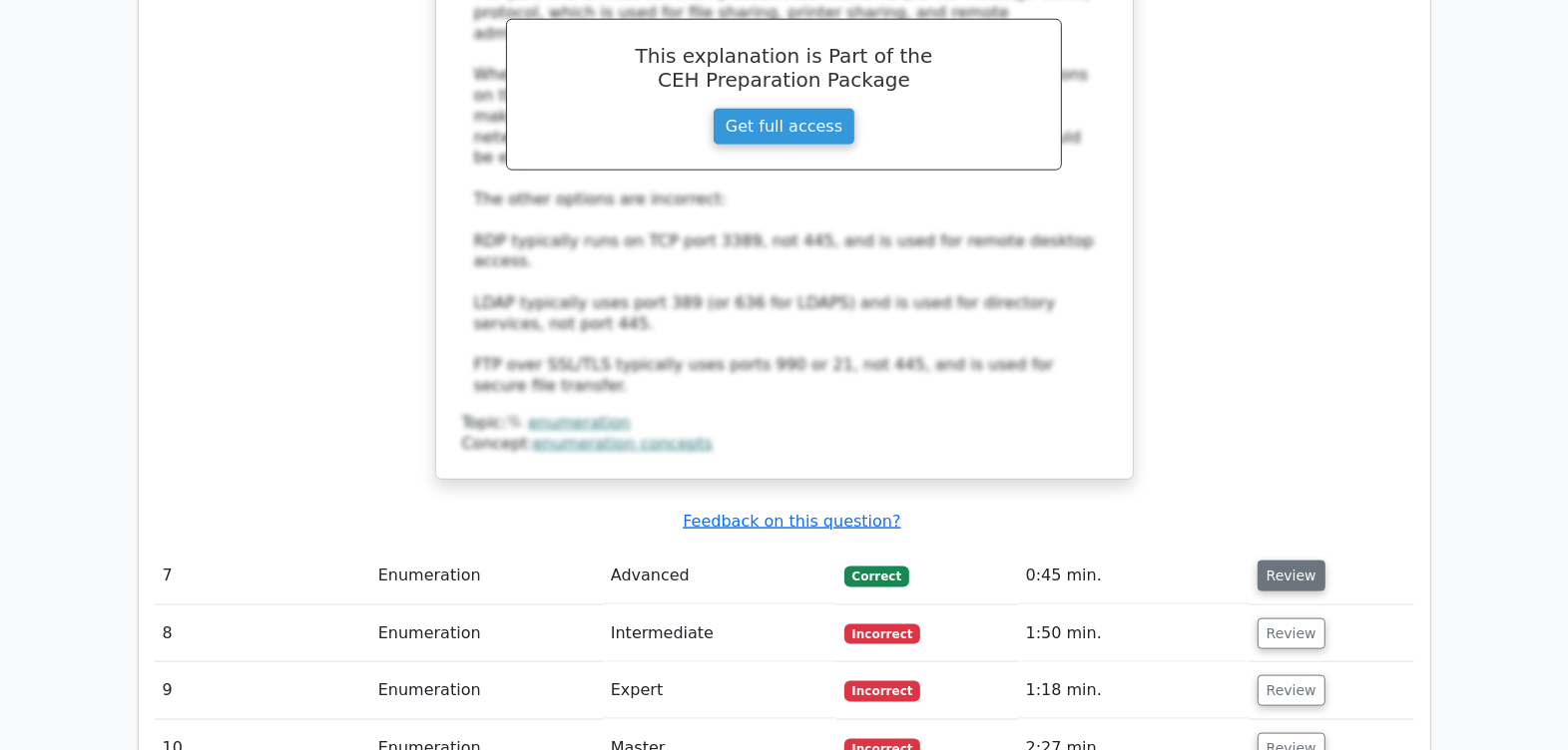
click at [1284, 561] on button "Review" at bounding box center [1291, 576] width 68 height 31
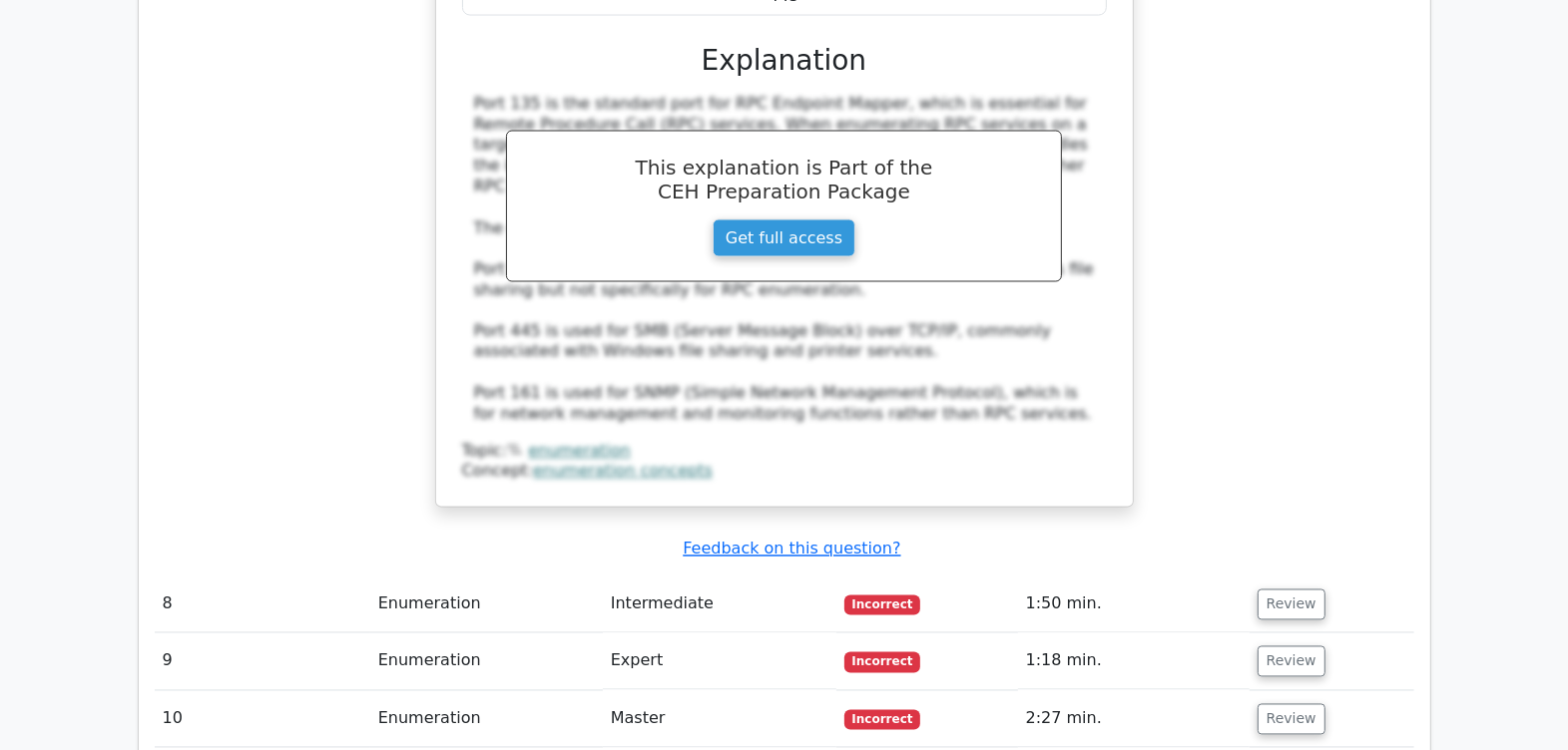
scroll to position [9105, 0]
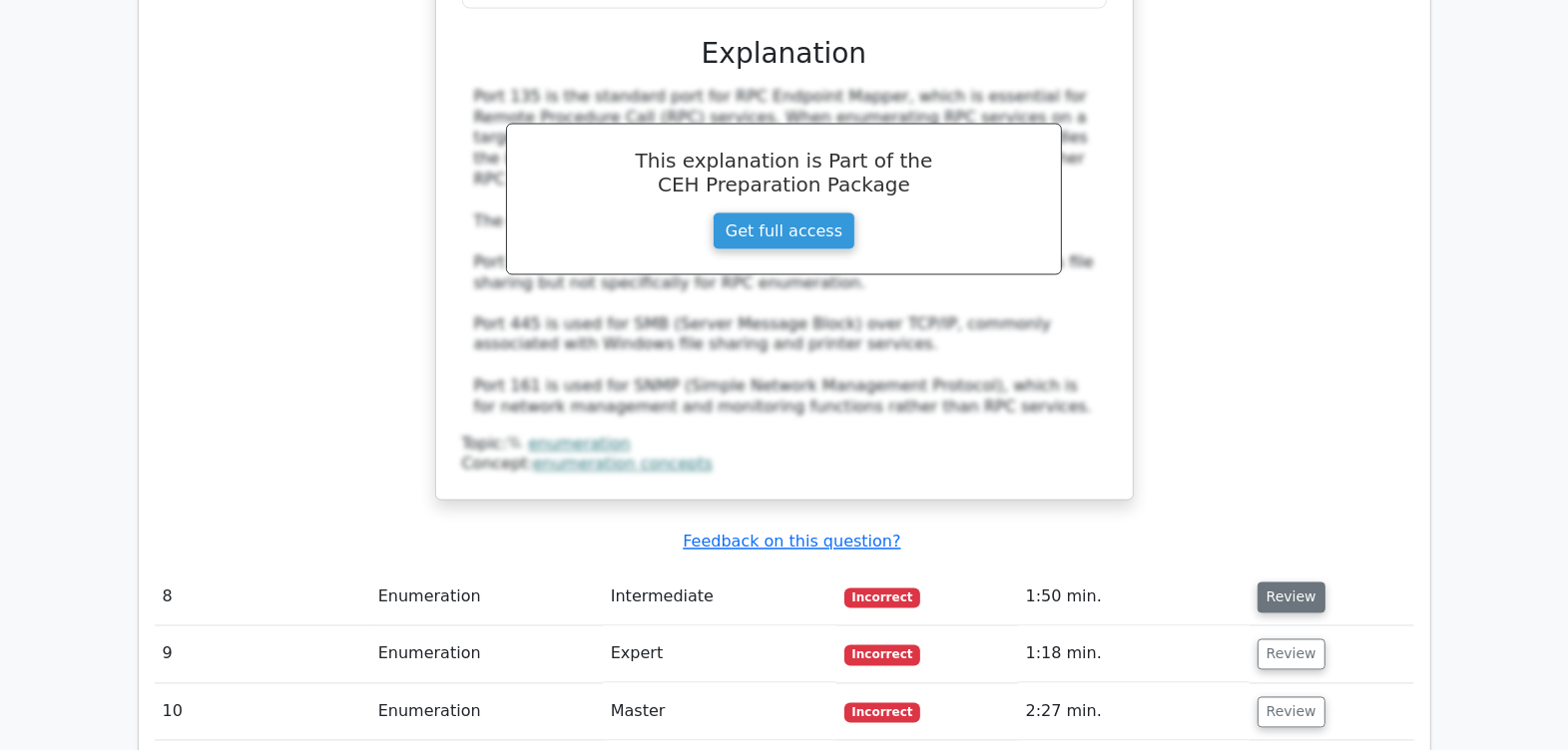
click at [1272, 583] on button "Review" at bounding box center [1291, 598] width 68 height 31
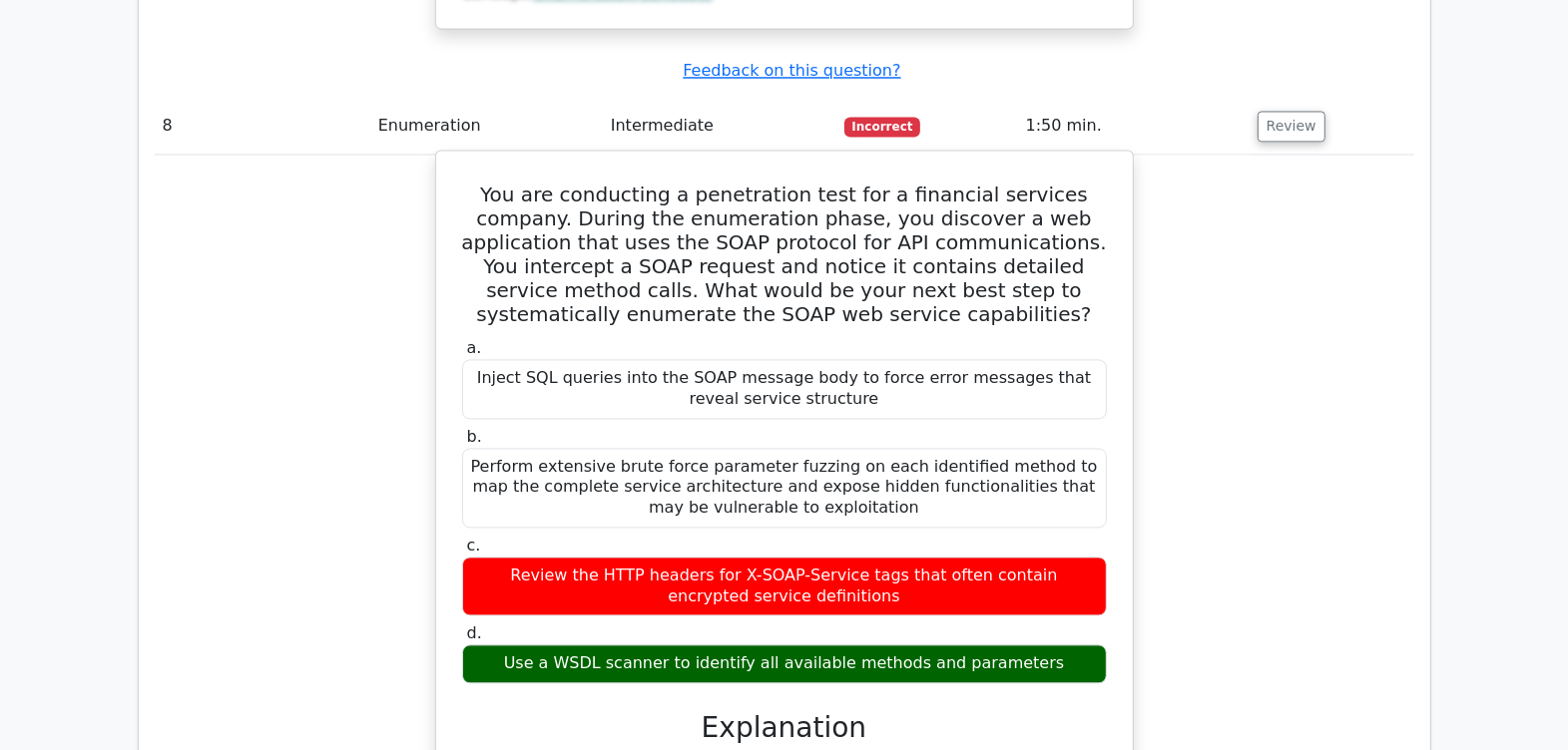
scroll to position [9604, 0]
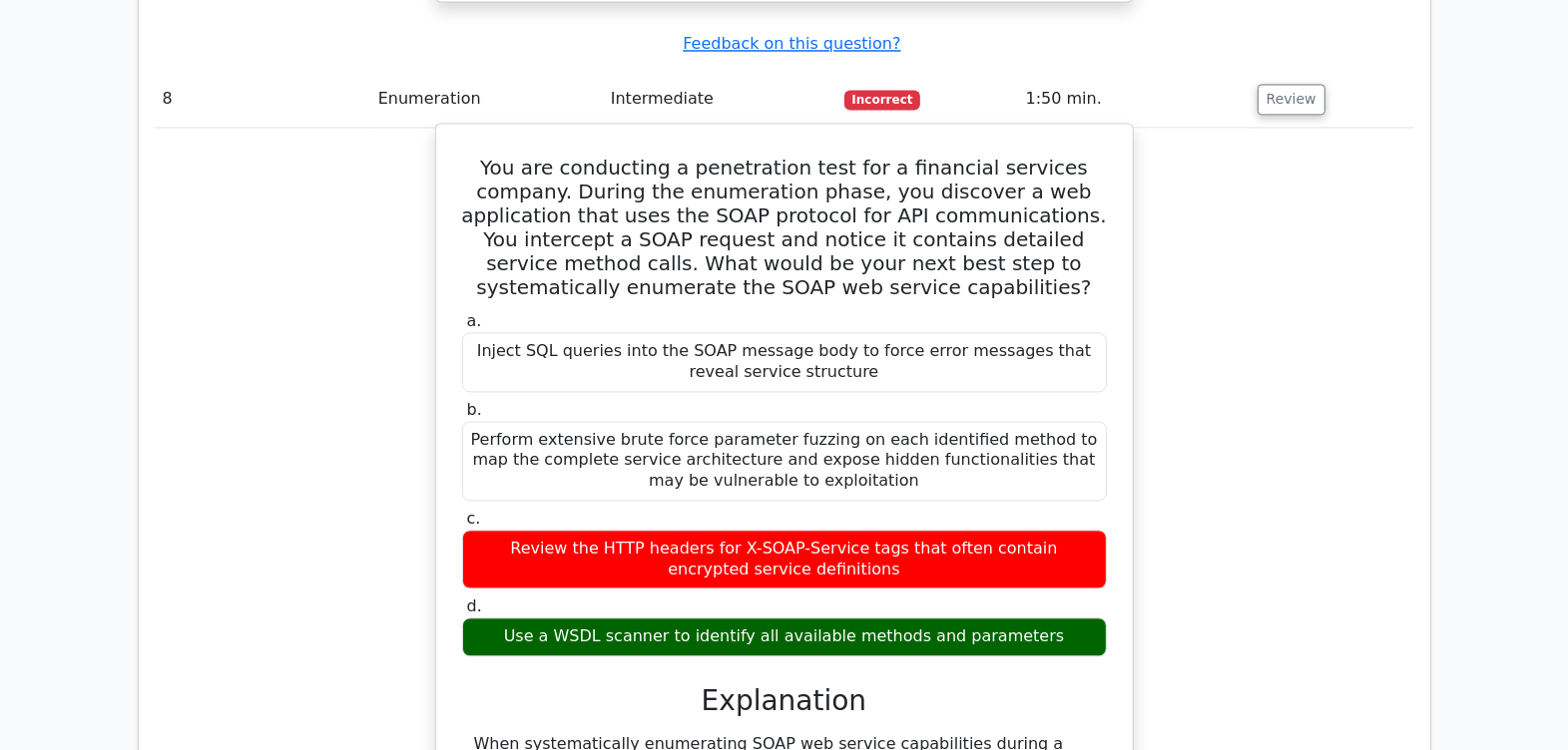
drag, startPoint x: 557, startPoint y: 355, endPoint x: 862, endPoint y: 362, distance: 305.1
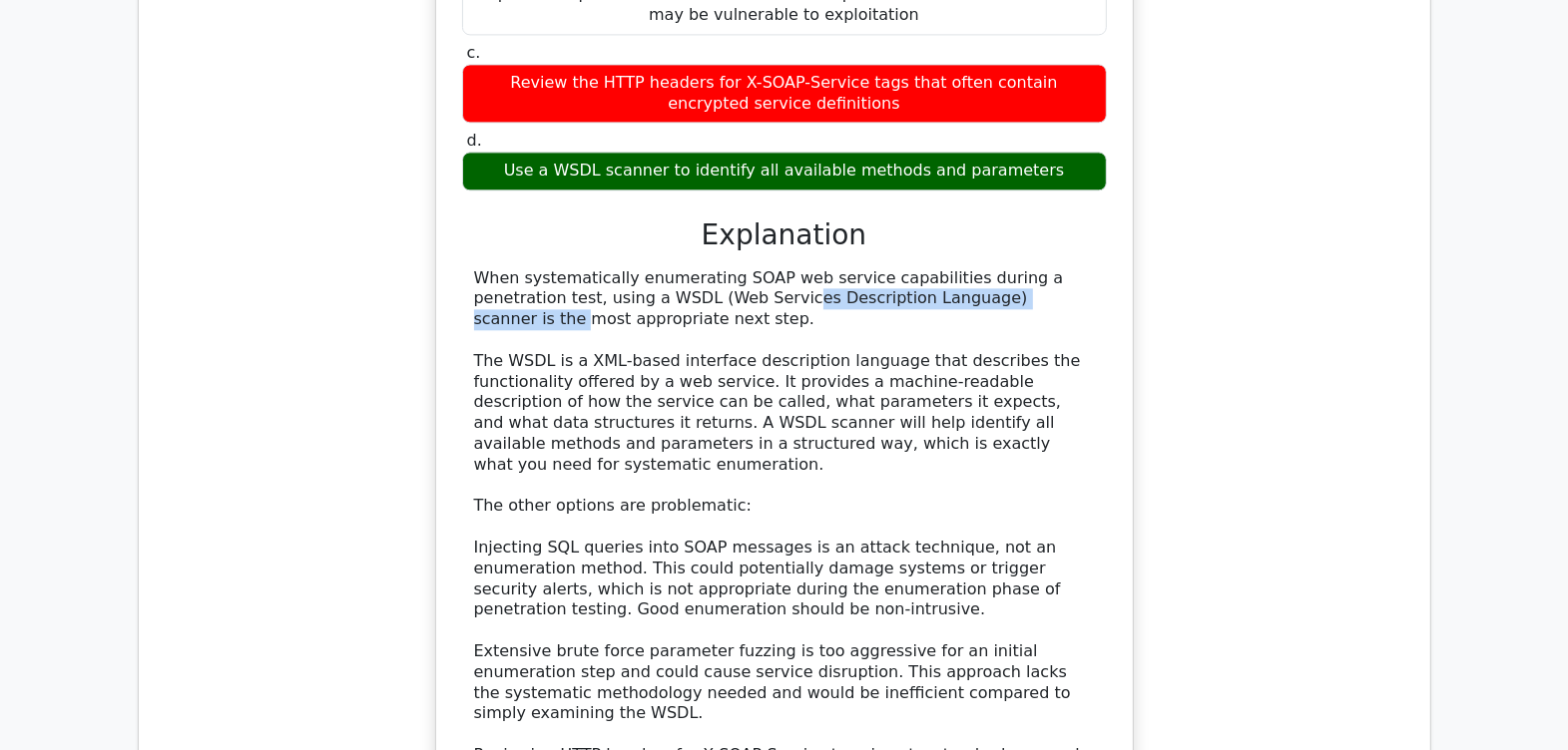
scroll to position [10104, 0]
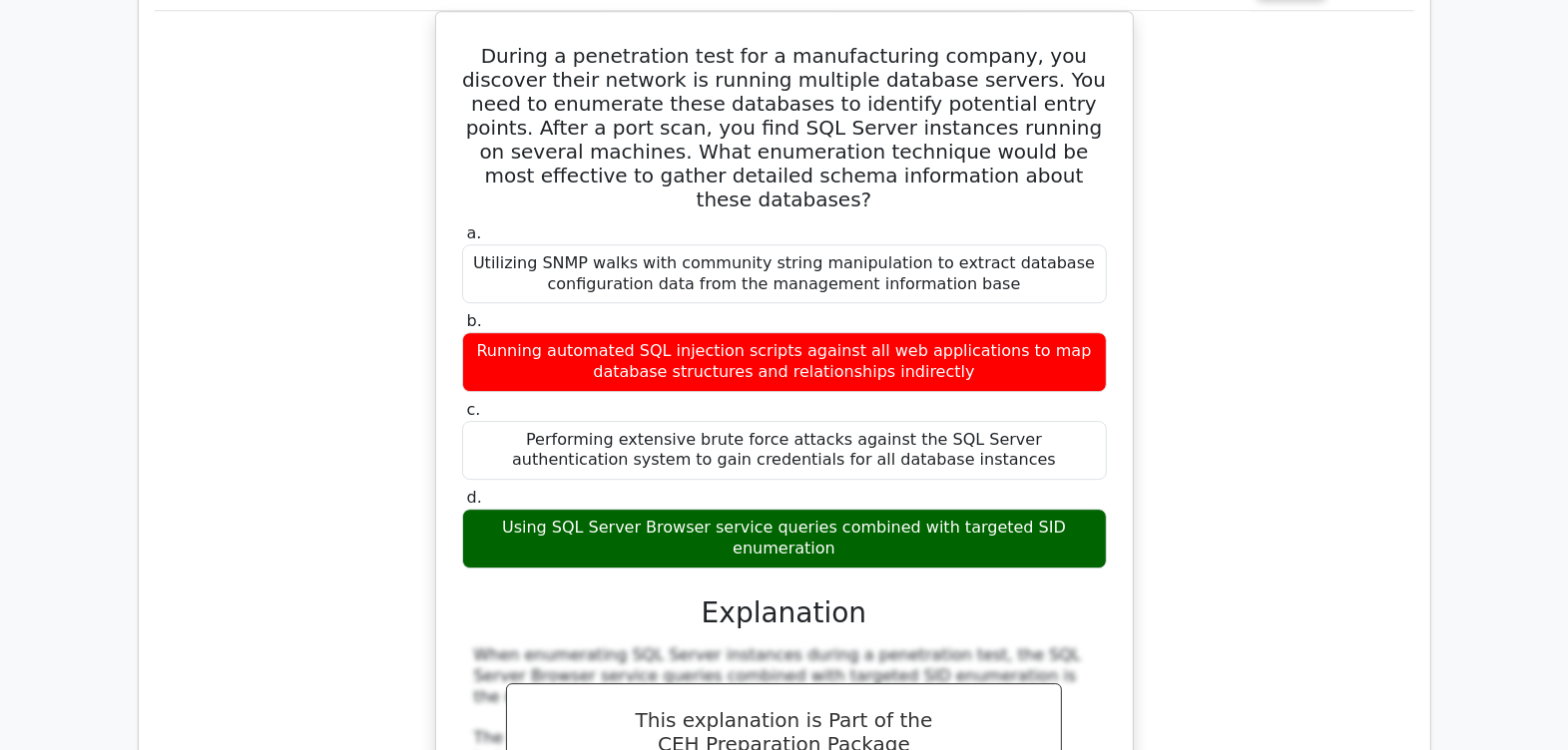
scroll to position [11600, 0]
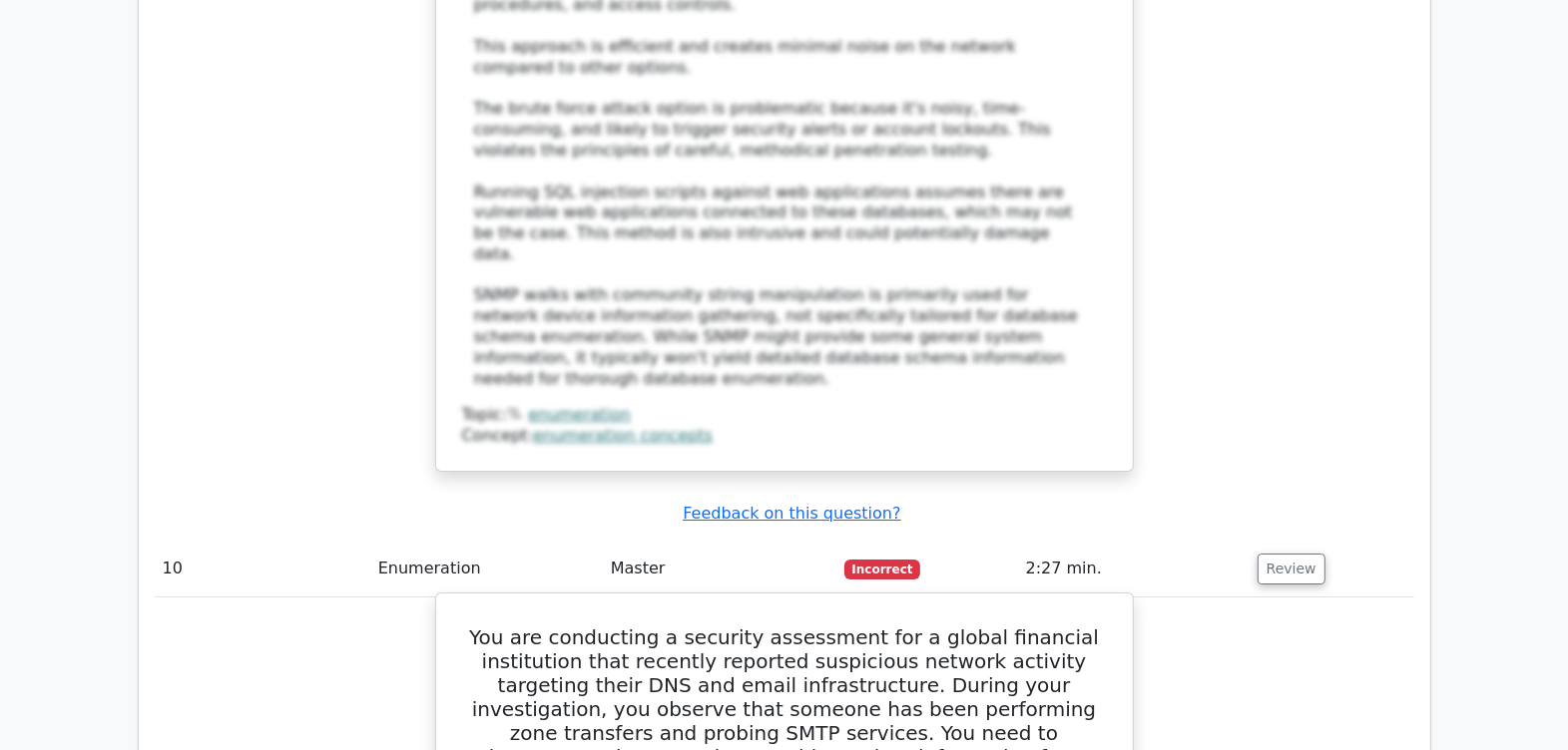
scroll to position [11974, 0]
